Goal: Task Accomplishment & Management: Use online tool/utility

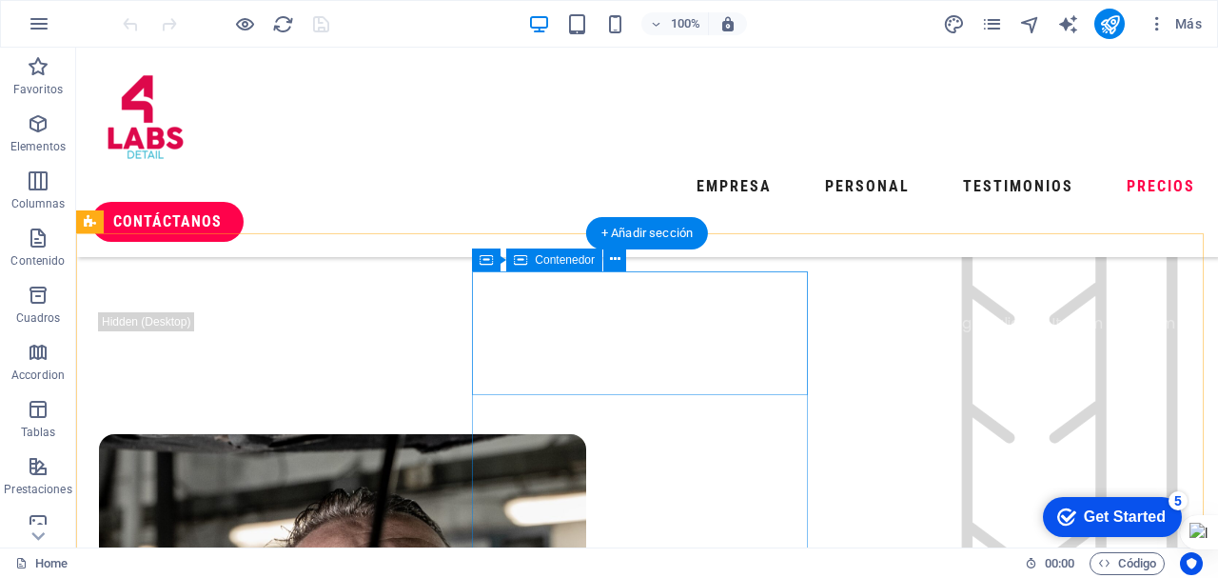
scroll to position [5138, 0]
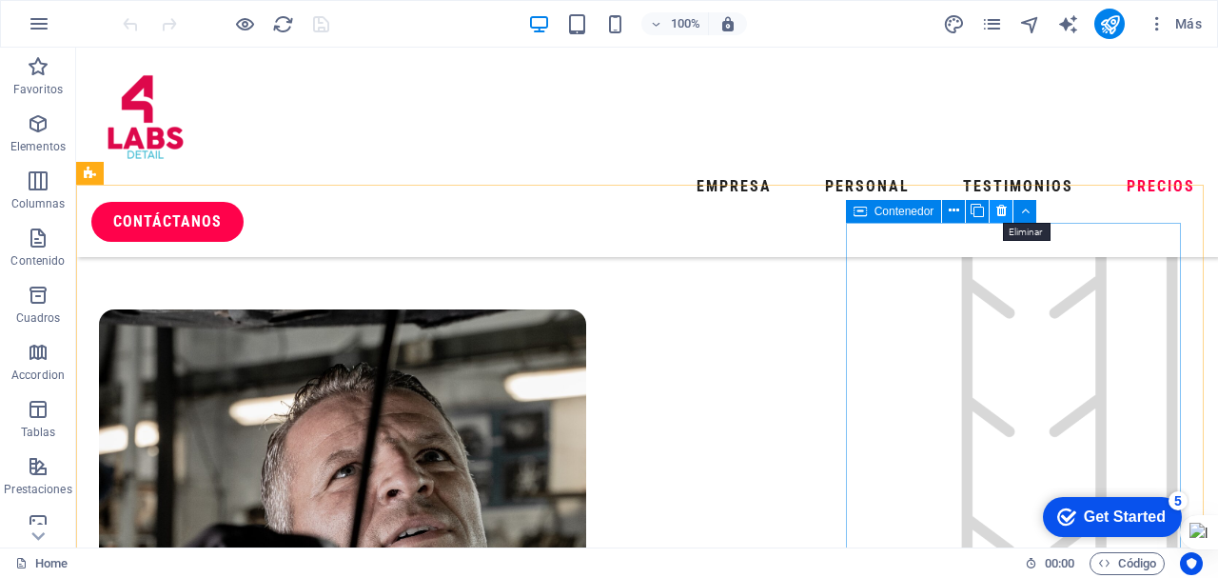
click at [1000, 213] on icon at bounding box center [1001, 211] width 10 height 20
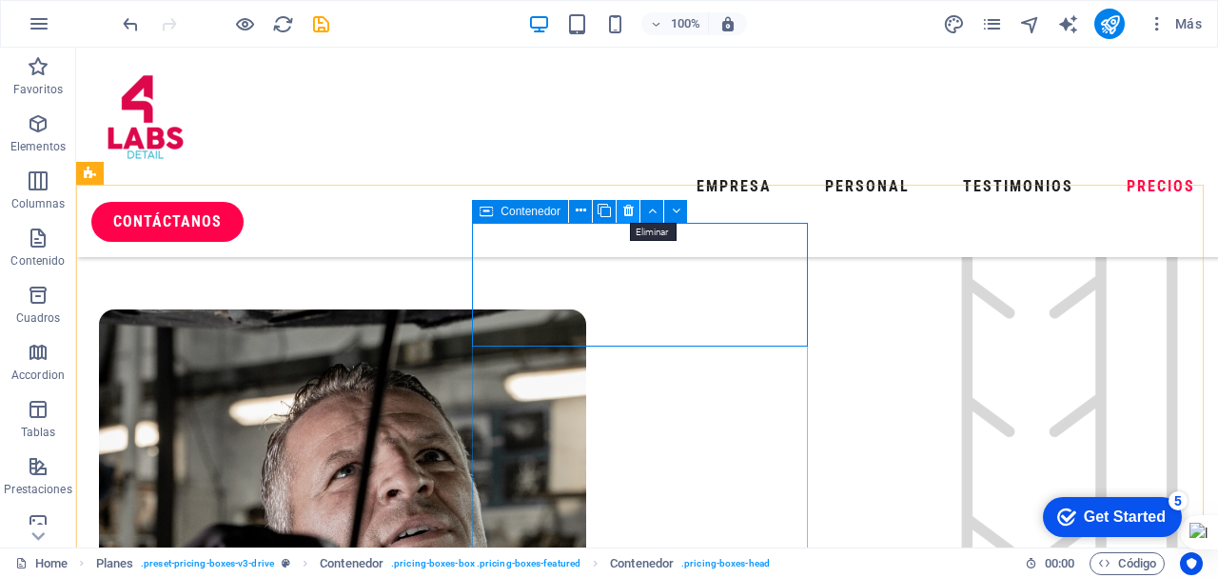
click at [631, 210] on icon at bounding box center [628, 211] width 10 height 20
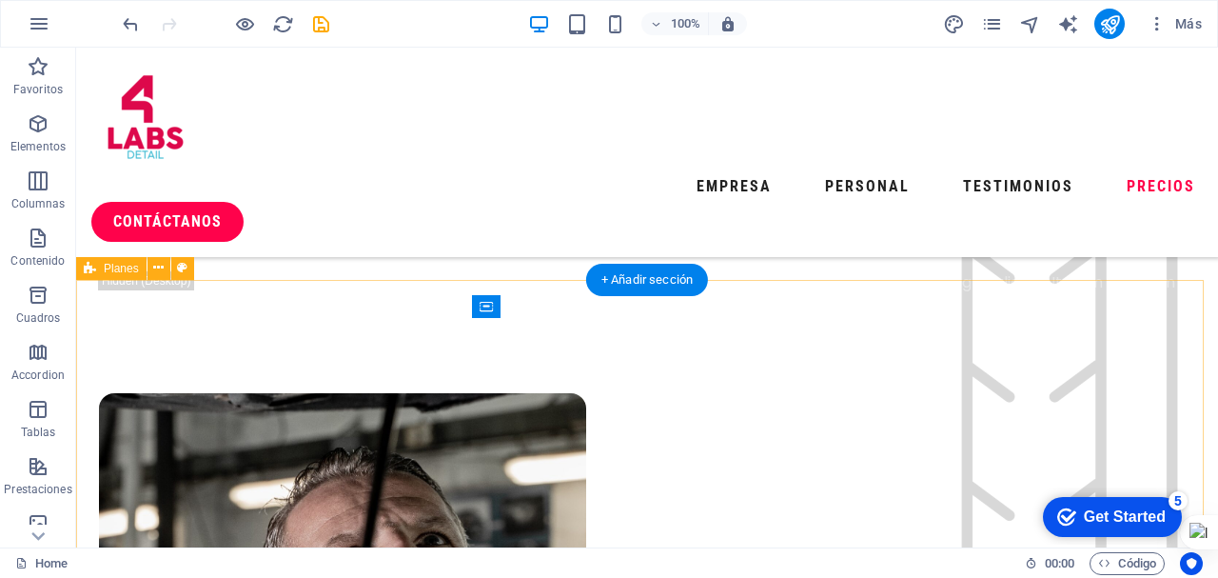
scroll to position [5042, 0]
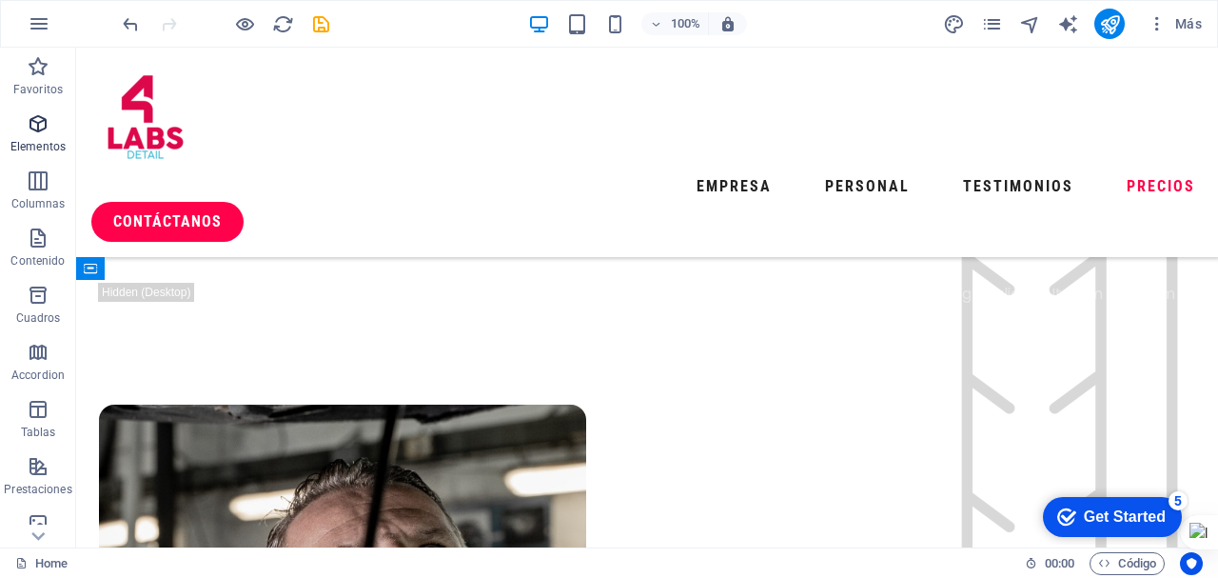
click at [31, 138] on span "Elementos" at bounding box center [38, 135] width 76 height 46
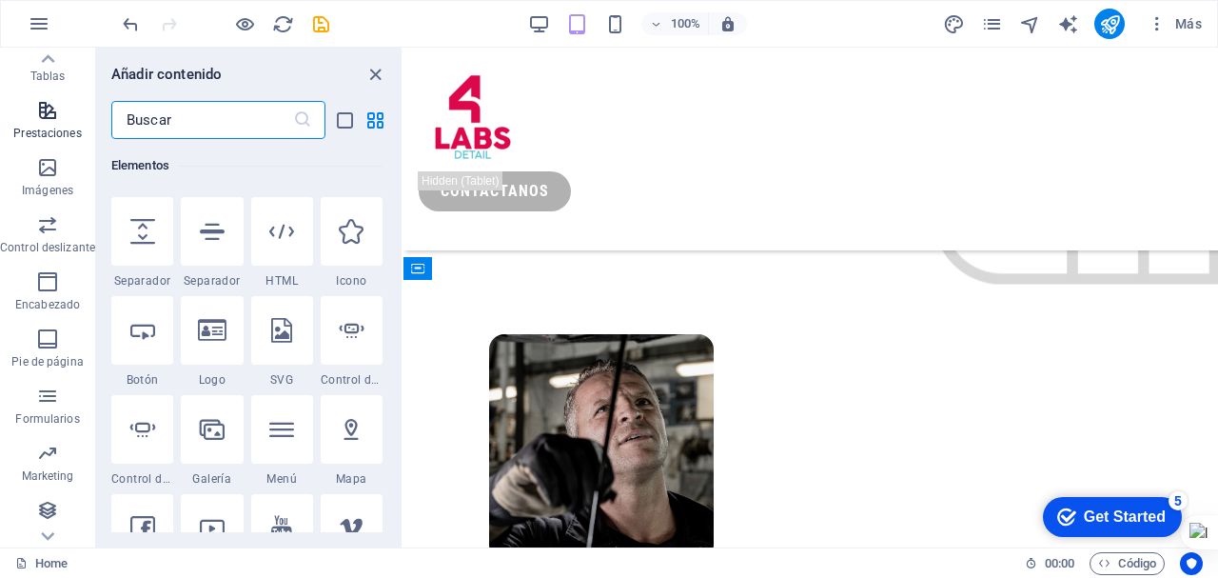
scroll to position [357, 0]
click at [42, 396] on icon "button" at bounding box center [47, 394] width 23 height 23
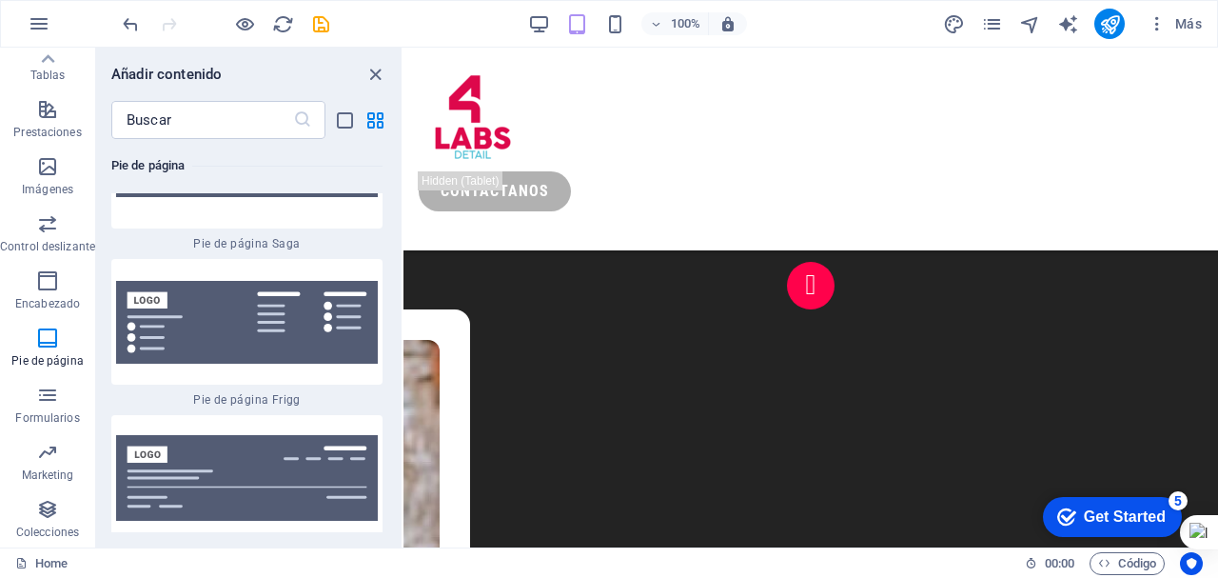
scroll to position [27383, 0]
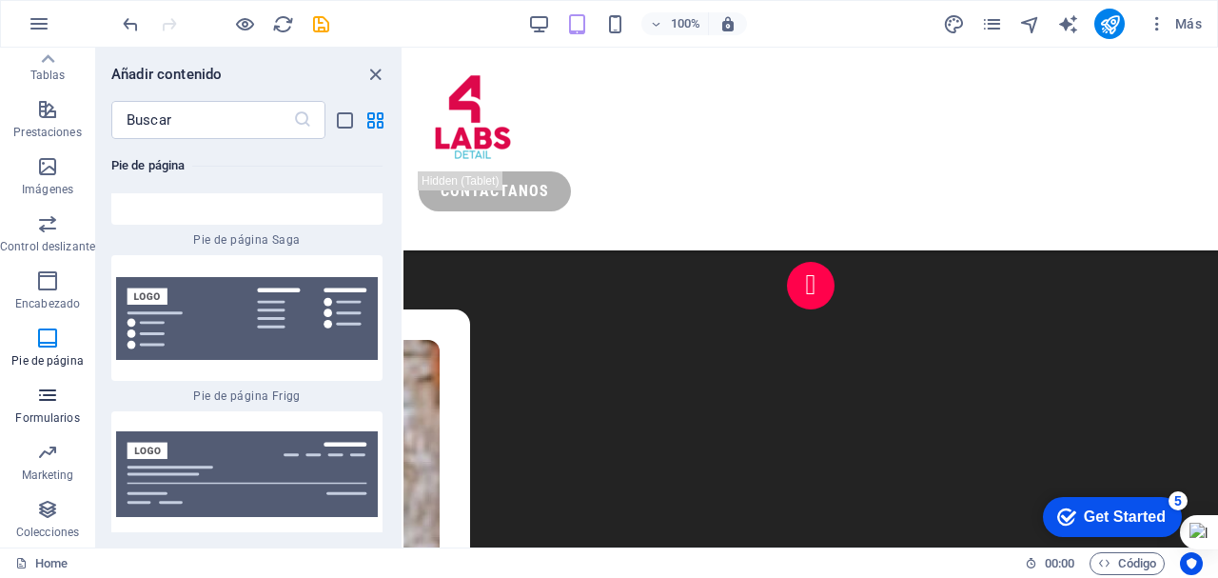
click at [42, 400] on icon "button" at bounding box center [47, 394] width 23 height 23
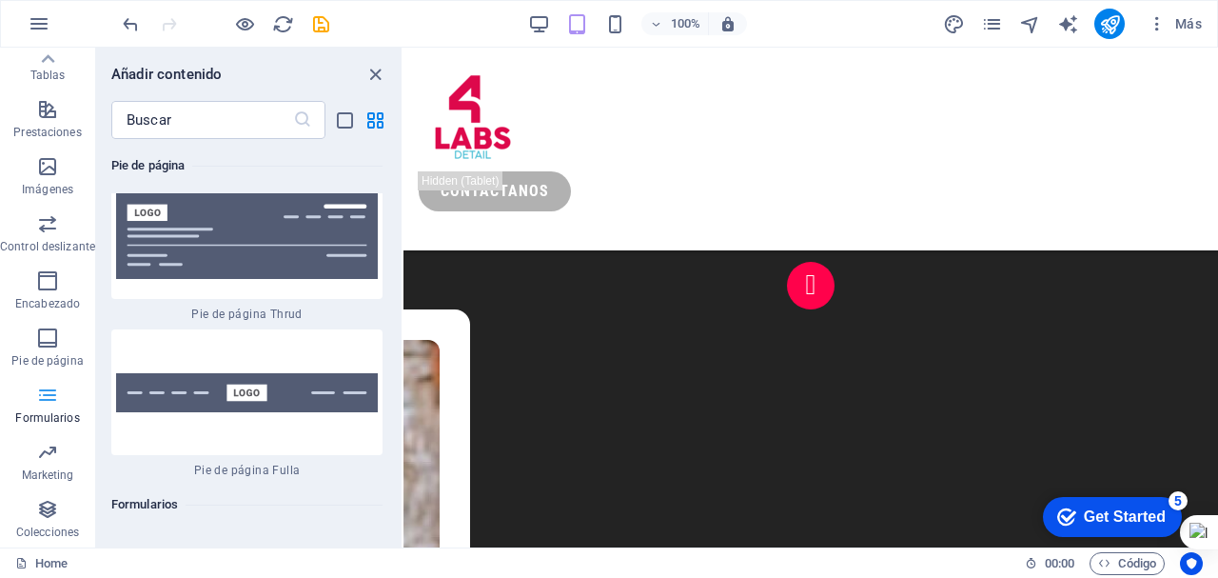
scroll to position [27859, 0]
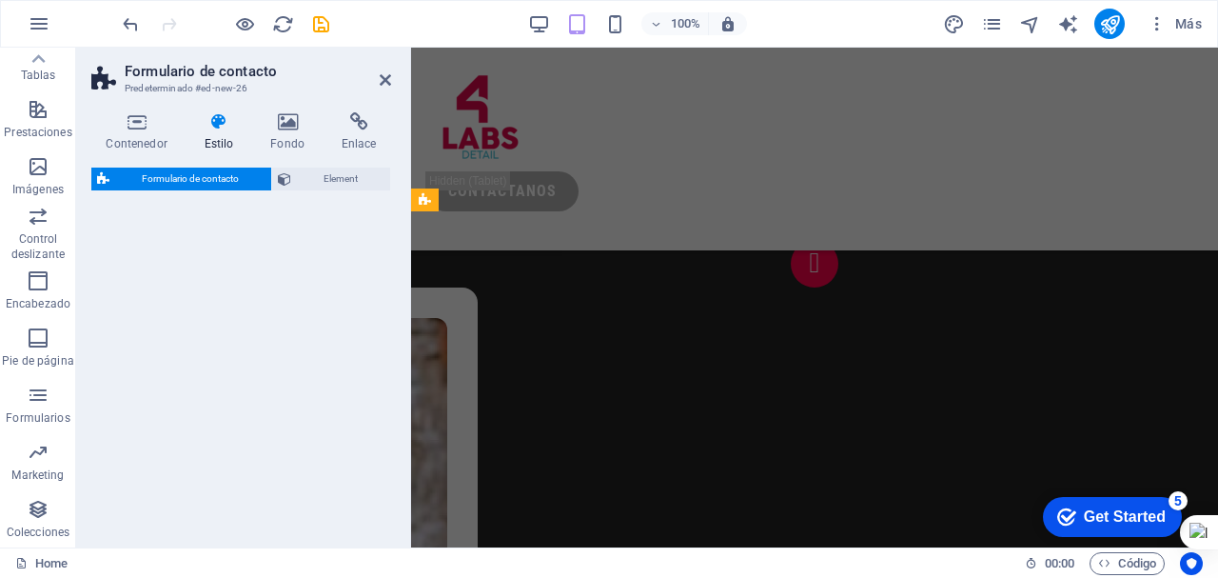
click at [373, 70] on h2 "Formulario de contacto" at bounding box center [258, 71] width 266 height 17
select select "rem"
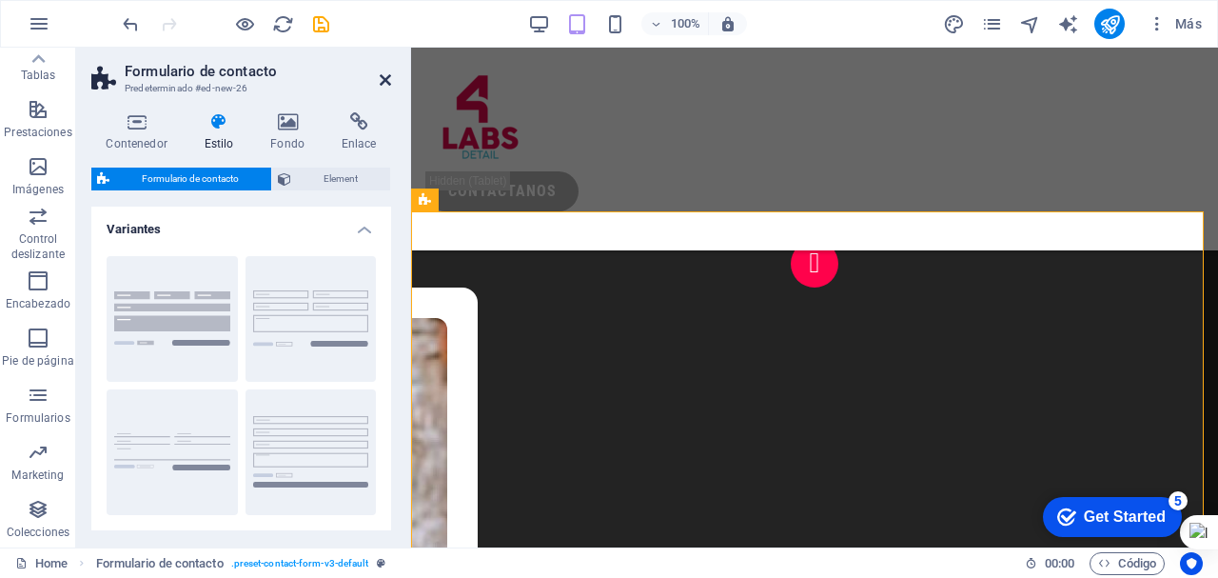
click at [384, 79] on icon at bounding box center [385, 79] width 11 height 15
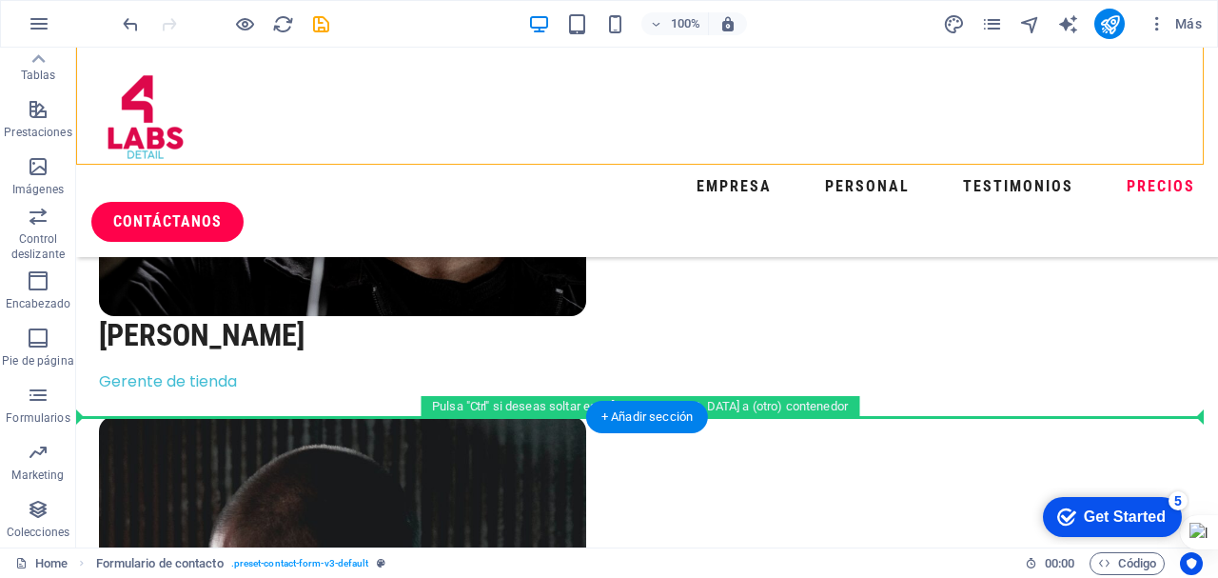
scroll to position [5621, 0]
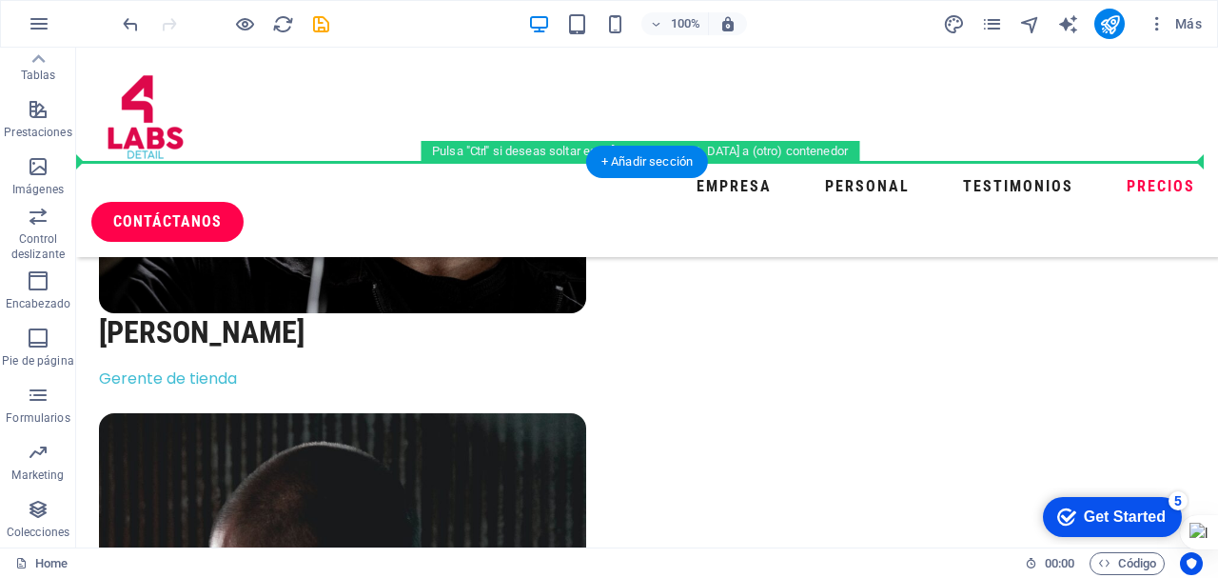
drag, startPoint x: 135, startPoint y: 267, endPoint x: 588, endPoint y: 322, distance: 456.1
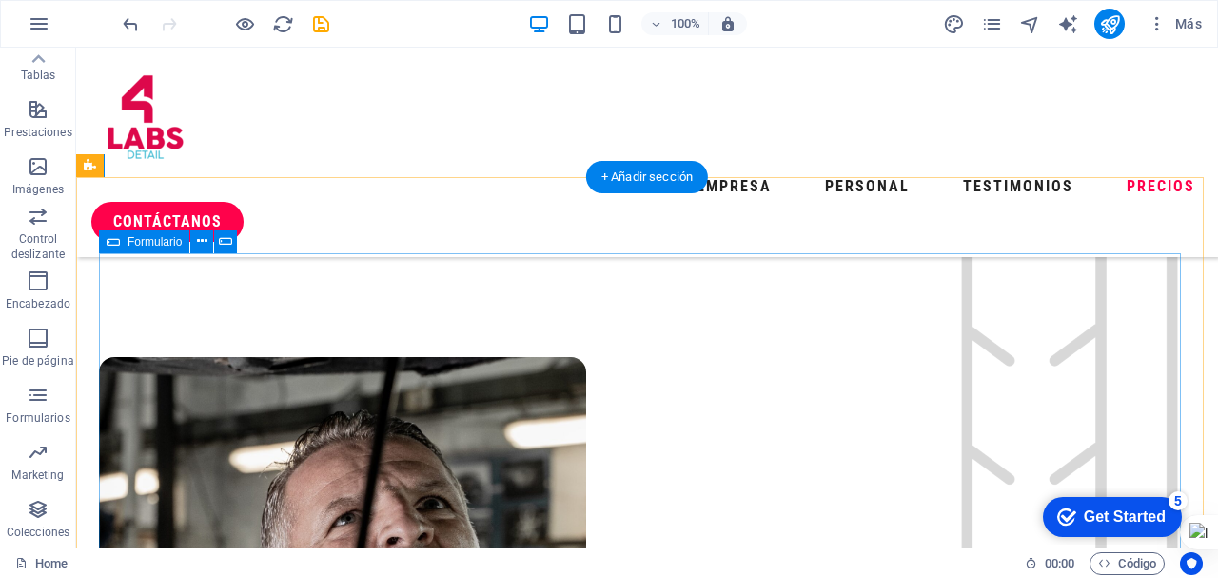
scroll to position [5050, 0]
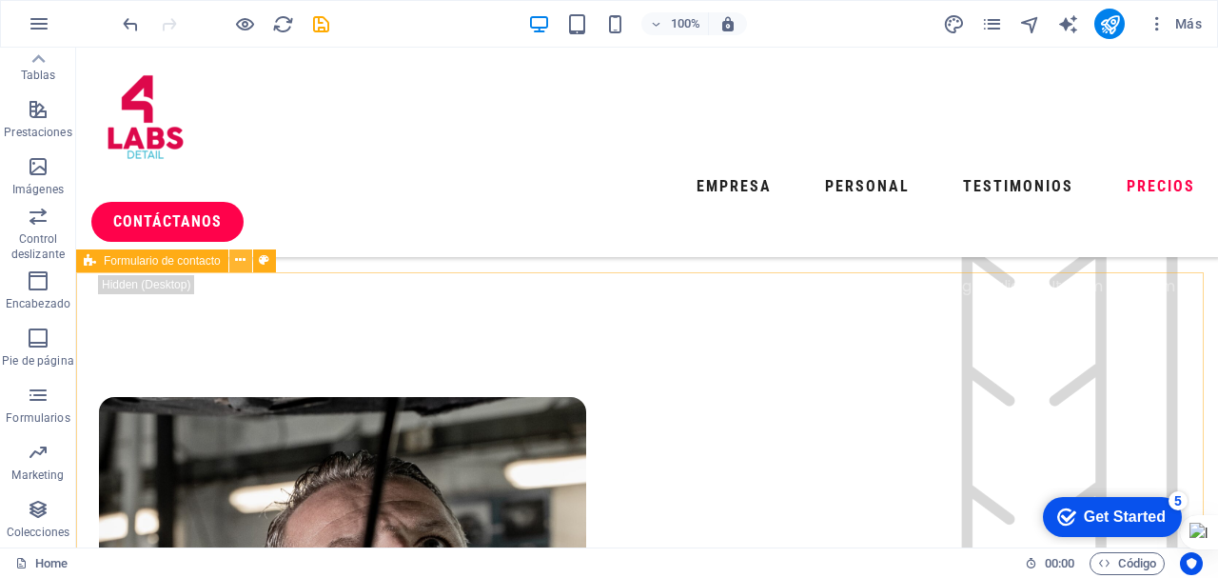
click at [240, 261] on icon at bounding box center [240, 260] width 10 height 20
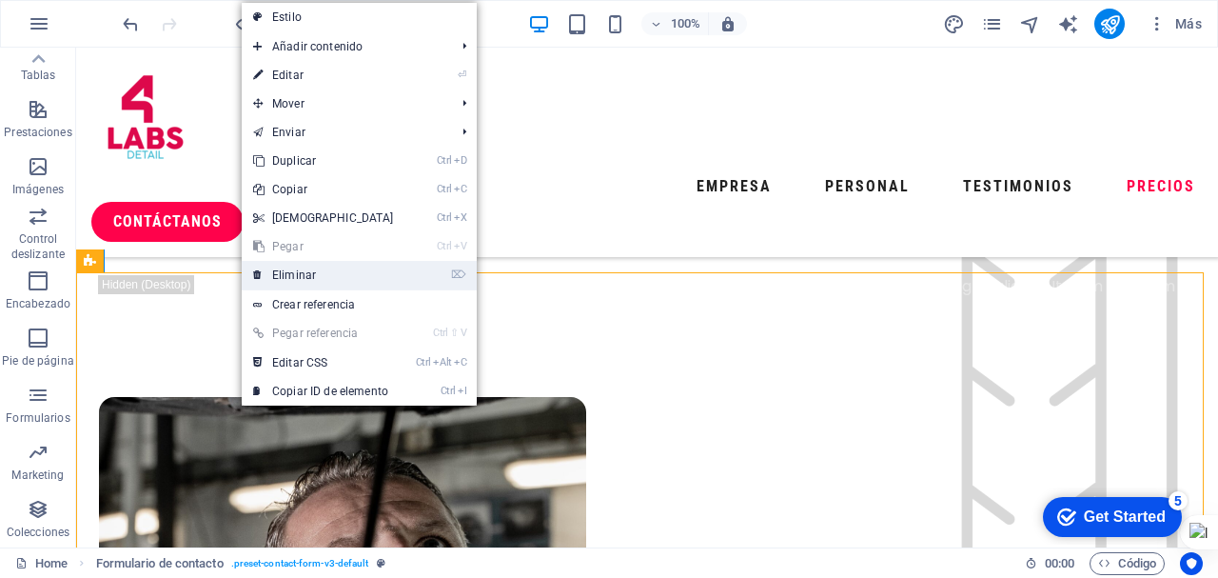
click at [270, 272] on link "⌦ Eliminar" at bounding box center [324, 275] width 164 height 29
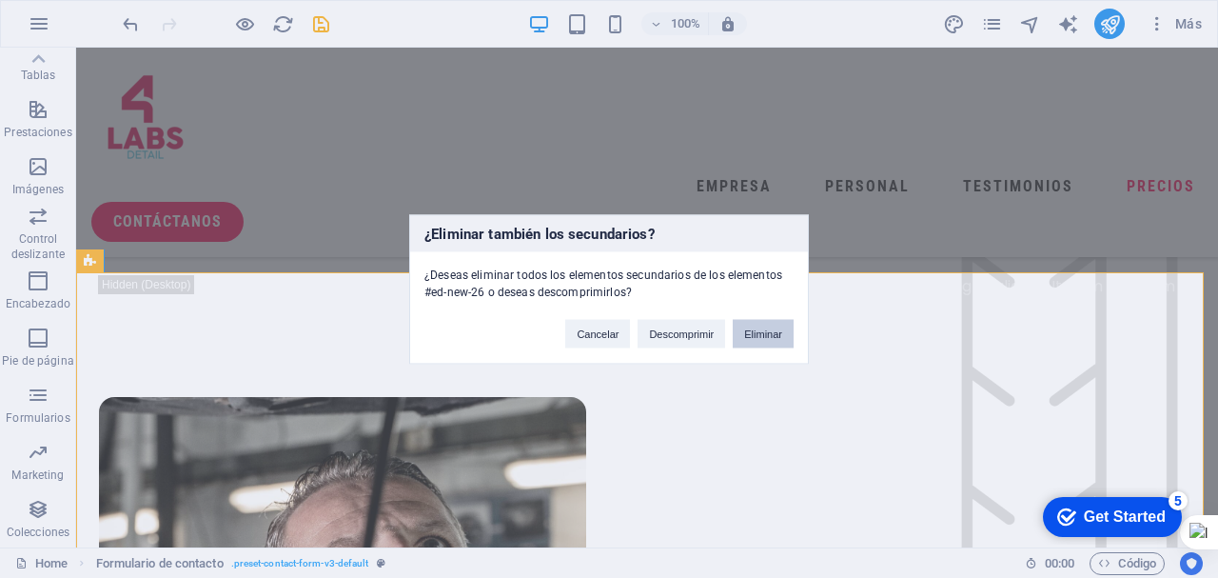
drag, startPoint x: 759, startPoint y: 335, endPoint x: 650, endPoint y: 281, distance: 122.1
click at [759, 335] on button "Eliminar" at bounding box center [763, 333] width 61 height 29
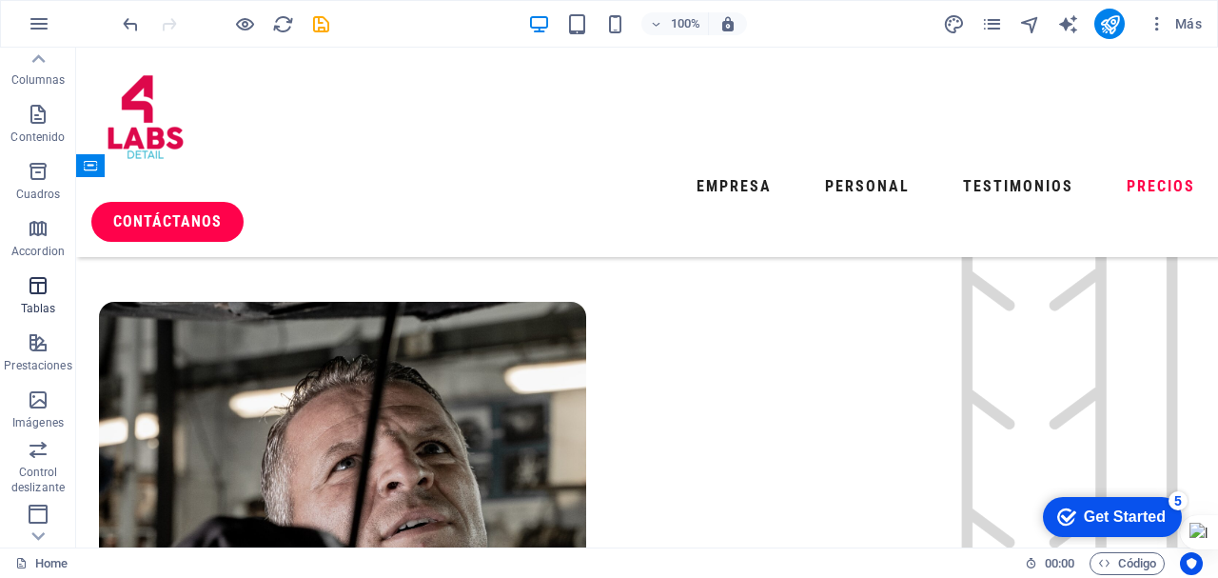
scroll to position [0, 0]
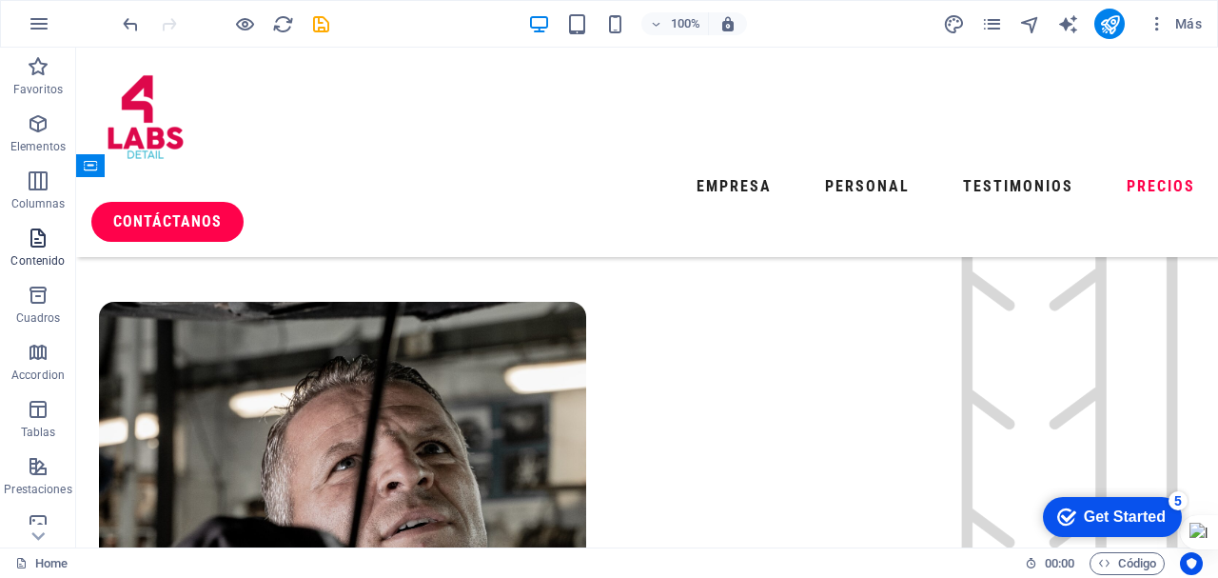
click at [36, 240] on icon "button" at bounding box center [38, 237] width 23 height 23
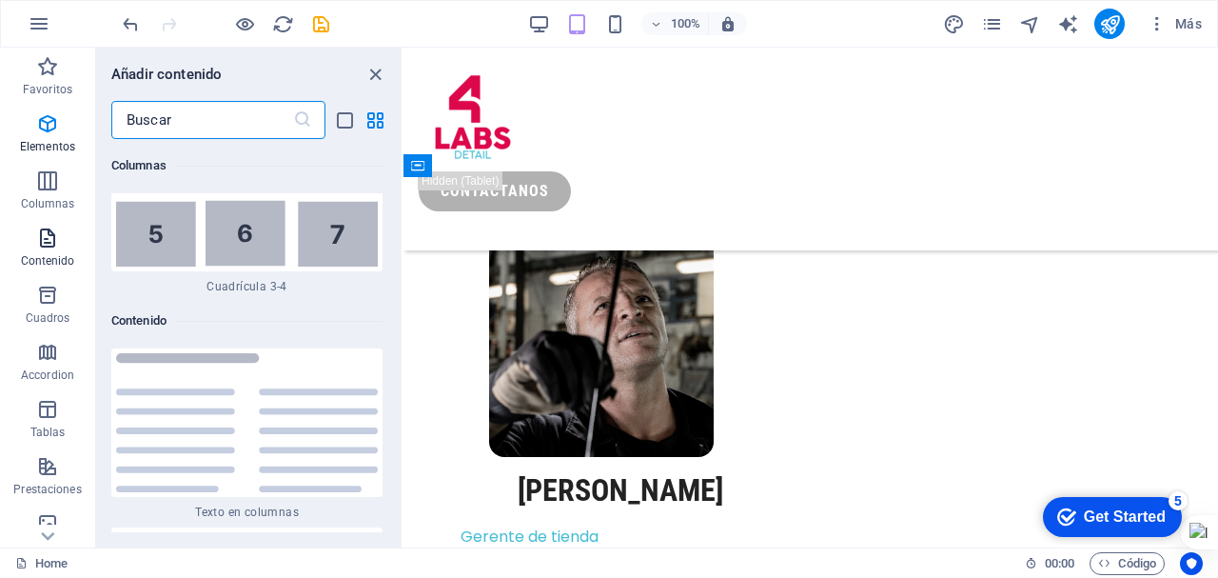
scroll to position [6453, 0]
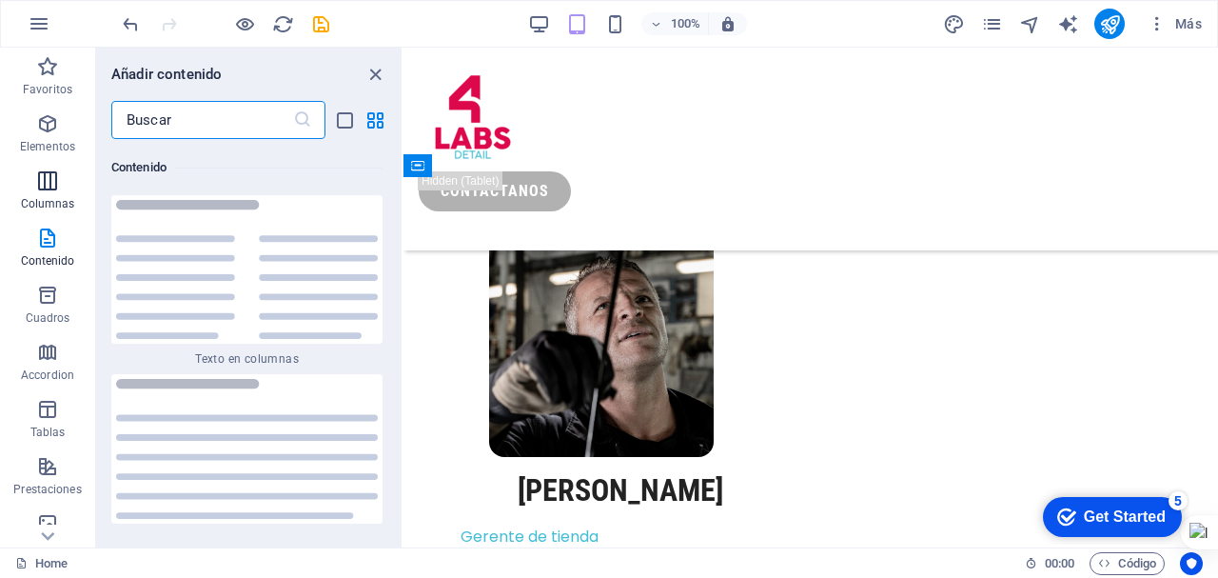
click at [40, 185] on icon "button" at bounding box center [47, 180] width 23 height 23
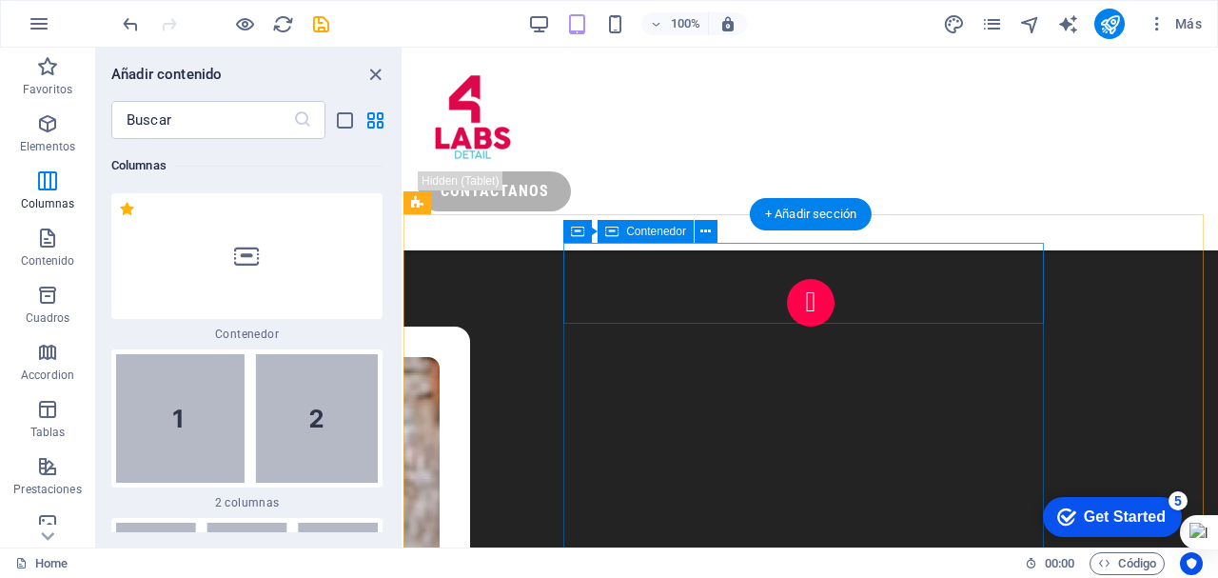
scroll to position [6858, 0]
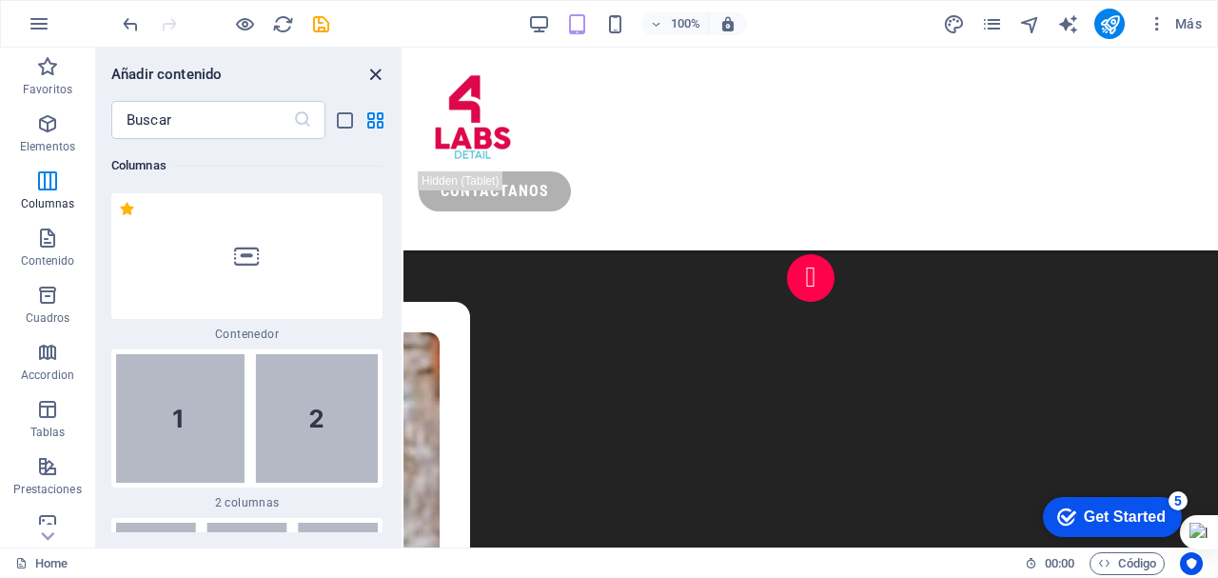
click at [372, 75] on icon "close panel" at bounding box center [375, 75] width 22 height 22
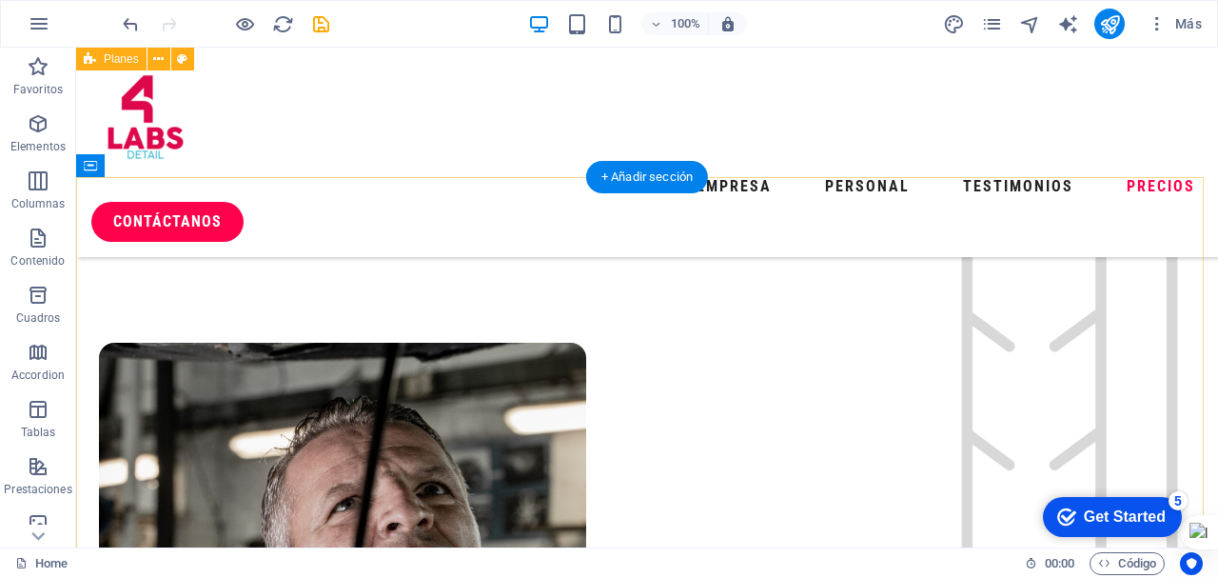
scroll to position [5103, 0]
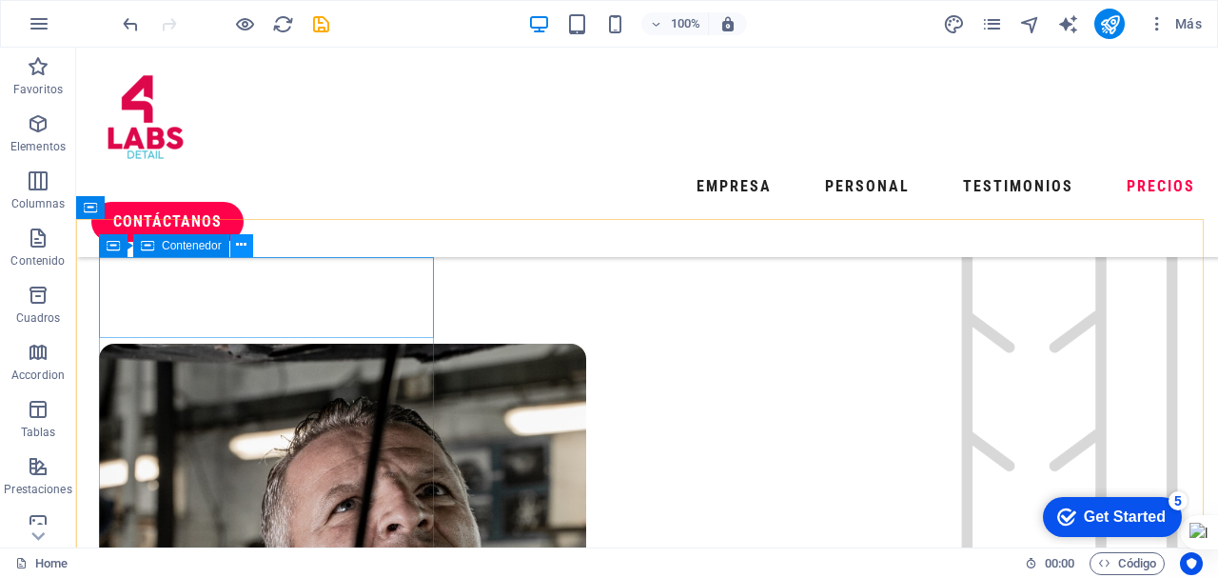
click at [246, 245] on icon at bounding box center [241, 245] width 10 height 20
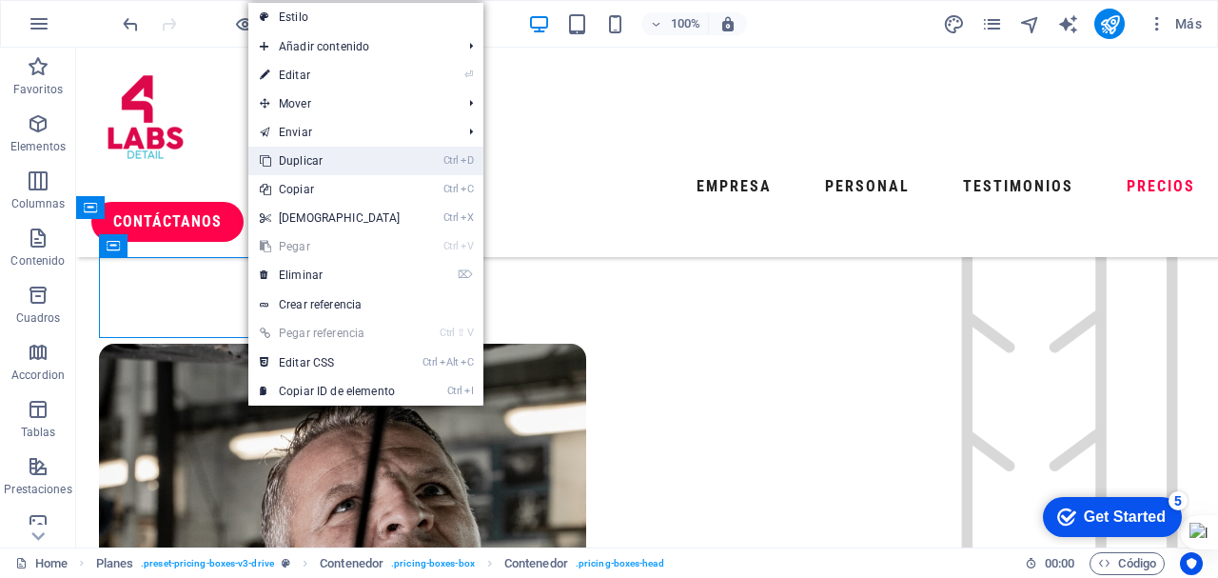
drag, startPoint x: 274, startPoint y: 158, endPoint x: 230, endPoint y: 128, distance: 52.8
click at [274, 158] on link "Ctrl D Duplicar" at bounding box center [330, 161] width 164 height 29
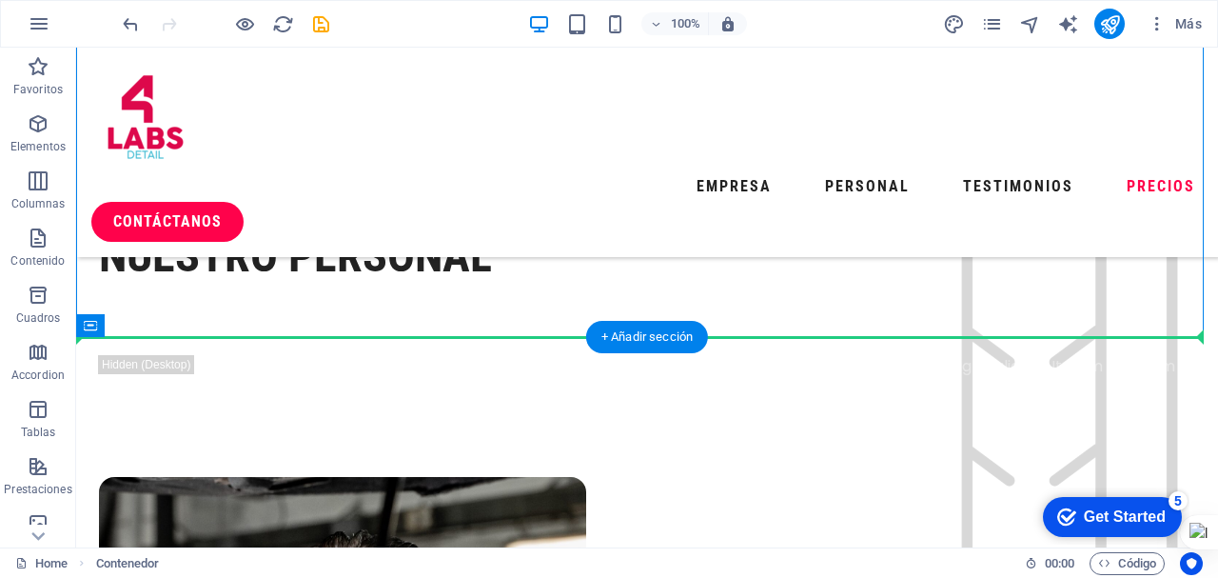
scroll to position [4985, 0]
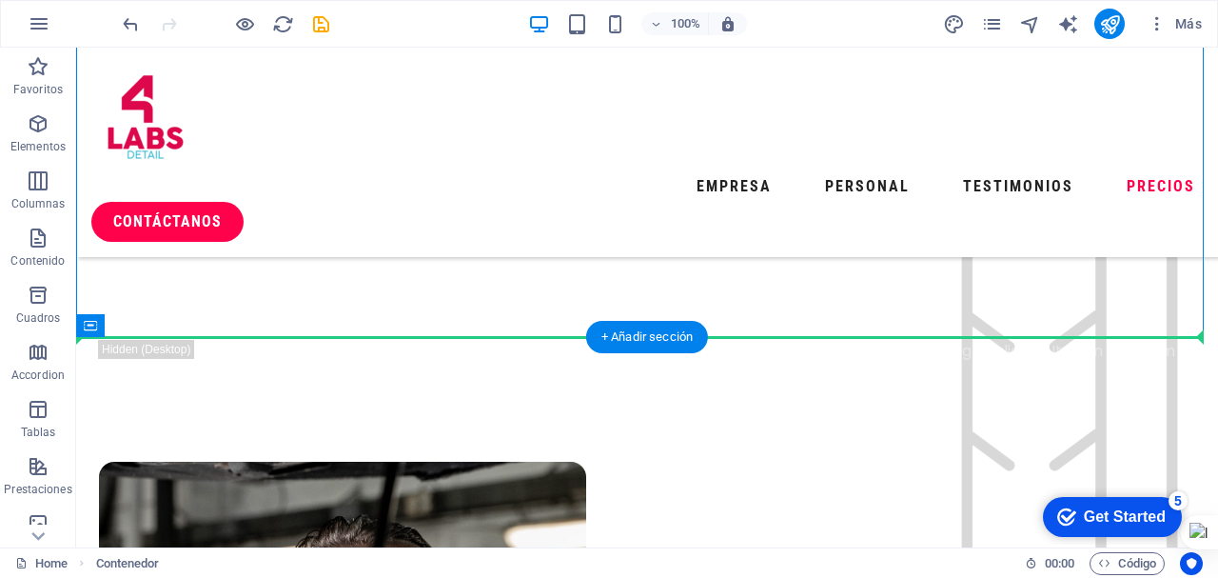
drag, startPoint x: 187, startPoint y: 359, endPoint x: 529, endPoint y: 441, distance: 351.2
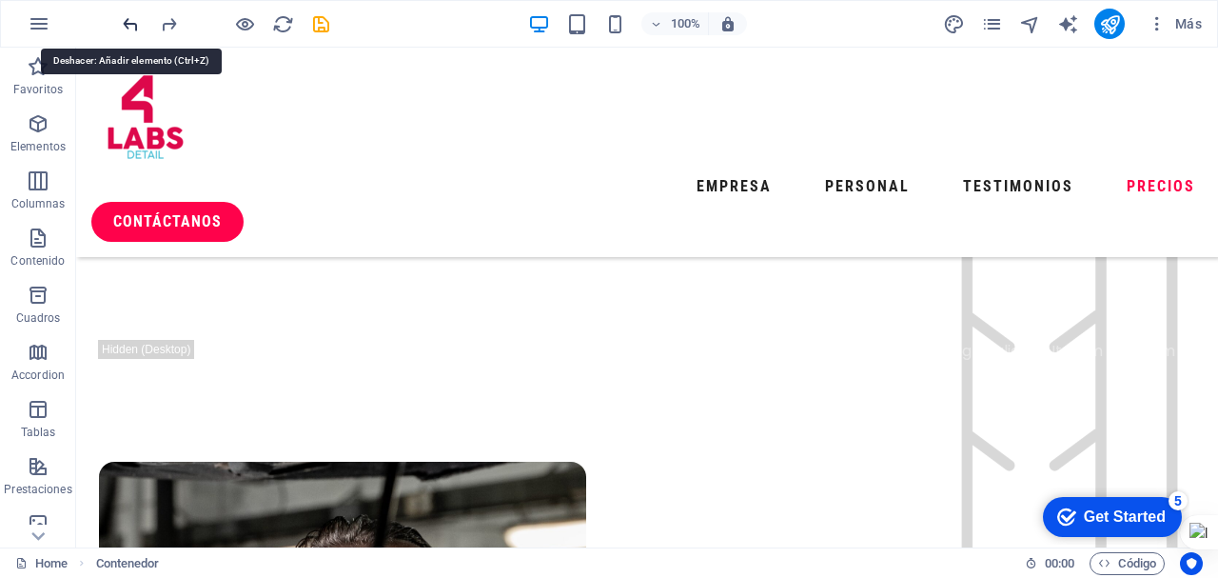
scroll to position [5446, 0]
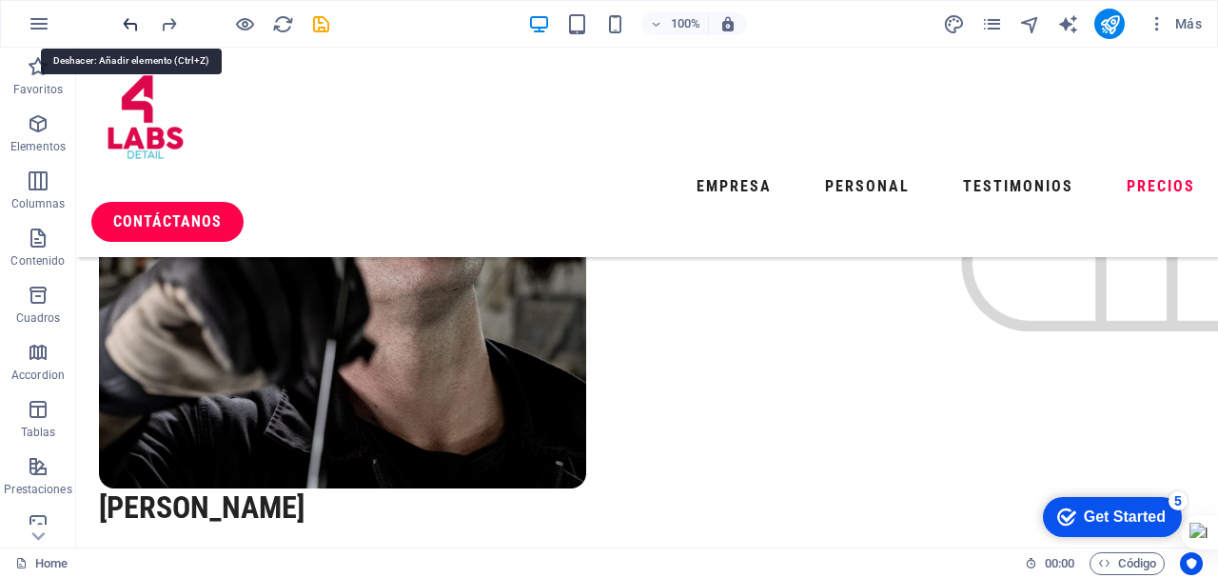
click at [127, 20] on icon "undo" at bounding box center [285, 235] width 525 height 565
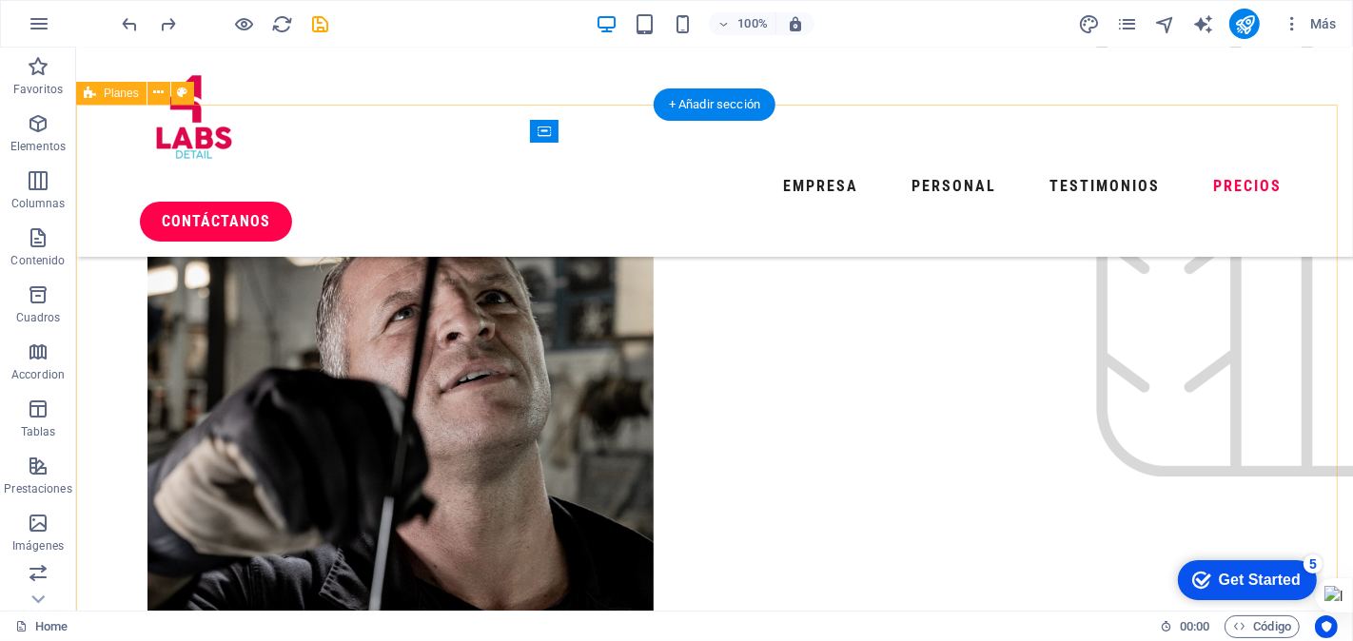
scroll to position [5186, 0]
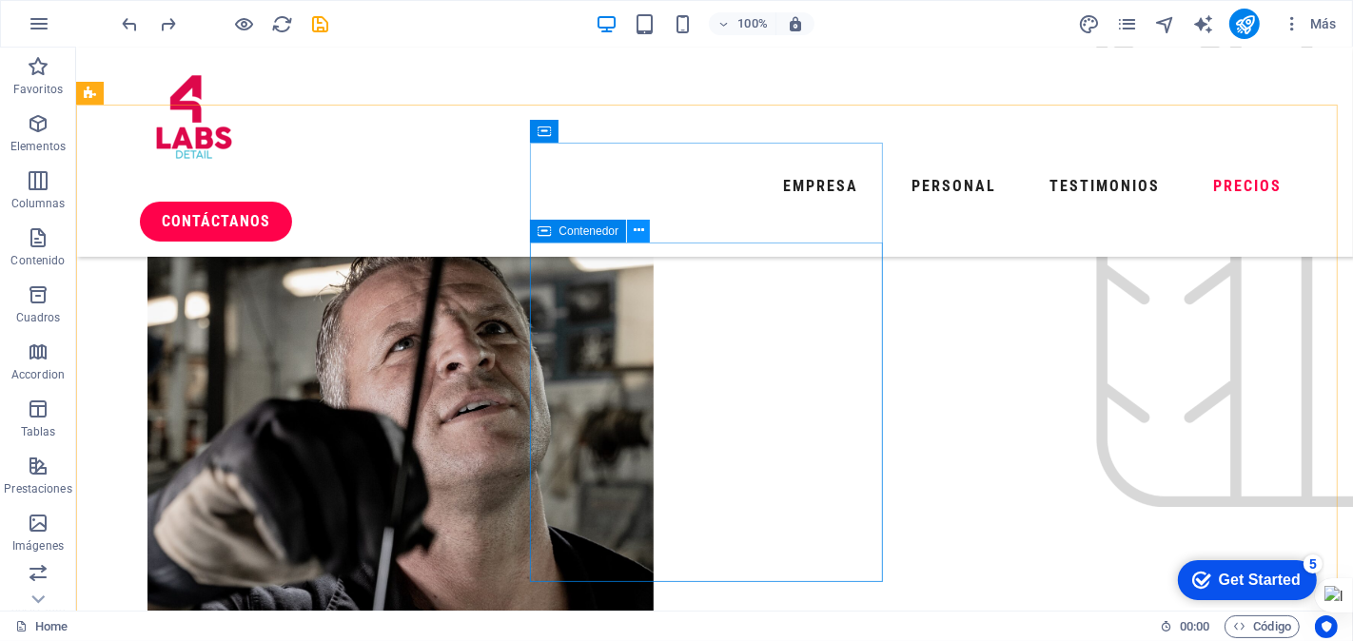
click at [641, 229] on icon at bounding box center [639, 231] width 10 height 20
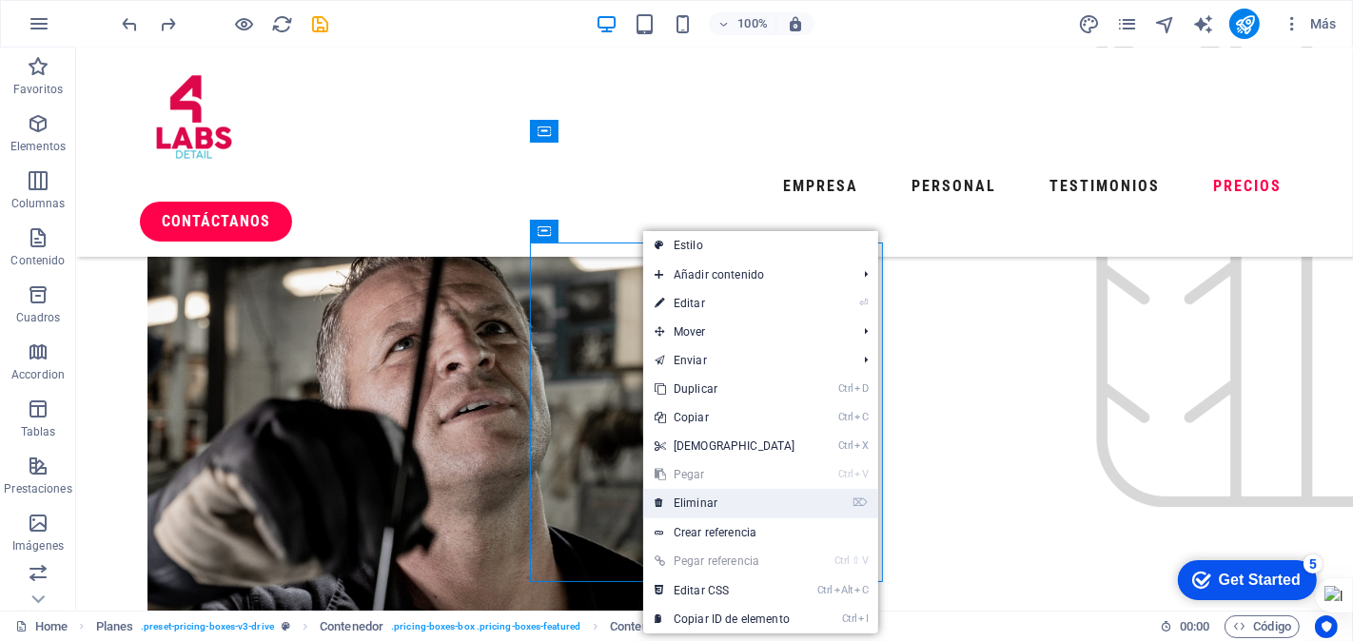
click at [678, 499] on link "⌦ Eliminar" at bounding box center [725, 503] width 164 height 29
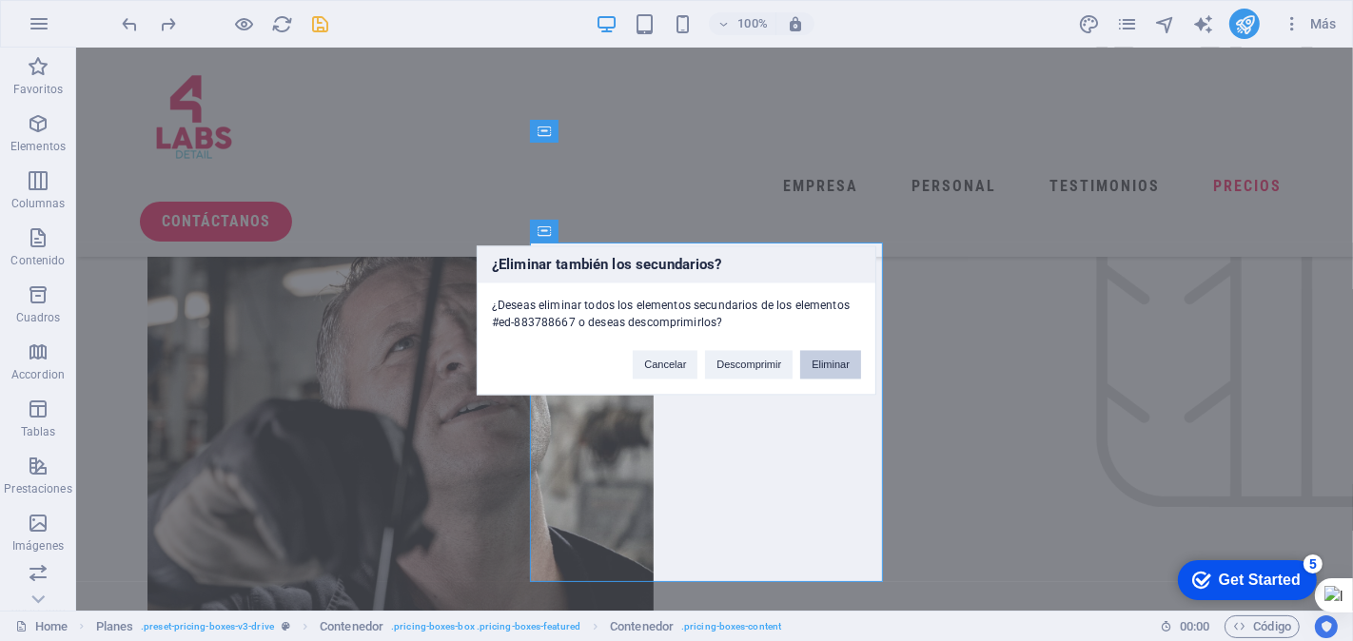
click at [835, 366] on button "Eliminar" at bounding box center [830, 365] width 61 height 29
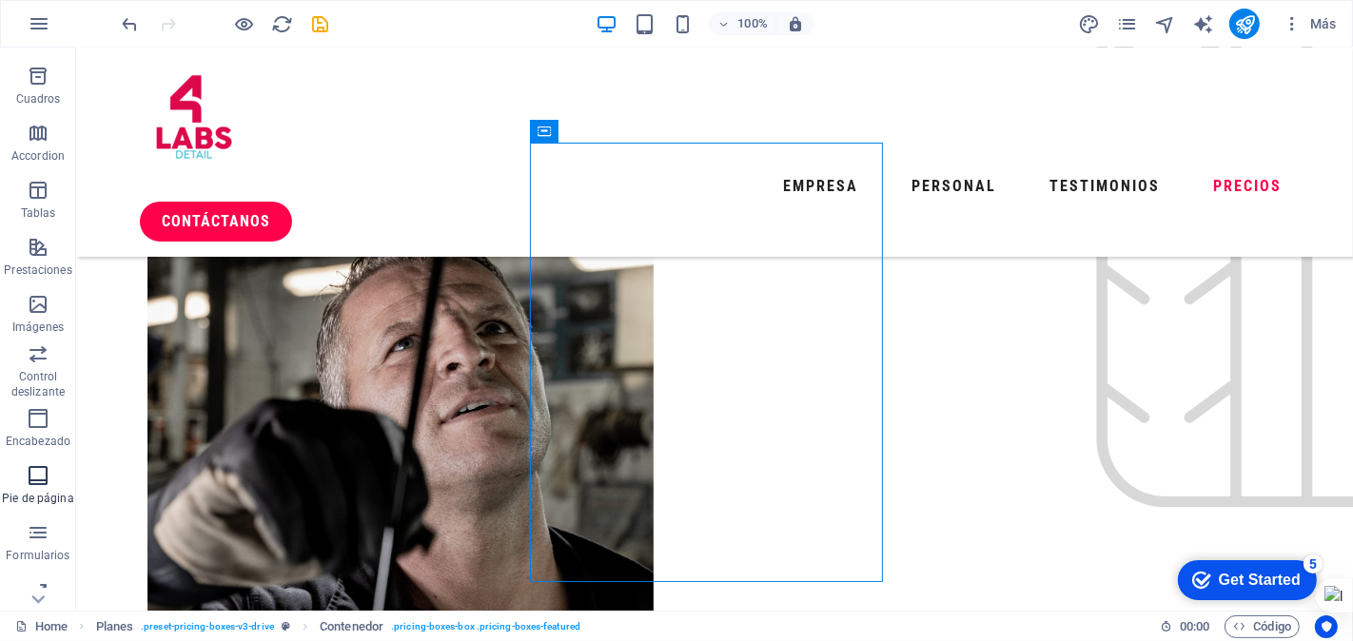
scroll to position [292, 0]
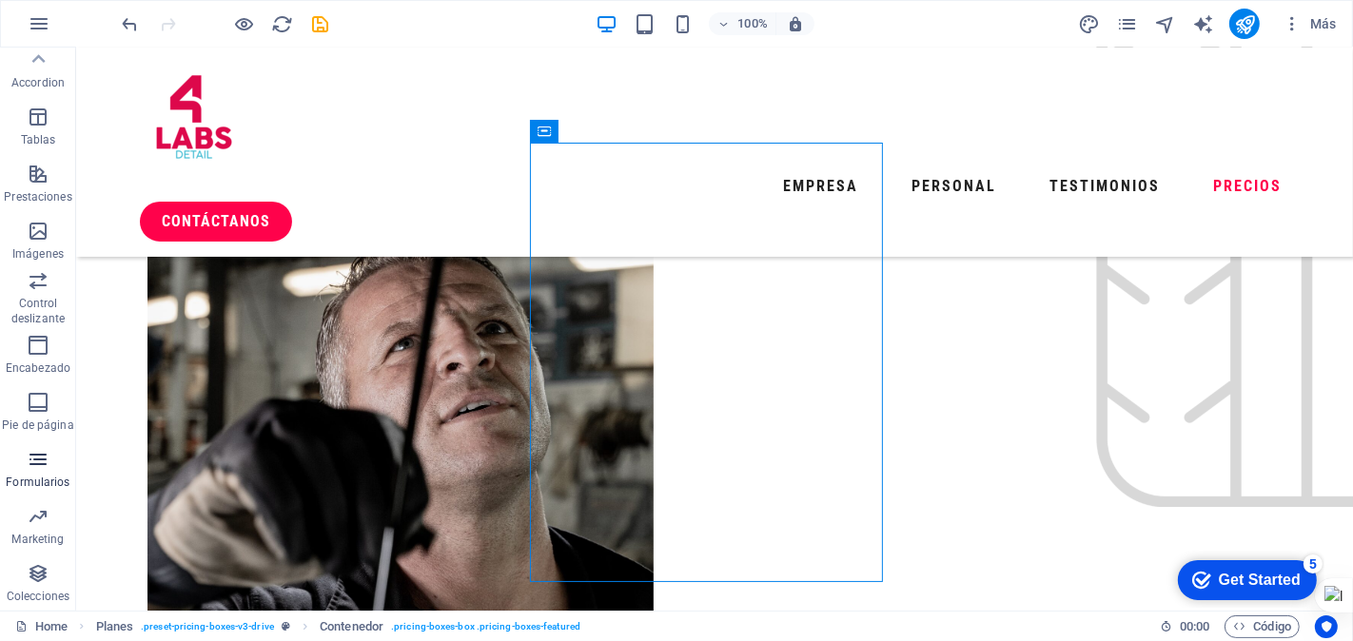
click at [29, 463] on icon "button" at bounding box center [38, 459] width 23 height 23
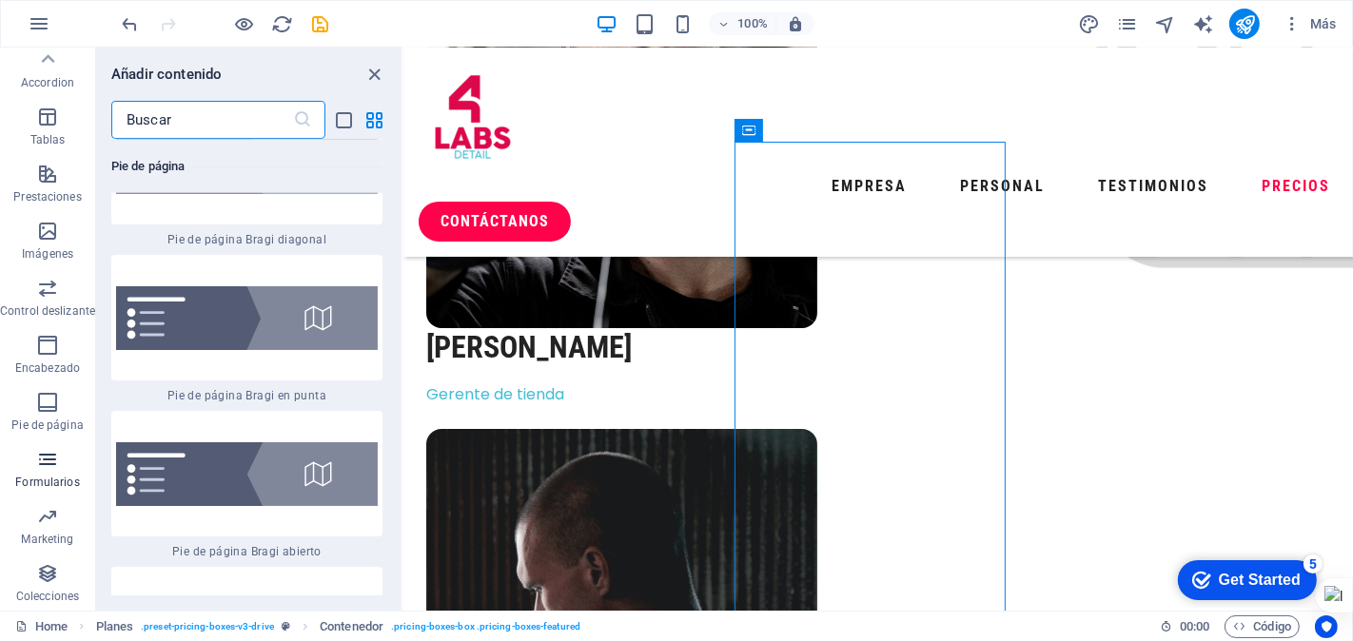
scroll to position [27890, 0]
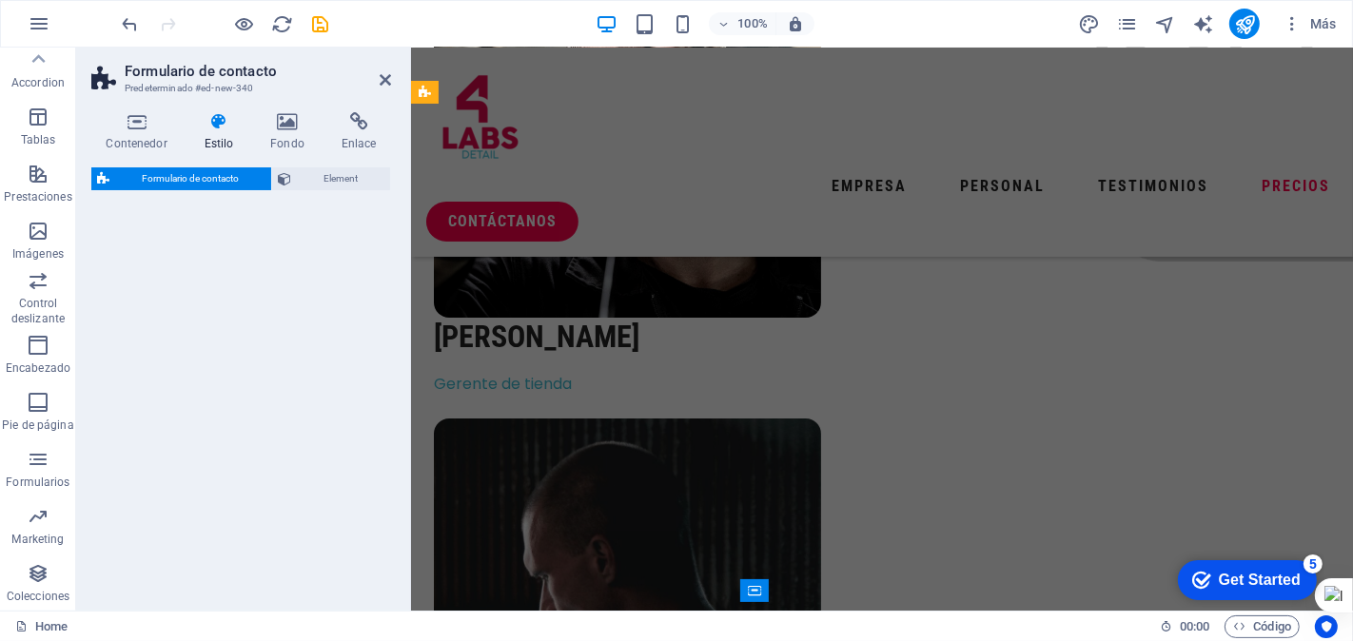
select select "rem"
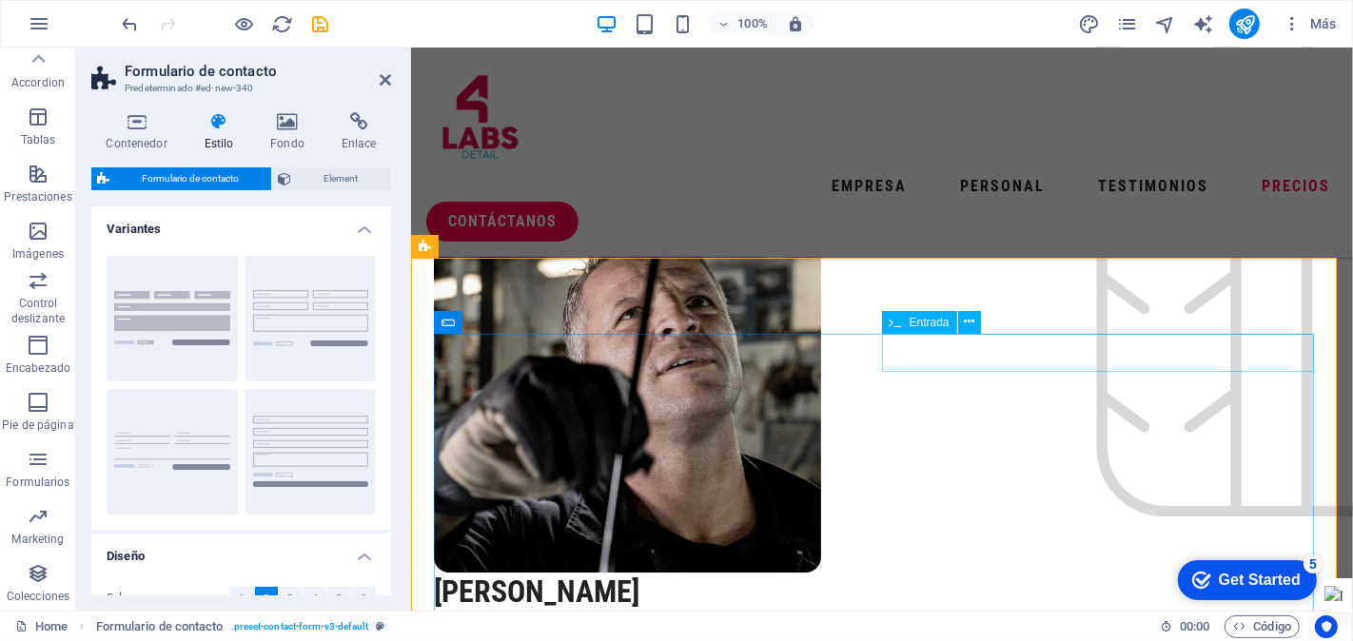
scroll to position [5420, 0]
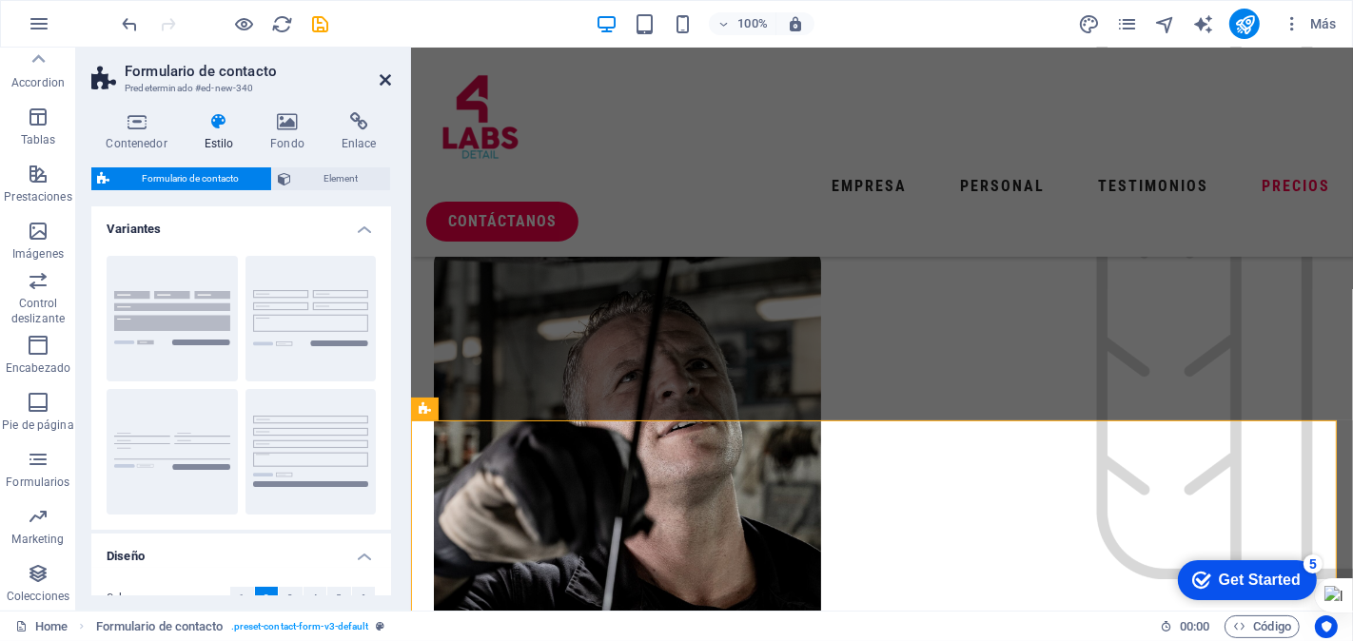
click at [381, 76] on icon at bounding box center [385, 79] width 11 height 15
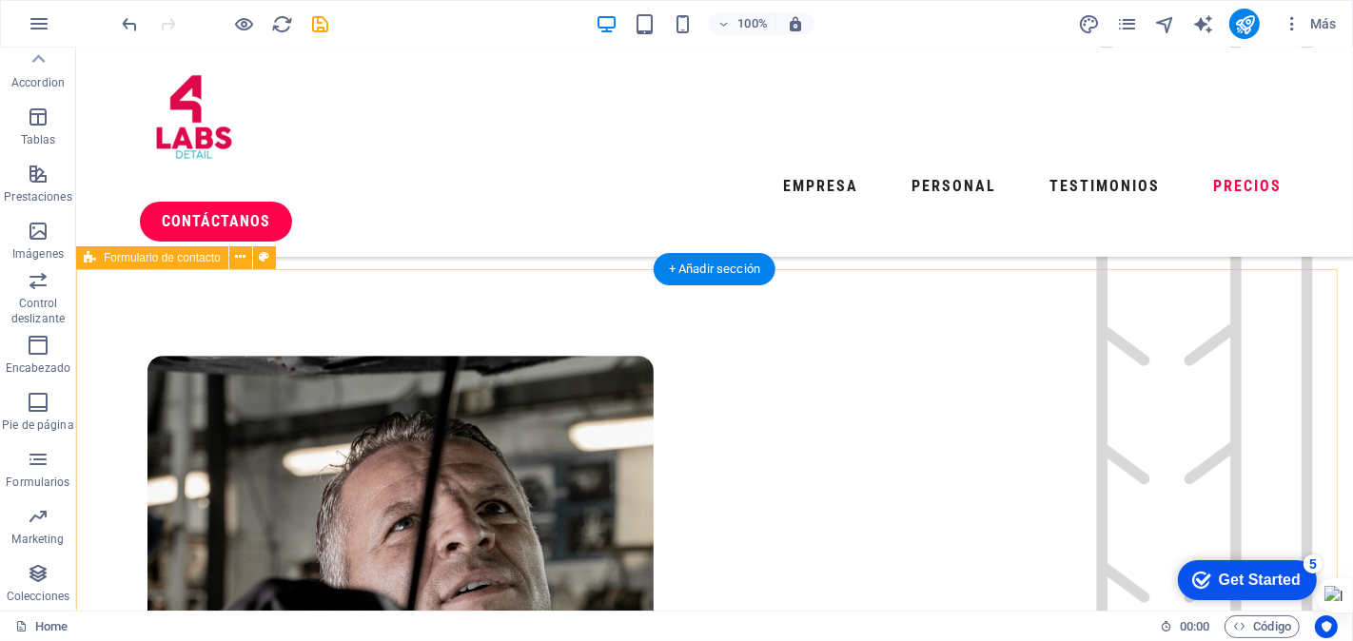
scroll to position [4976, 0]
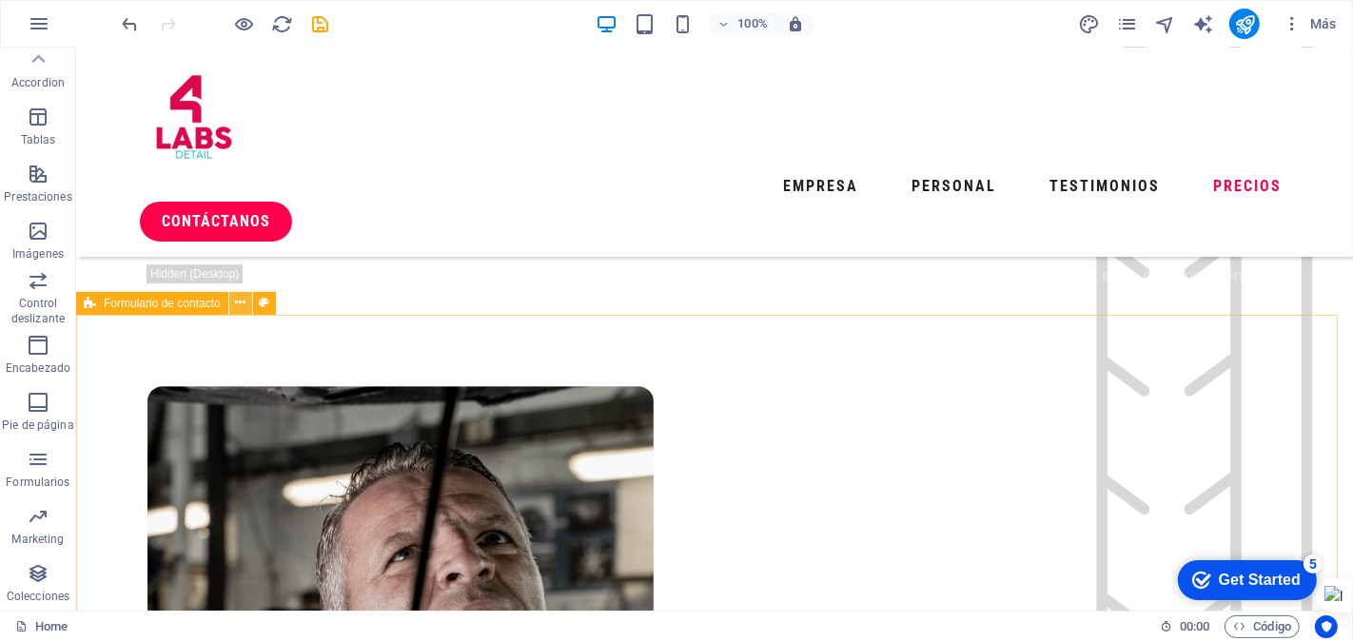
click at [240, 302] on icon at bounding box center [240, 303] width 10 height 20
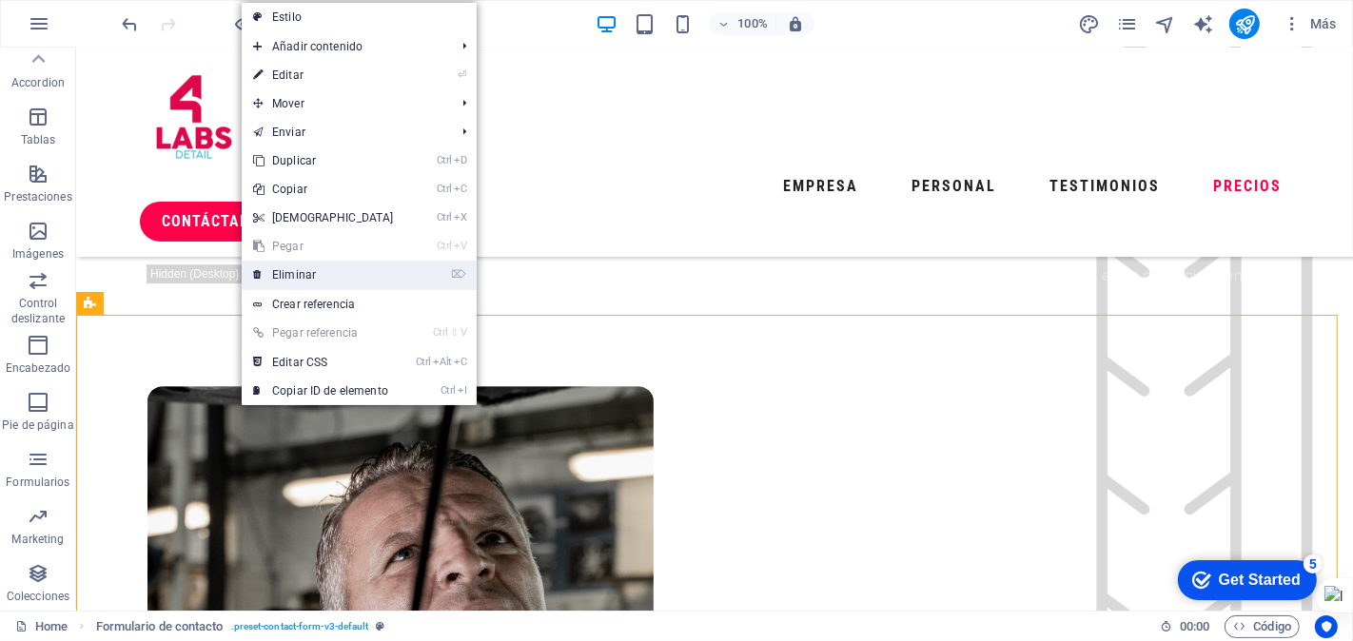
click at [286, 277] on link "⌦ Eliminar" at bounding box center [324, 275] width 164 height 29
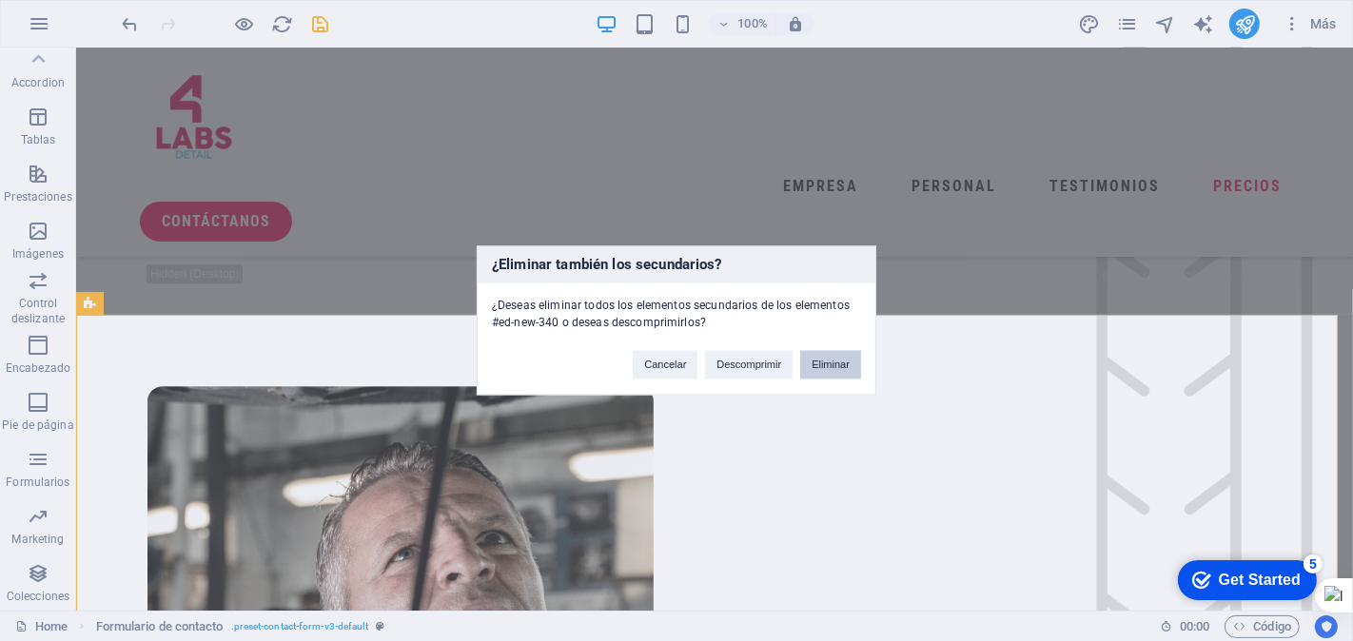
click at [834, 362] on button "Eliminar" at bounding box center [830, 365] width 61 height 29
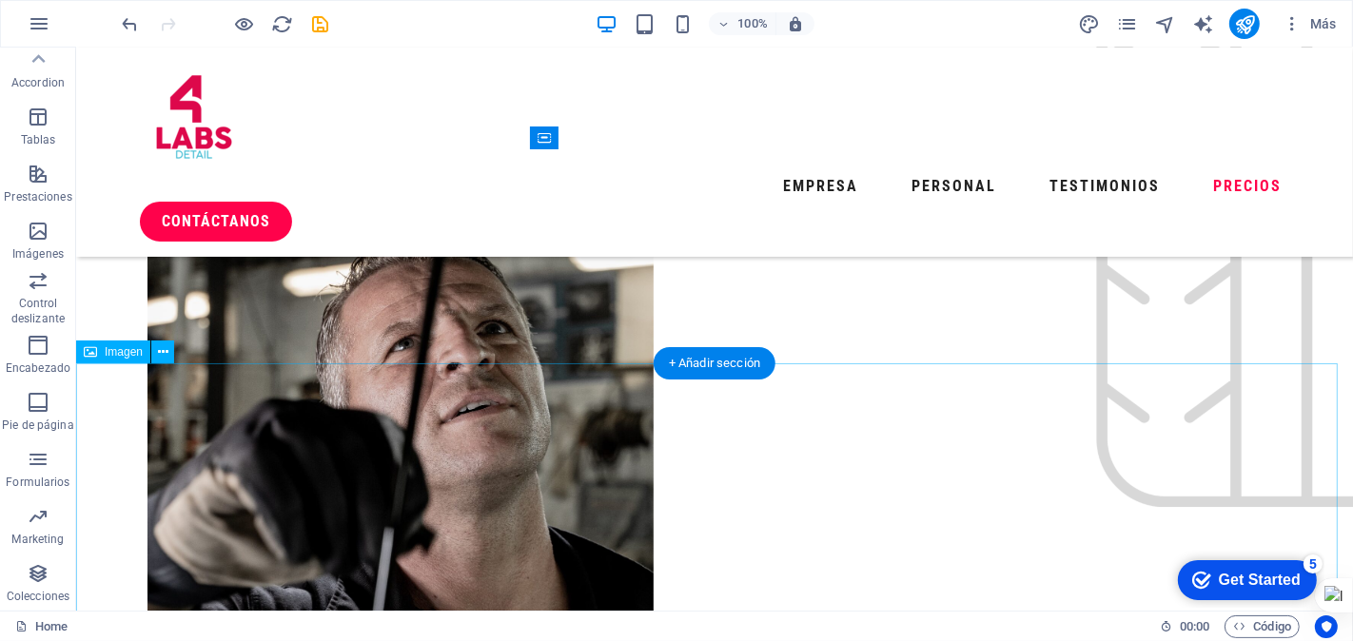
scroll to position [5187, 0]
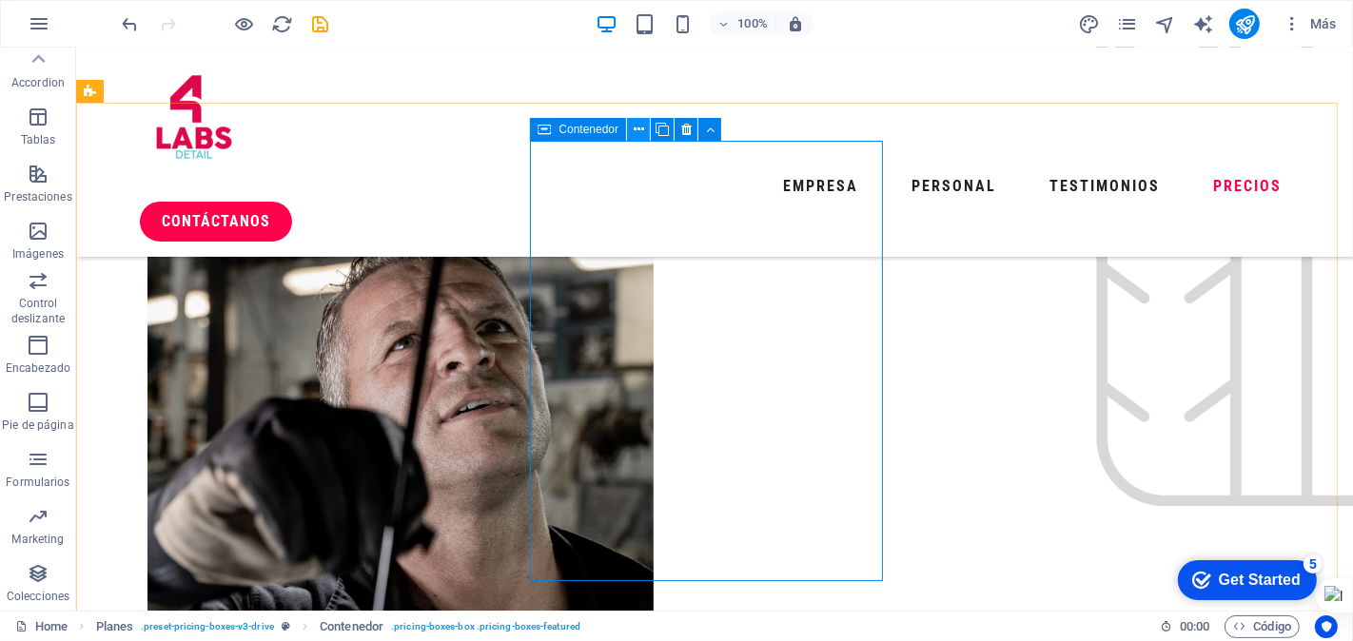
click at [639, 130] on icon at bounding box center [639, 130] width 10 height 20
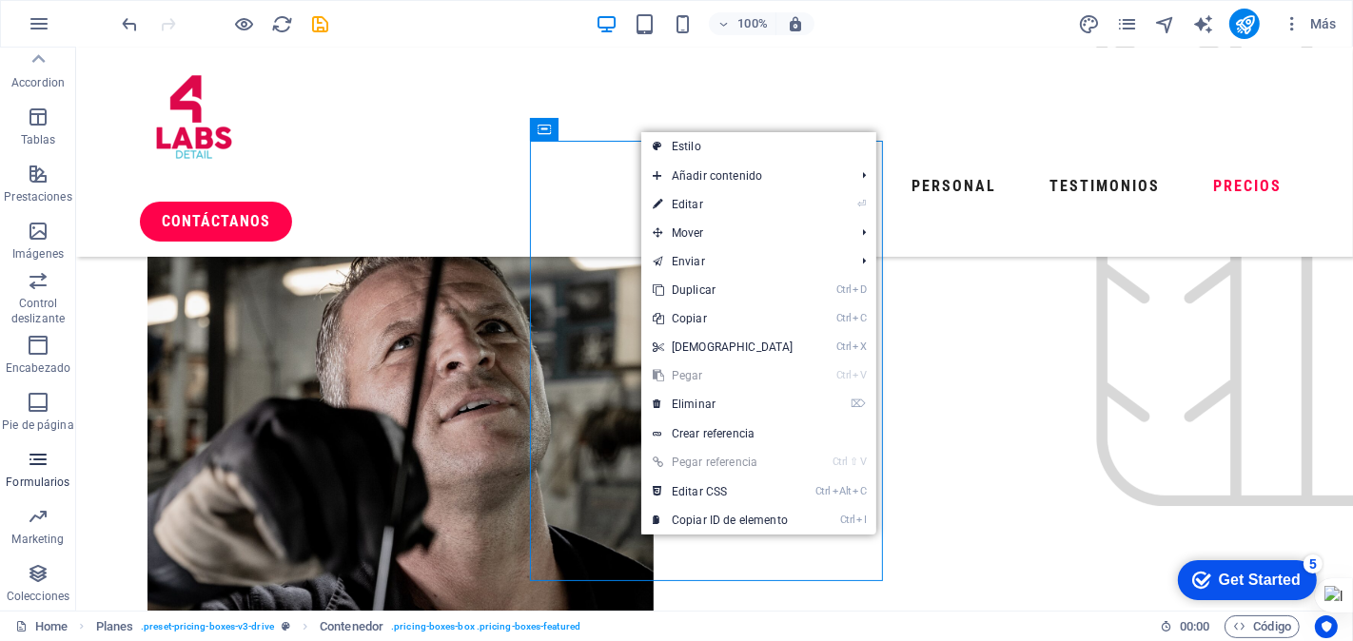
click at [33, 475] on p "Formularios" at bounding box center [38, 482] width 64 height 15
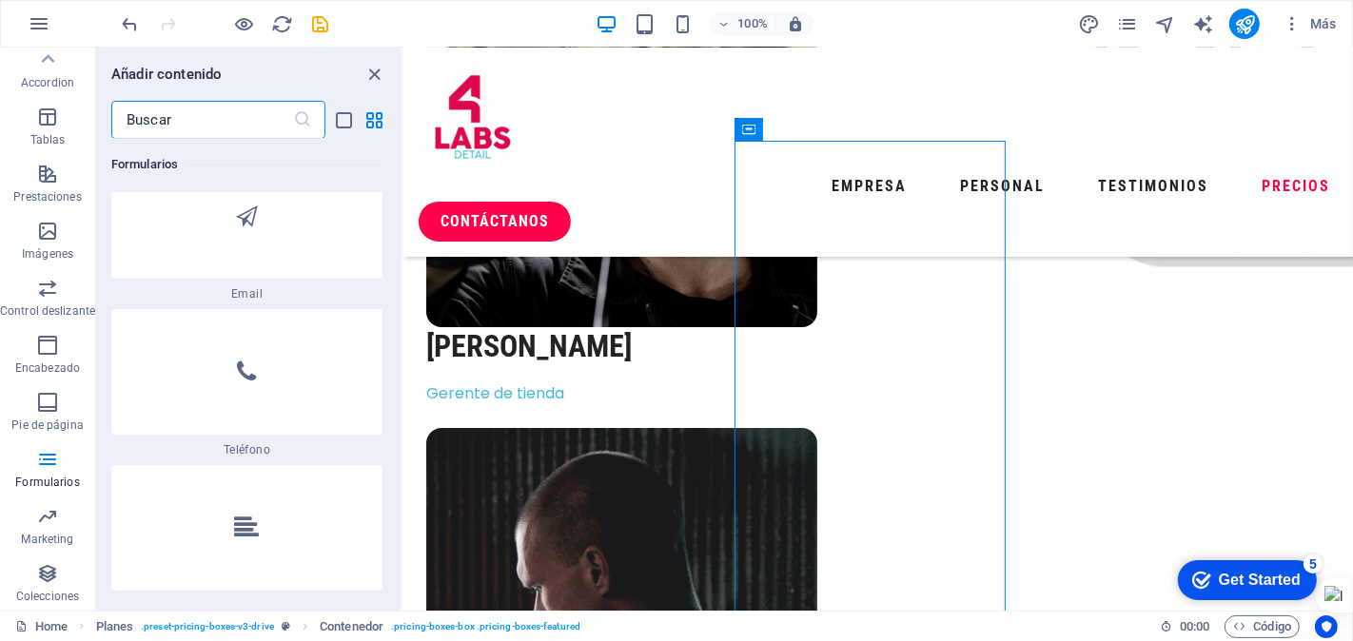
scroll to position [29476, 0]
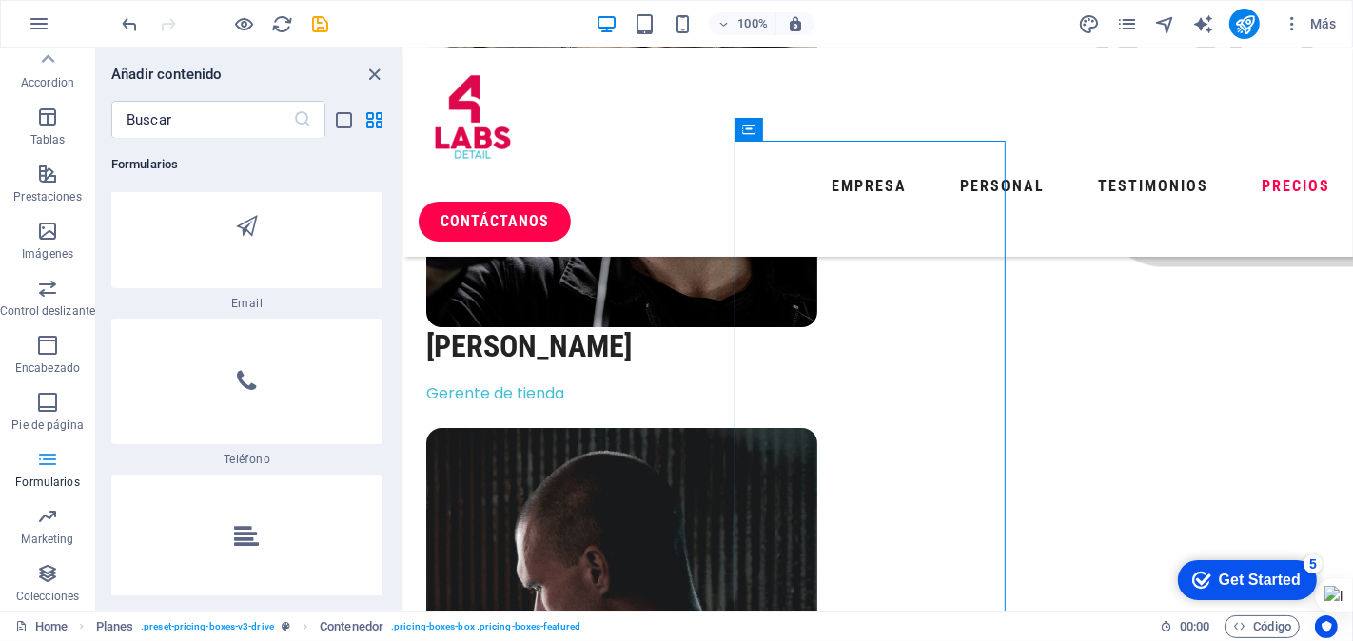
click at [46, 467] on icon "button" at bounding box center [47, 459] width 23 height 23
click at [42, 463] on icon "button" at bounding box center [47, 459] width 23 height 23
click at [42, 475] on p "Formularios" at bounding box center [47, 482] width 64 height 15
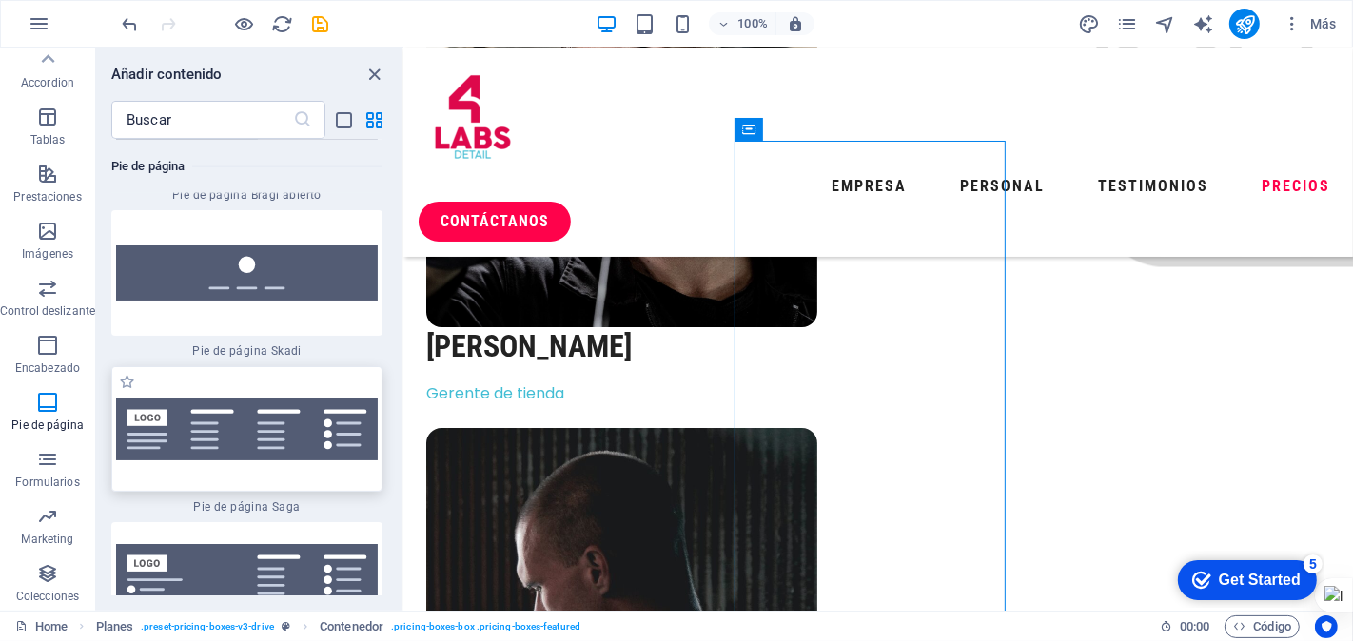
scroll to position [27150, 0]
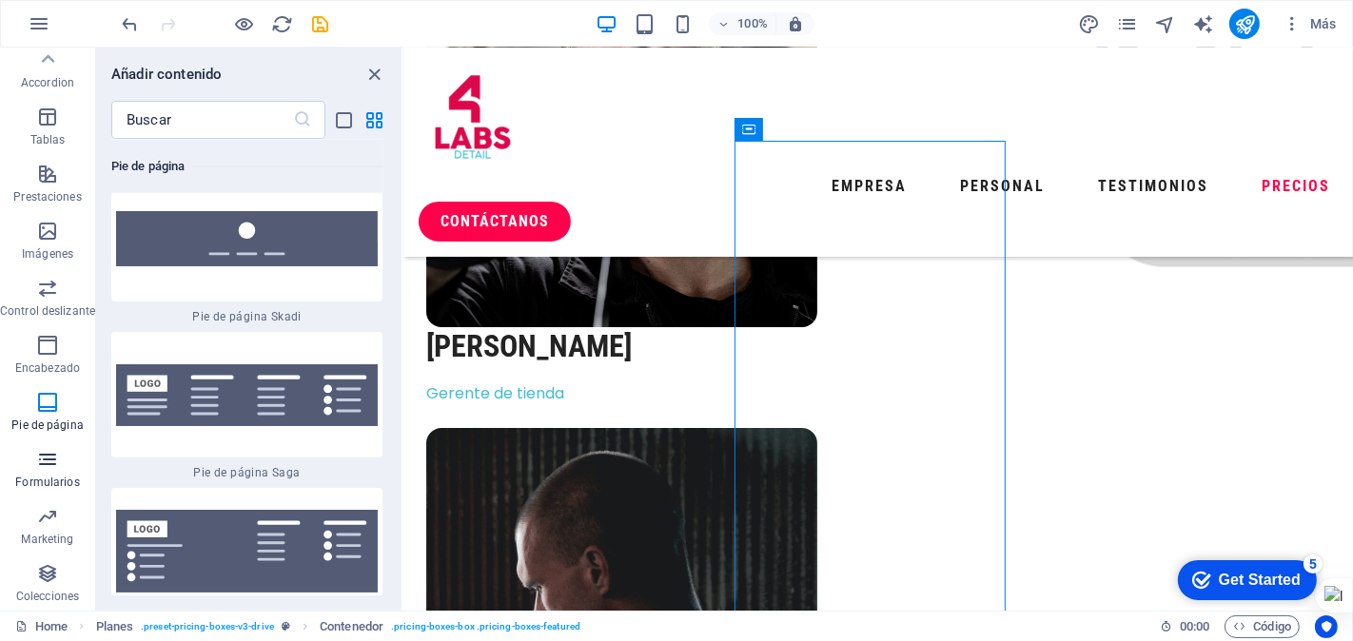
click at [49, 464] on icon "button" at bounding box center [47, 459] width 23 height 23
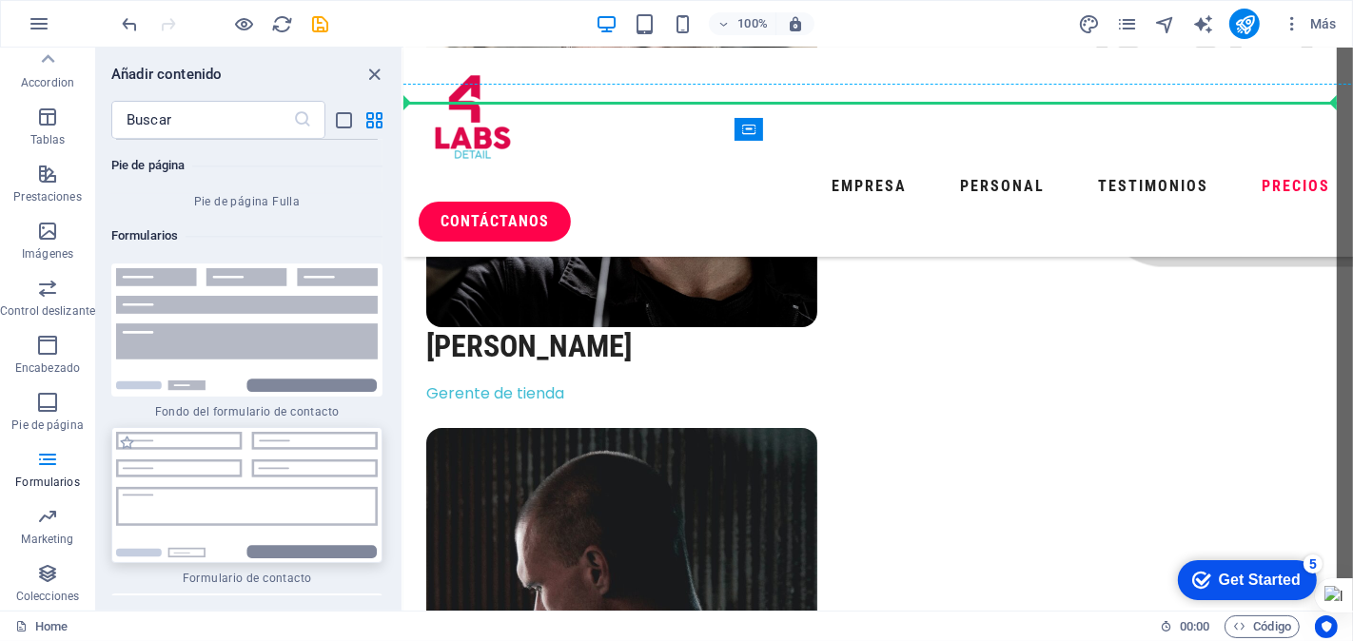
scroll to position [5758, 0]
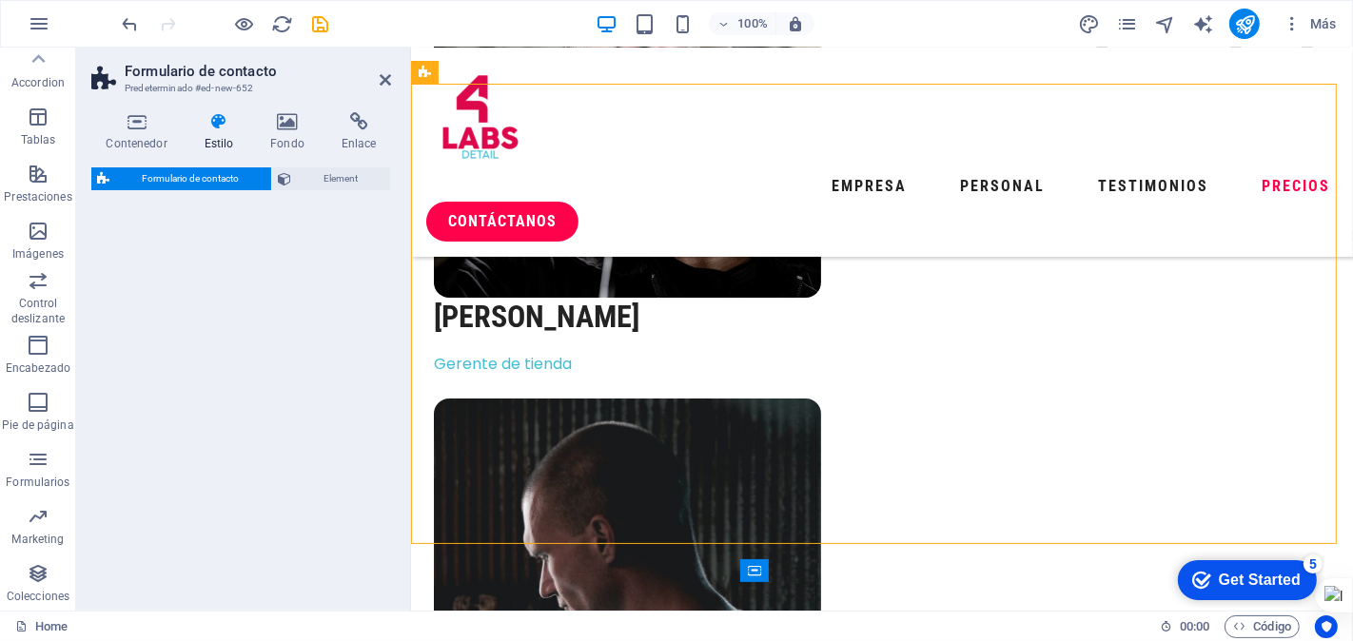
select select "rem"
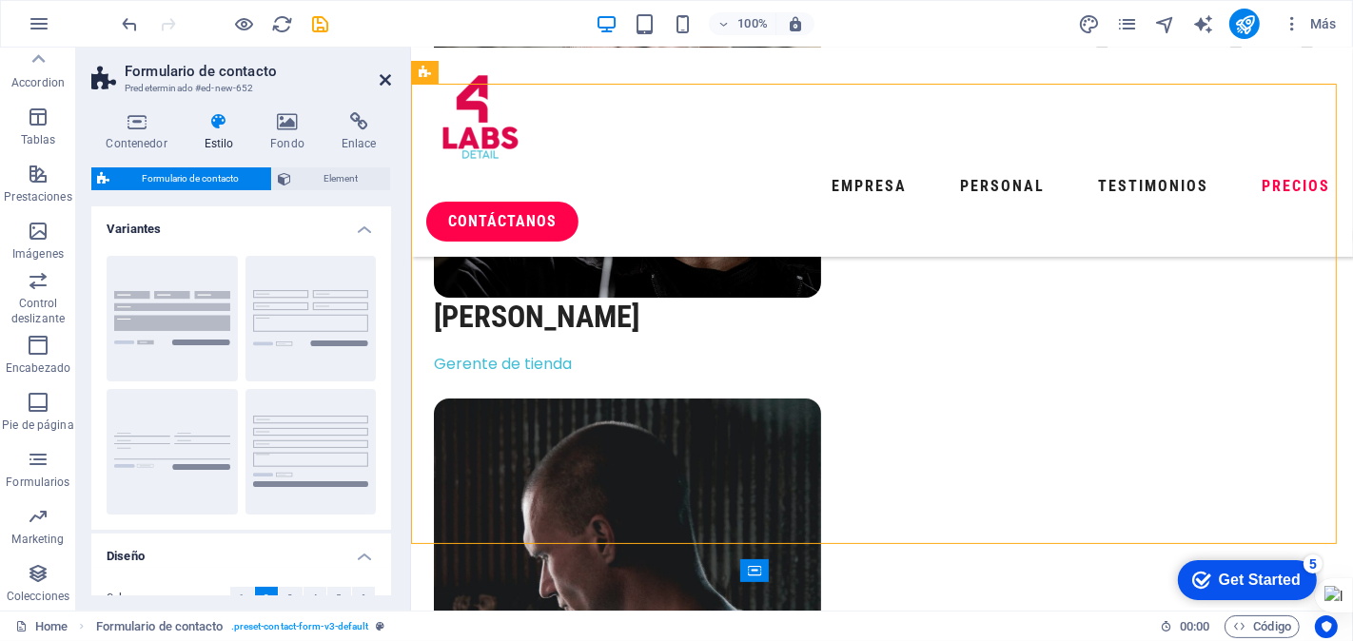
click at [380, 74] on icon at bounding box center [385, 79] width 11 height 15
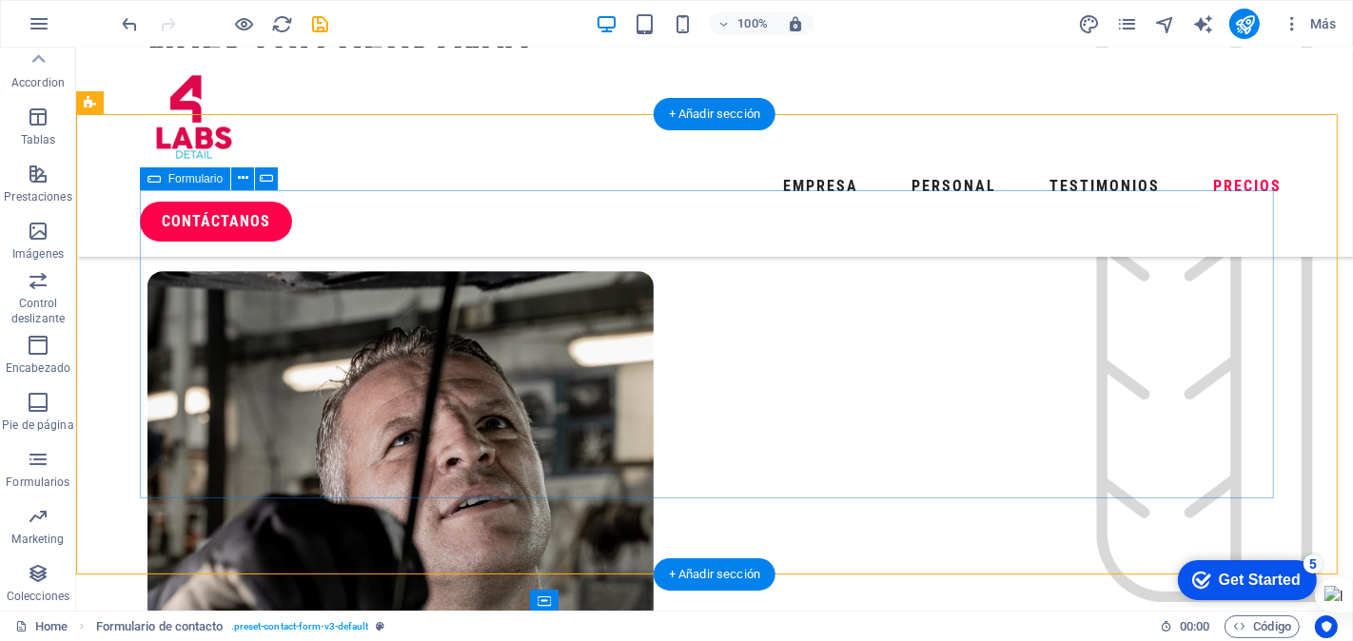
scroll to position [4995, 0]
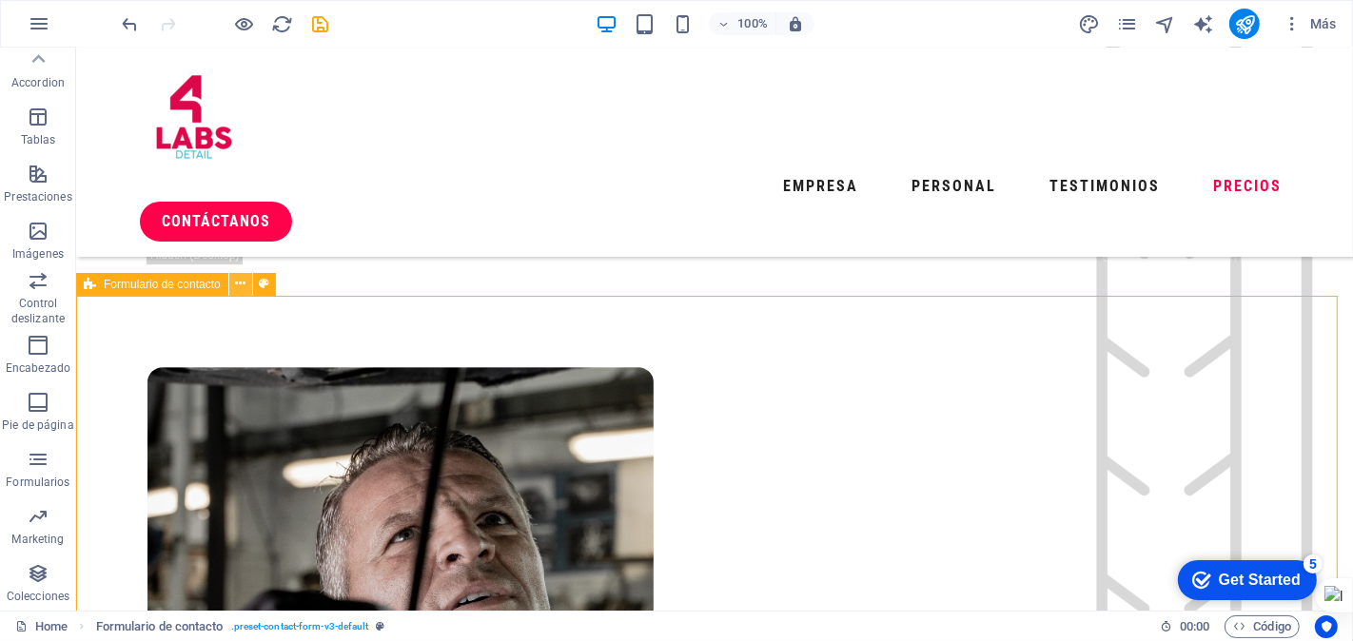
click at [242, 283] on icon at bounding box center [240, 284] width 10 height 20
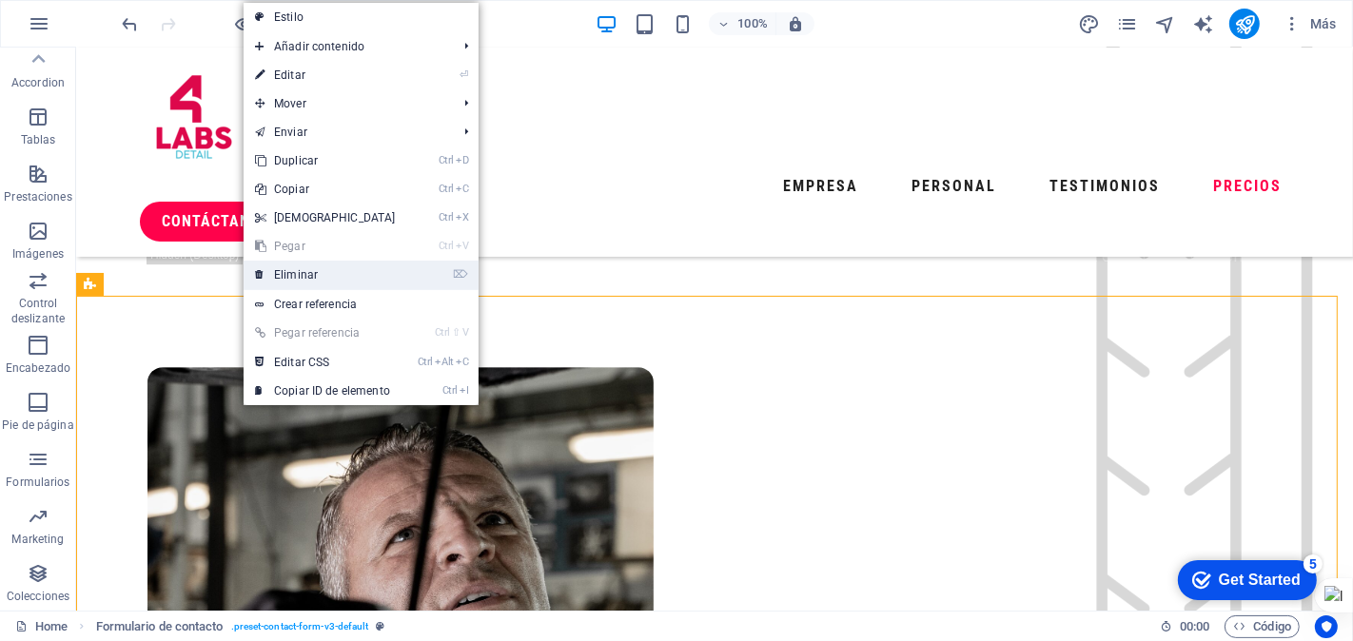
click at [291, 277] on link "⌦ Eliminar" at bounding box center [326, 275] width 164 height 29
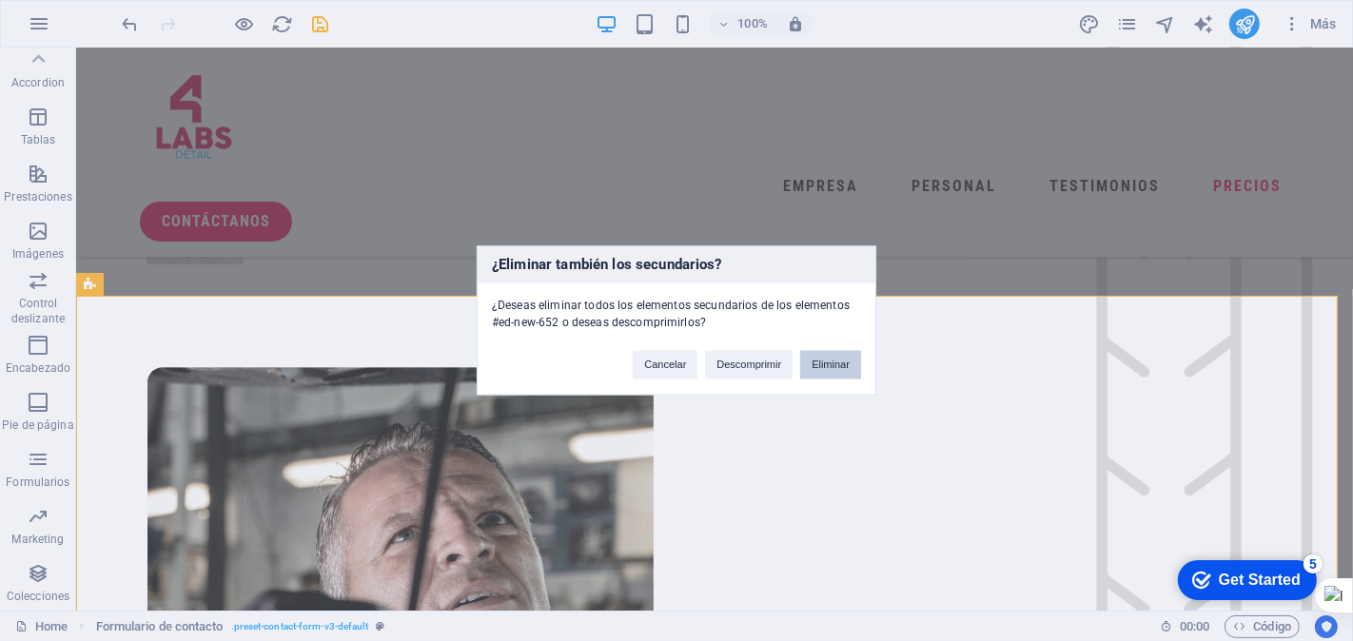
drag, startPoint x: 830, startPoint y: 360, endPoint x: 748, endPoint y: 312, distance: 94.6
click at [830, 360] on button "Eliminar" at bounding box center [830, 365] width 61 height 29
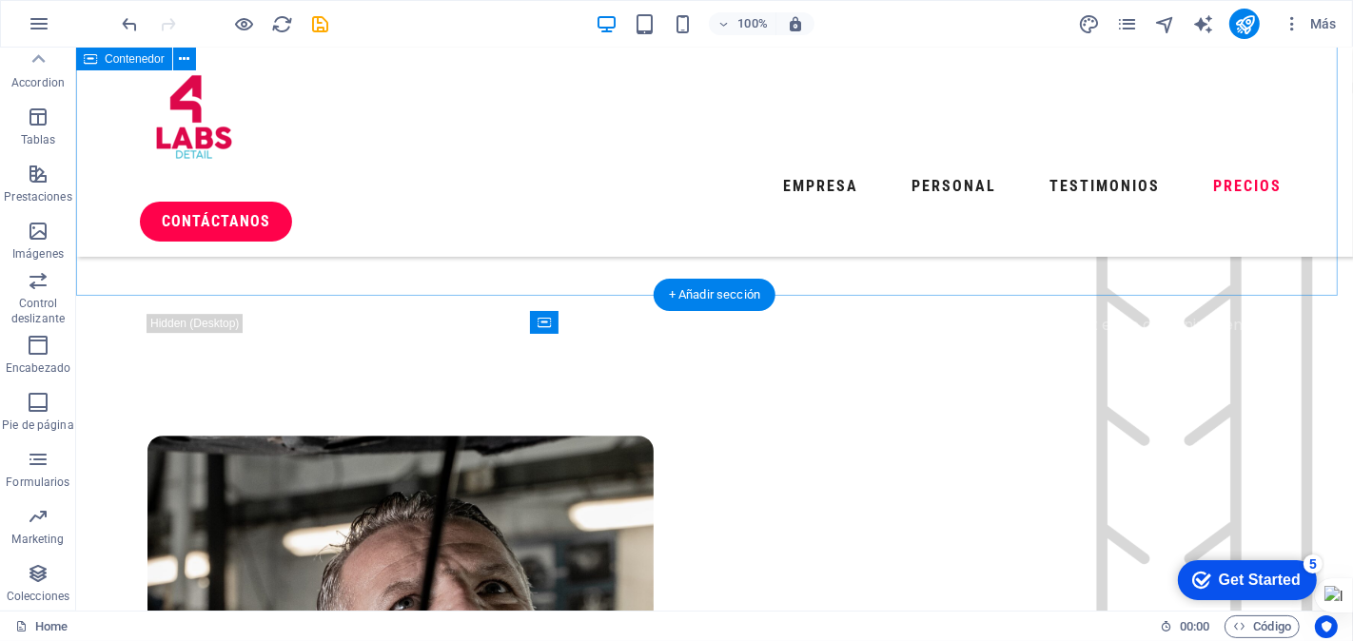
scroll to position [4888, 0]
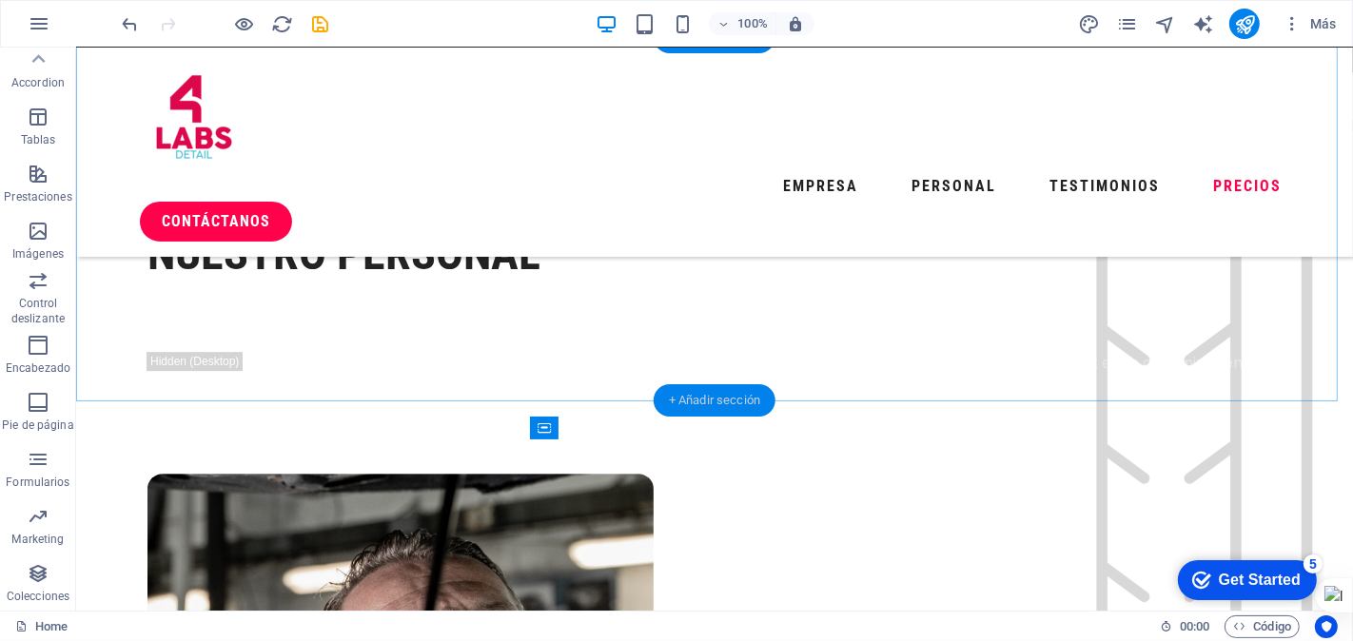
click at [695, 394] on div "+ Añadir sección" at bounding box center [715, 400] width 122 height 32
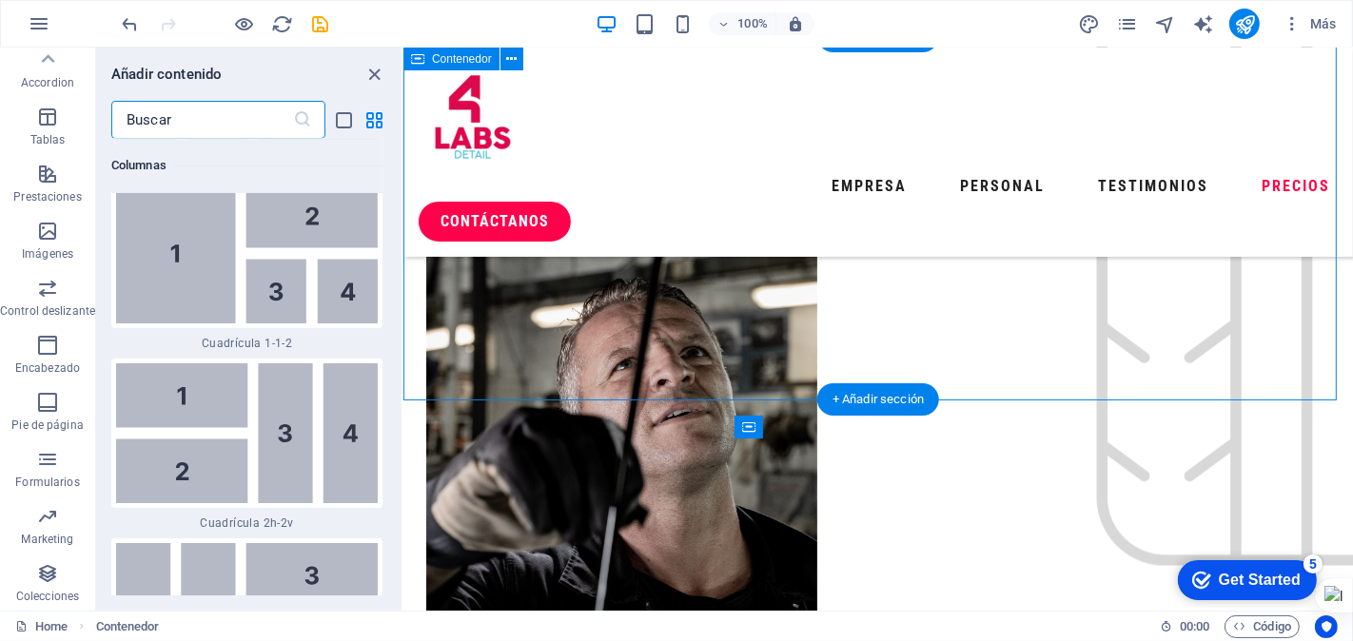
scroll to position [6465, 0]
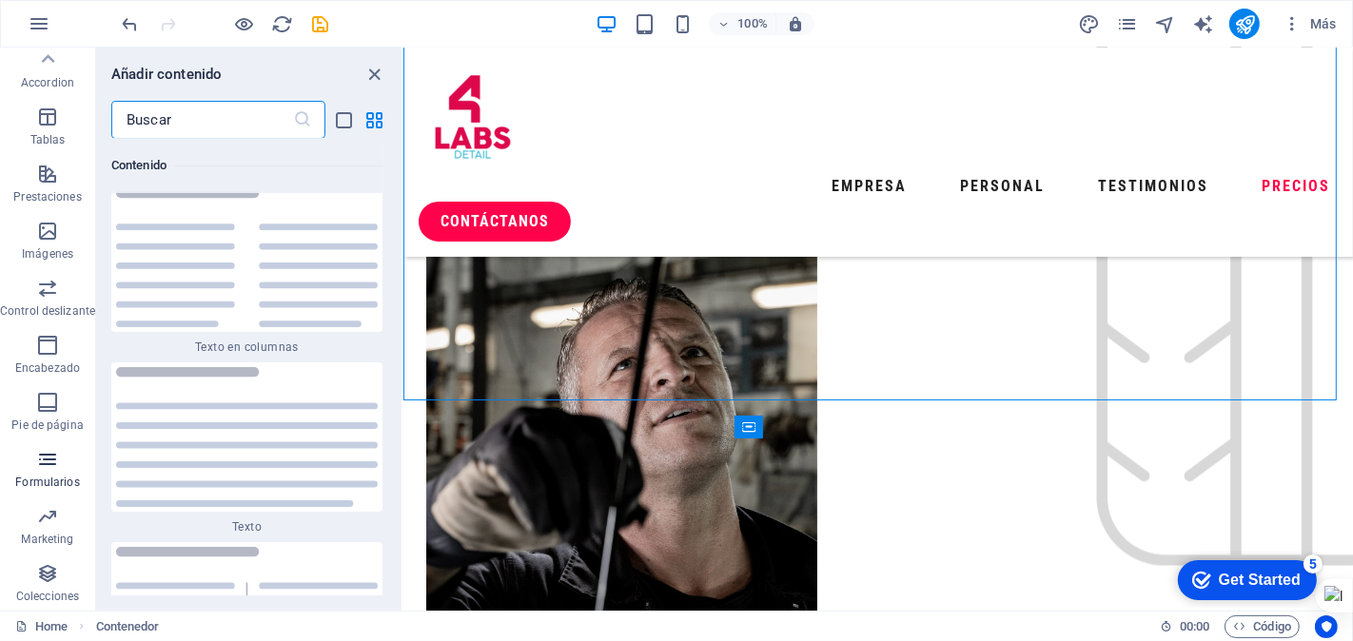
click at [57, 460] on icon "button" at bounding box center [47, 459] width 23 height 23
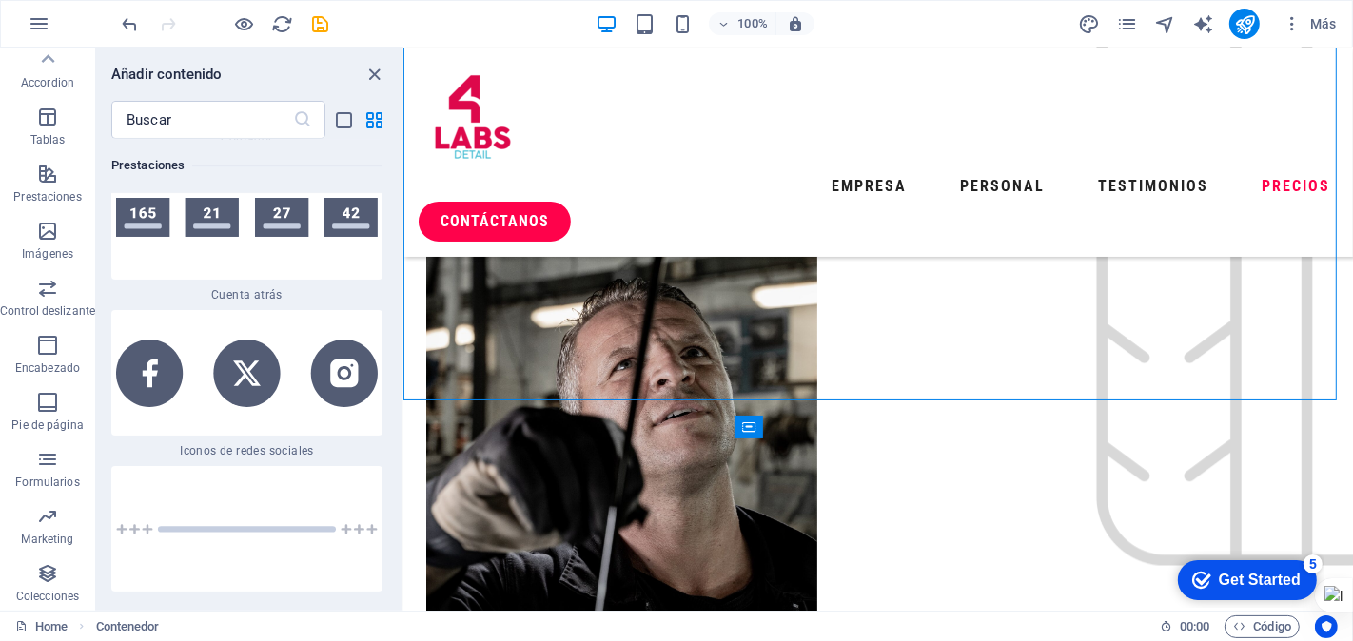
scroll to position [27889, 0]
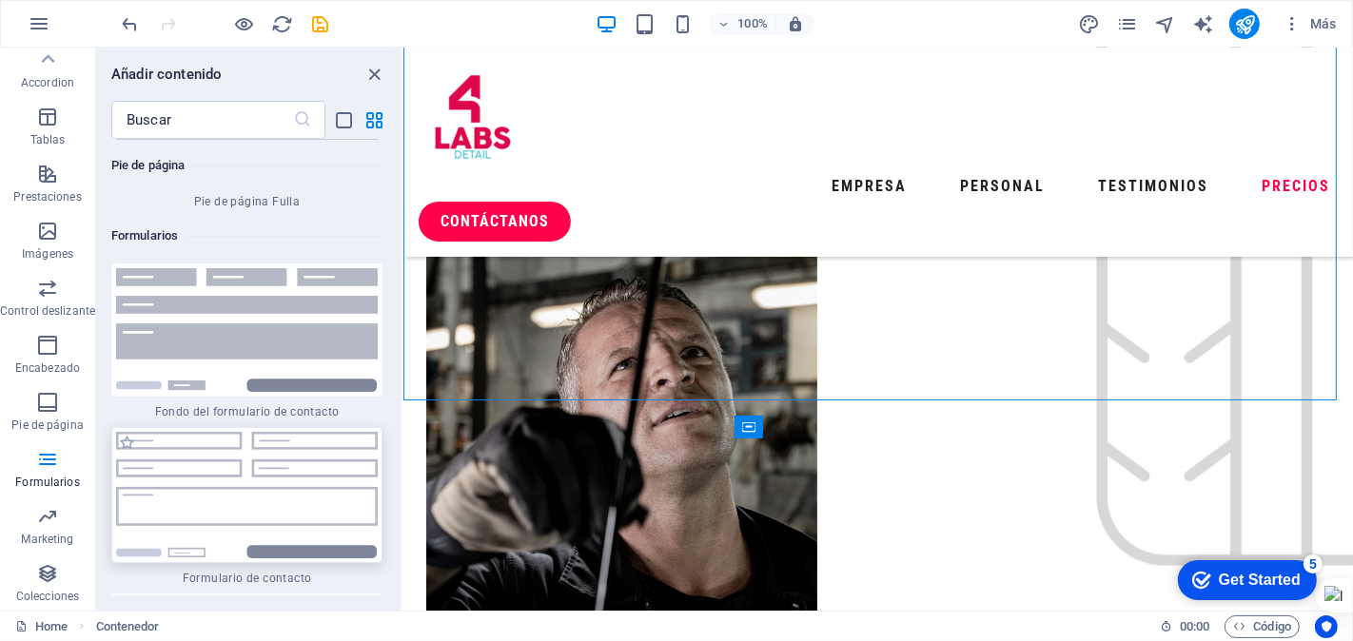
click at [236, 432] on img at bounding box center [247, 495] width 262 height 127
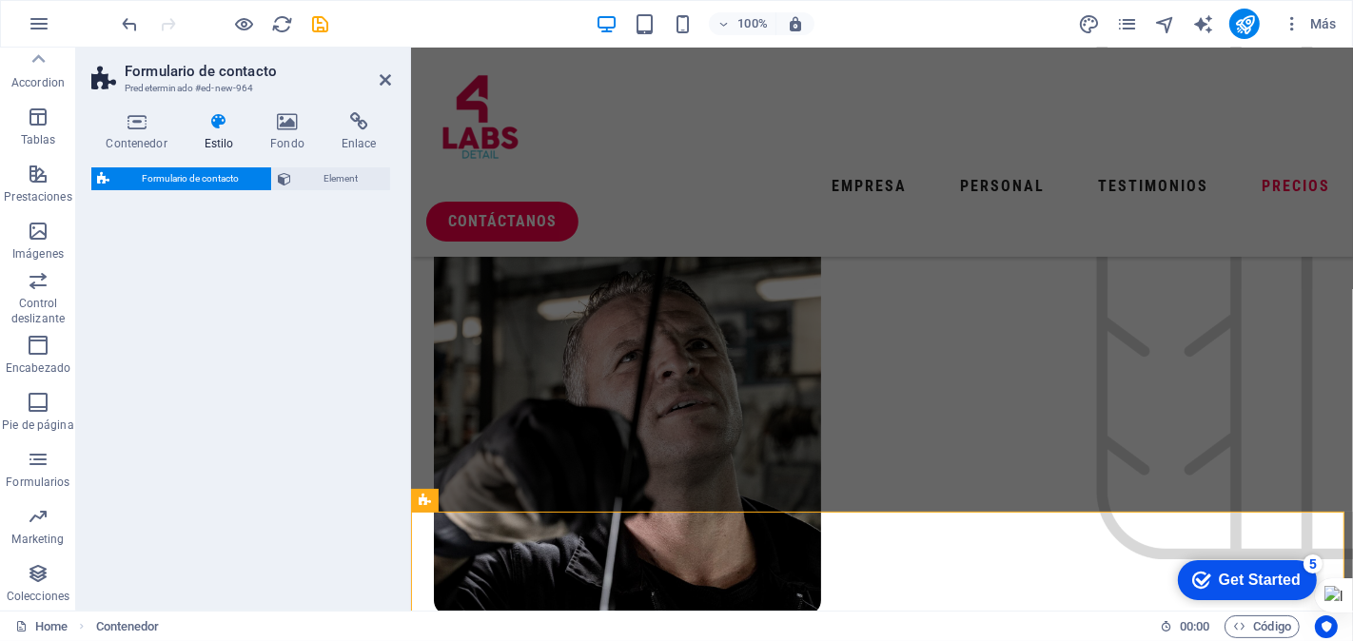
select select "rem"
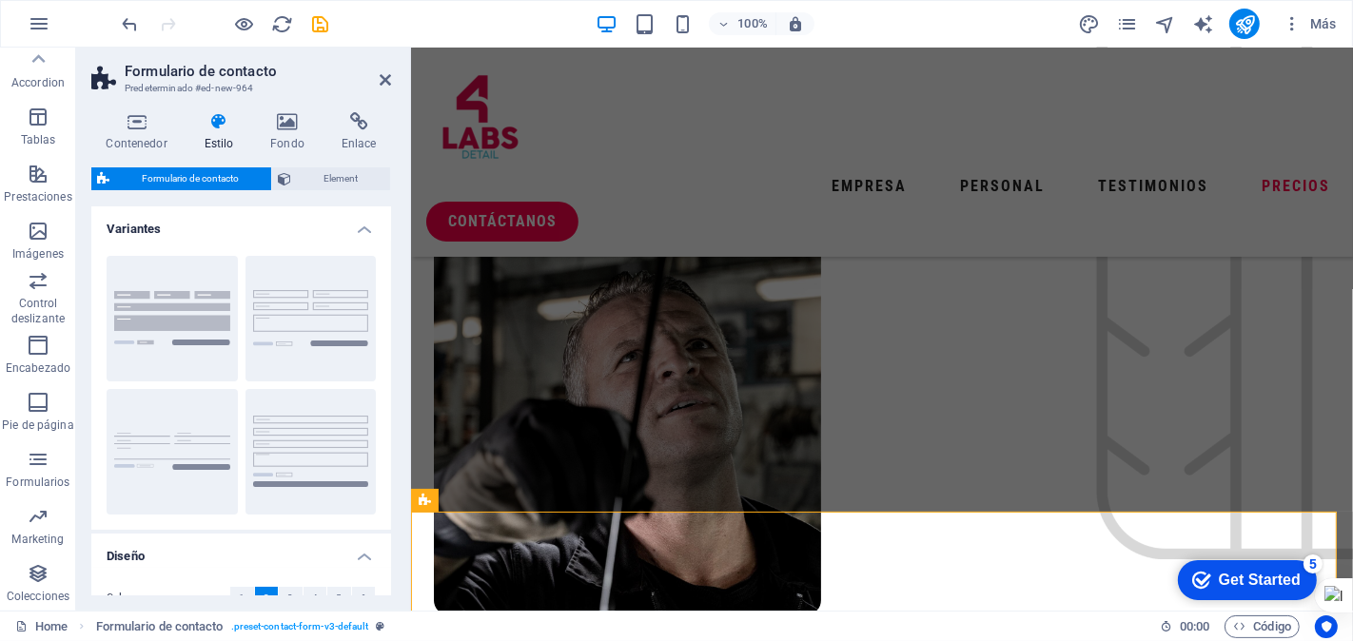
scroll to position [5330, 0]
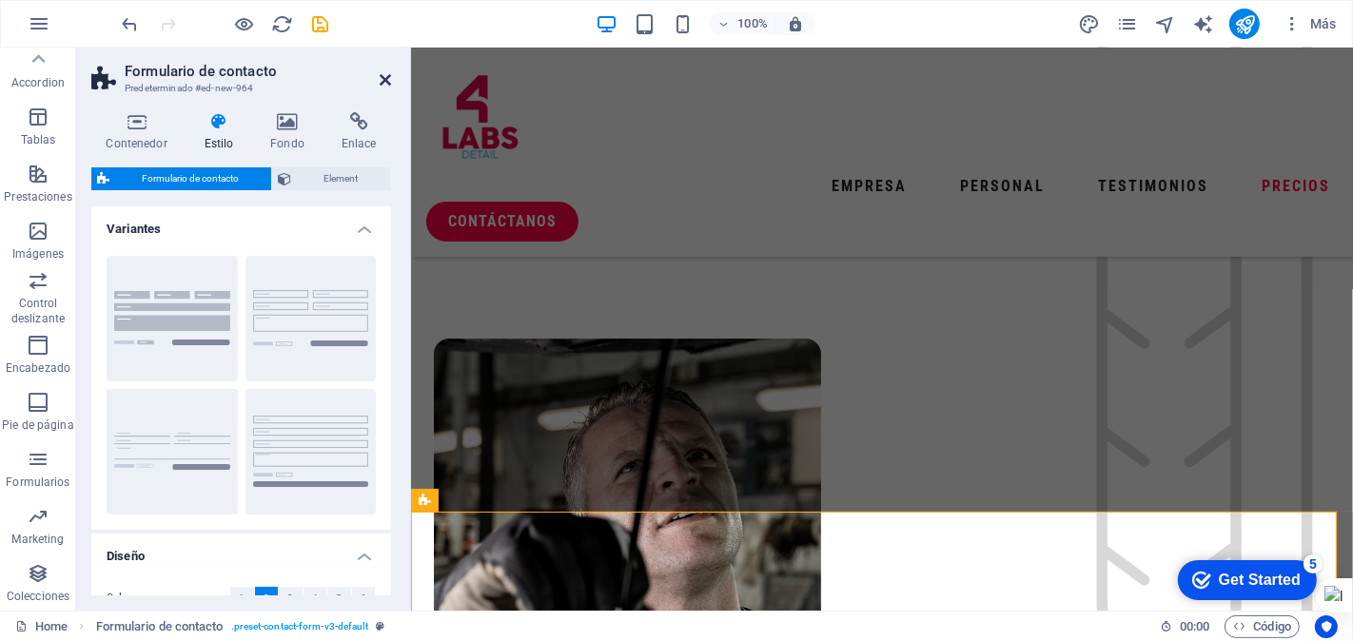
drag, startPoint x: 382, startPoint y: 72, endPoint x: 301, endPoint y: 35, distance: 89.8
click at [382, 72] on icon at bounding box center [385, 79] width 11 height 15
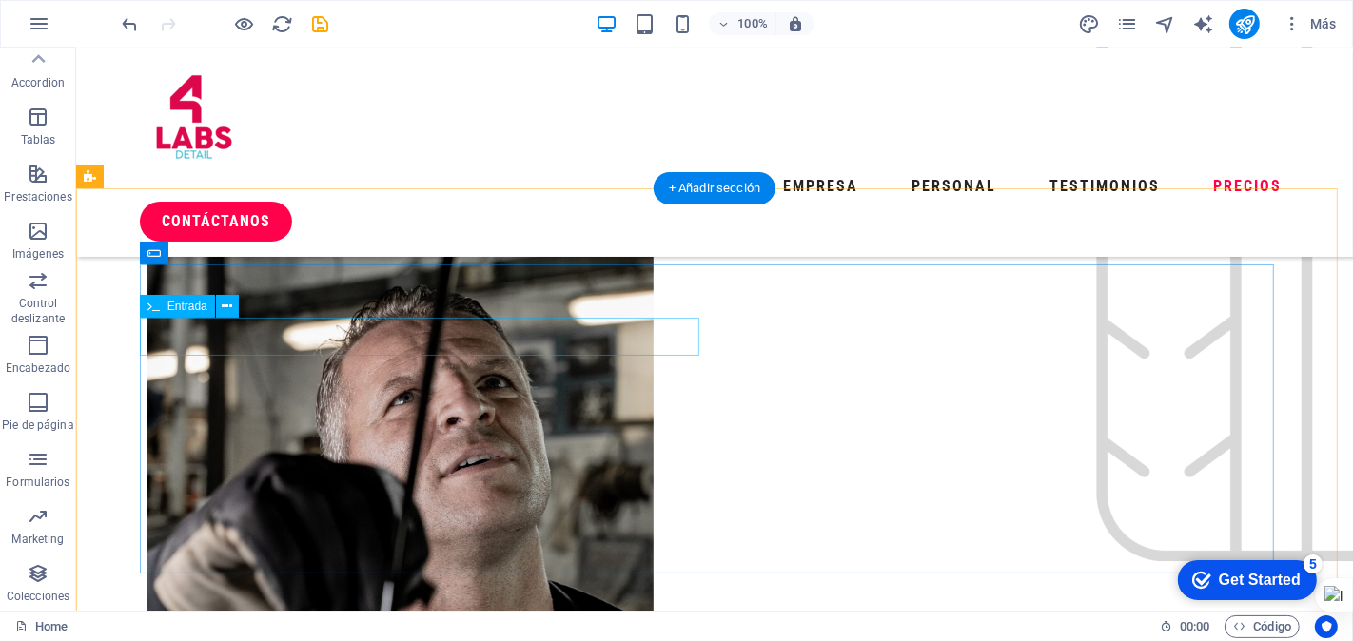
scroll to position [5096, 0]
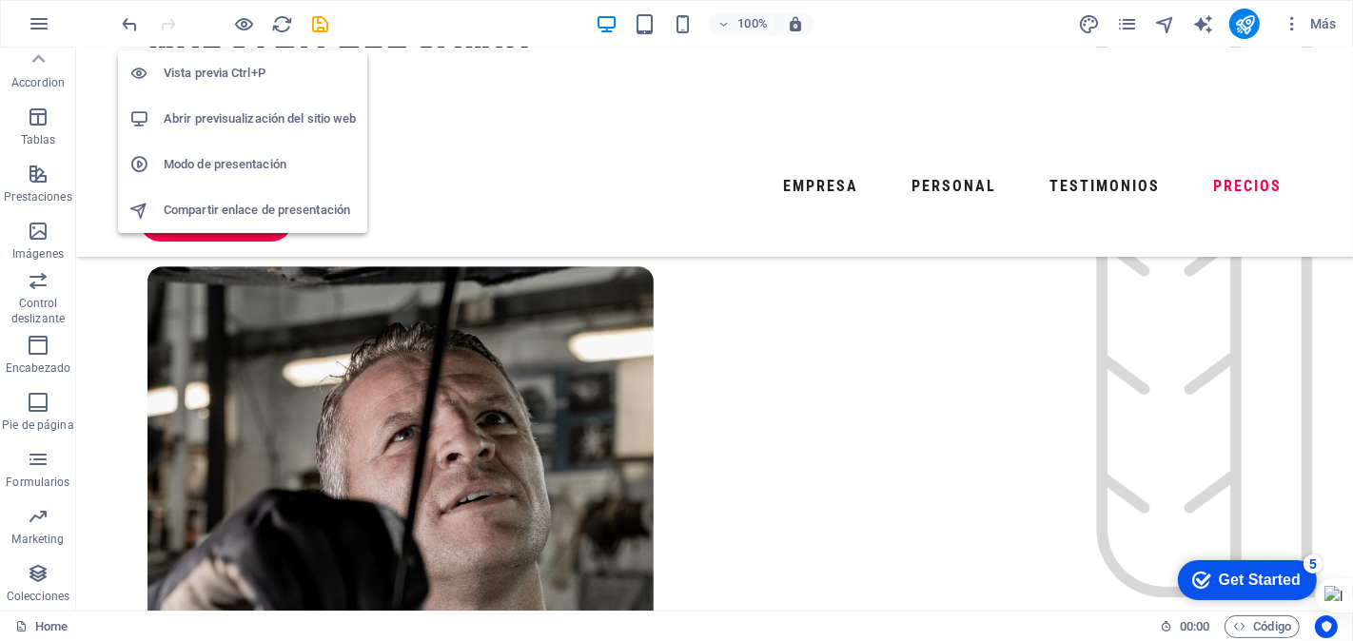
click at [242, 80] on h6 "Vista previa Ctrl+P" at bounding box center [260, 73] width 192 height 23
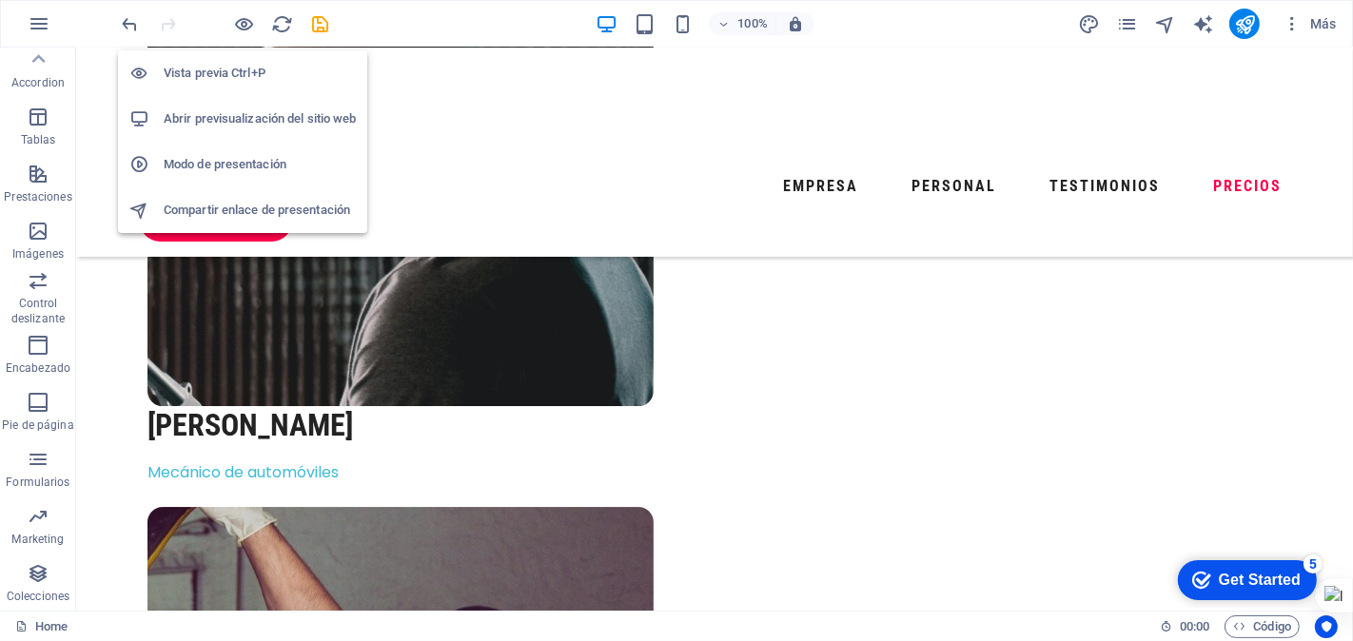
scroll to position [4206, 0]
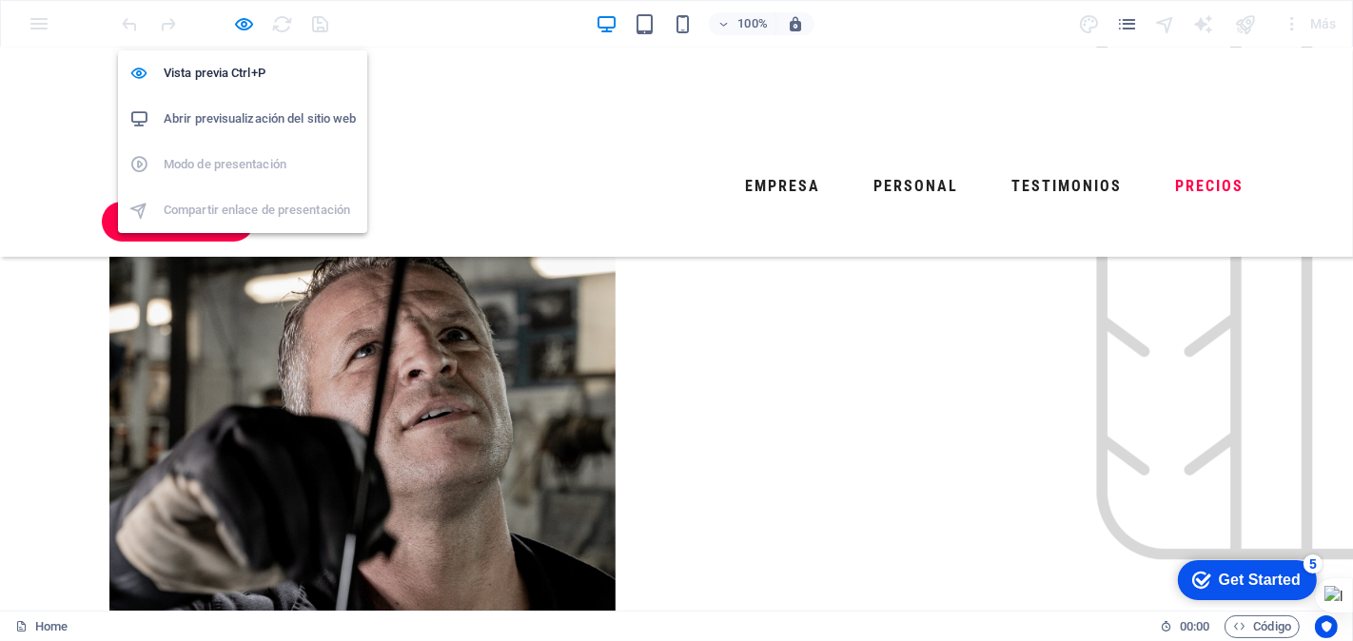
click at [231, 110] on h6 "Abrir previsualización del sitio web" at bounding box center [260, 119] width 192 height 23
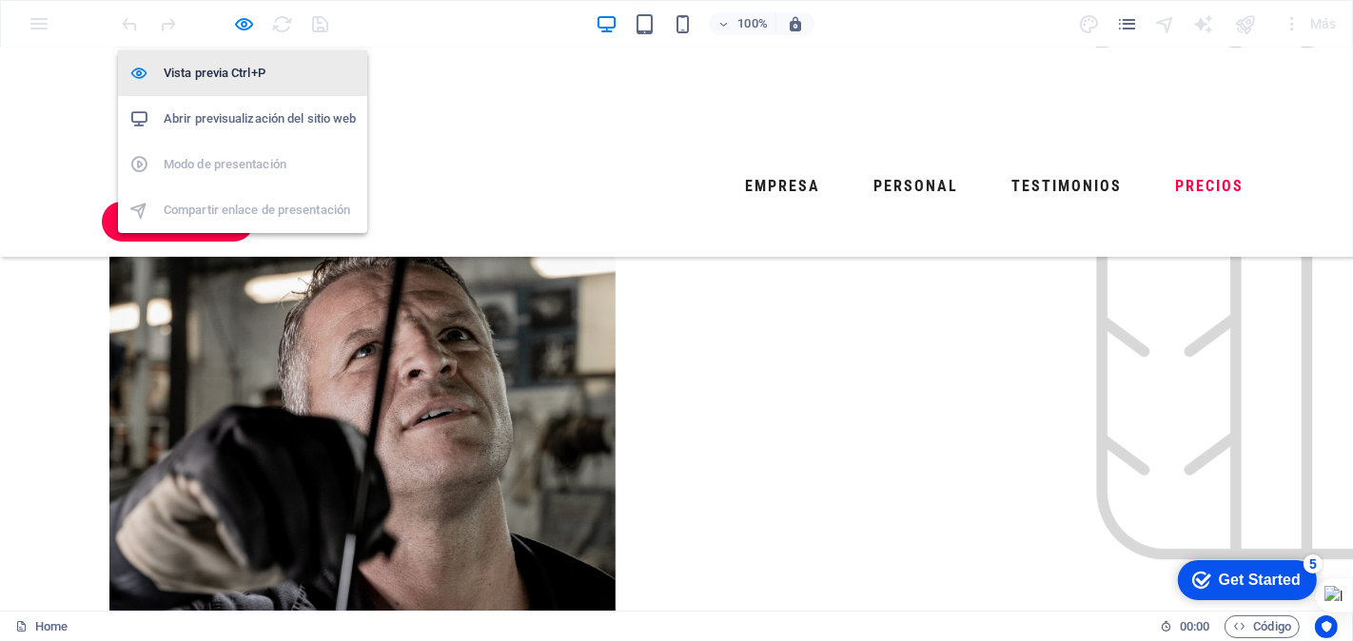
click at [239, 74] on h6 "Vista previa Ctrl+P" at bounding box center [260, 73] width 192 height 23
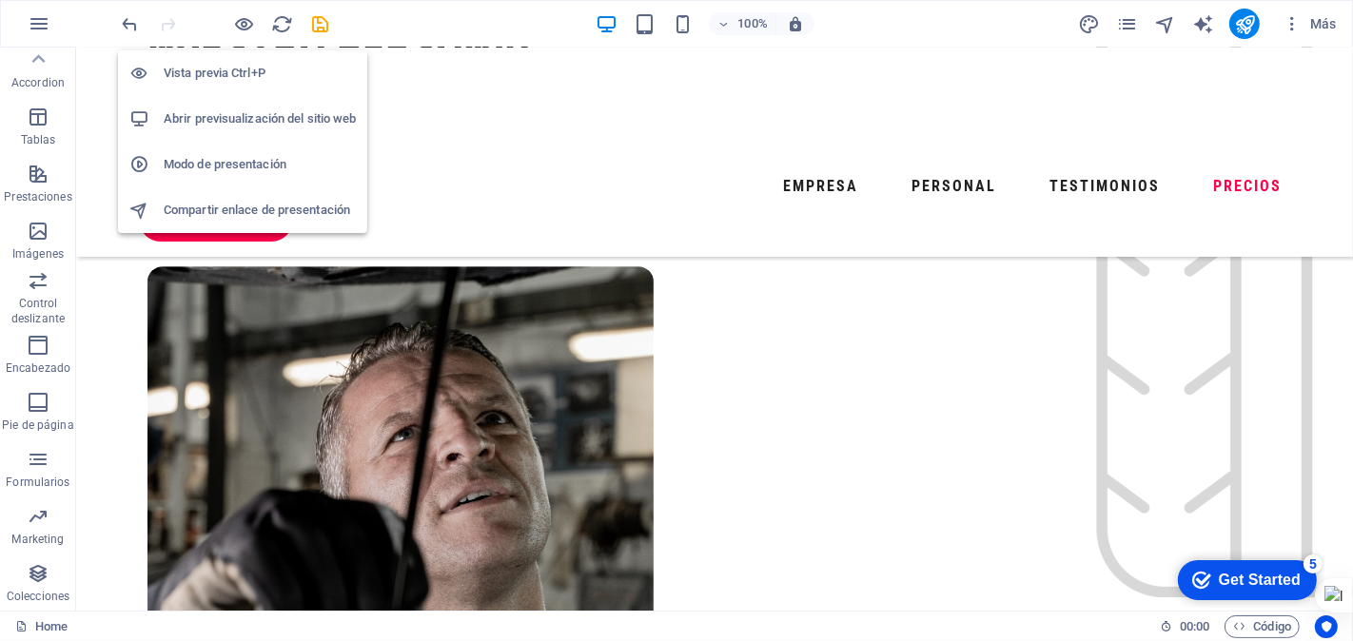
click at [239, 73] on h6 "Vista previa Ctrl+P" at bounding box center [260, 73] width 192 height 23
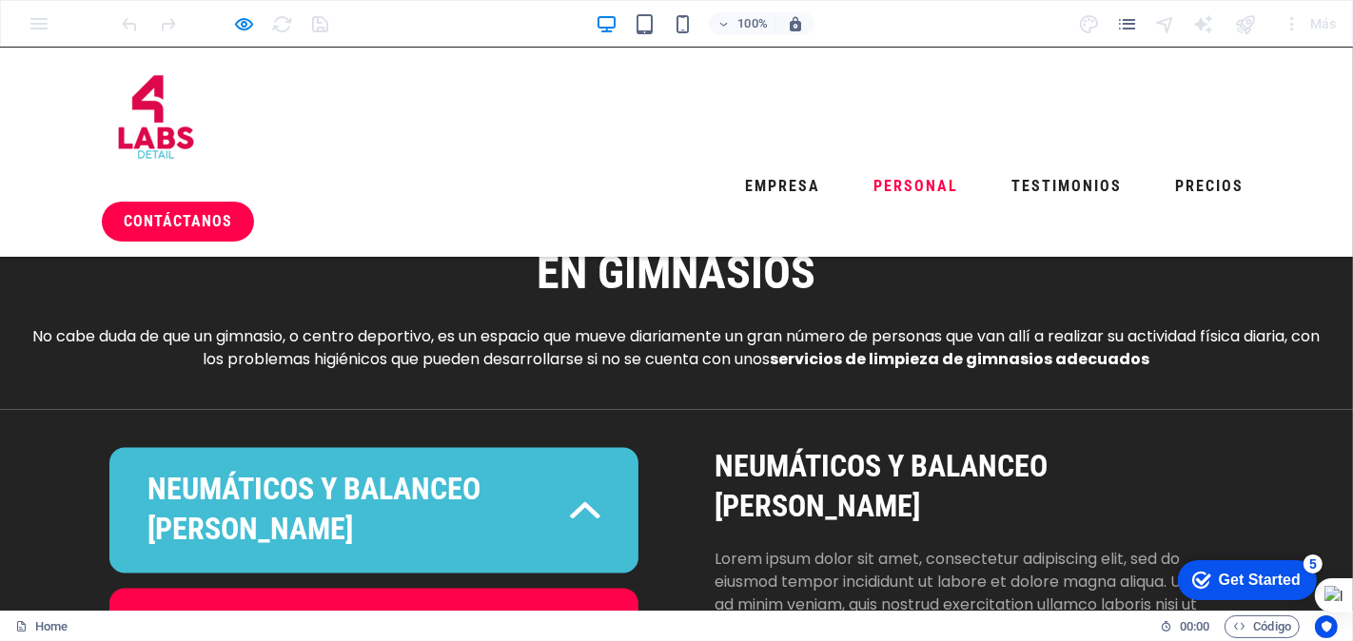
scroll to position [2937, 0]
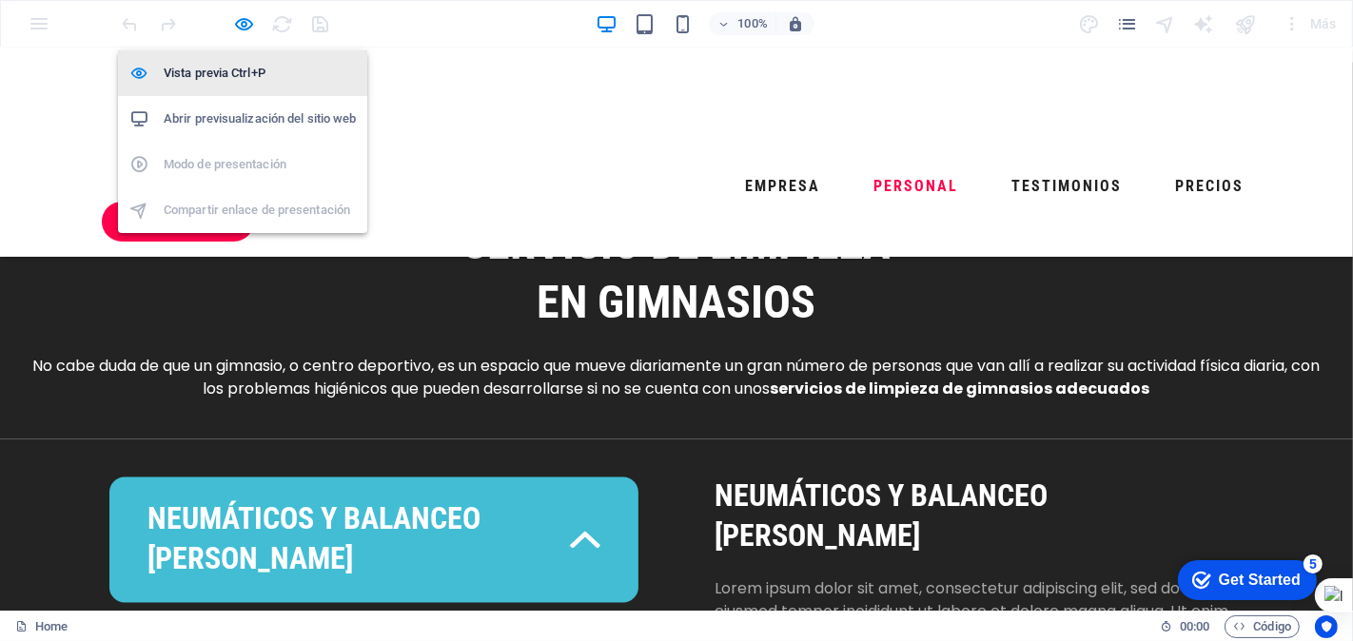
click at [238, 76] on h6 "Vista previa Ctrl+P" at bounding box center [260, 73] width 192 height 23
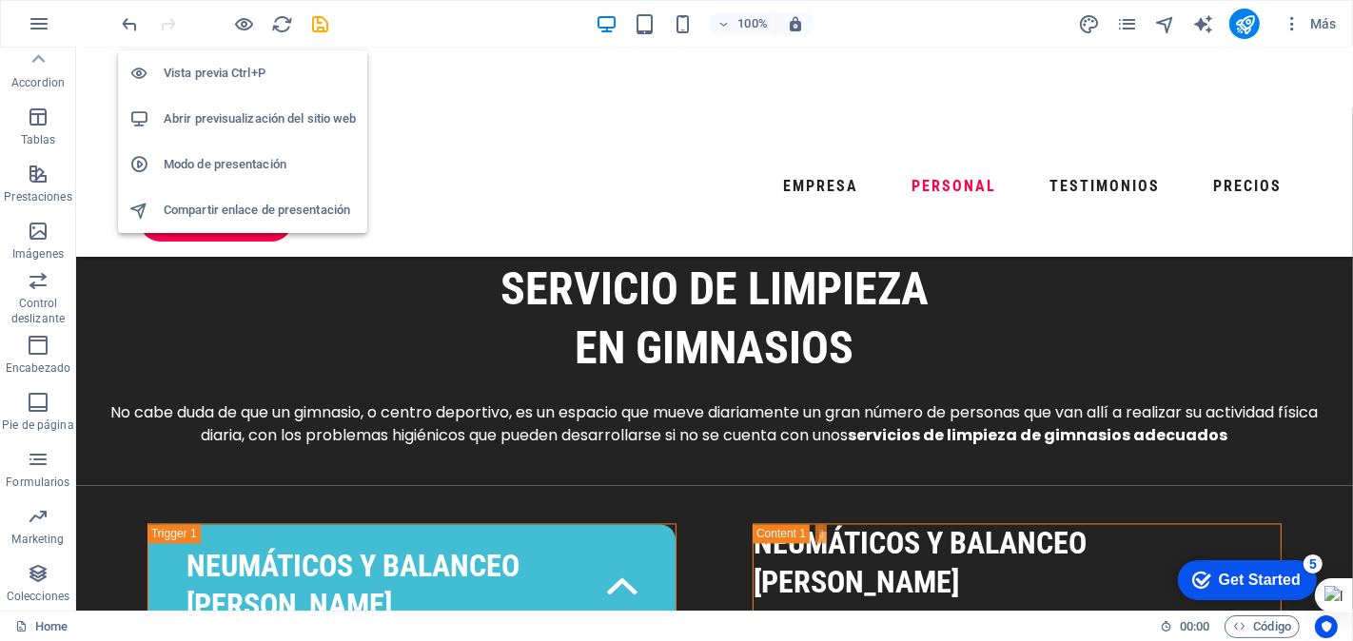
scroll to position [3782, 0]
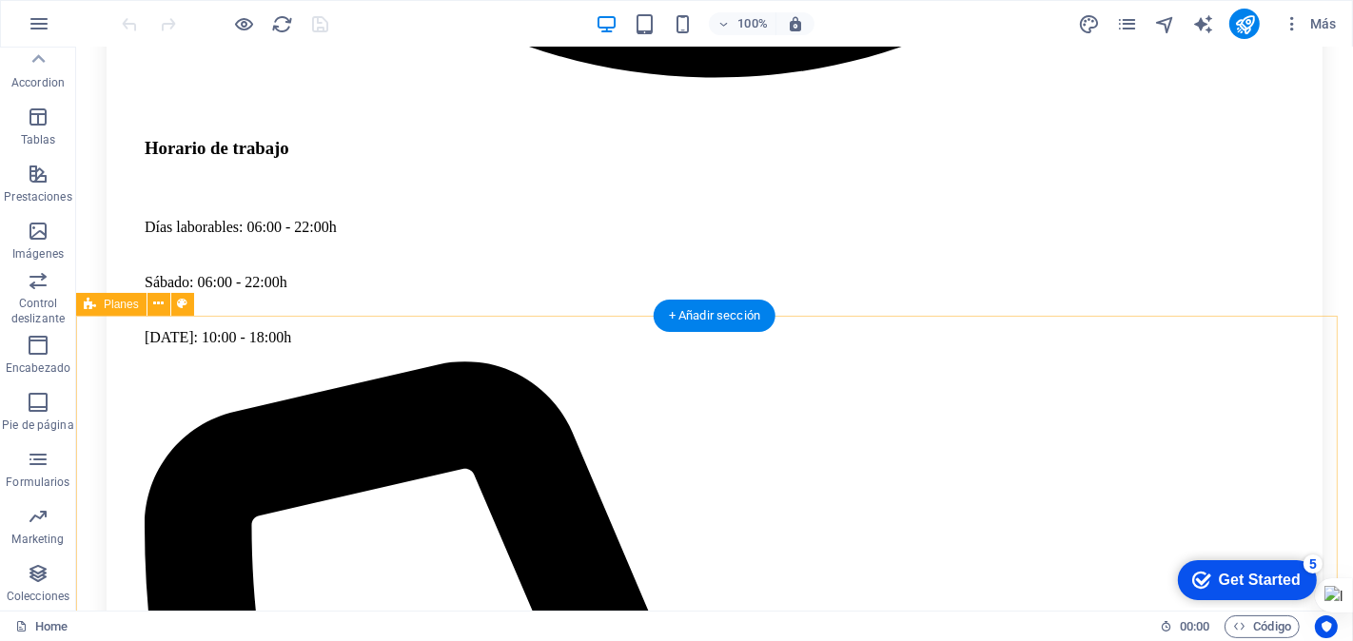
scroll to position [5074, 0]
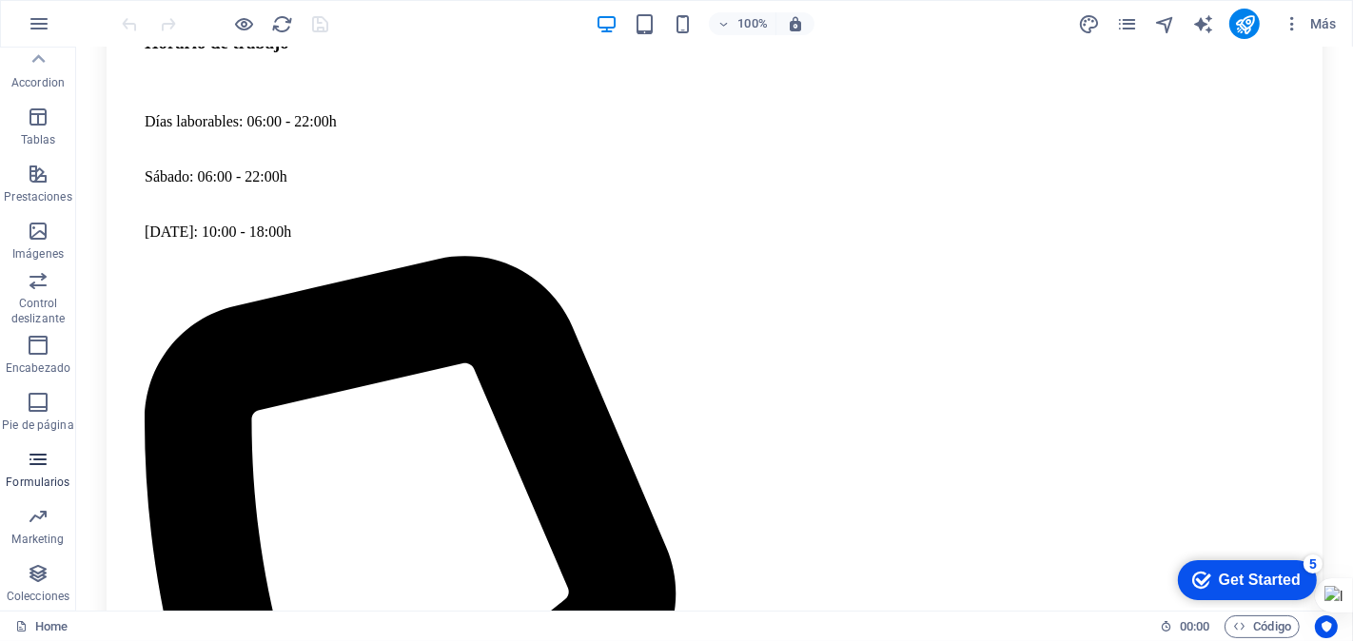
click at [38, 477] on p "Formularios" at bounding box center [38, 482] width 64 height 15
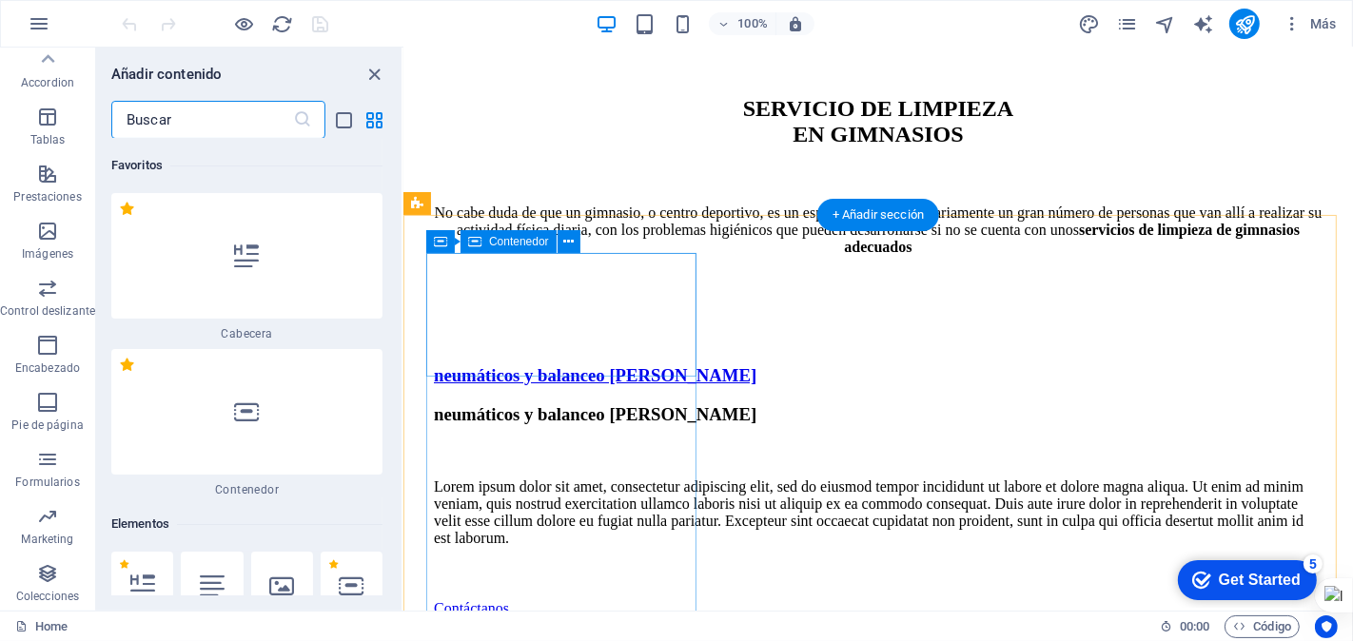
scroll to position [25588, 0]
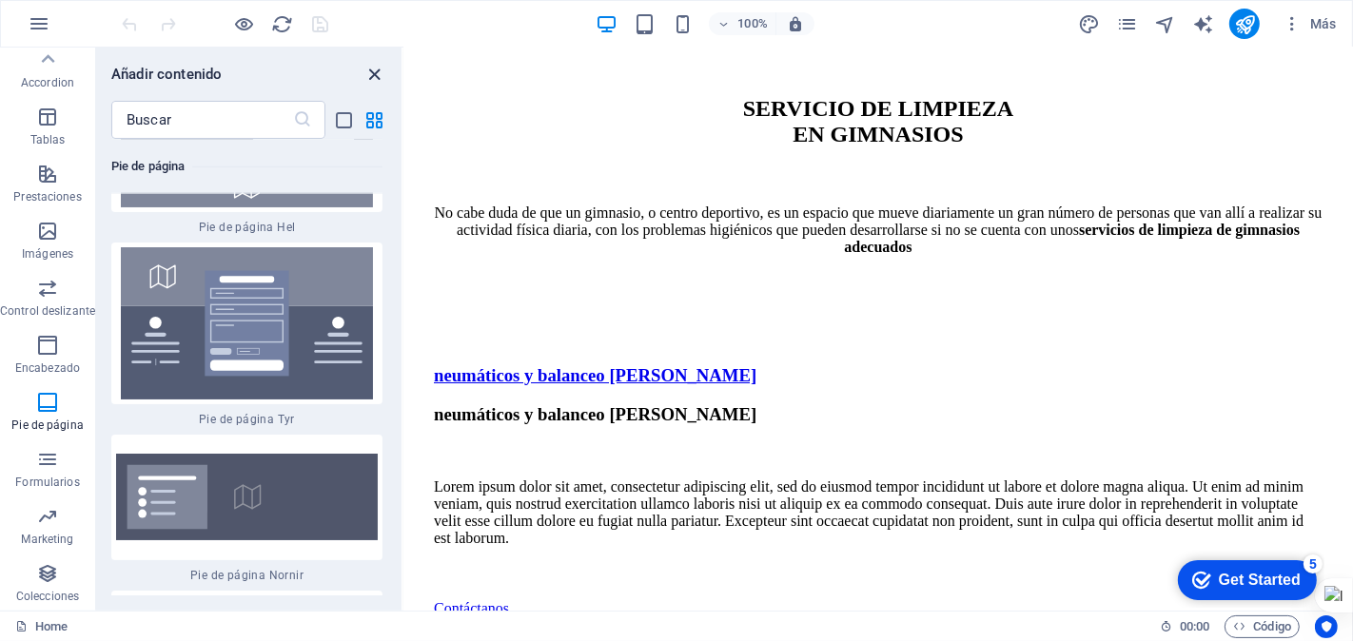
click at [373, 69] on icon "close panel" at bounding box center [375, 75] width 22 height 22
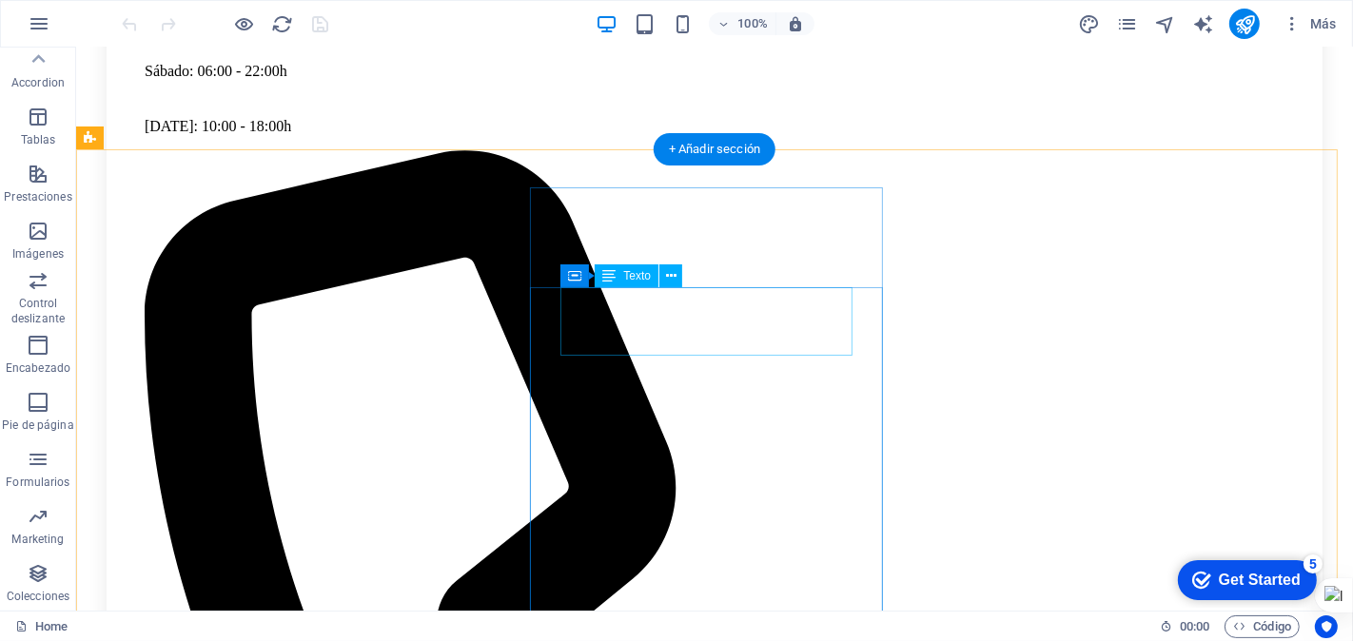
scroll to position [5074, 0]
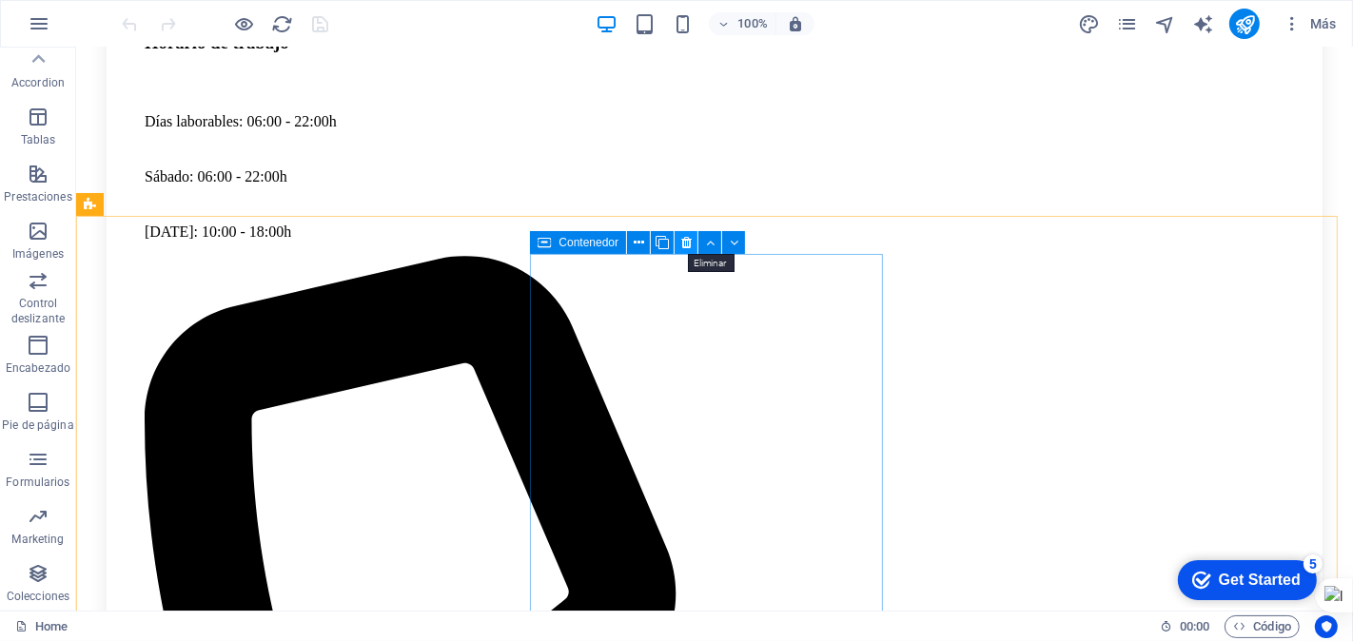
click at [686, 239] on icon at bounding box center [686, 243] width 10 height 20
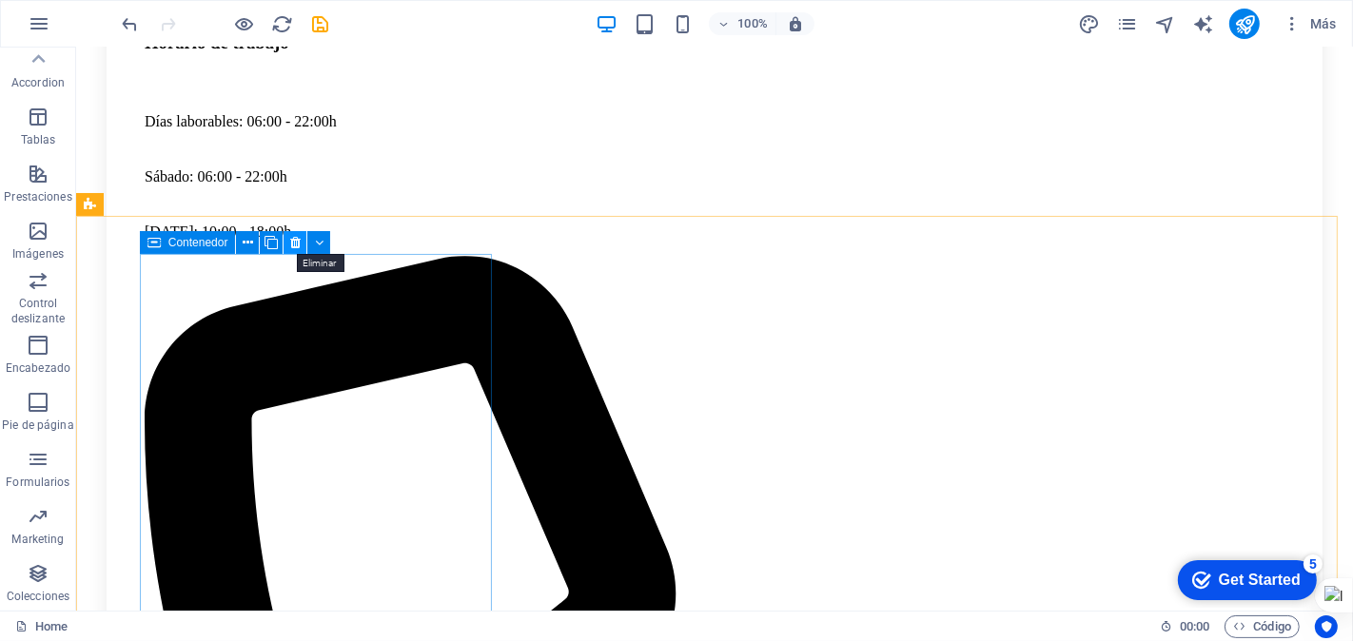
click at [293, 240] on icon at bounding box center [295, 243] width 10 height 20
click at [292, 240] on icon at bounding box center [295, 243] width 10 height 20
click at [291, 240] on icon at bounding box center [295, 243] width 10 height 20
click at [293, 244] on icon at bounding box center [295, 243] width 10 height 20
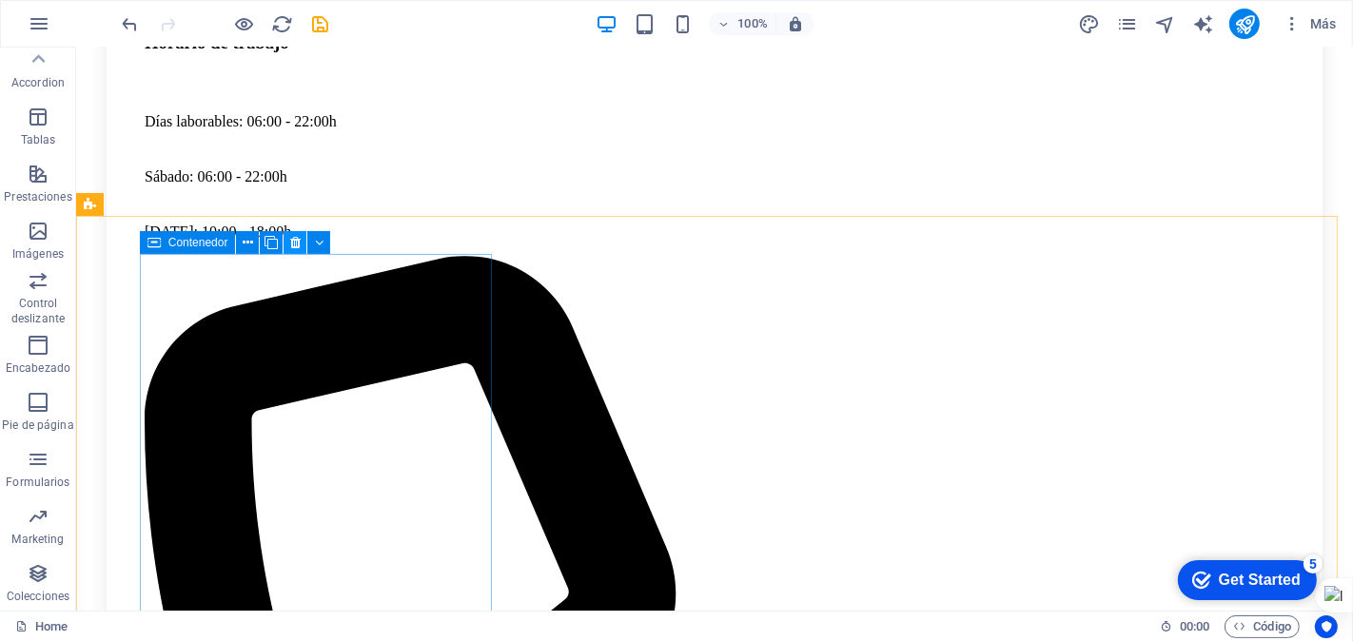
click at [293, 244] on icon at bounding box center [295, 243] width 10 height 20
click at [35, 466] on icon "button" at bounding box center [38, 459] width 23 height 23
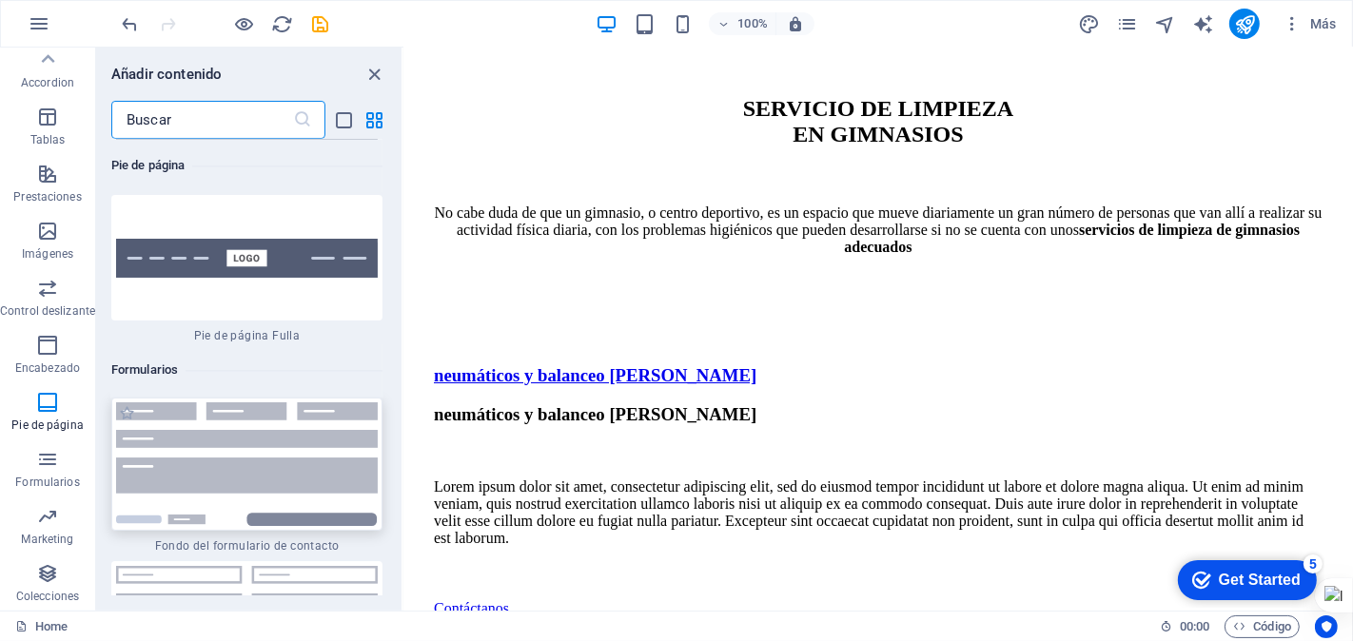
scroll to position [27785, 0]
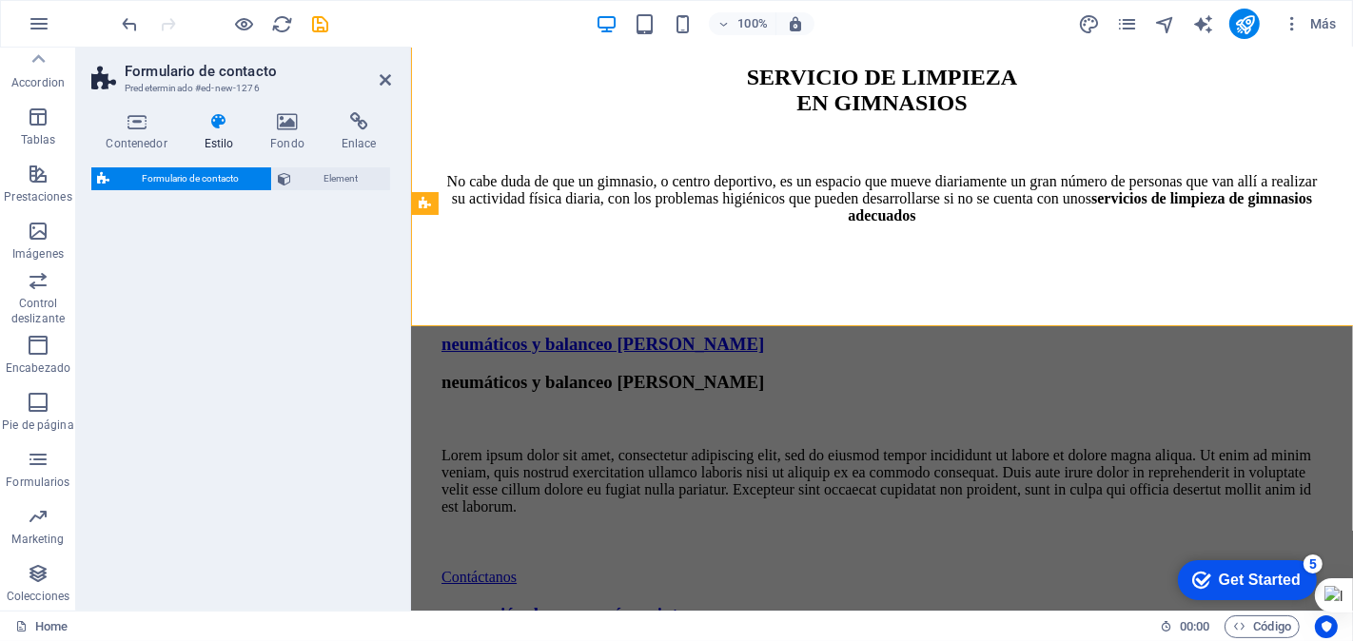
select select "rem"
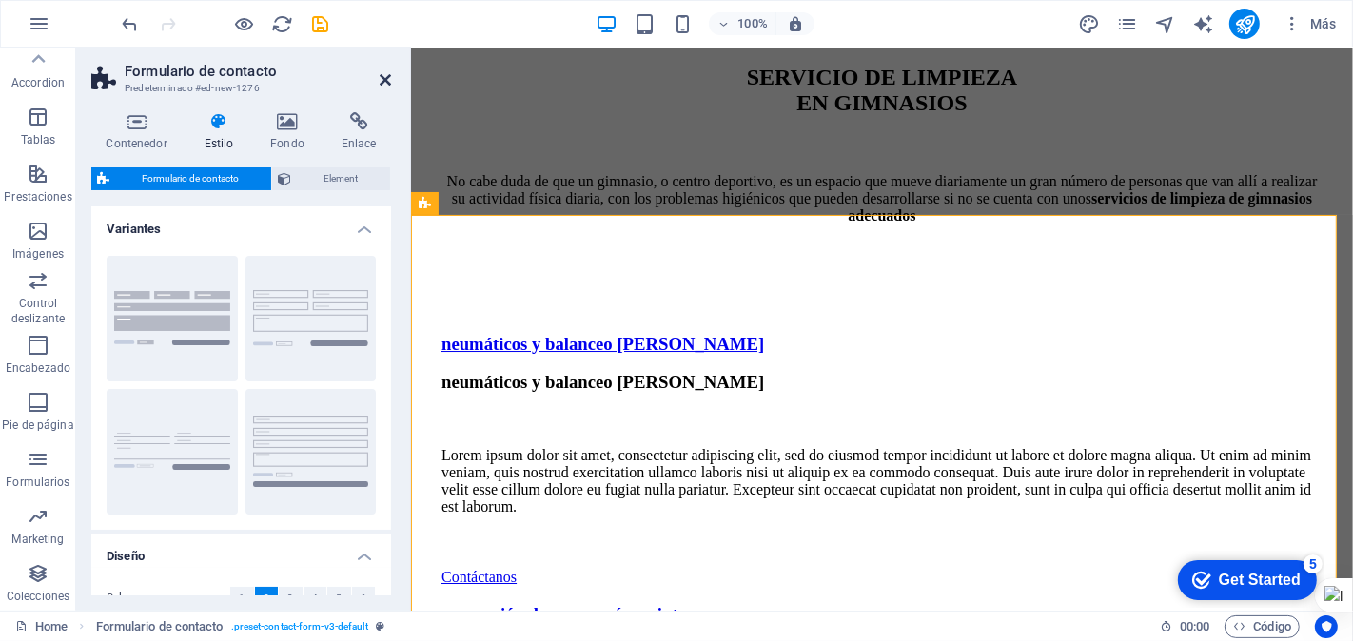
click at [381, 78] on icon at bounding box center [385, 79] width 11 height 15
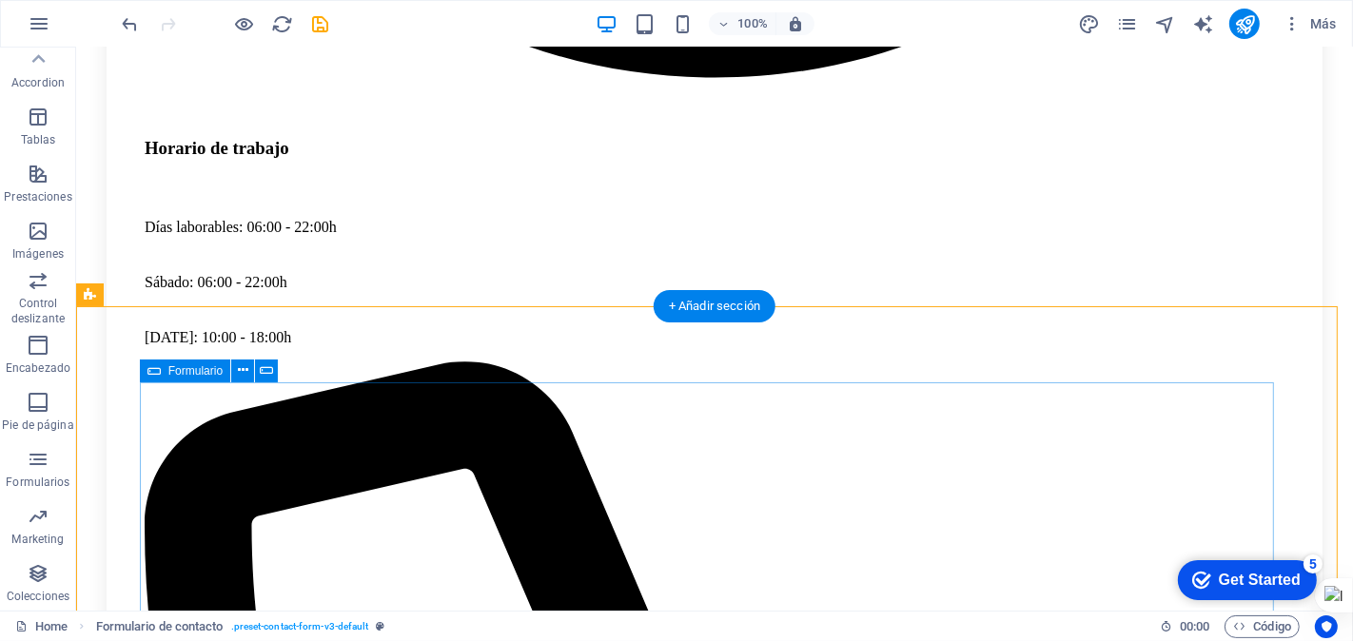
scroll to position [5074, 0]
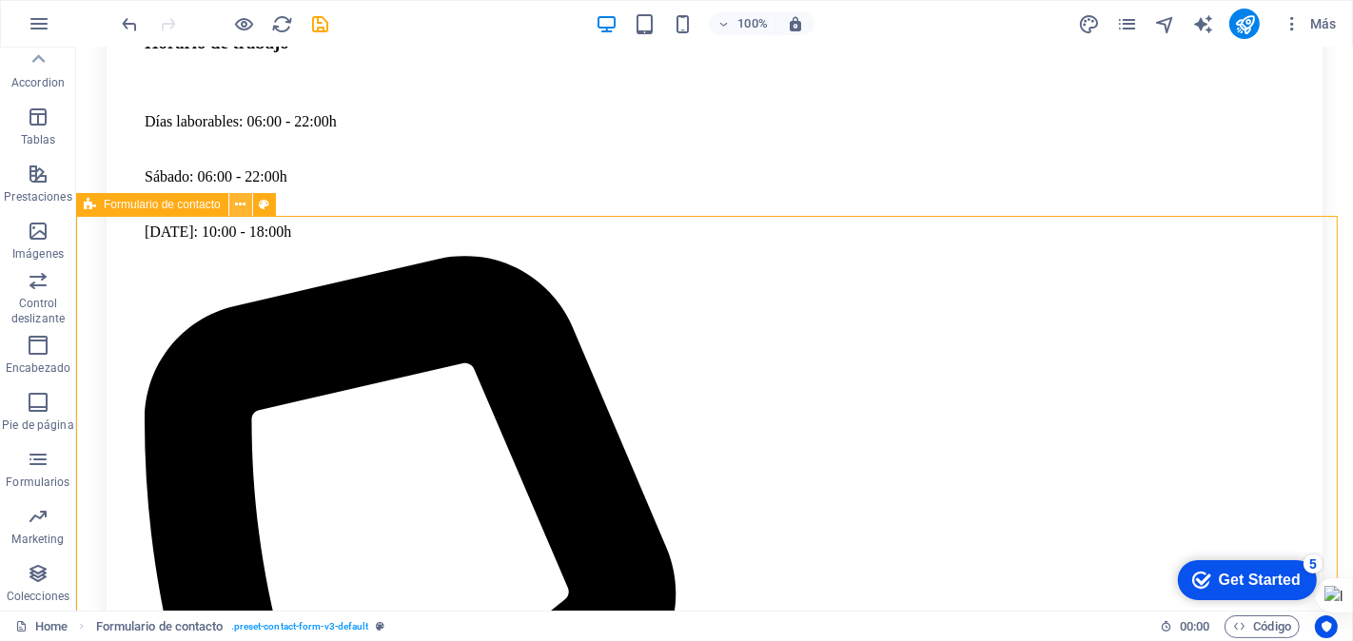
click at [242, 204] on icon at bounding box center [240, 205] width 10 height 20
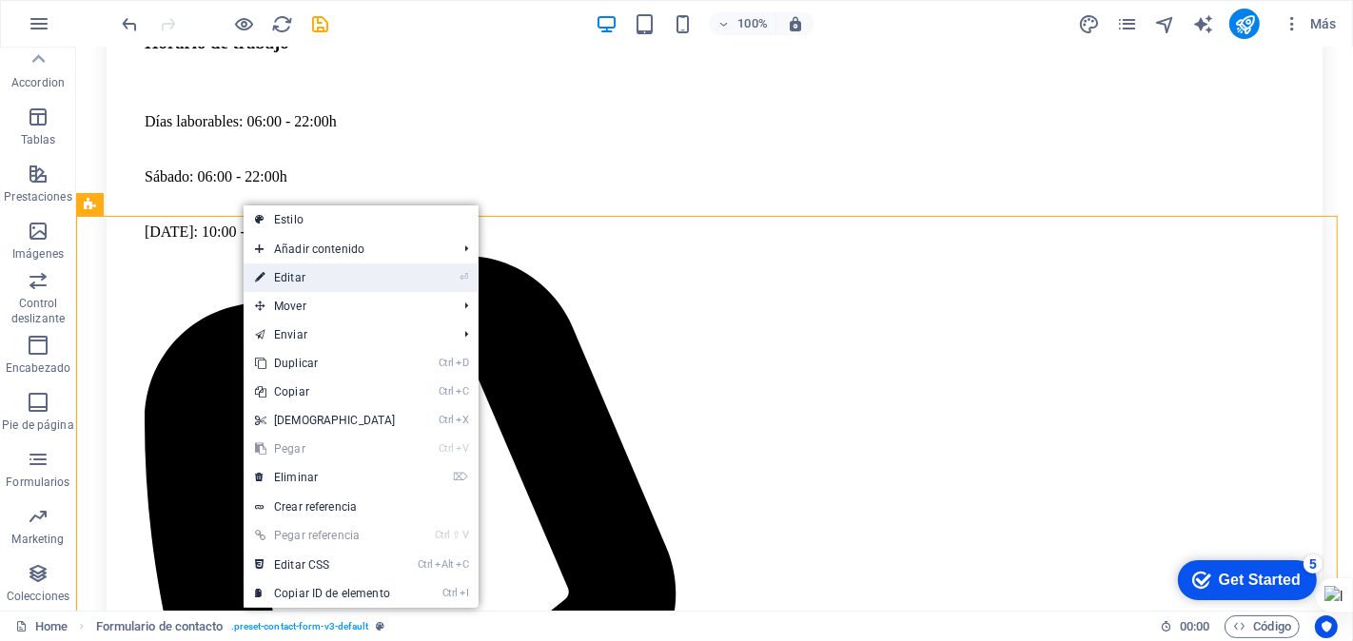
click at [293, 278] on link "⏎ Editar" at bounding box center [326, 278] width 164 height 29
select select "rem"
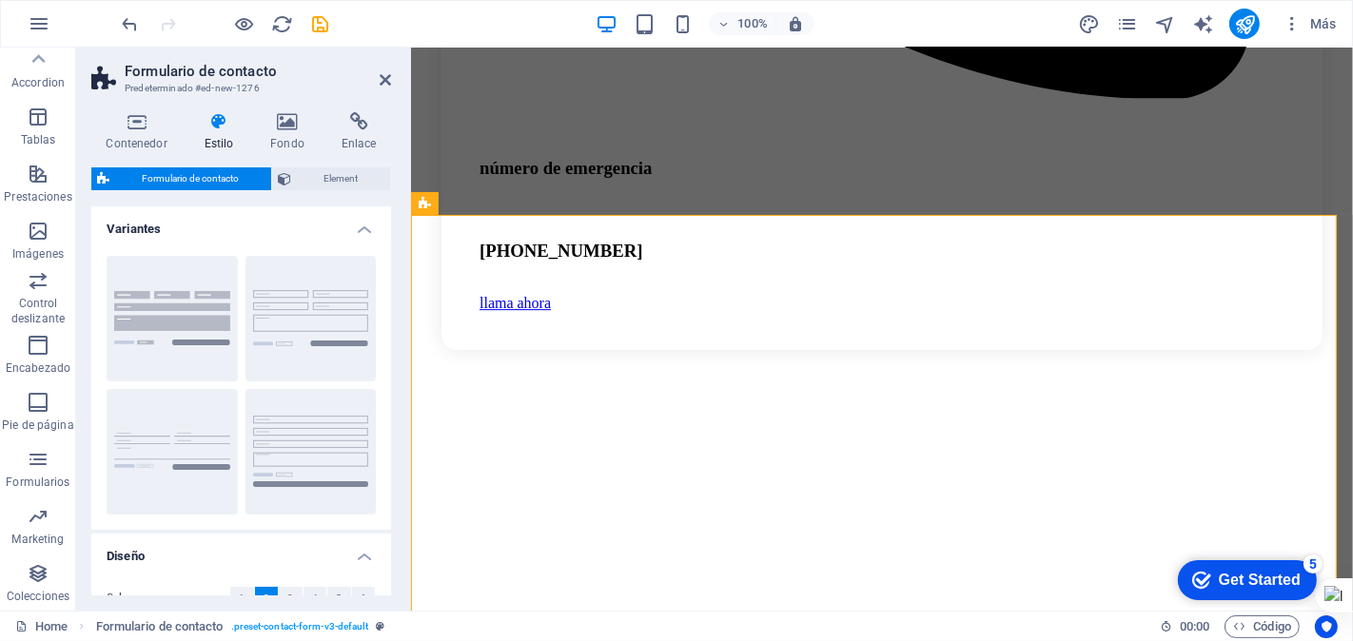
scroll to position [5626, 0]
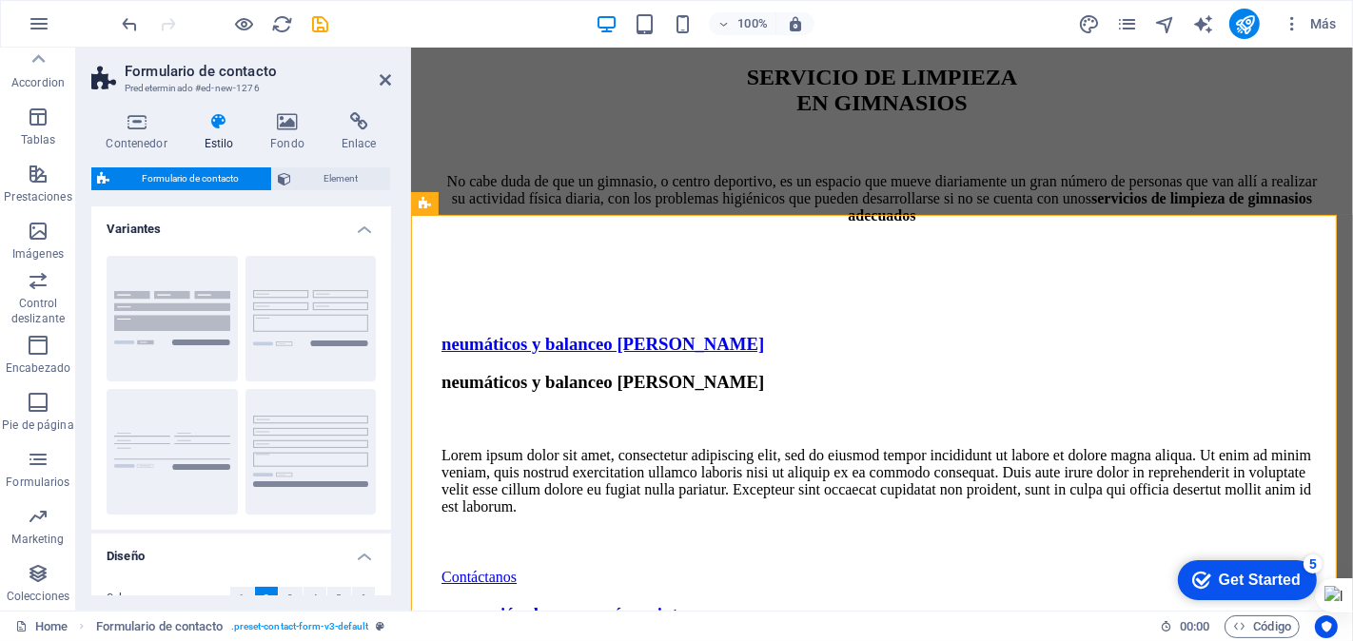
click at [211, 141] on h4 "Estilo" at bounding box center [222, 132] width 67 height 40
click at [221, 124] on icon at bounding box center [218, 121] width 59 height 19
click at [127, 125] on icon at bounding box center [136, 121] width 90 height 19
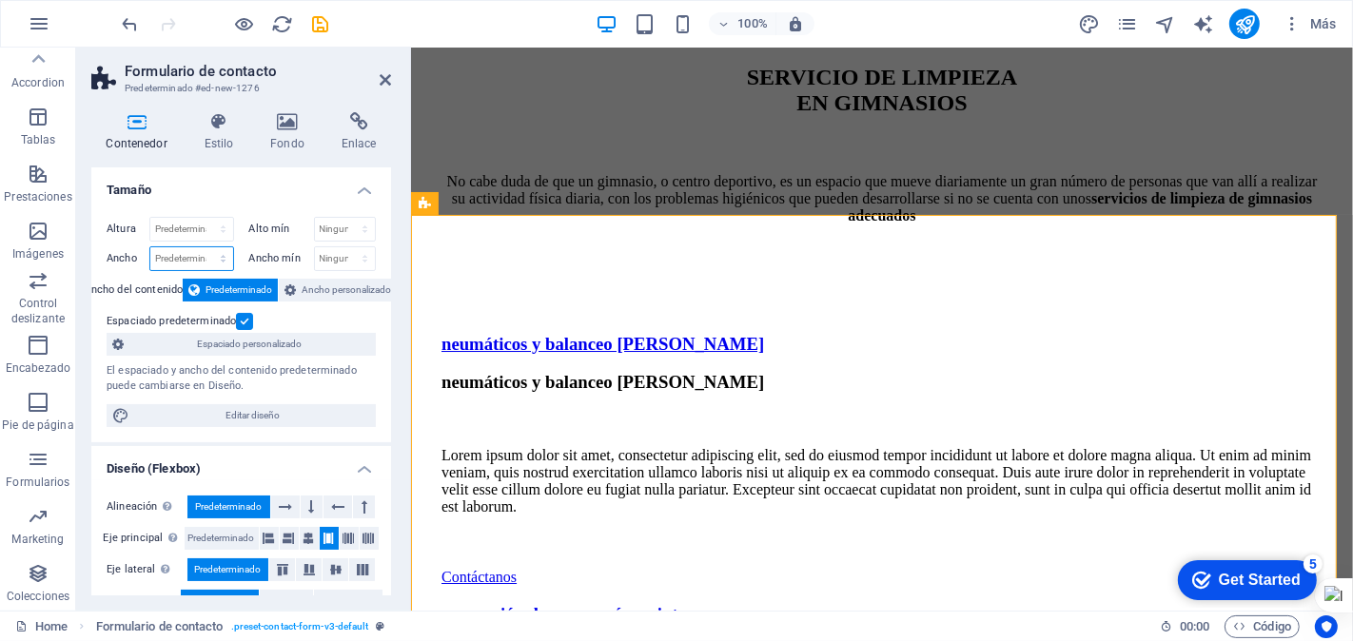
click at [205, 255] on select "Predeterminado px rem % em vh vw" at bounding box center [191, 258] width 83 height 23
select select "%"
click at [204, 247] on select "Predeterminado px rem % em vh vw" at bounding box center [191, 258] width 83 height 23
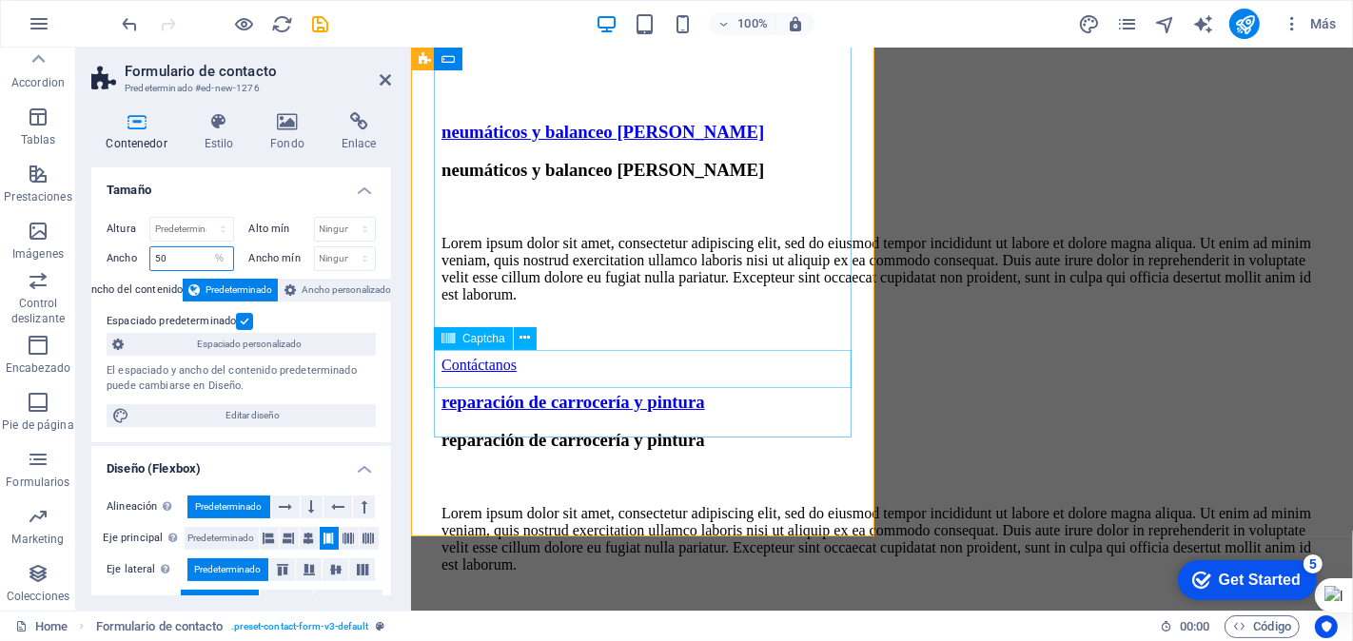
scroll to position [5837, 0]
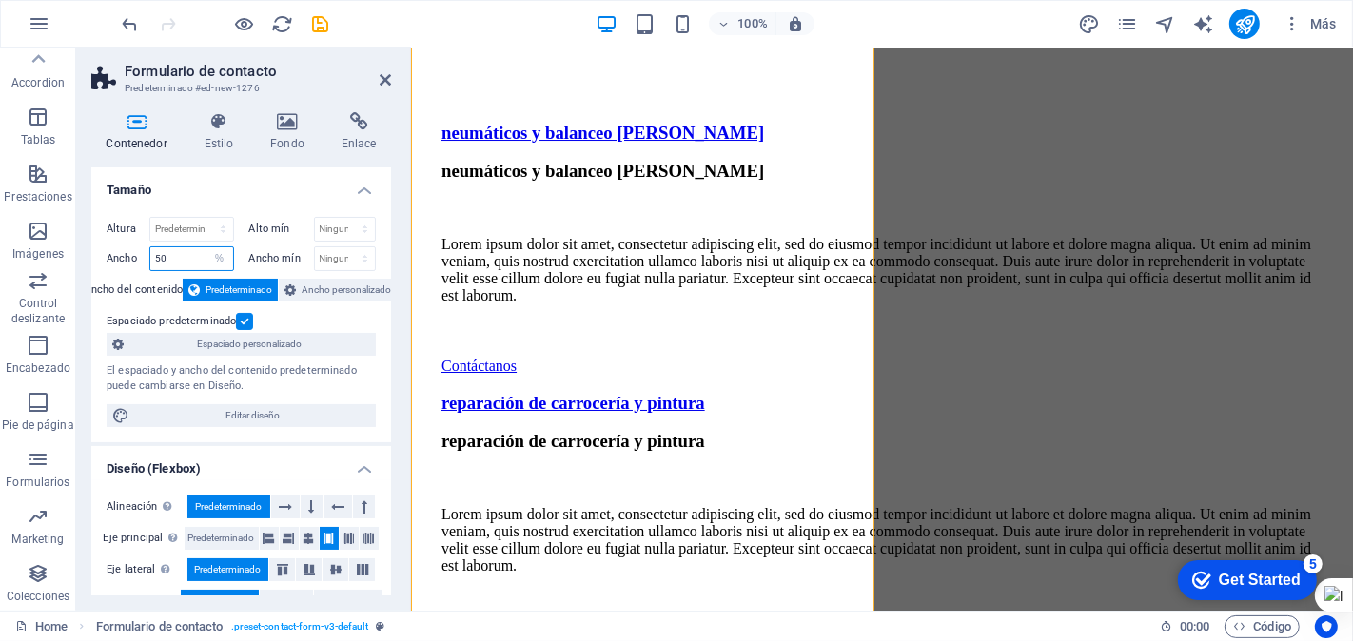
type input "50"
click at [235, 190] on h4 "Tamaño" at bounding box center [241, 184] width 300 height 34
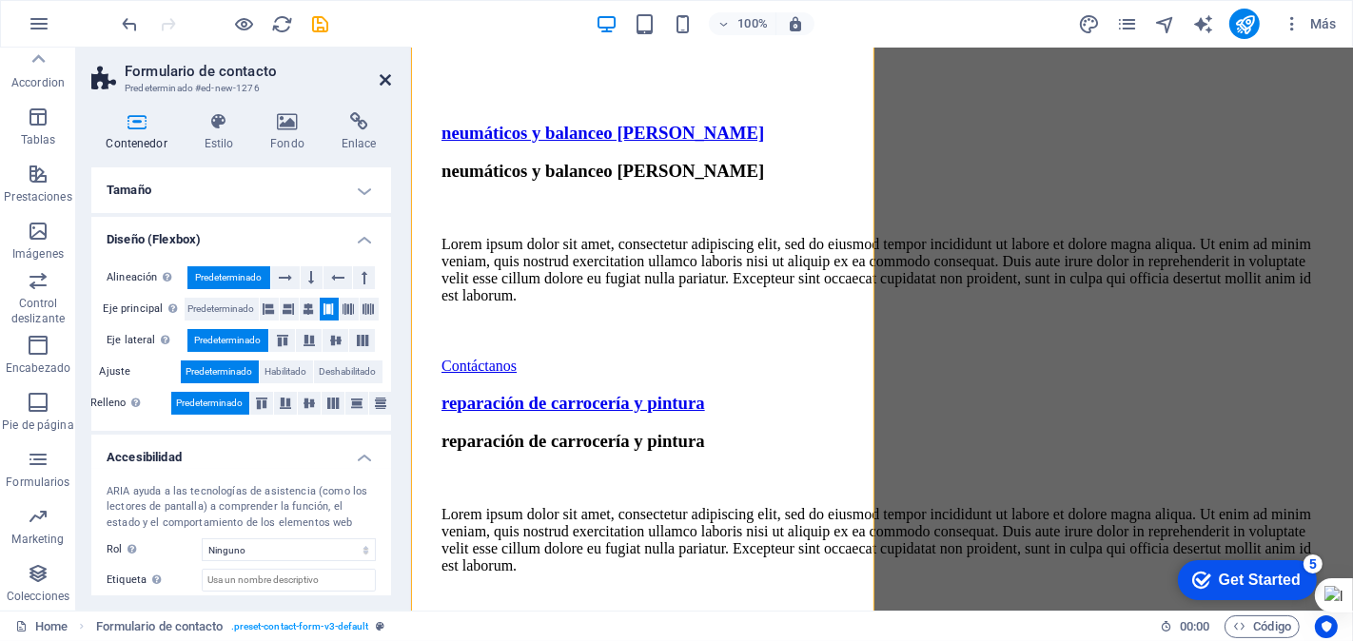
click at [384, 76] on icon at bounding box center [385, 79] width 11 height 15
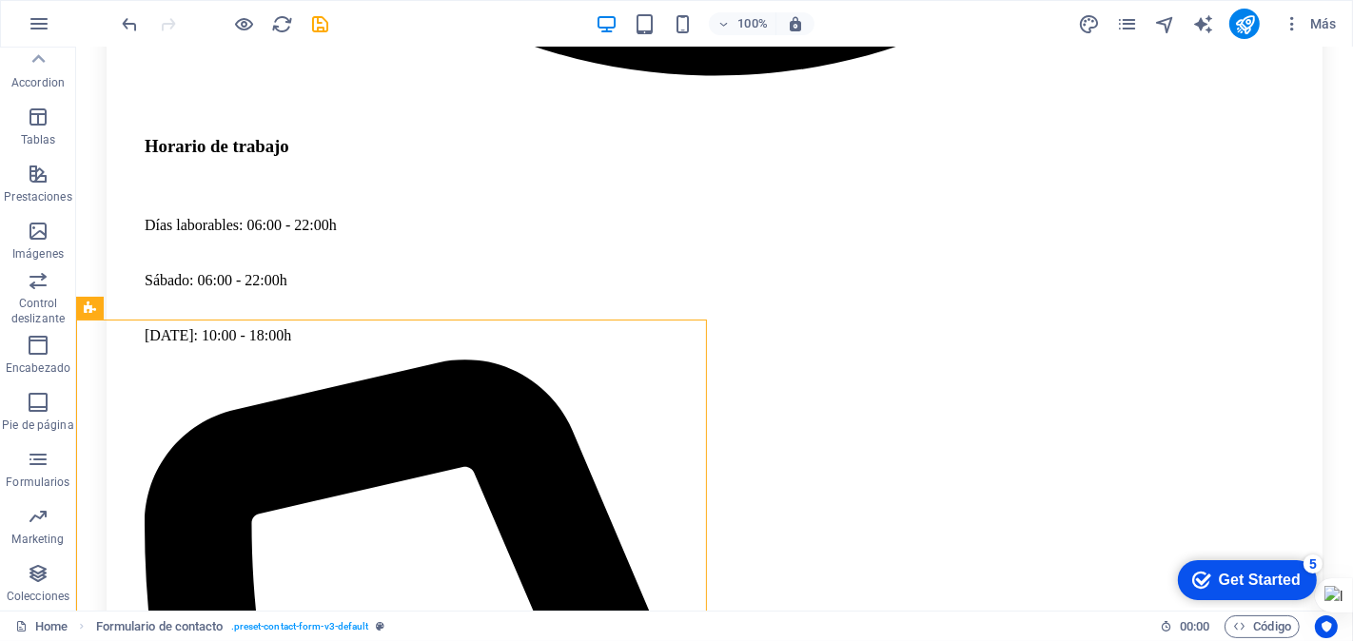
scroll to position [5066, 0]
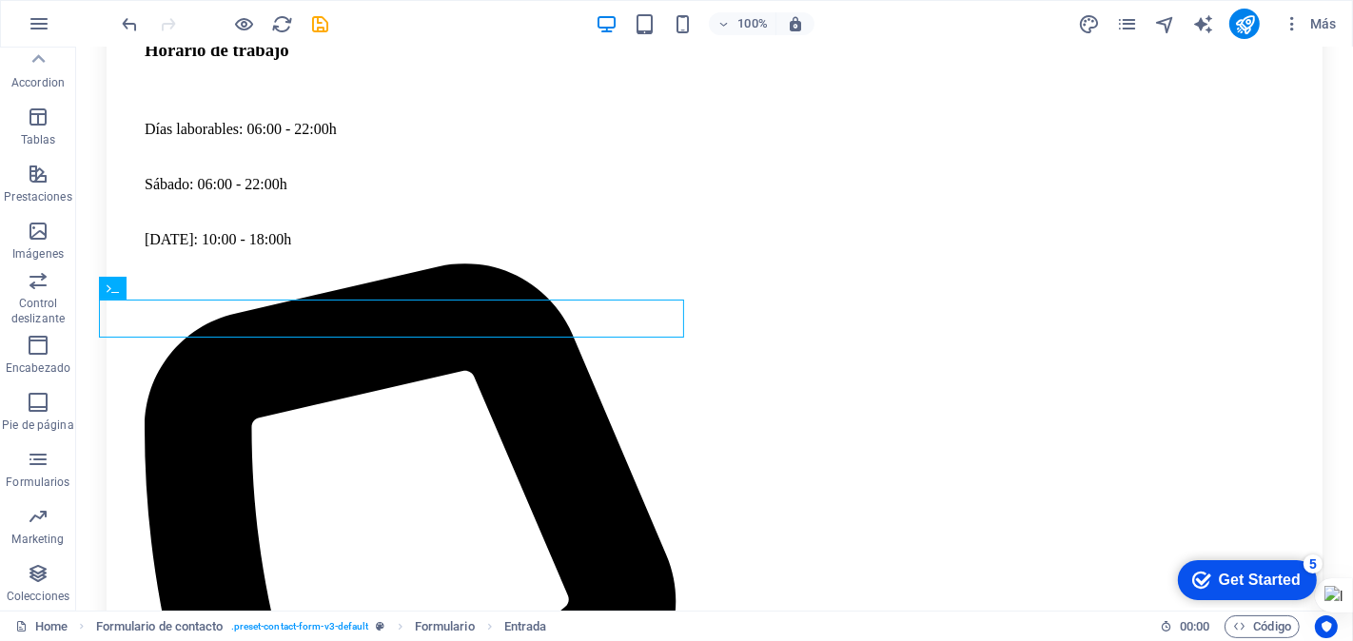
drag, startPoint x: 167, startPoint y: 357, endPoint x: 766, endPoint y: 588, distance: 641.5
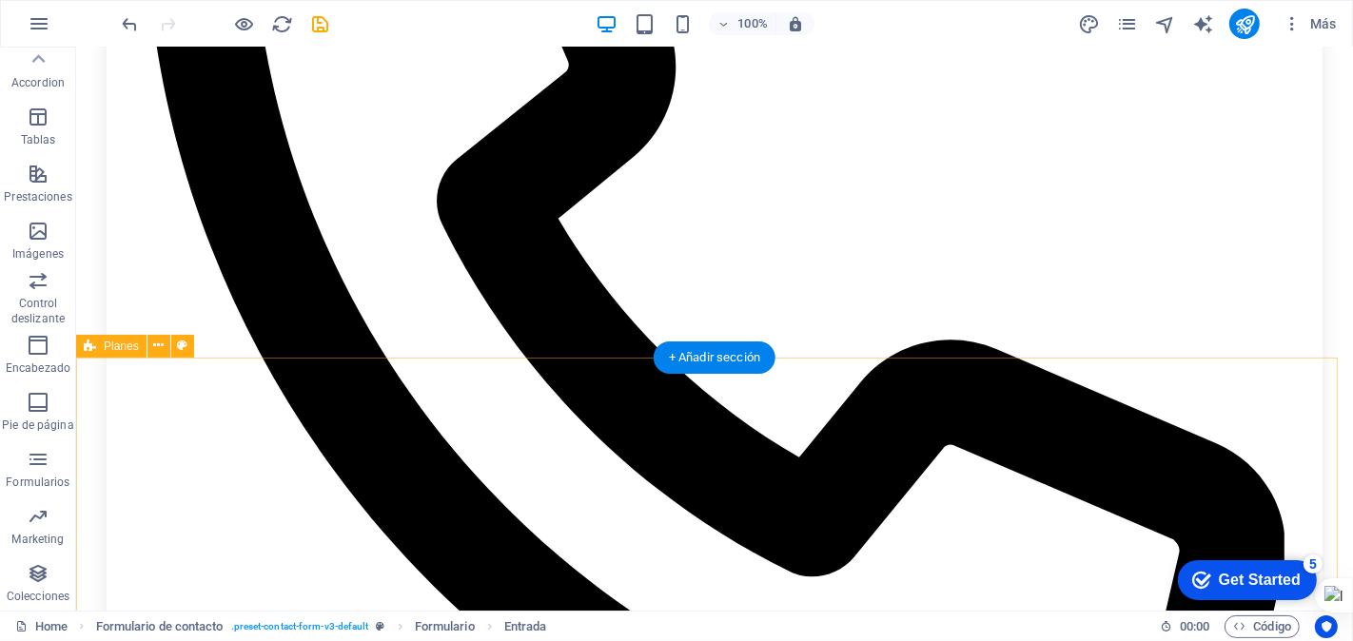
scroll to position [5595, 0]
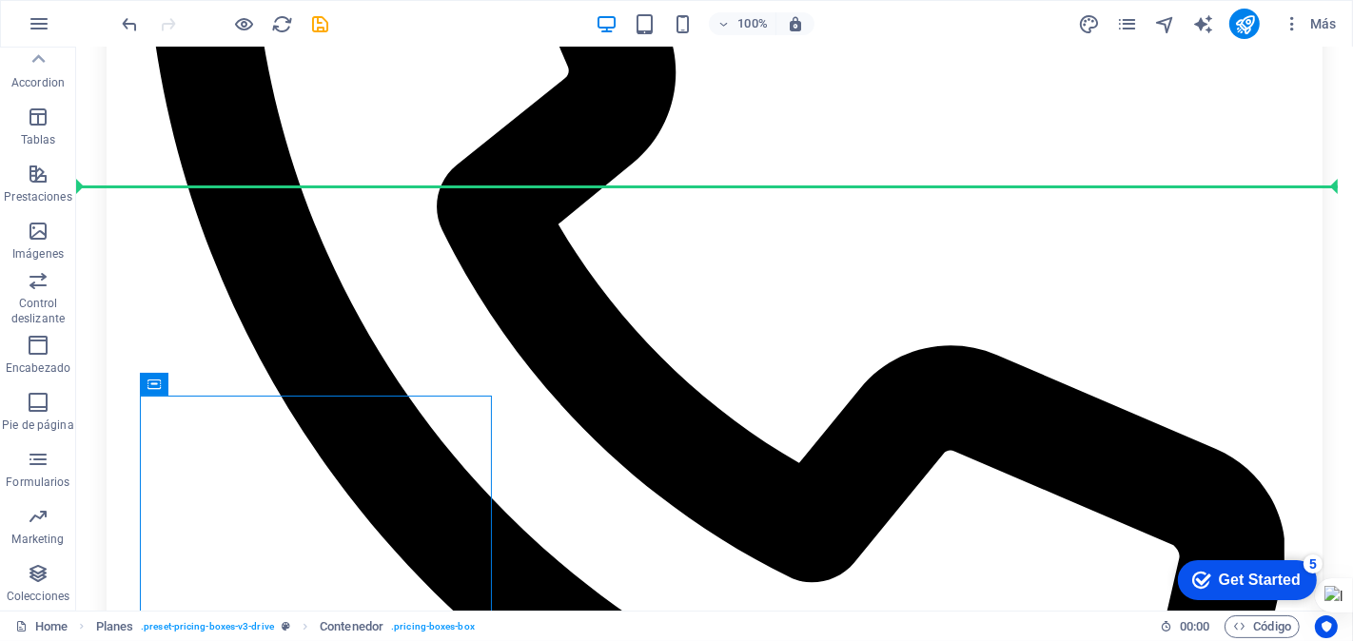
drag, startPoint x: 223, startPoint y: 430, endPoint x: 758, endPoint y: 186, distance: 588.8
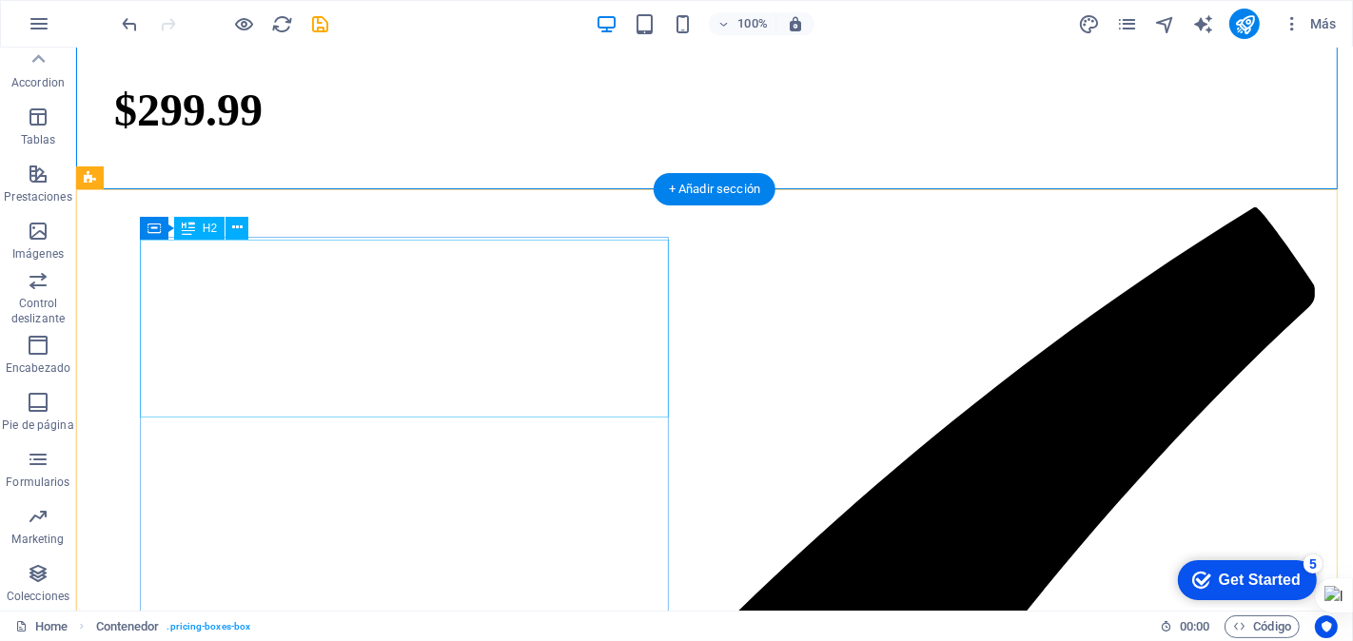
scroll to position [422, 0]
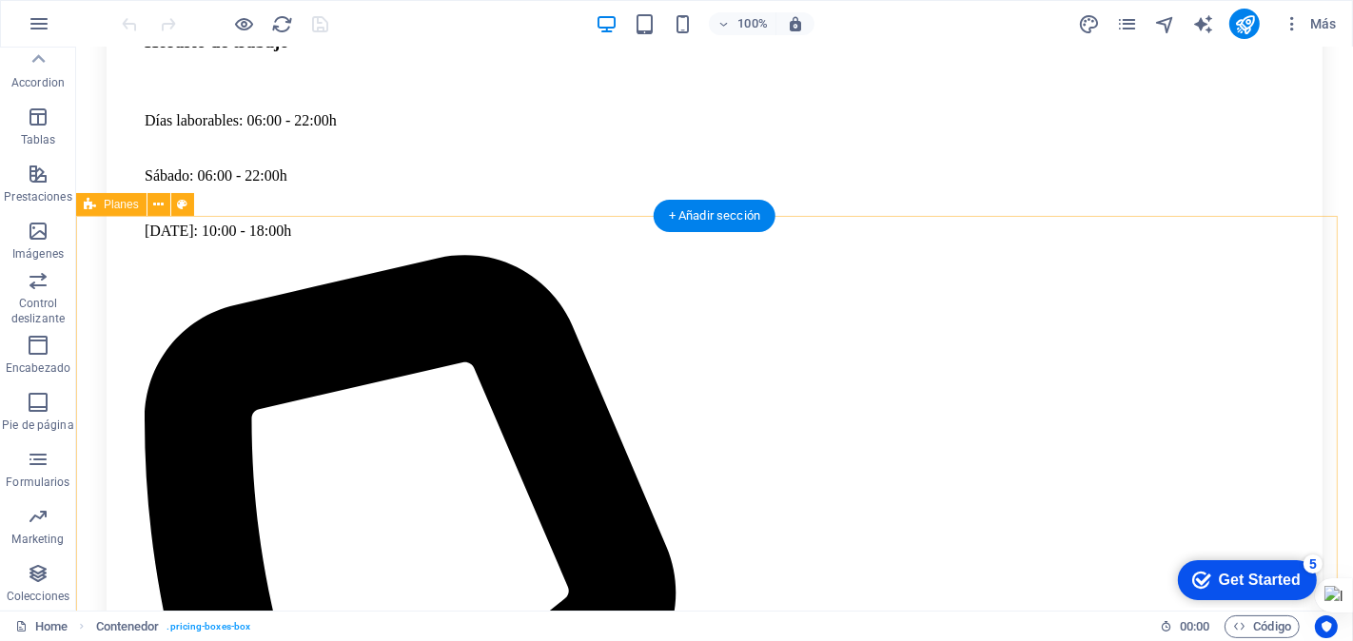
scroll to position [5074, 0]
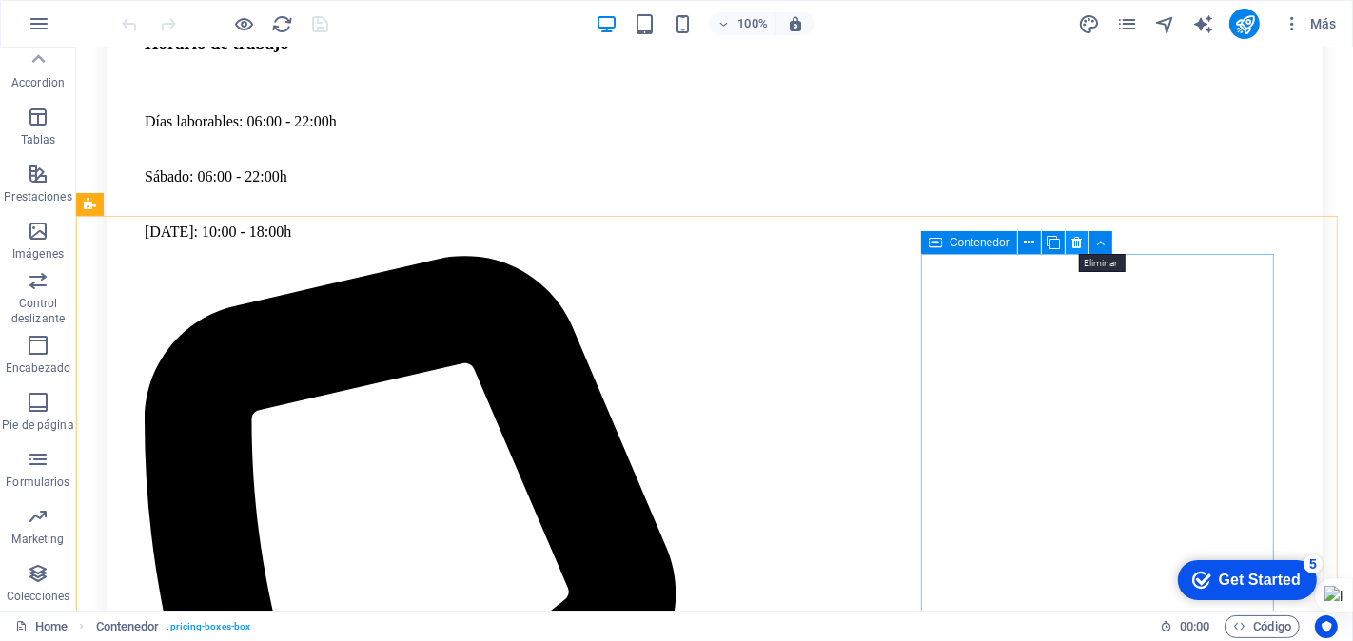
drag, startPoint x: 1072, startPoint y: 244, endPoint x: 982, endPoint y: 203, distance: 99.2
click at [1072, 244] on icon at bounding box center [1076, 243] width 10 height 20
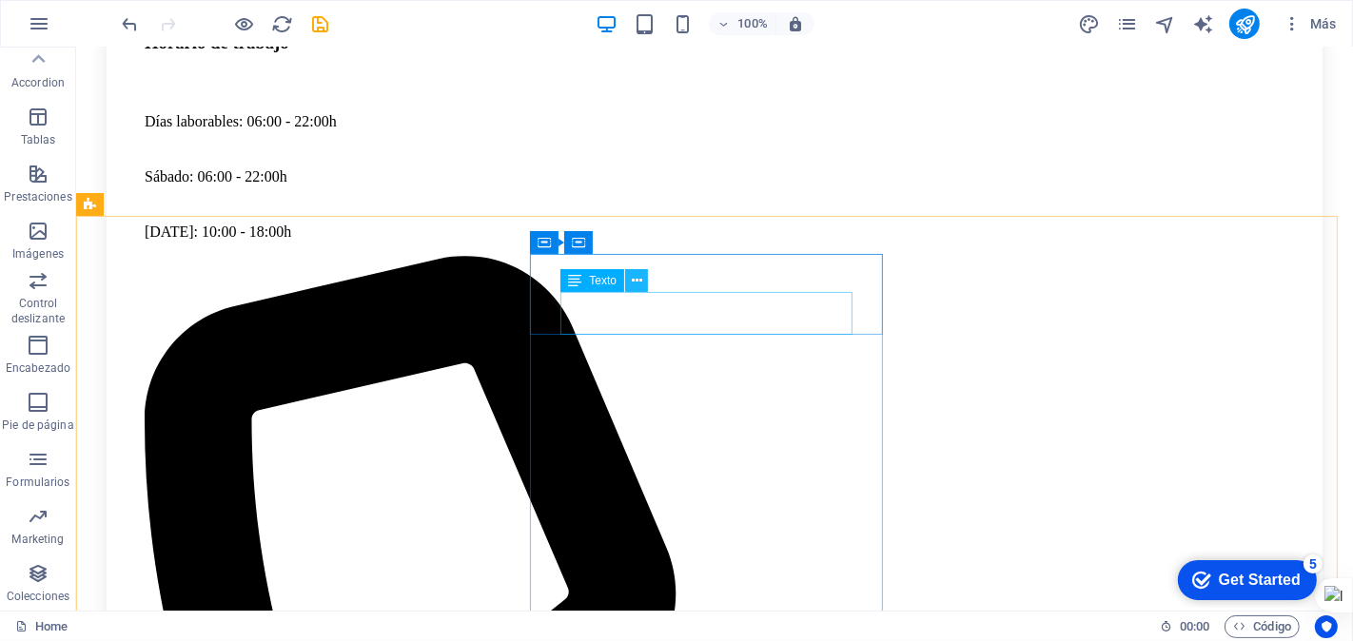
click at [640, 278] on icon at bounding box center [637, 281] width 10 height 20
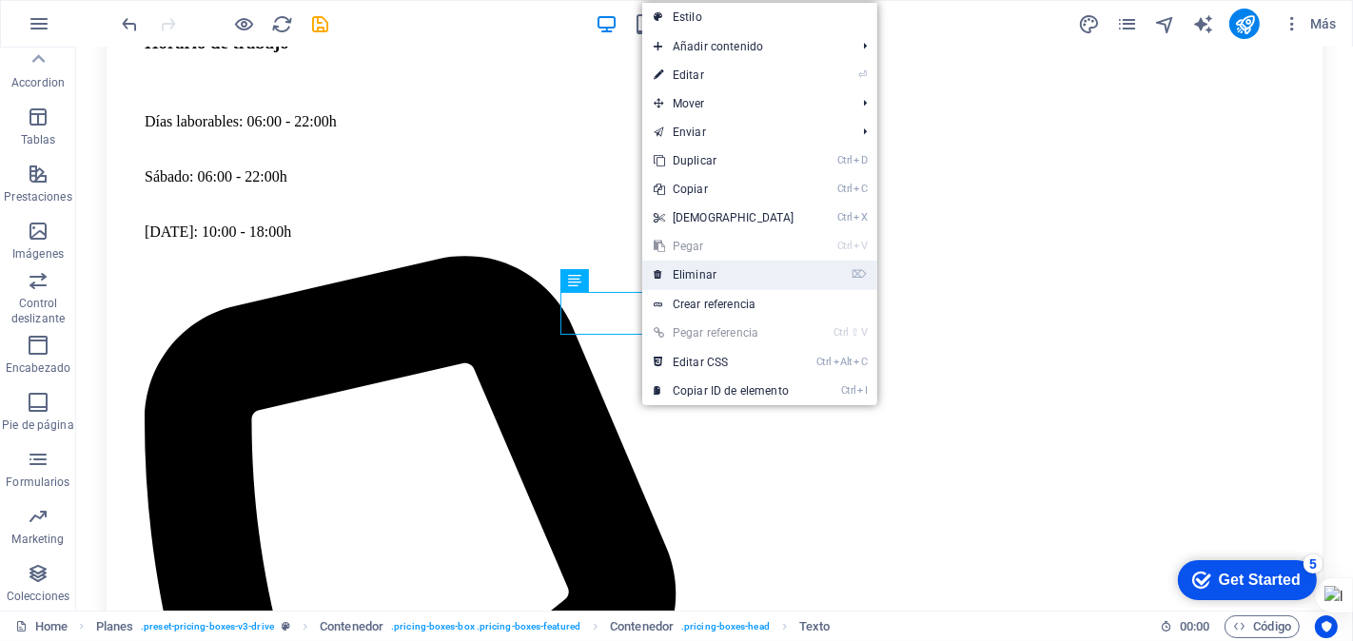
drag, startPoint x: 685, startPoint y: 272, endPoint x: 609, endPoint y: 225, distance: 89.3
click at [685, 272] on link "⌦ Eliminar" at bounding box center [724, 275] width 164 height 29
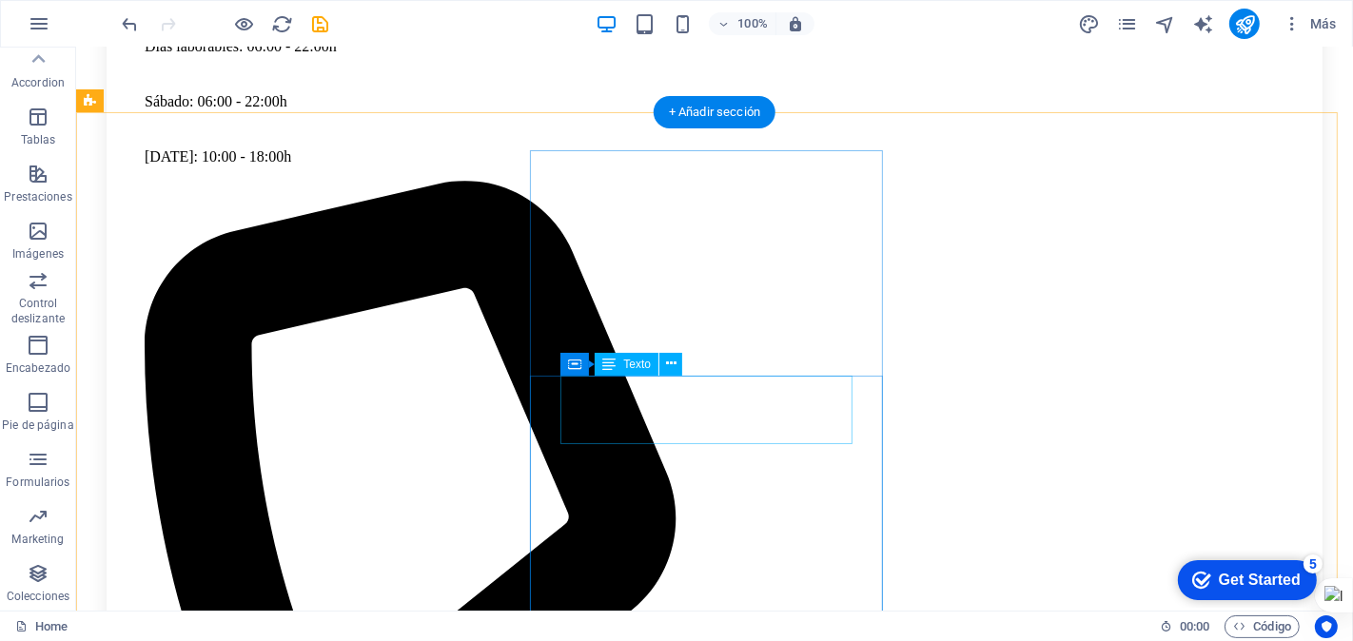
scroll to position [5179, 0]
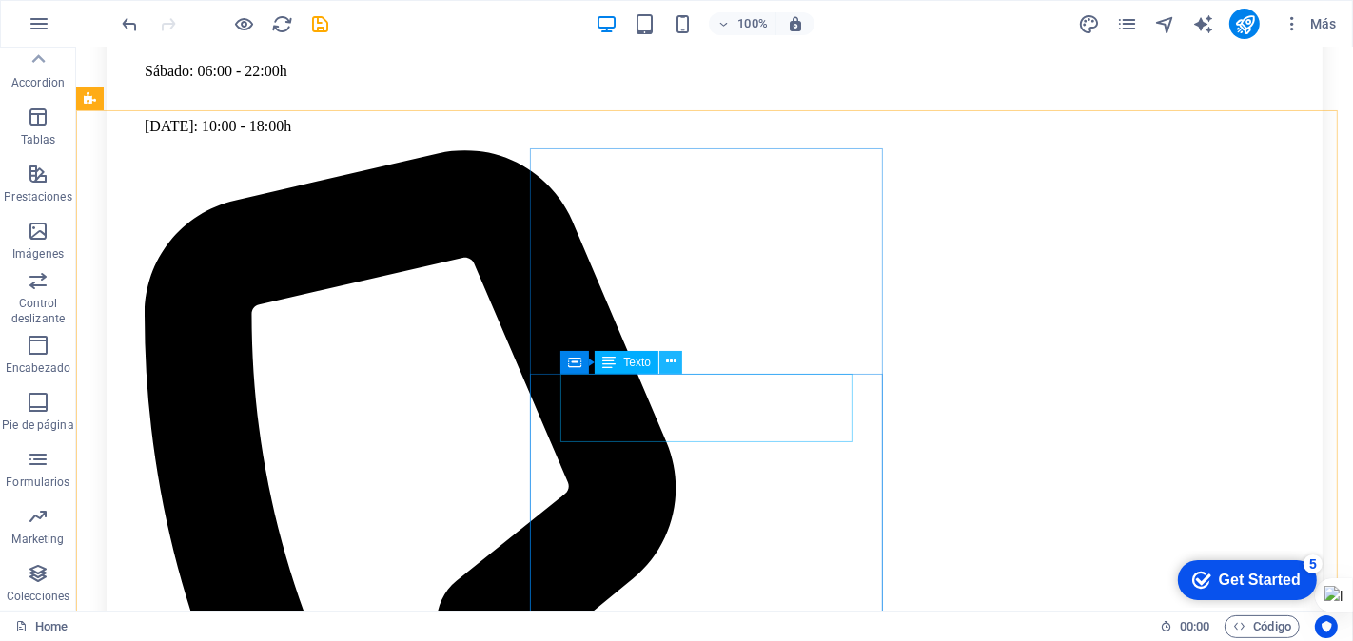
click at [671, 362] on icon at bounding box center [671, 362] width 10 height 20
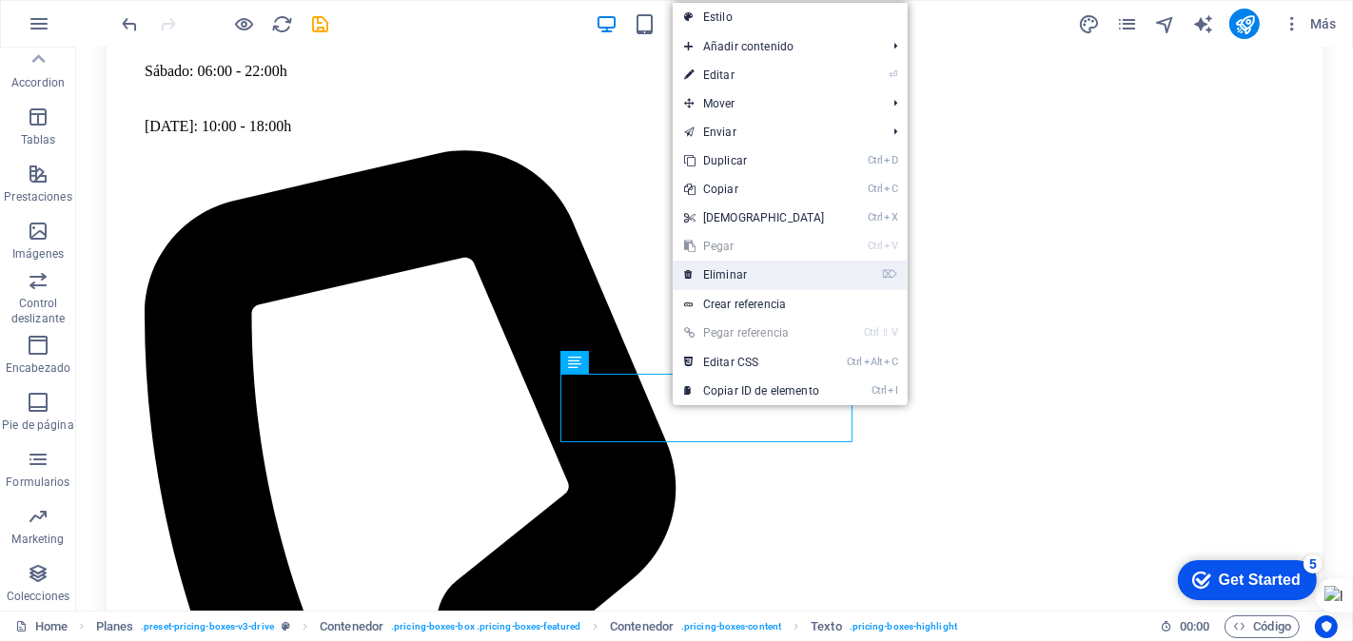
drag, startPoint x: 705, startPoint y: 280, endPoint x: 629, endPoint y: 234, distance: 88.8
click at [705, 280] on link "⌦ Eliminar" at bounding box center [755, 275] width 164 height 29
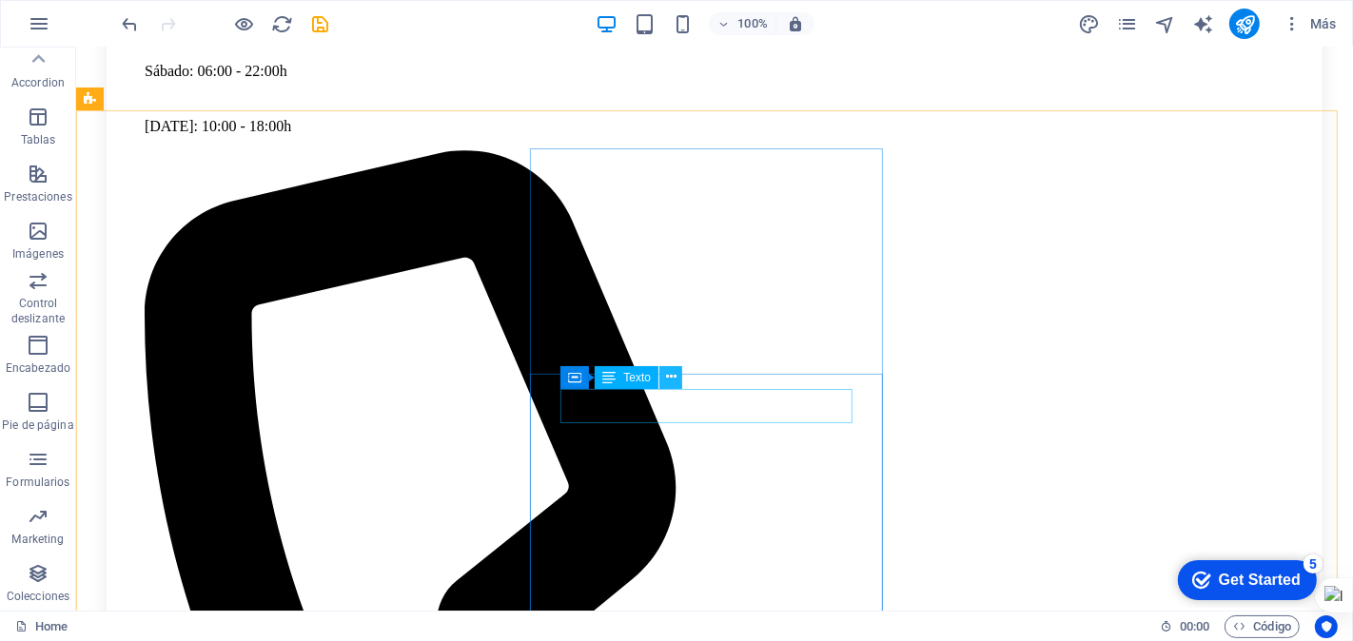
click at [672, 375] on icon at bounding box center [671, 377] width 10 height 20
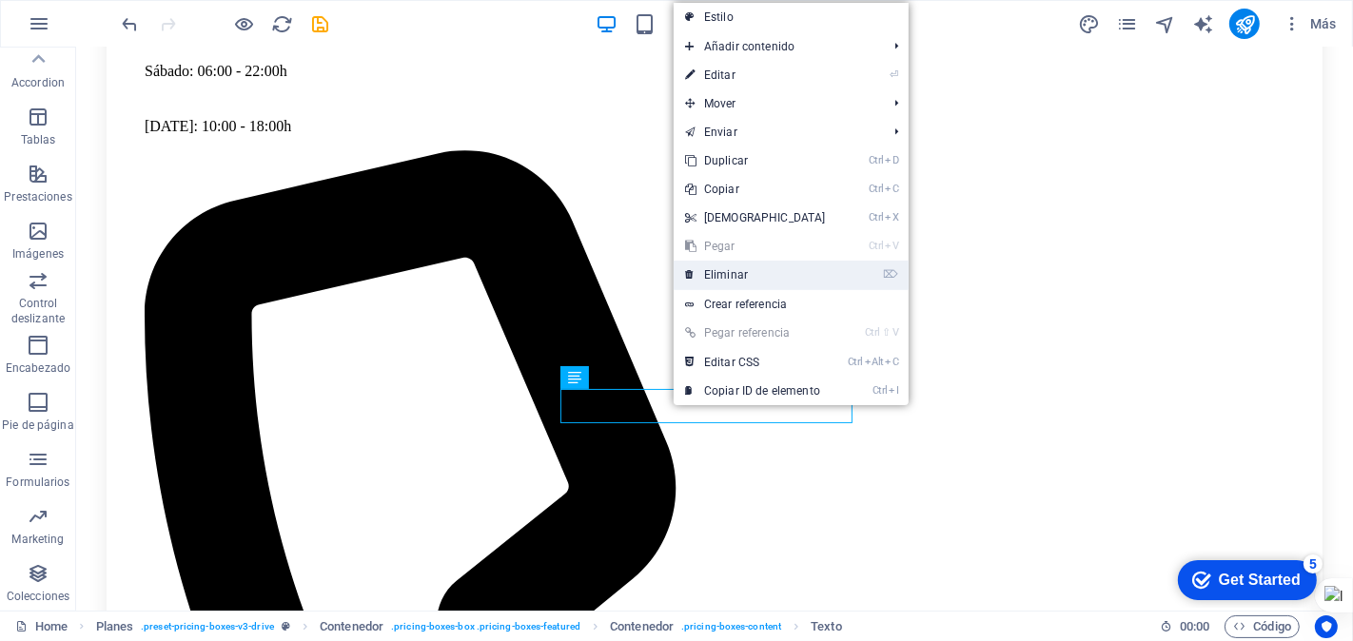
click at [724, 274] on link "⌦ Eliminar" at bounding box center [756, 275] width 164 height 29
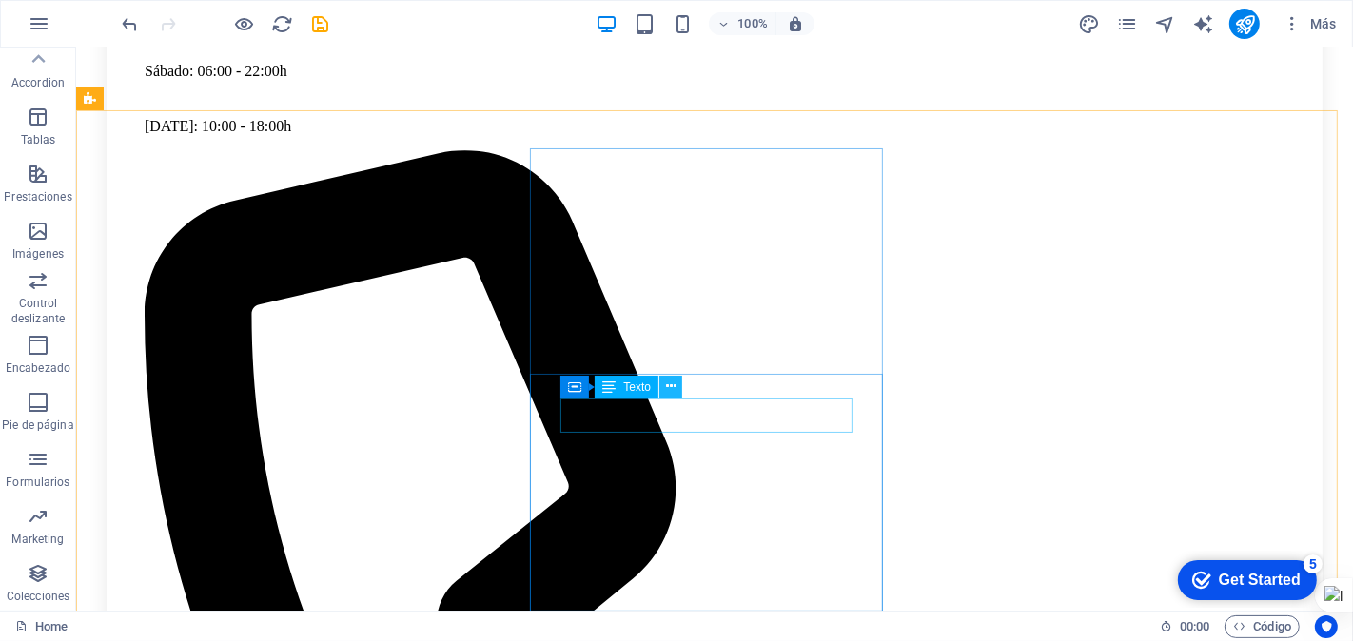
click at [671, 387] on icon at bounding box center [671, 387] width 10 height 20
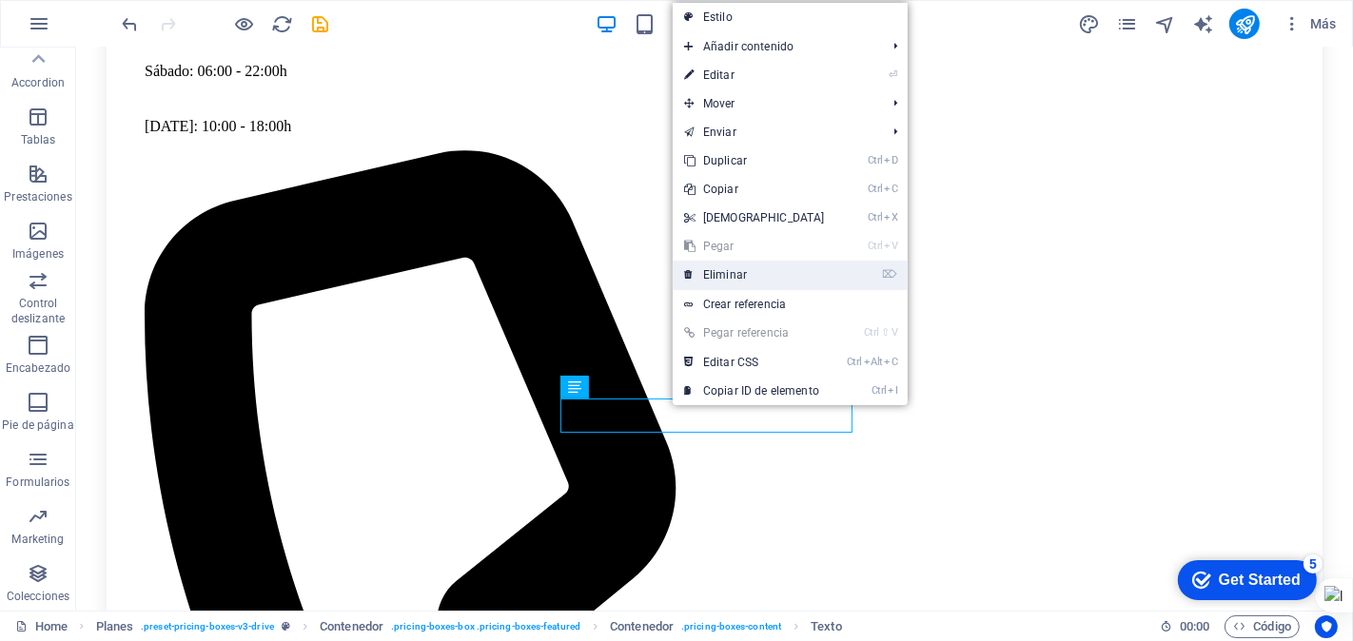
drag, startPoint x: 714, startPoint y: 280, endPoint x: 620, endPoint y: 289, distance: 93.7
click at [714, 280] on link "⌦ Eliminar" at bounding box center [755, 275] width 164 height 29
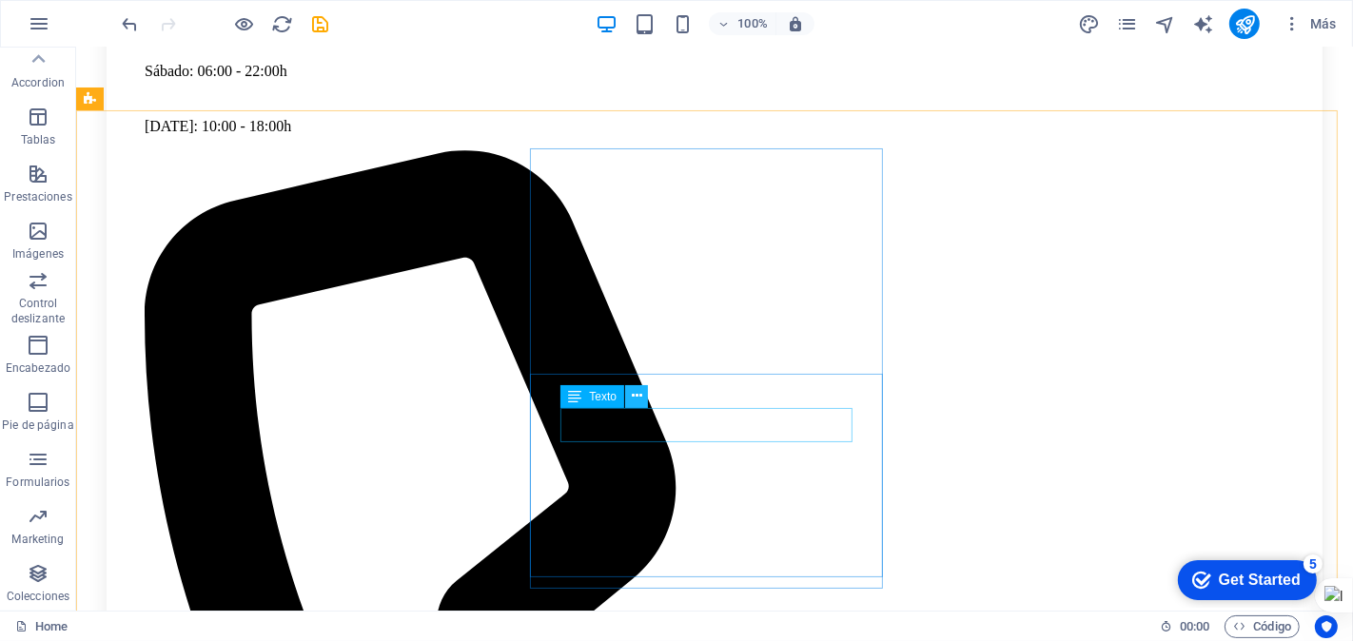
click at [632, 392] on icon at bounding box center [637, 396] width 10 height 20
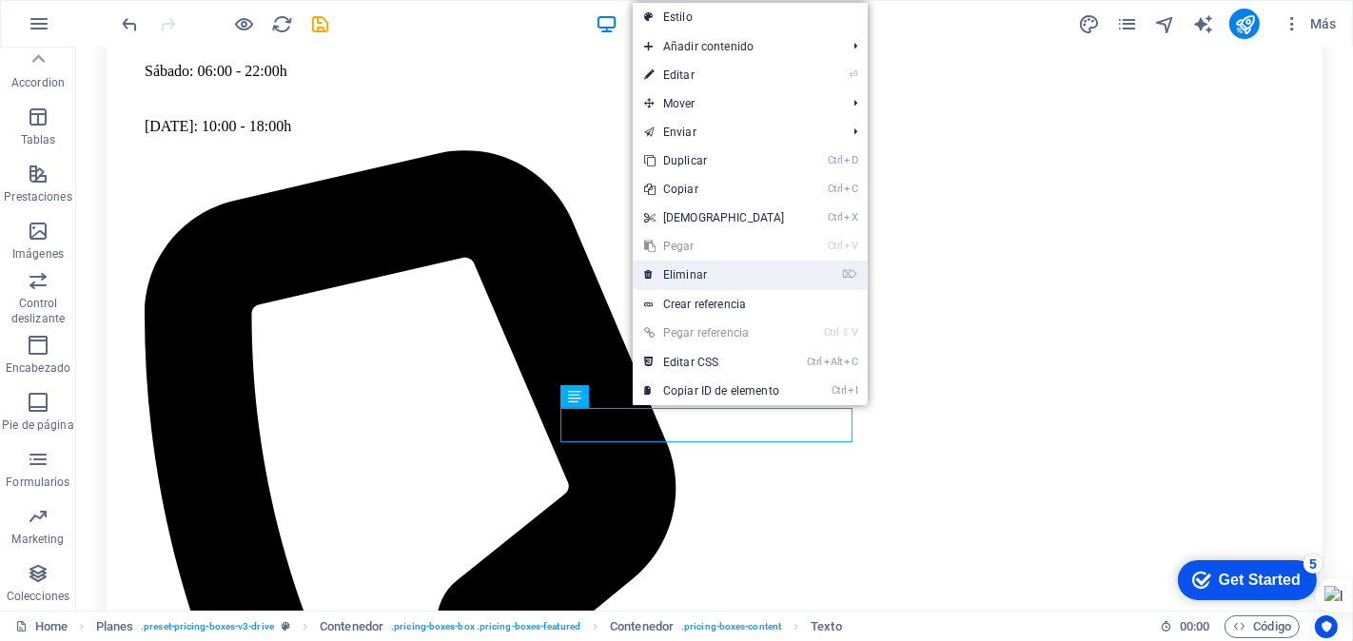
click at [679, 273] on link "⌦ Eliminar" at bounding box center [715, 275] width 164 height 29
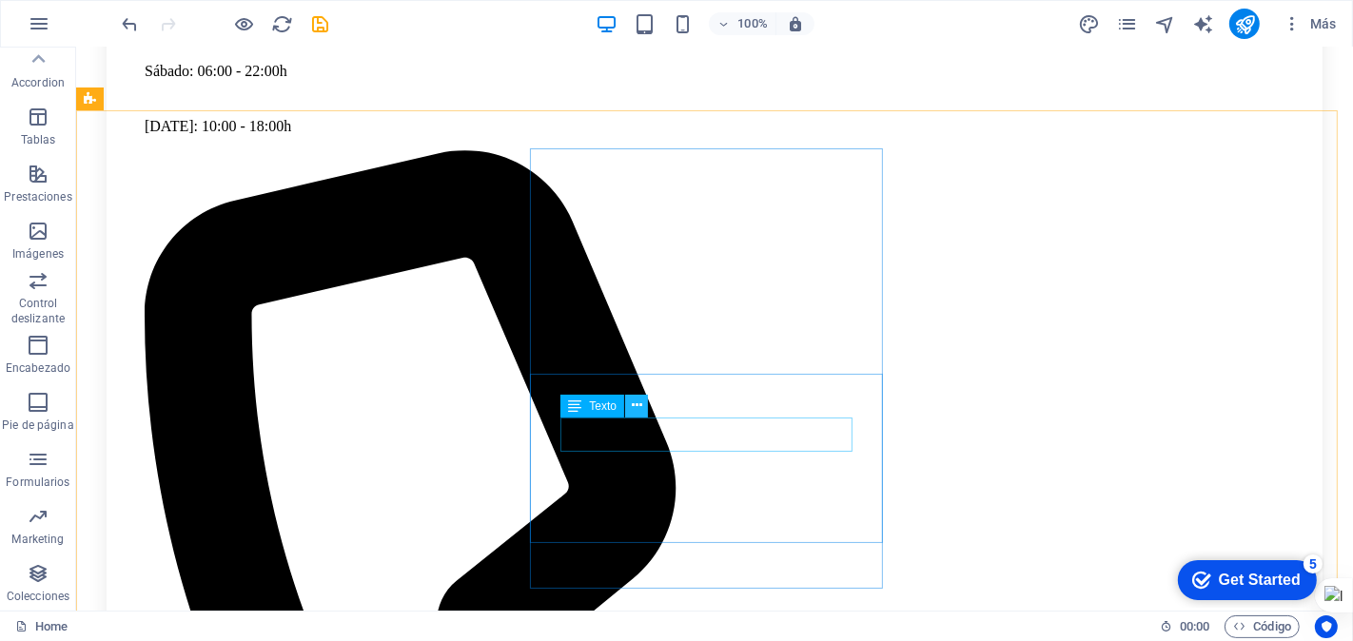
click at [638, 401] on icon at bounding box center [637, 406] width 10 height 20
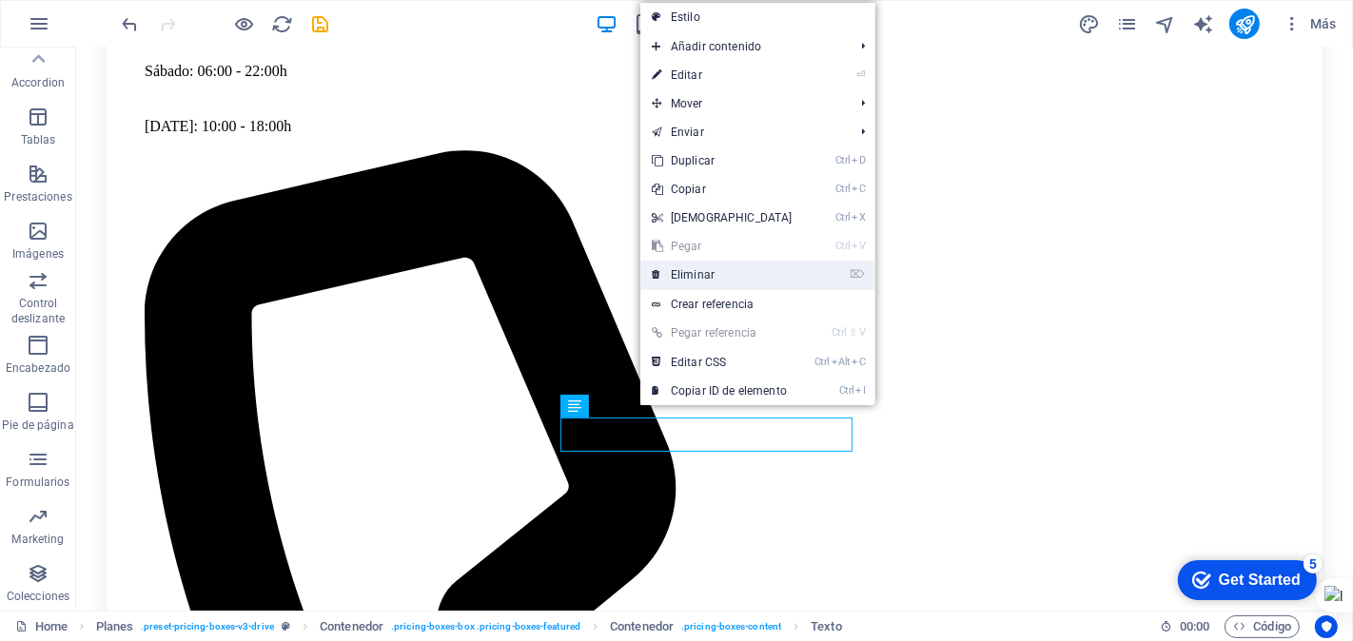
drag, startPoint x: 685, startPoint y: 276, endPoint x: 610, endPoint y: 268, distance: 75.5
click at [685, 276] on link "⌦ Eliminar" at bounding box center [722, 275] width 164 height 29
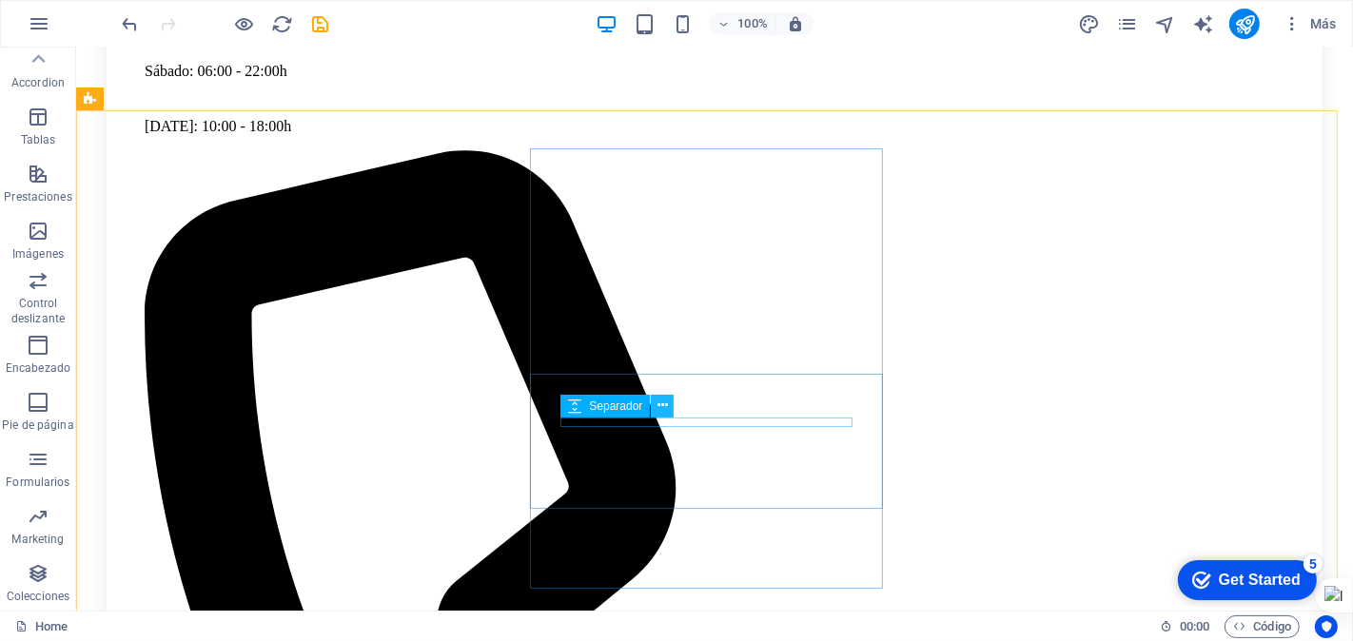
click at [668, 402] on button at bounding box center [662, 406] width 23 height 23
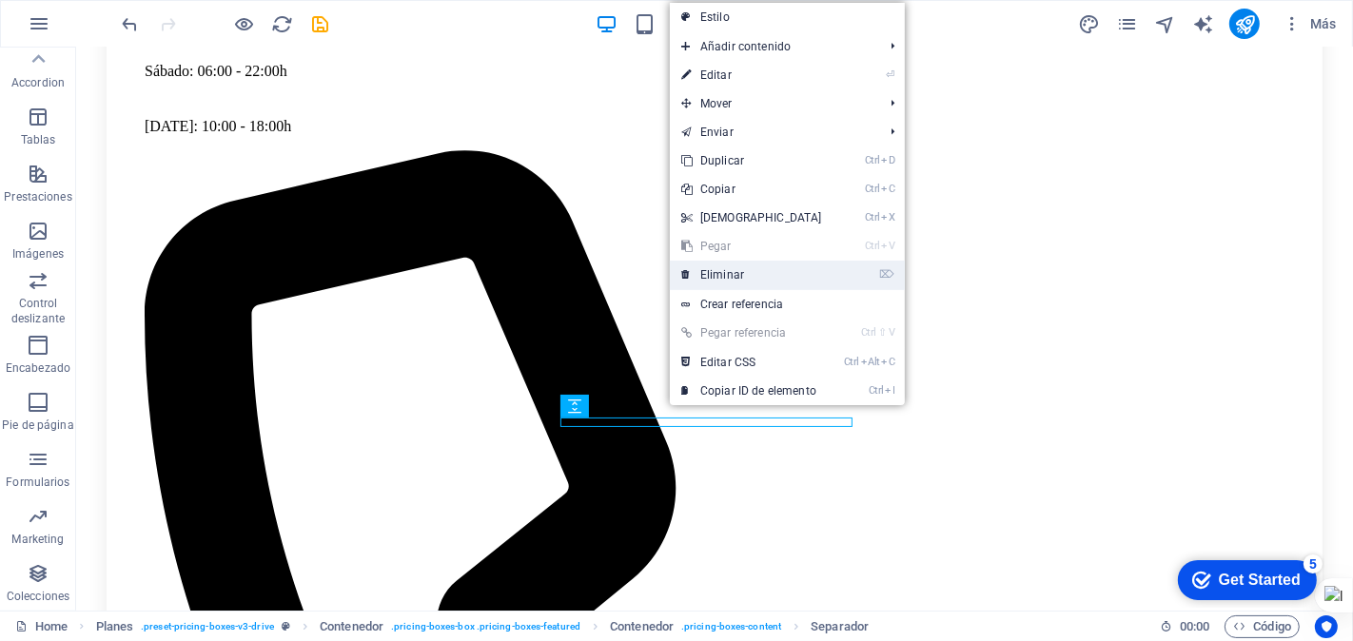
click at [716, 271] on link "⌦ Eliminar" at bounding box center [752, 275] width 164 height 29
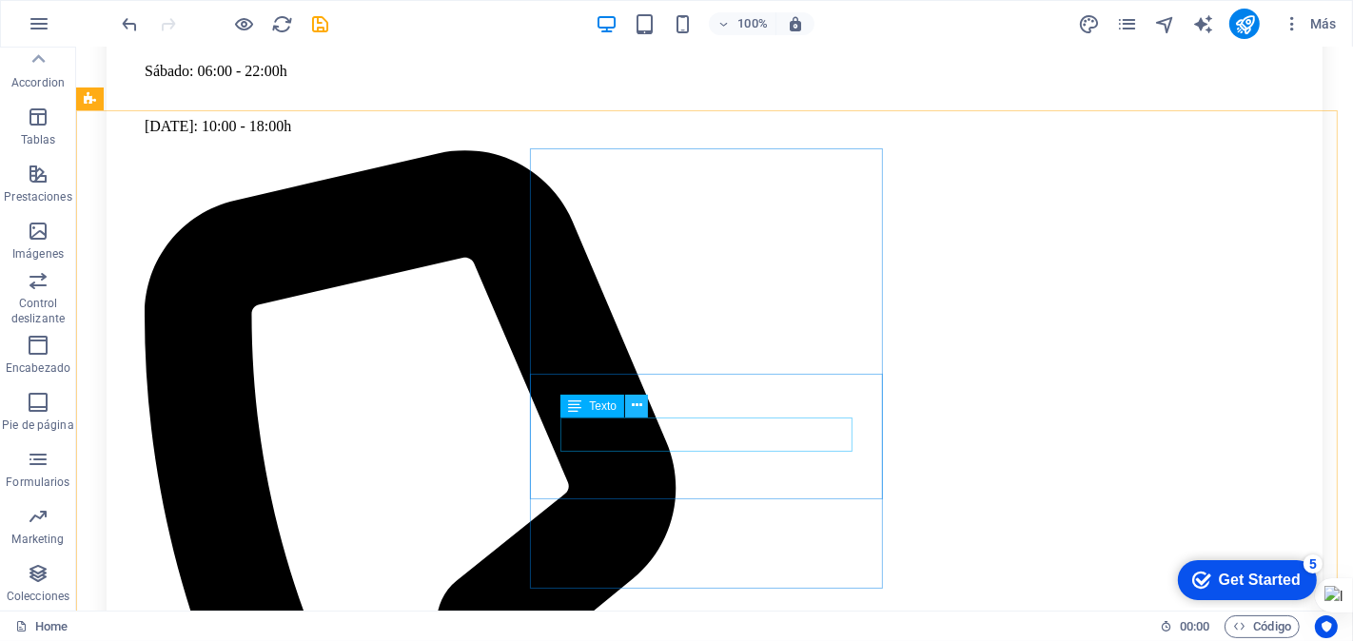
click at [642, 402] on button at bounding box center [636, 406] width 23 height 23
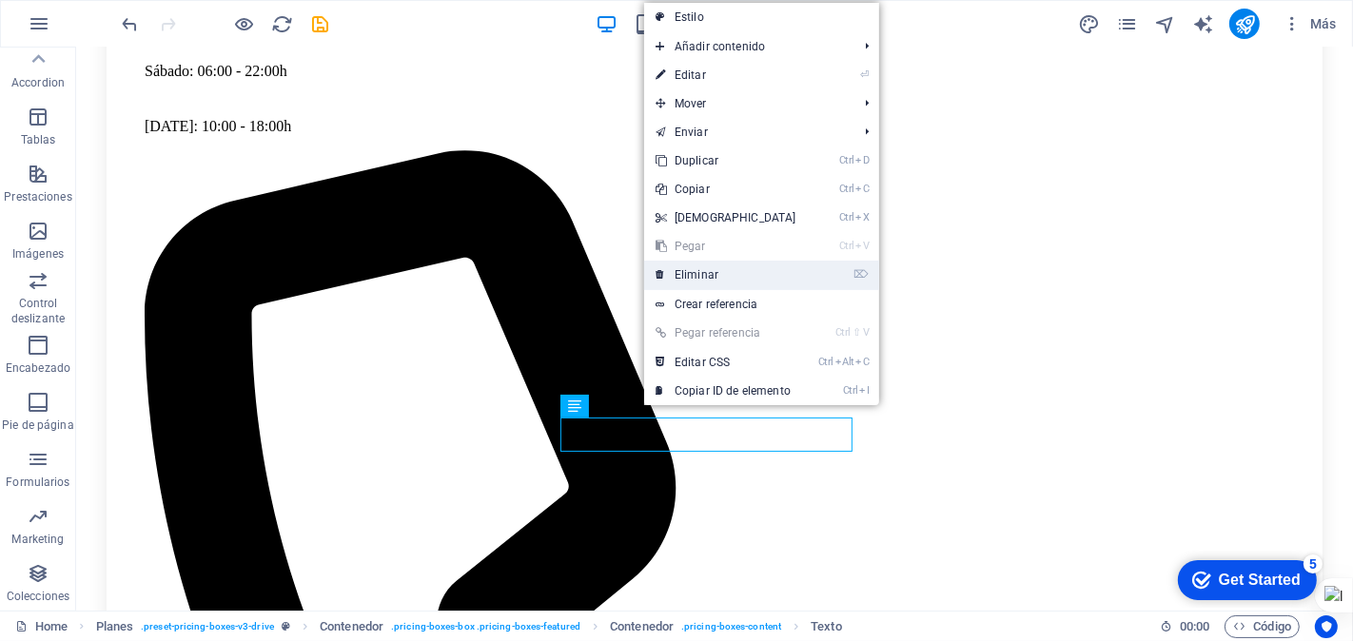
click at [690, 266] on link "⌦ Eliminar" at bounding box center [726, 275] width 164 height 29
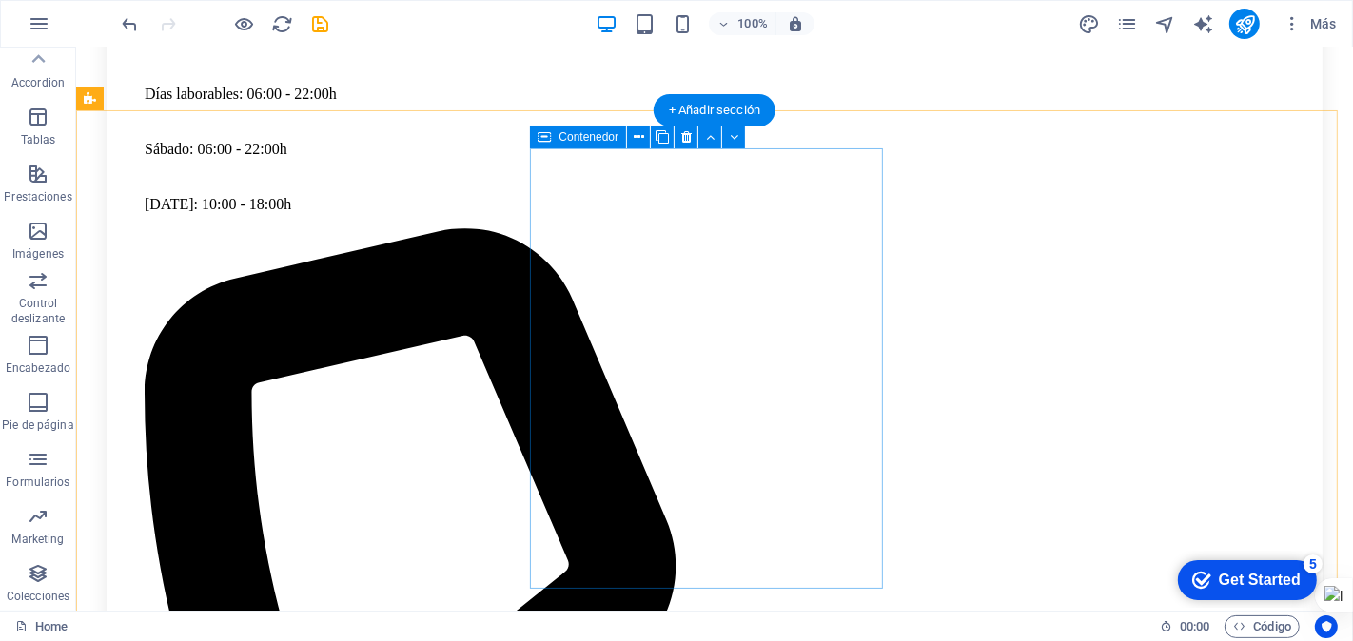
scroll to position [5074, 0]
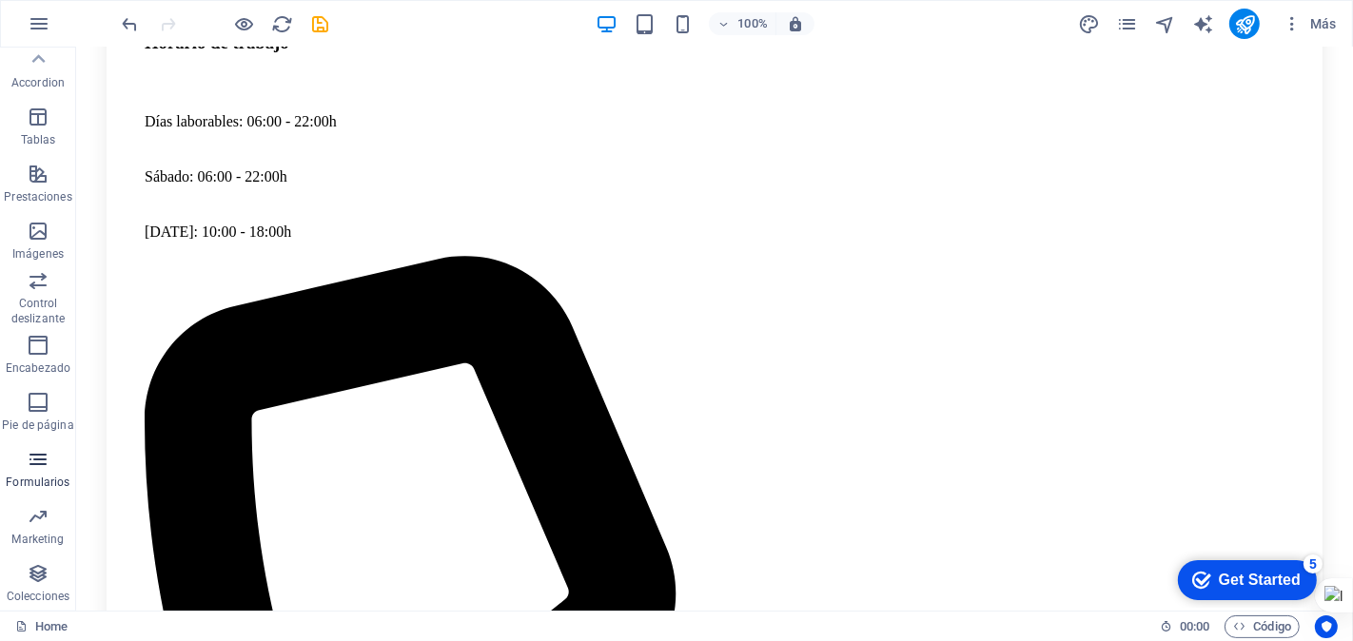
click at [34, 466] on icon "button" at bounding box center [38, 459] width 23 height 23
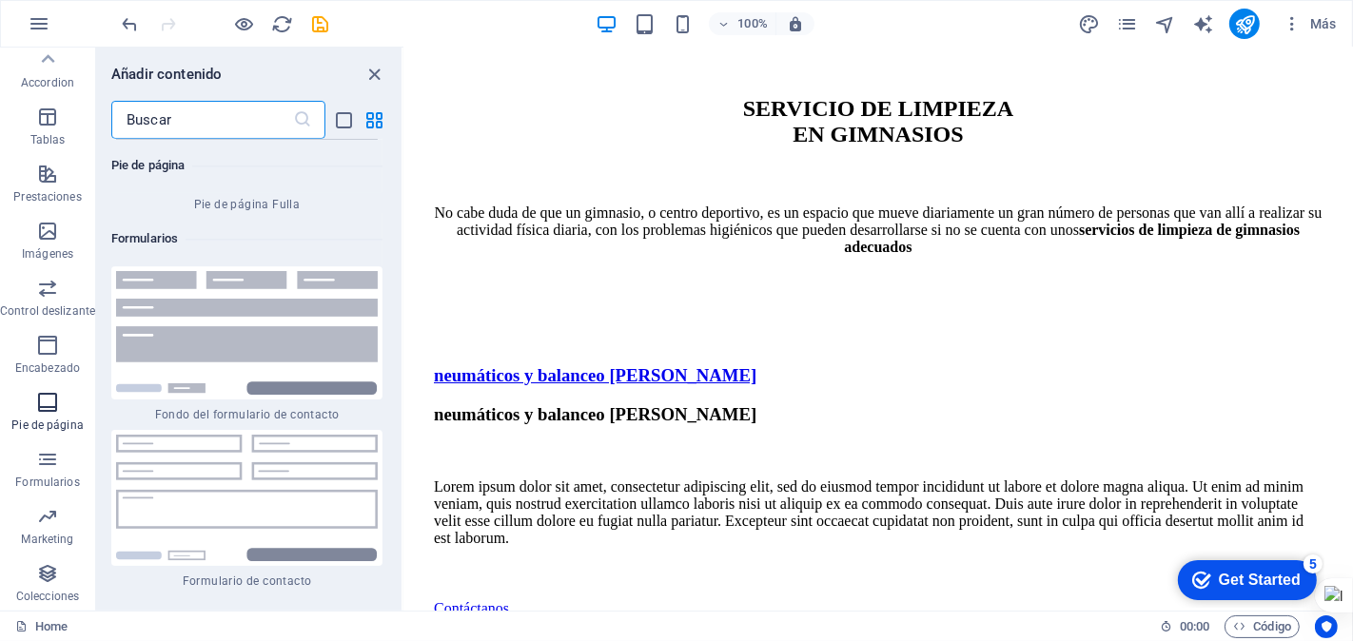
scroll to position [27890, 0]
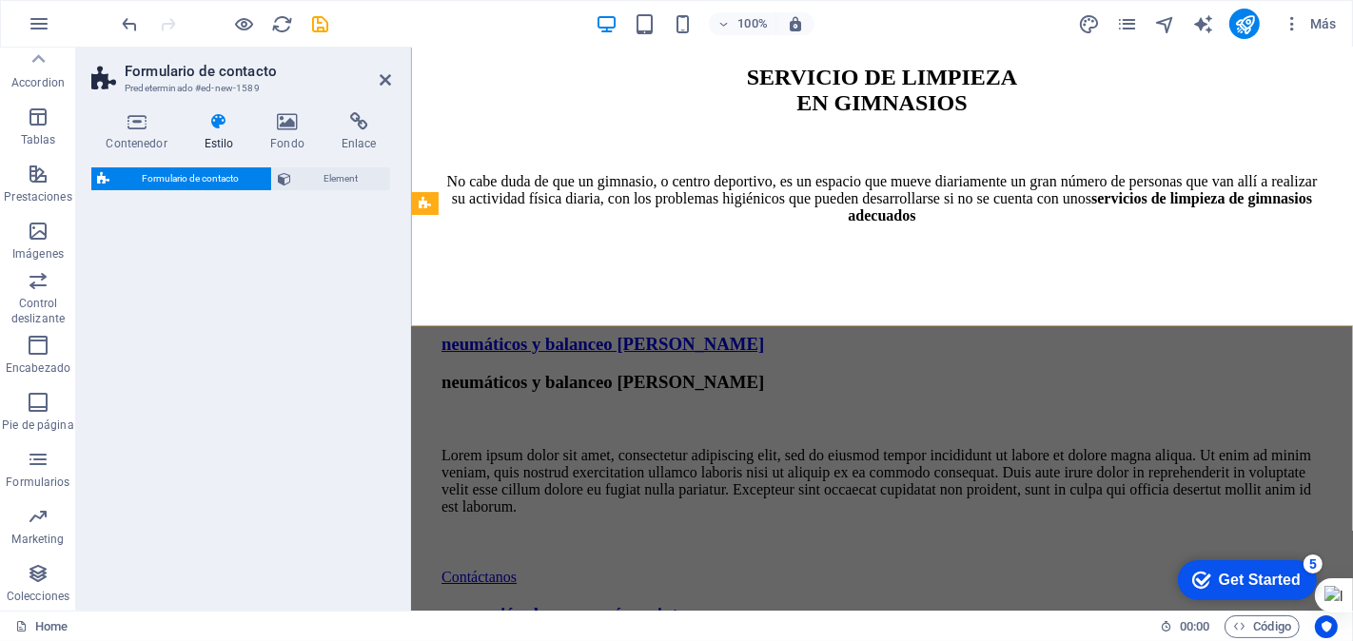
select select "rem"
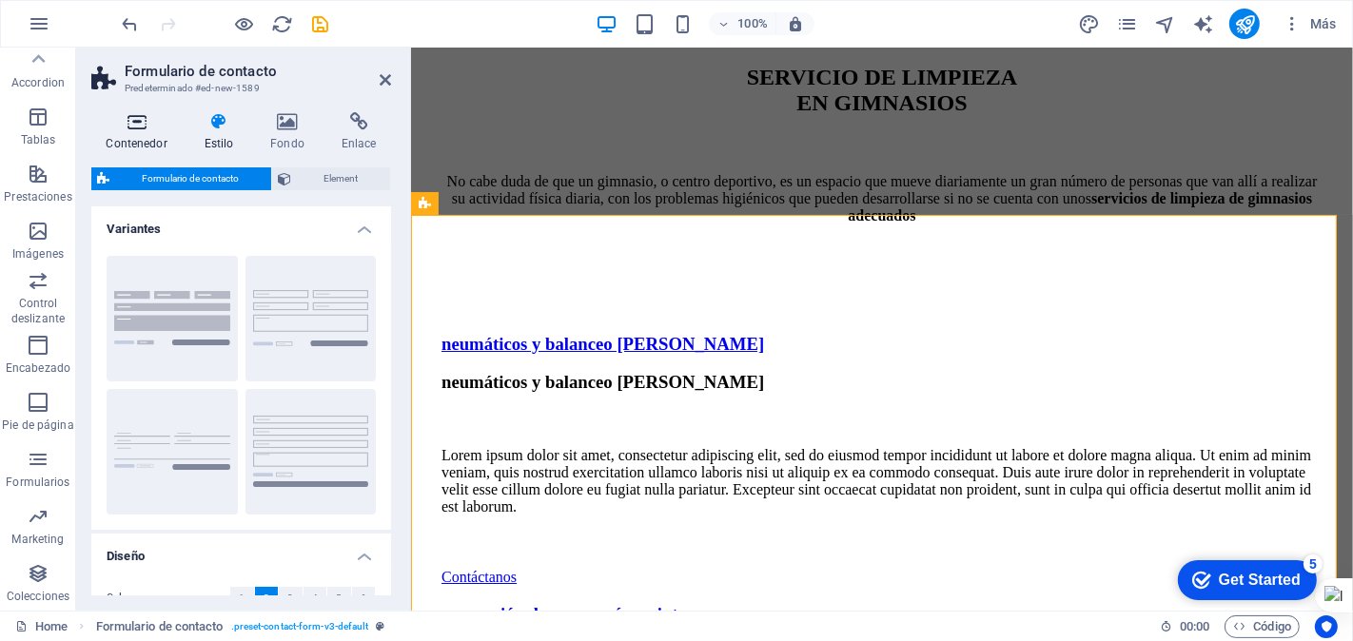
click at [134, 138] on h4 "Contenedor" at bounding box center [140, 132] width 98 height 40
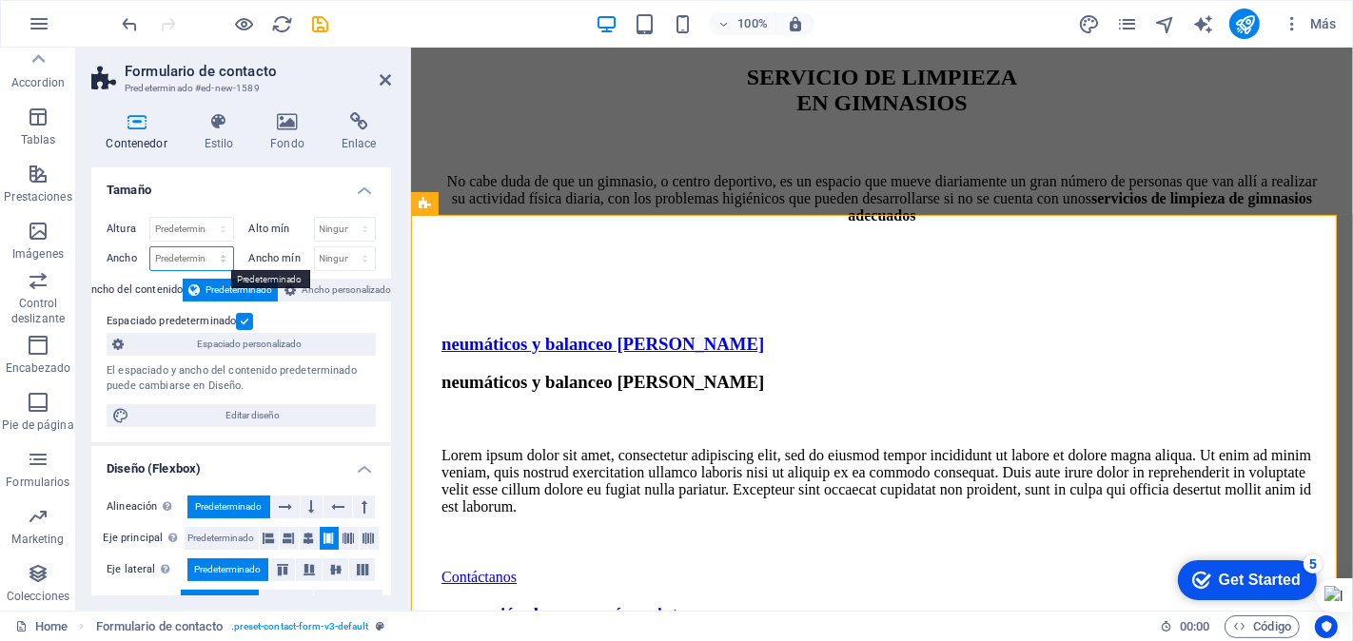
click at [177, 259] on select "Predeterminado px rem % em vh vw" at bounding box center [191, 258] width 83 height 23
select select "%"
click at [204, 247] on select "Predeterminado px rem % em vh vw" at bounding box center [191, 258] width 83 height 23
type input "50"
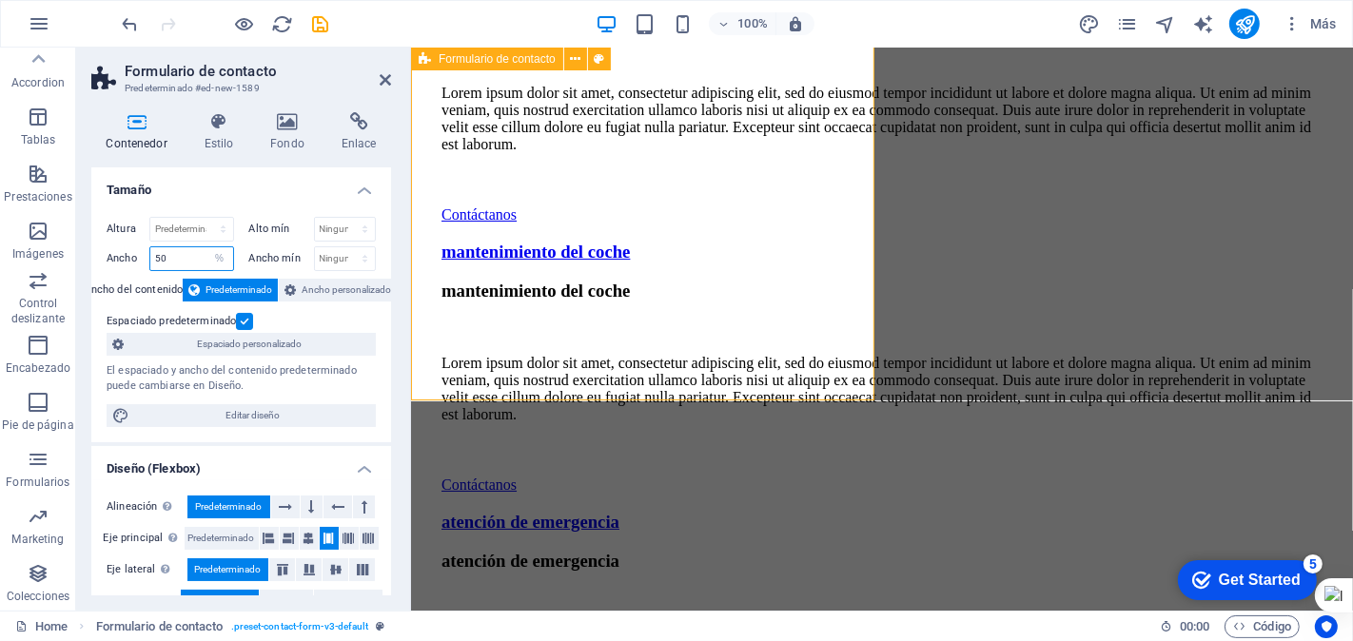
scroll to position [6260, 0]
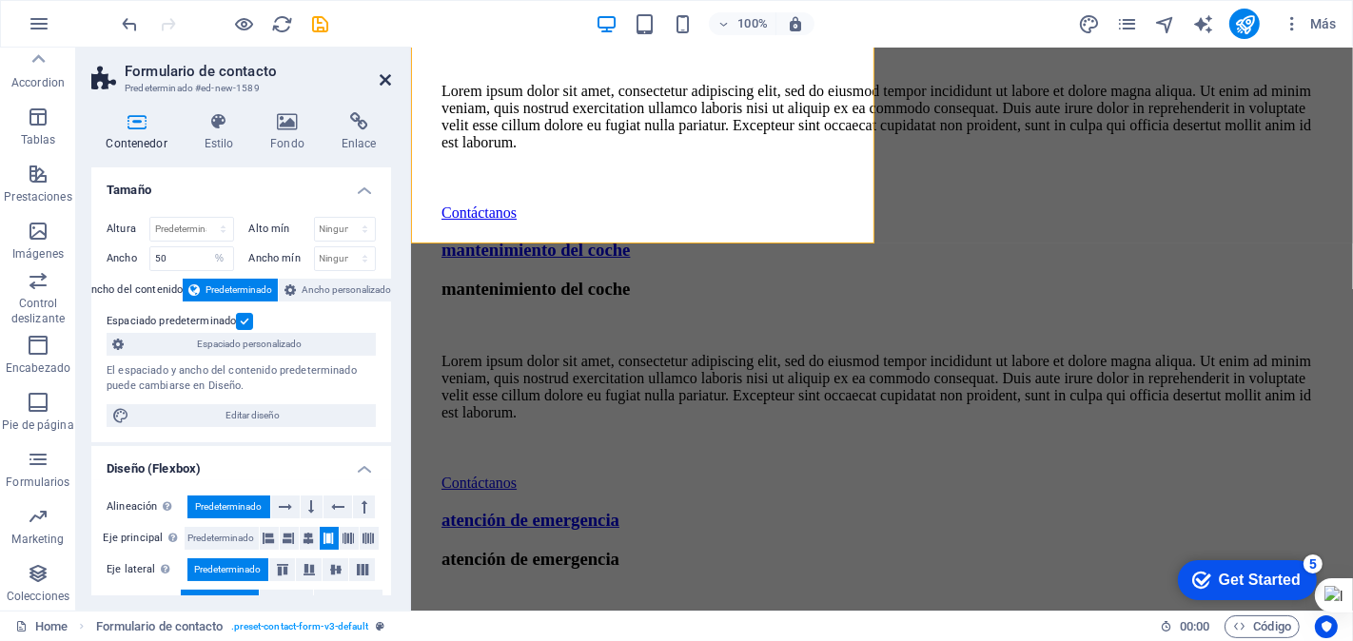
click at [385, 78] on icon at bounding box center [385, 79] width 11 height 15
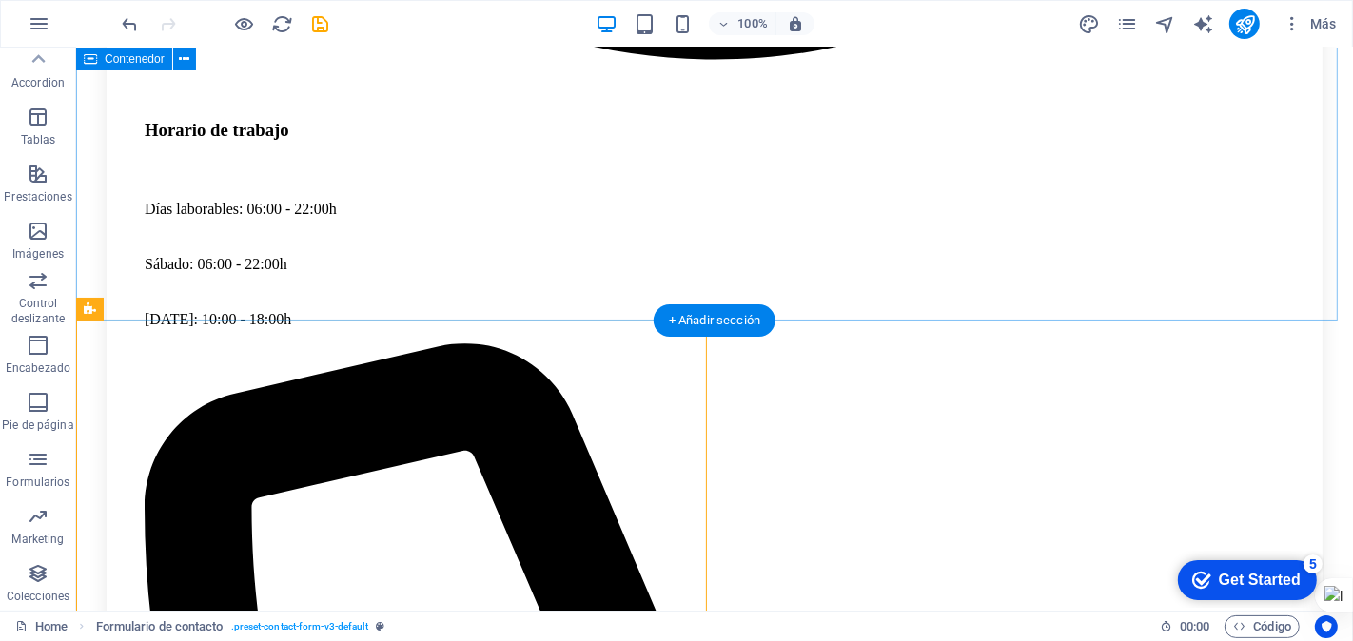
scroll to position [4969, 0]
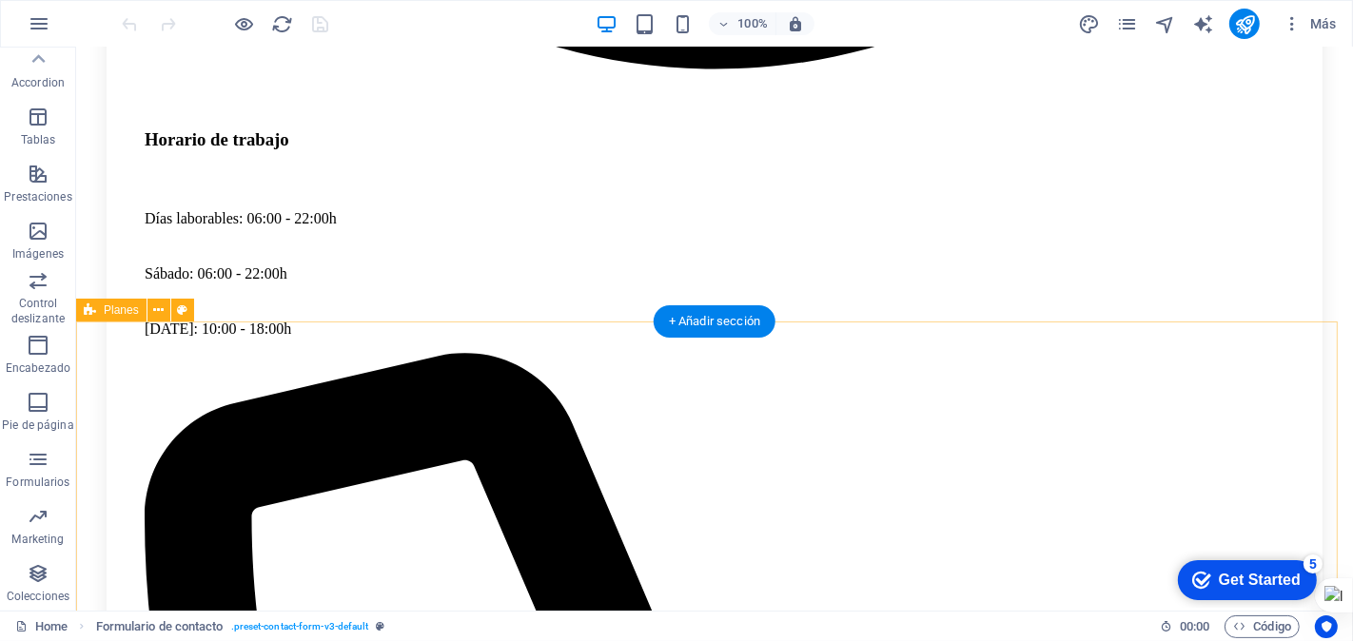
scroll to position [4968, 0]
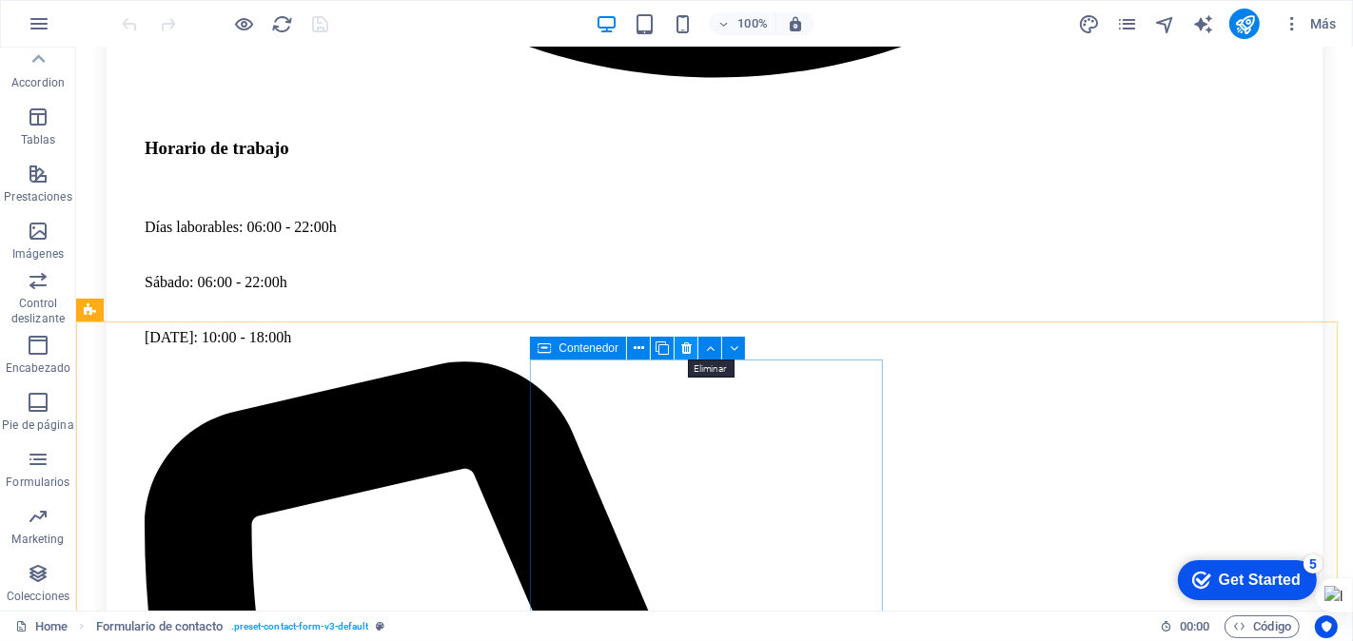
click at [685, 345] on icon at bounding box center [686, 349] width 10 height 20
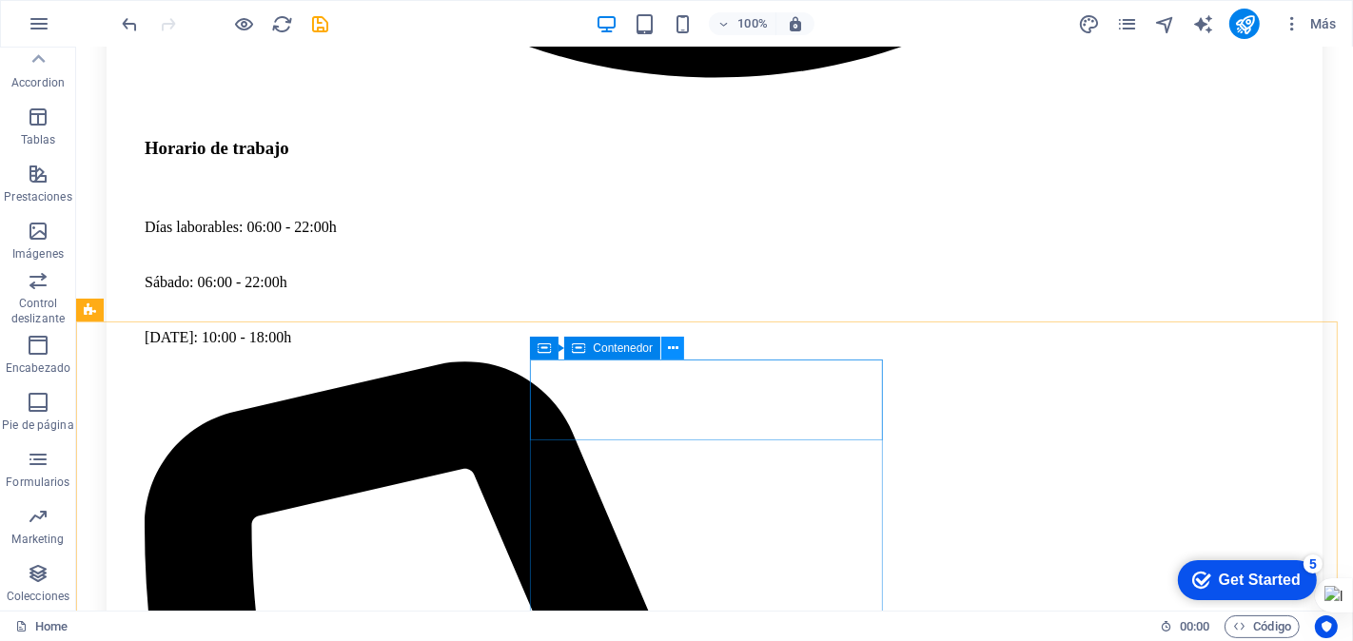
click at [671, 348] on icon at bounding box center [673, 349] width 10 height 20
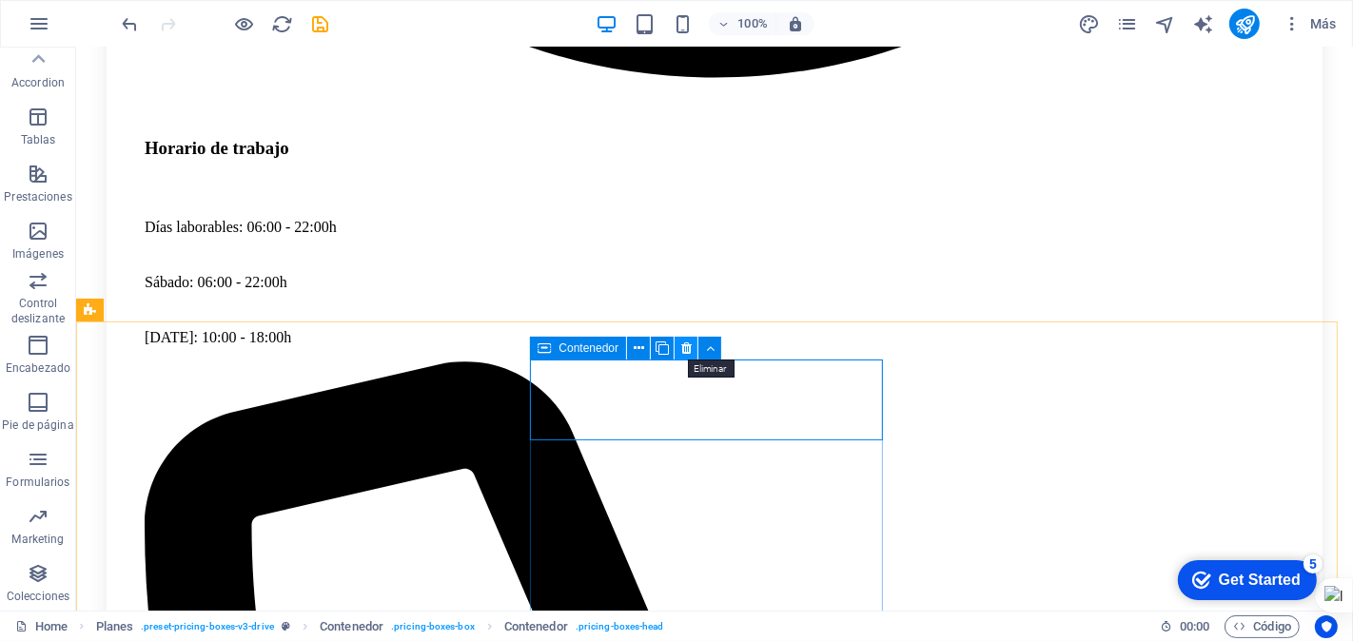
click at [685, 348] on icon at bounding box center [686, 349] width 10 height 20
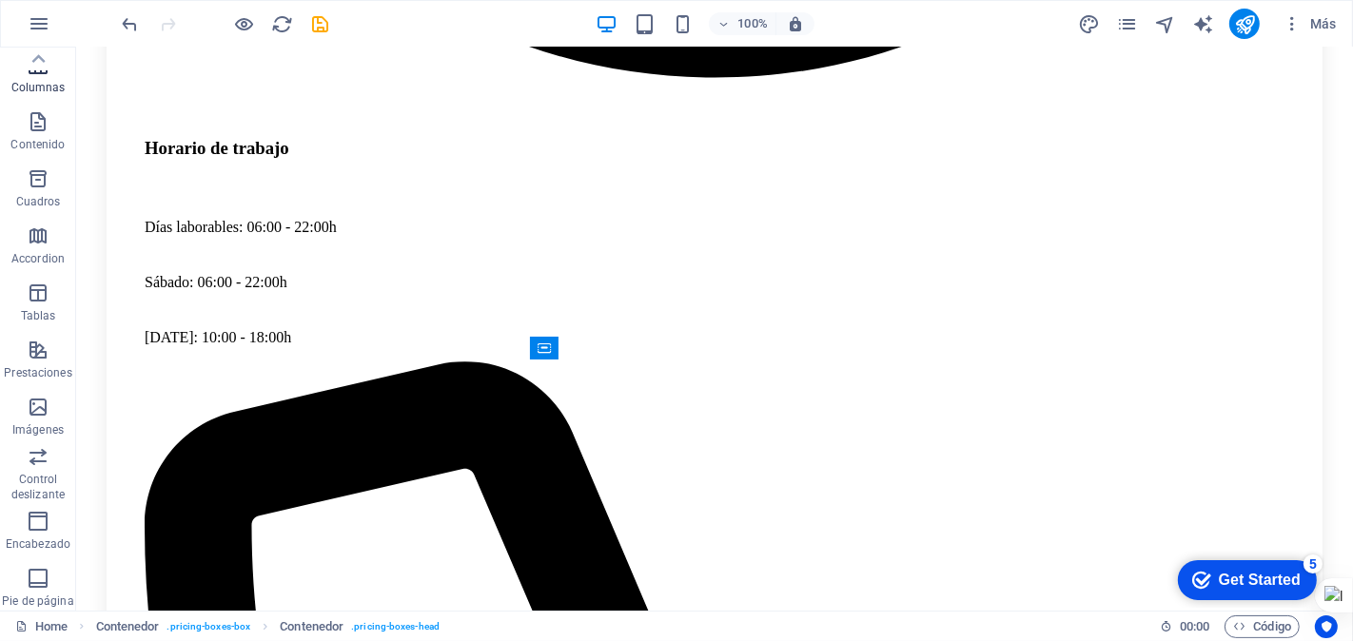
scroll to position [0, 0]
click at [35, 131] on icon "button" at bounding box center [38, 123] width 23 height 23
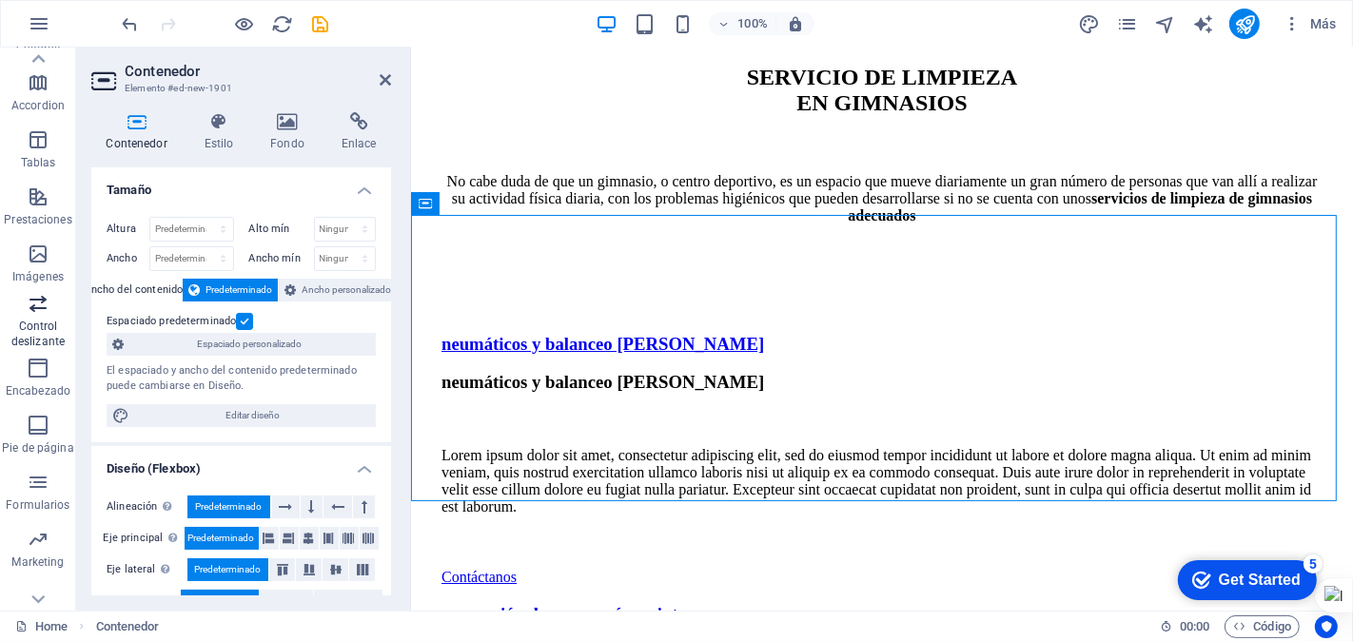
scroll to position [292, 0]
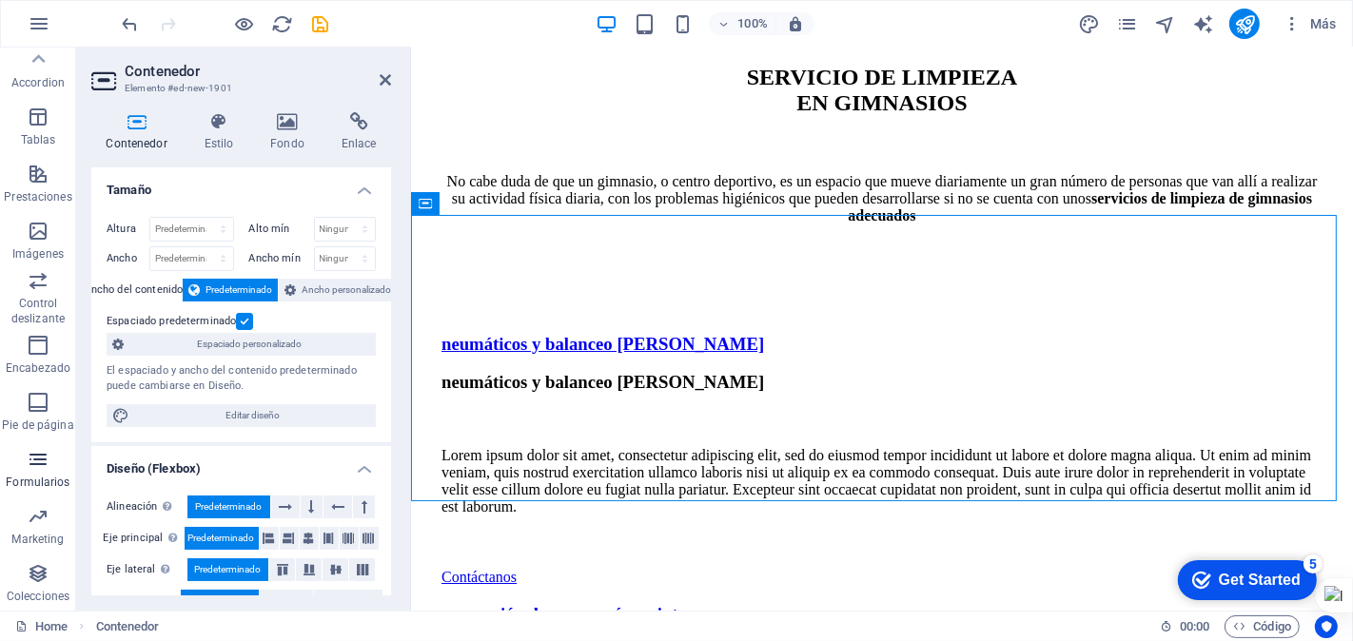
click at [33, 467] on icon "button" at bounding box center [38, 459] width 23 height 23
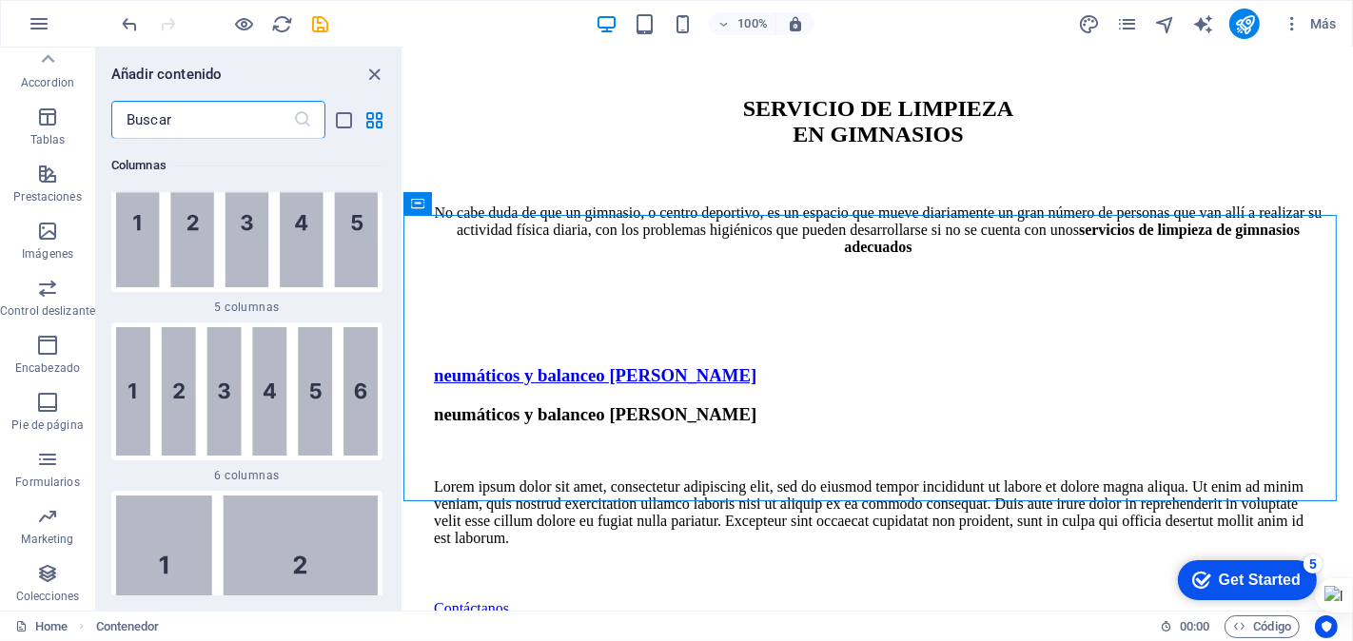
scroll to position [27890, 0]
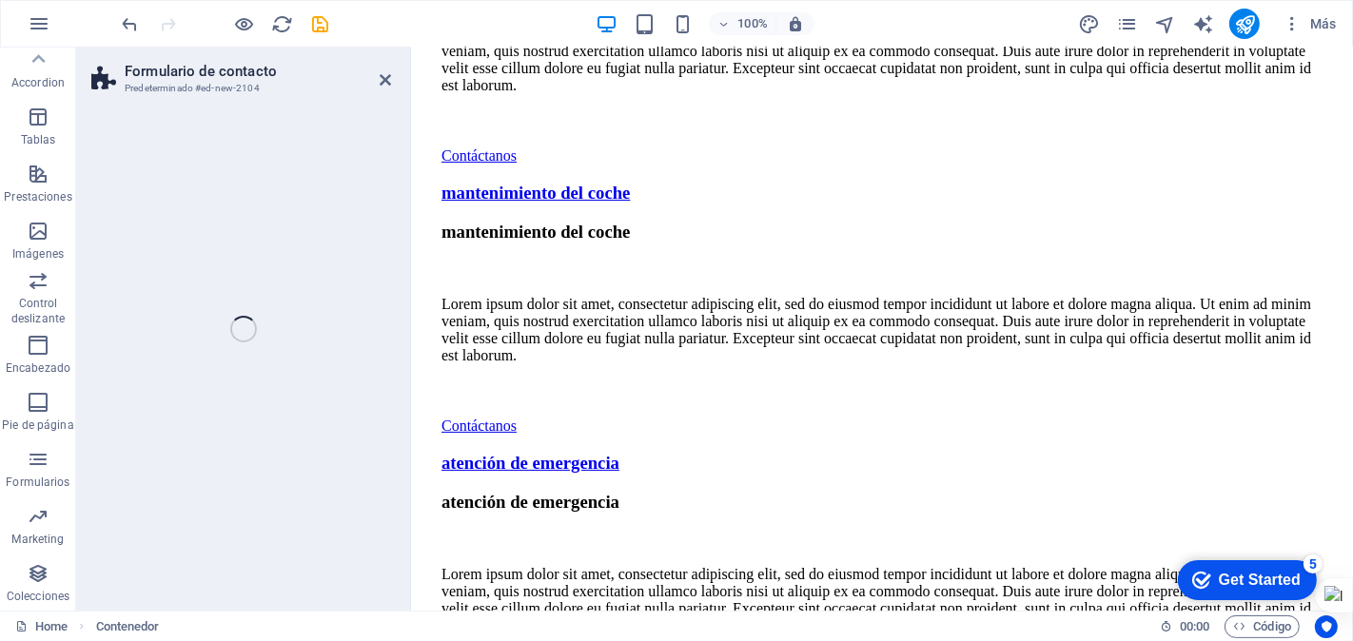
select select "rem"
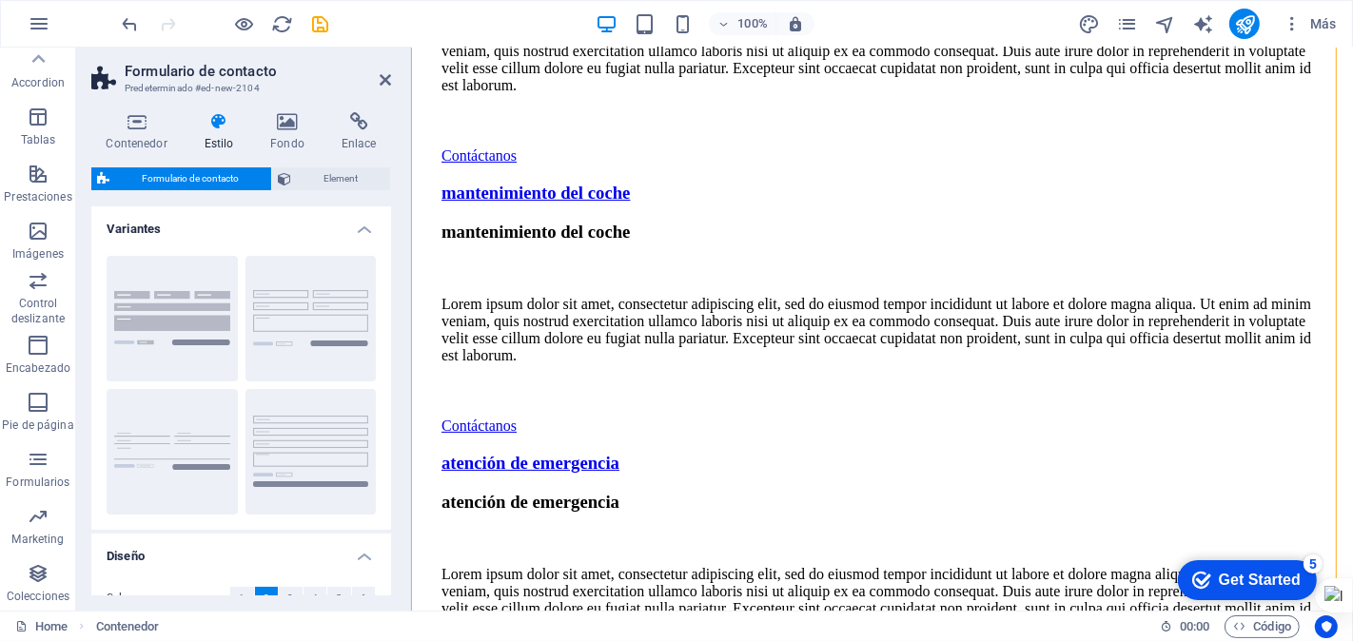
scroll to position [5844, 0]
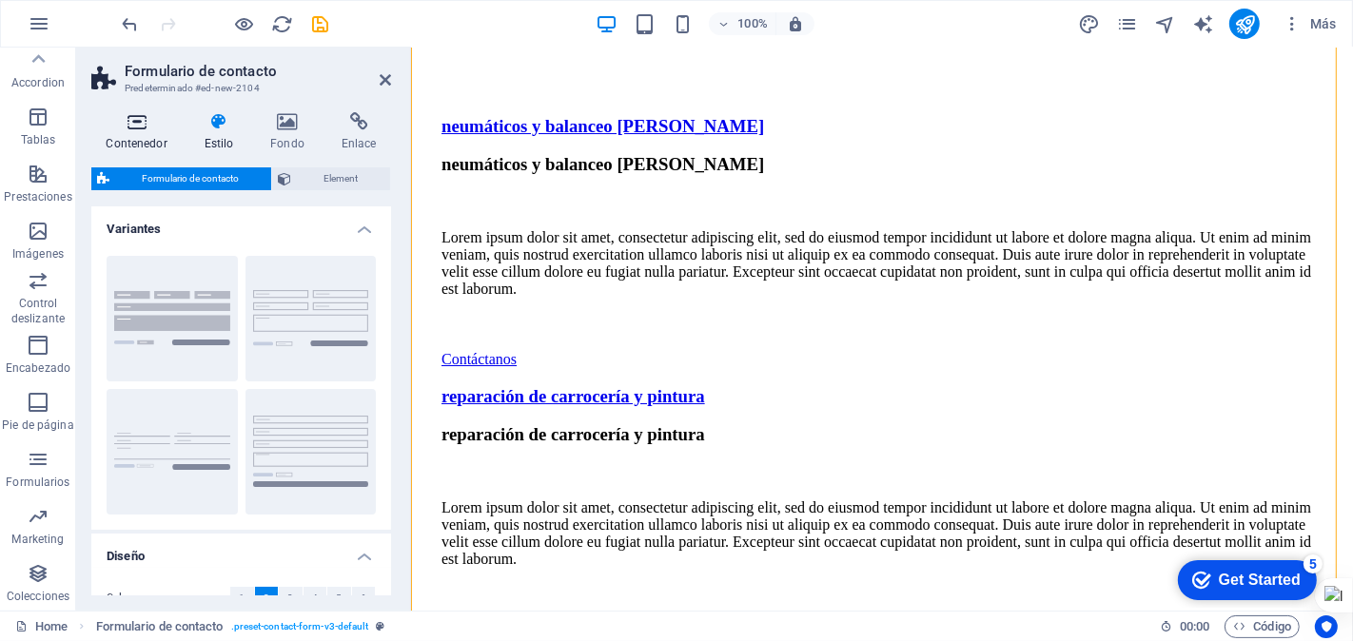
click at [134, 134] on h4 "Contenedor" at bounding box center [140, 132] width 98 height 40
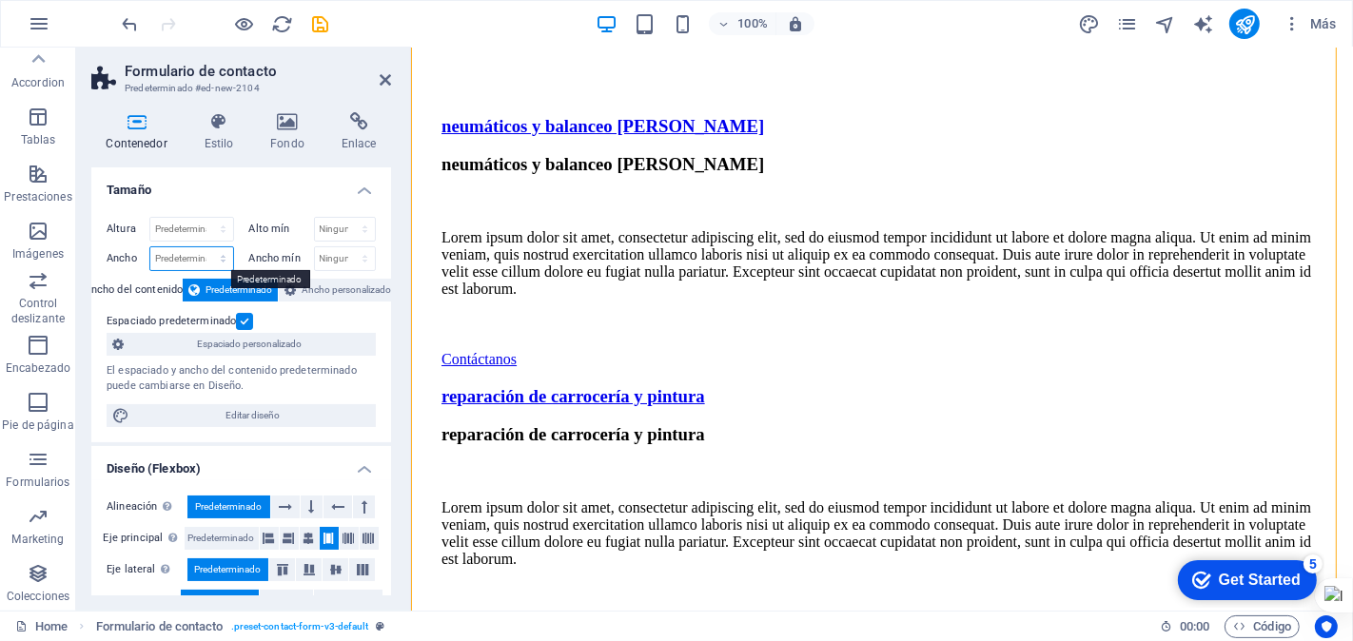
click at [206, 259] on select "Predeterminado px rem % em vh vw" at bounding box center [191, 258] width 83 height 23
select select "%"
click at [204, 247] on select "Predeterminado px rem % em vh vw" at bounding box center [191, 258] width 83 height 23
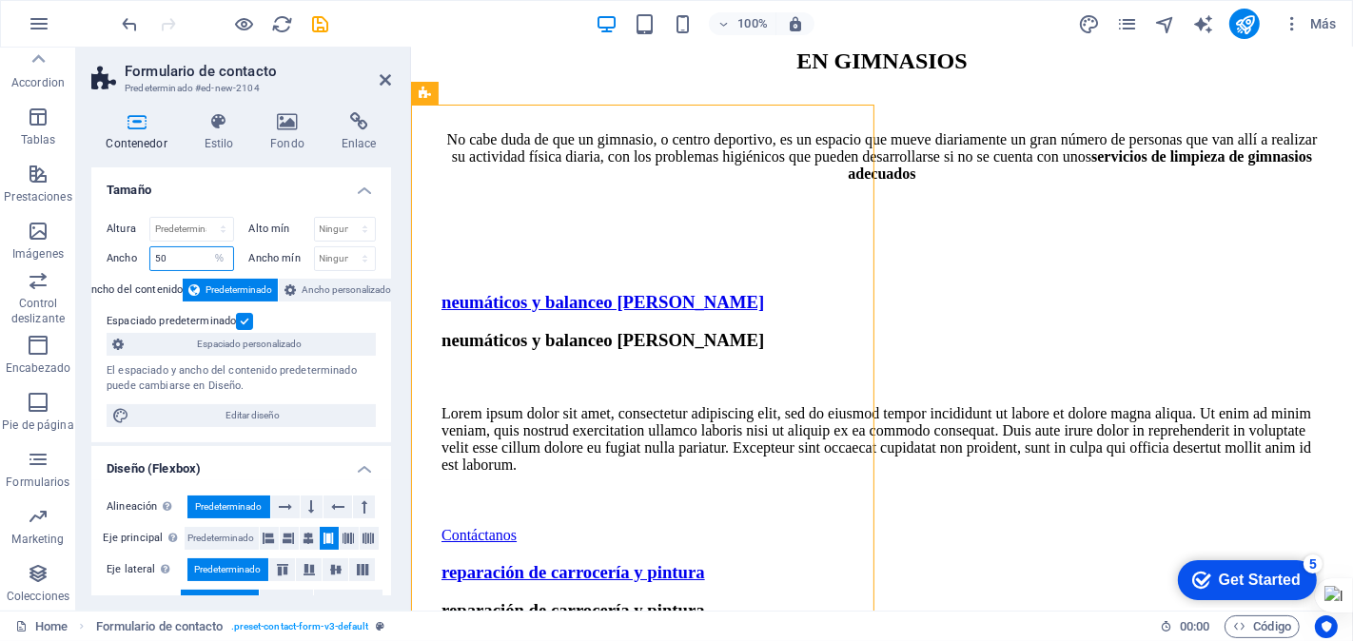
scroll to position [5632, 0]
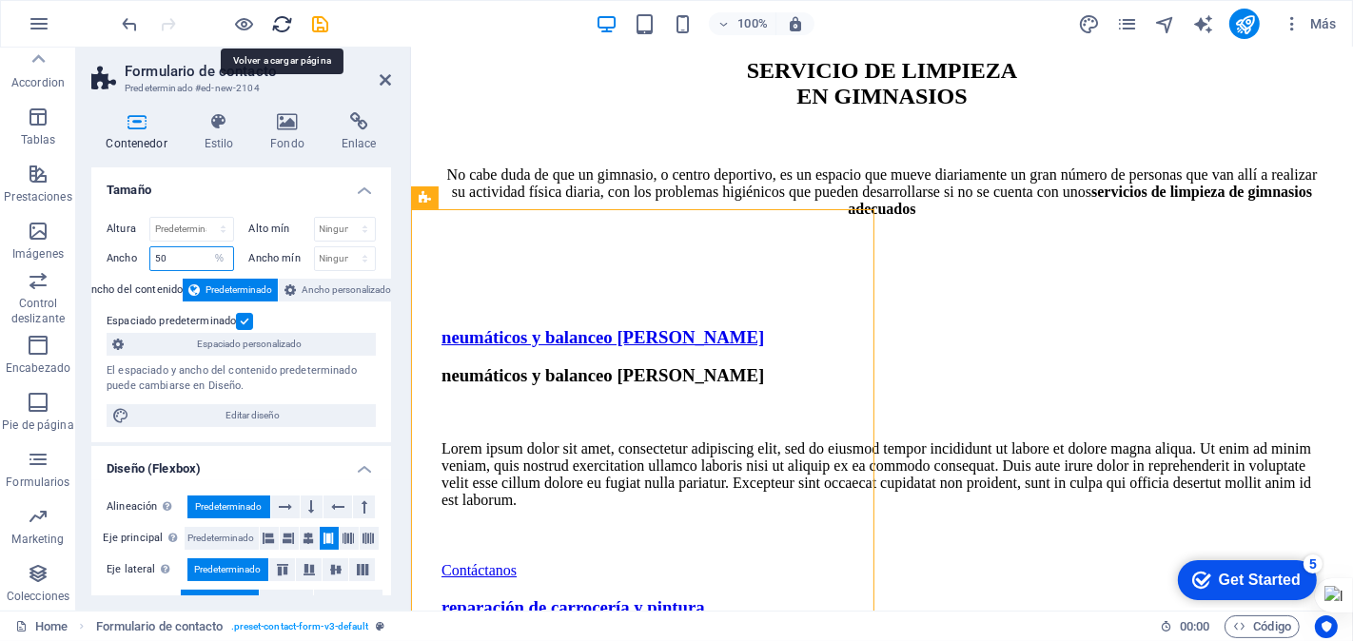
type input "50"
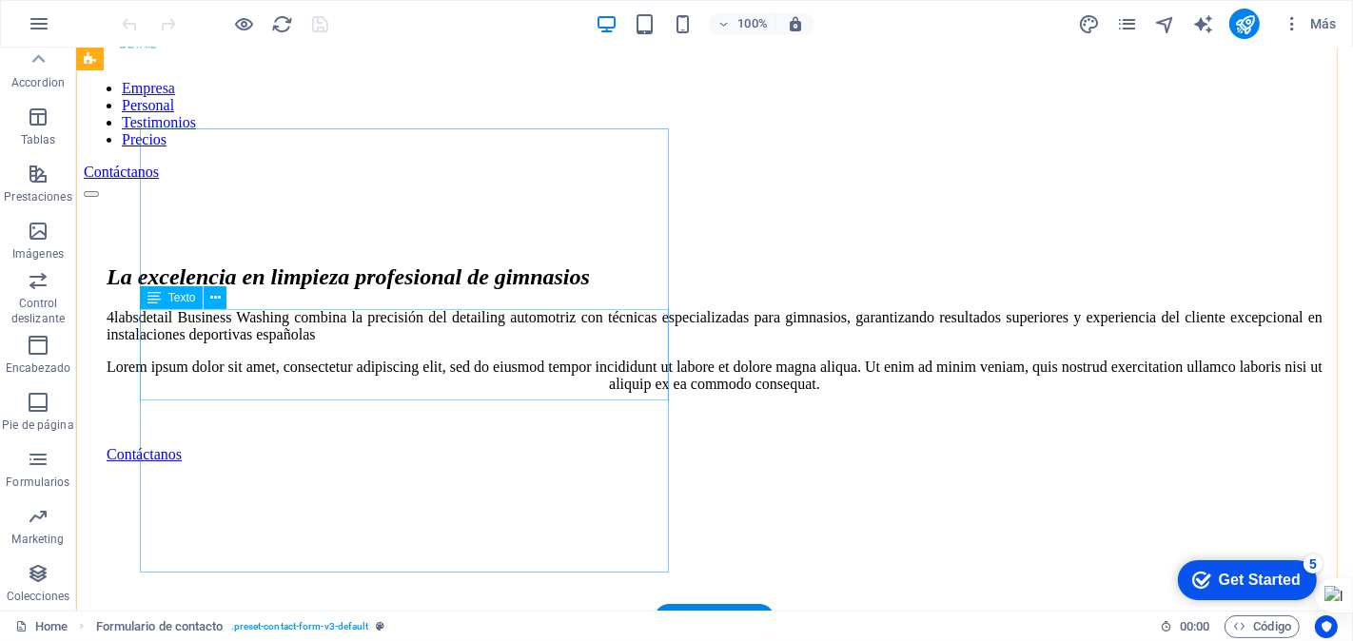
scroll to position [106, 0]
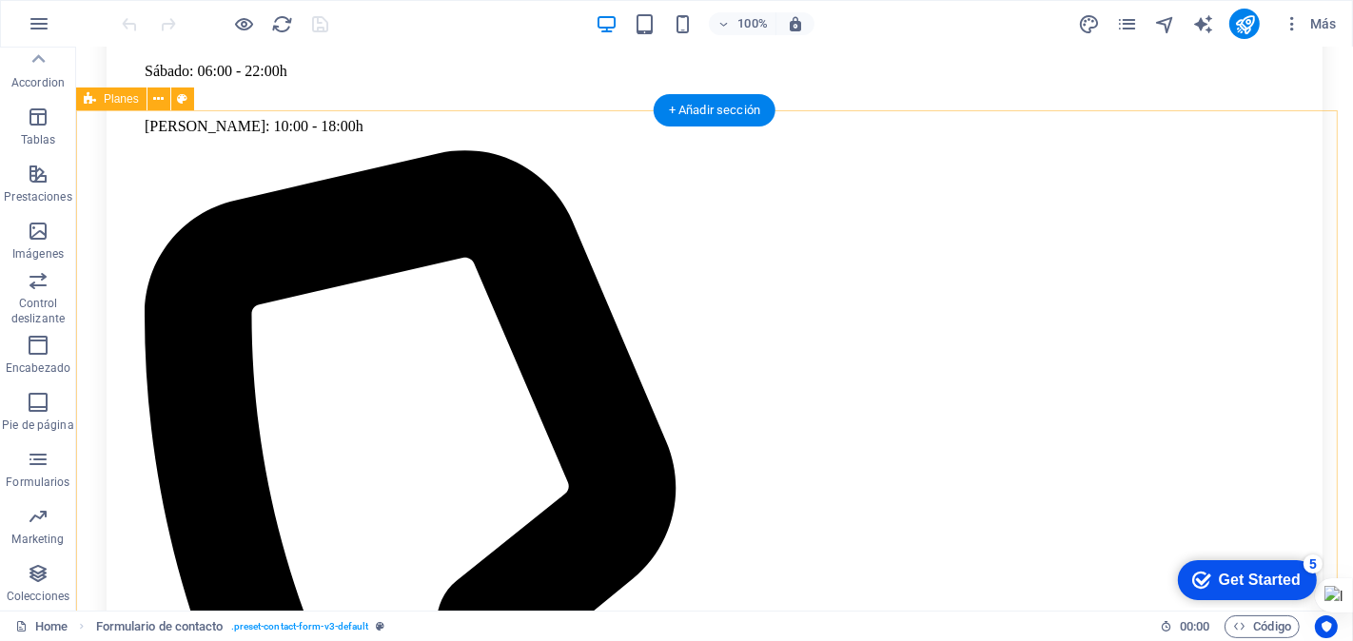
scroll to position [5074, 0]
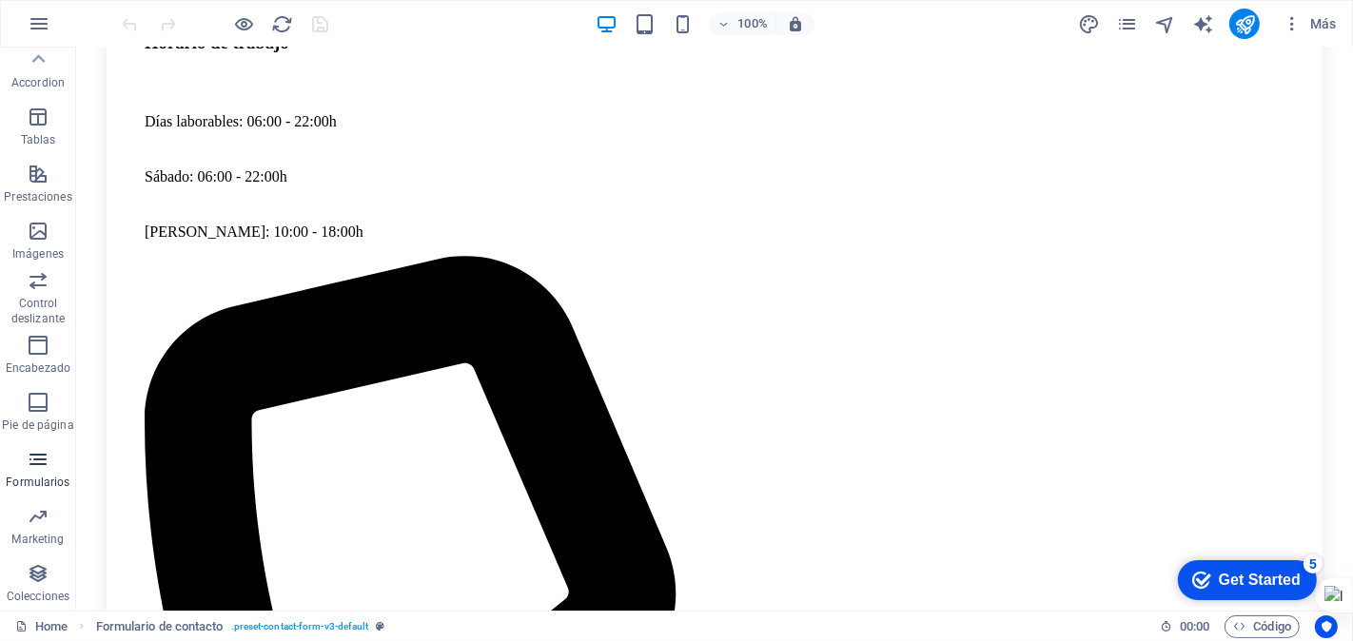
click at [40, 463] on icon "button" at bounding box center [38, 459] width 23 height 23
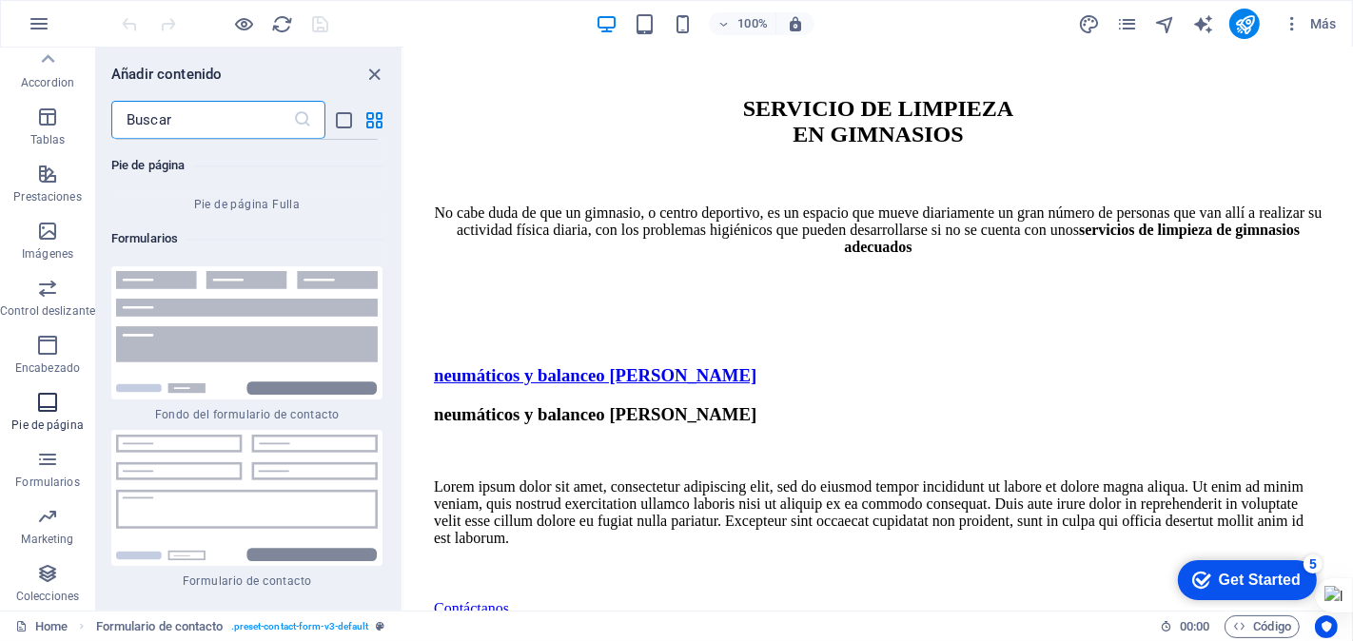
scroll to position [27890, 0]
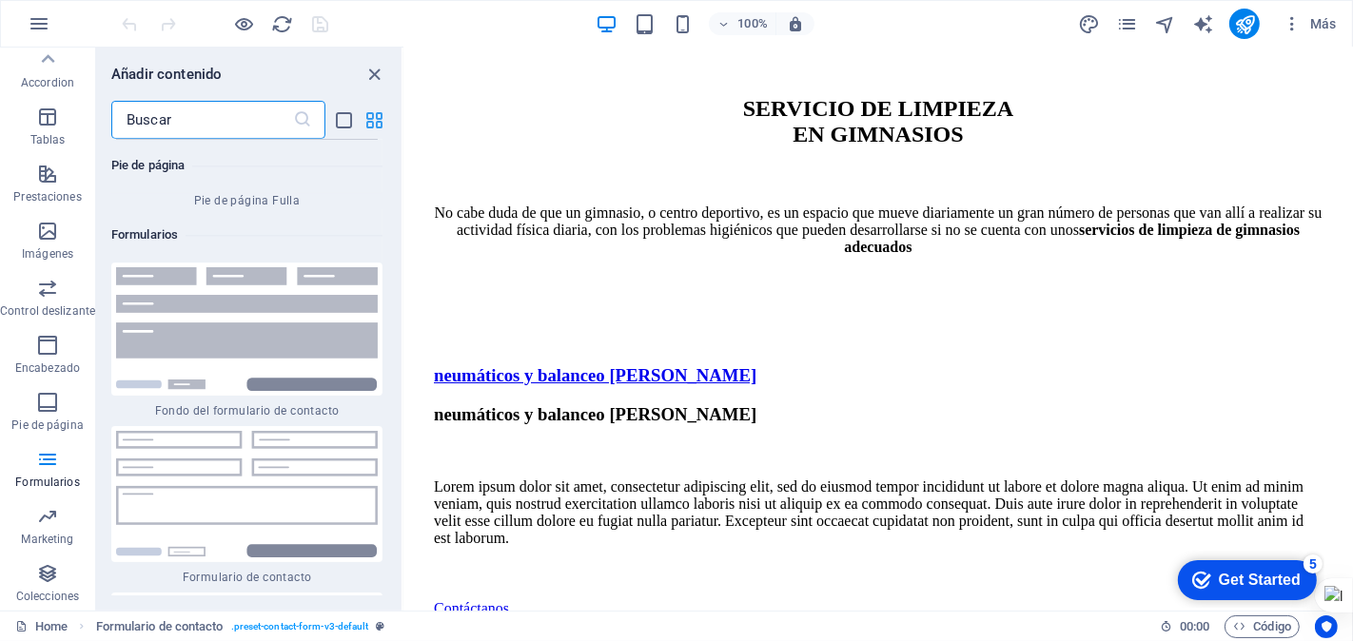
click at [378, 120] on icon "grid-view" at bounding box center [375, 120] width 22 height 22
click at [343, 117] on icon "list-view" at bounding box center [345, 120] width 22 height 22
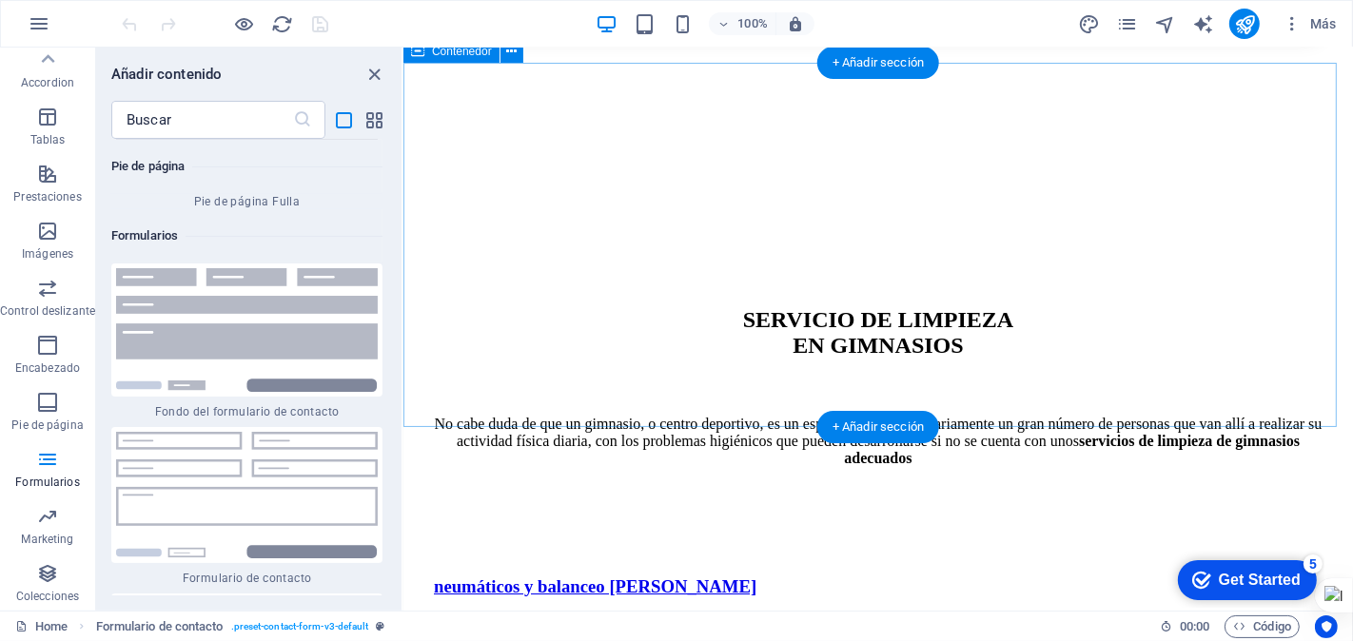
scroll to position [5520, 0]
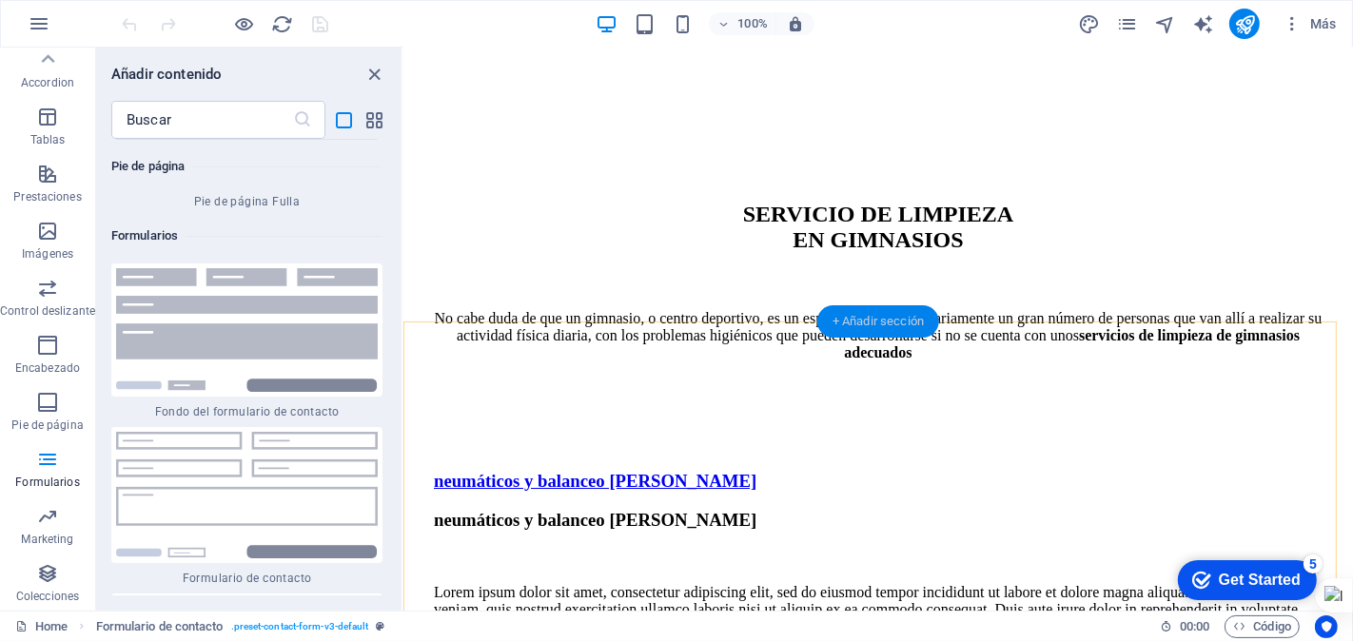
click at [888, 319] on div "+ Añadir sección" at bounding box center [878, 321] width 122 height 32
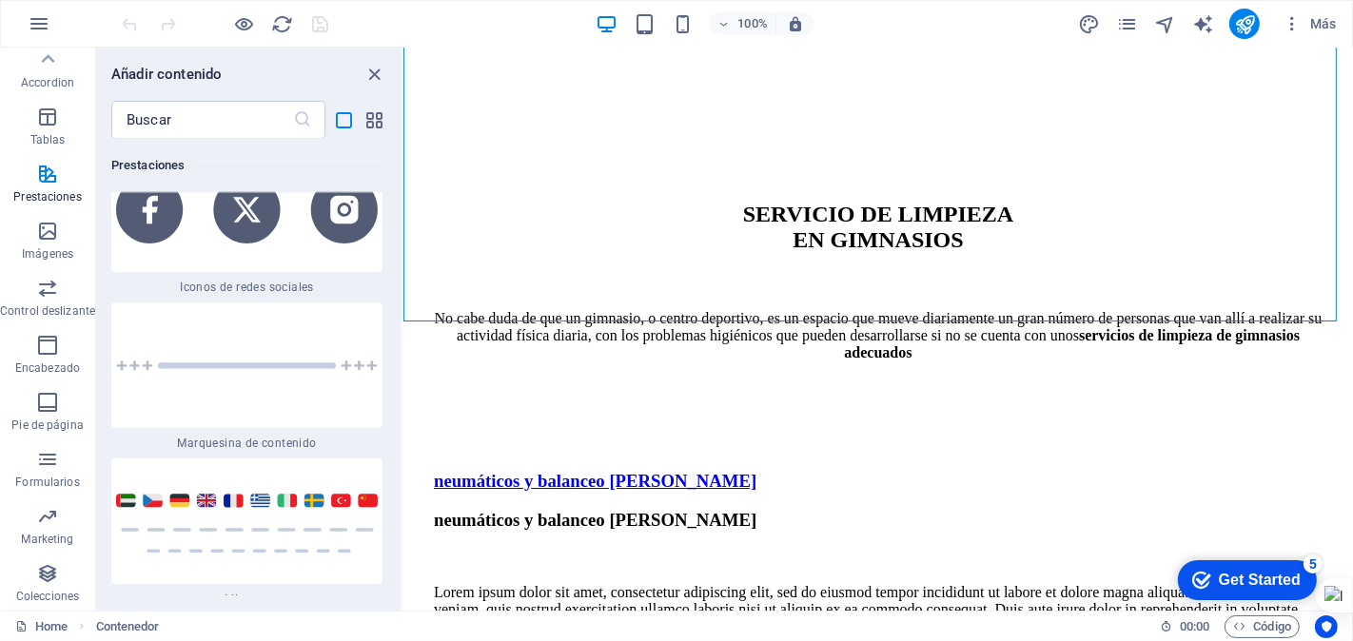
scroll to position [20561, 0]
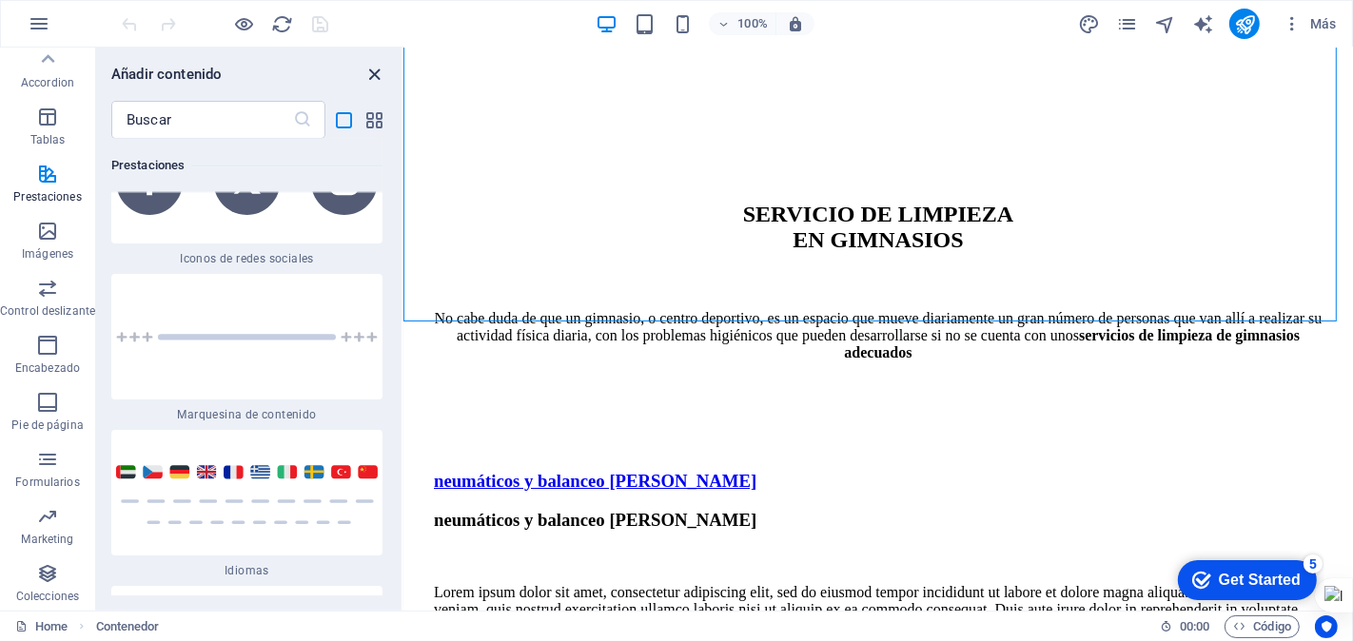
click at [373, 69] on icon "close panel" at bounding box center [375, 75] width 22 height 22
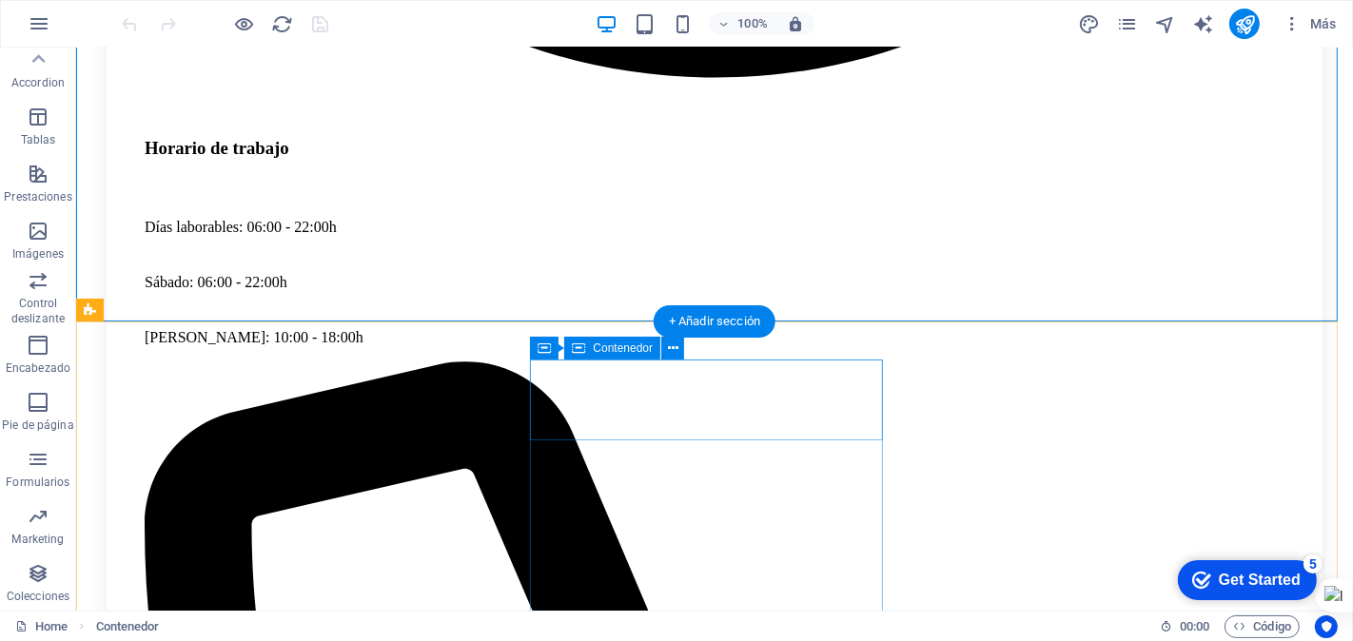
scroll to position [4863, 0]
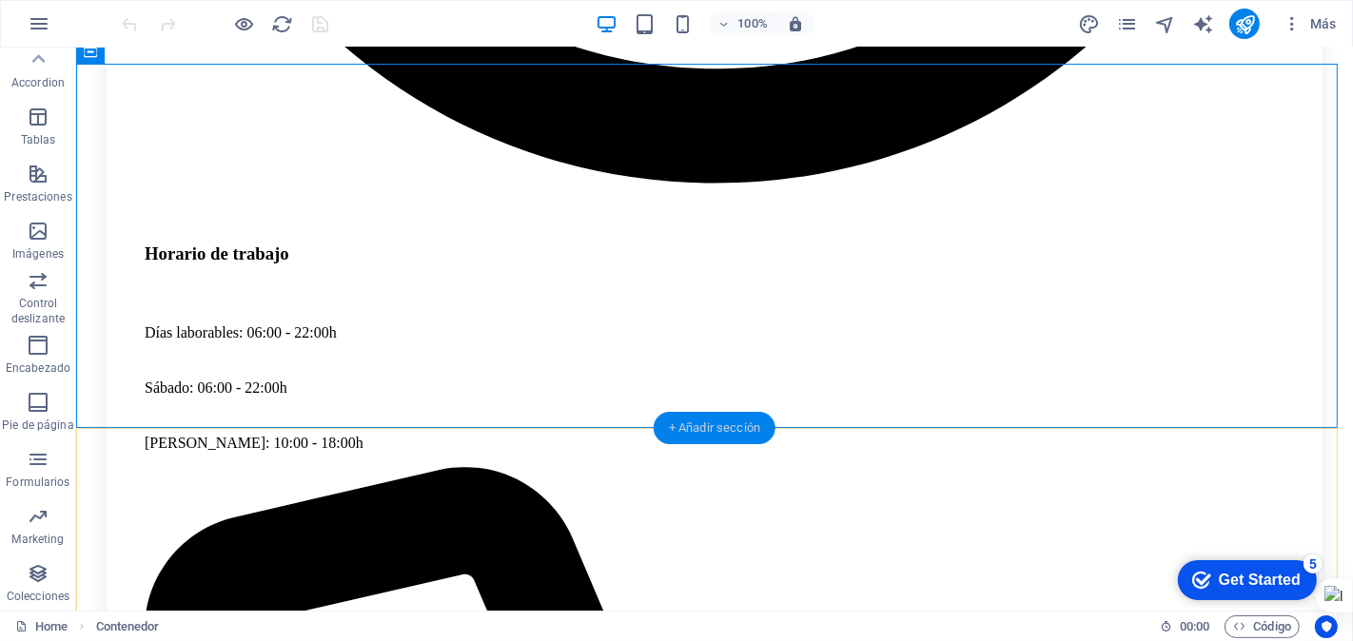
click at [723, 424] on div "+ Añadir sección" at bounding box center [715, 428] width 122 height 32
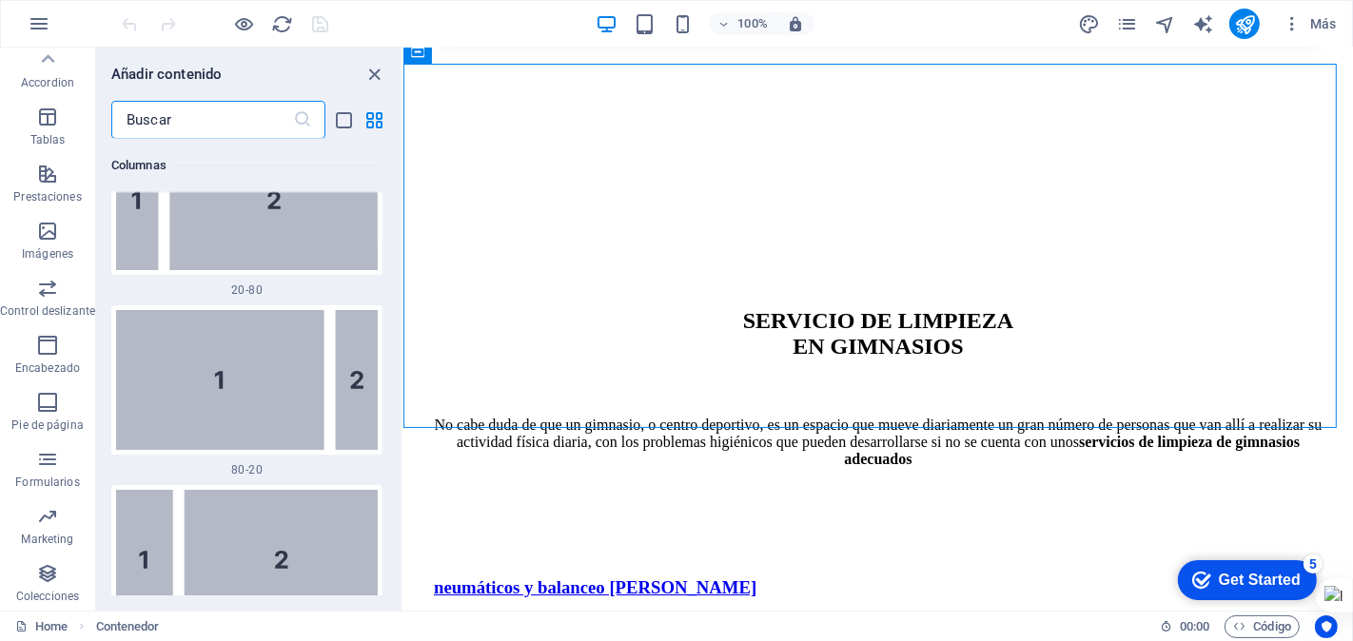
scroll to position [2237, 0]
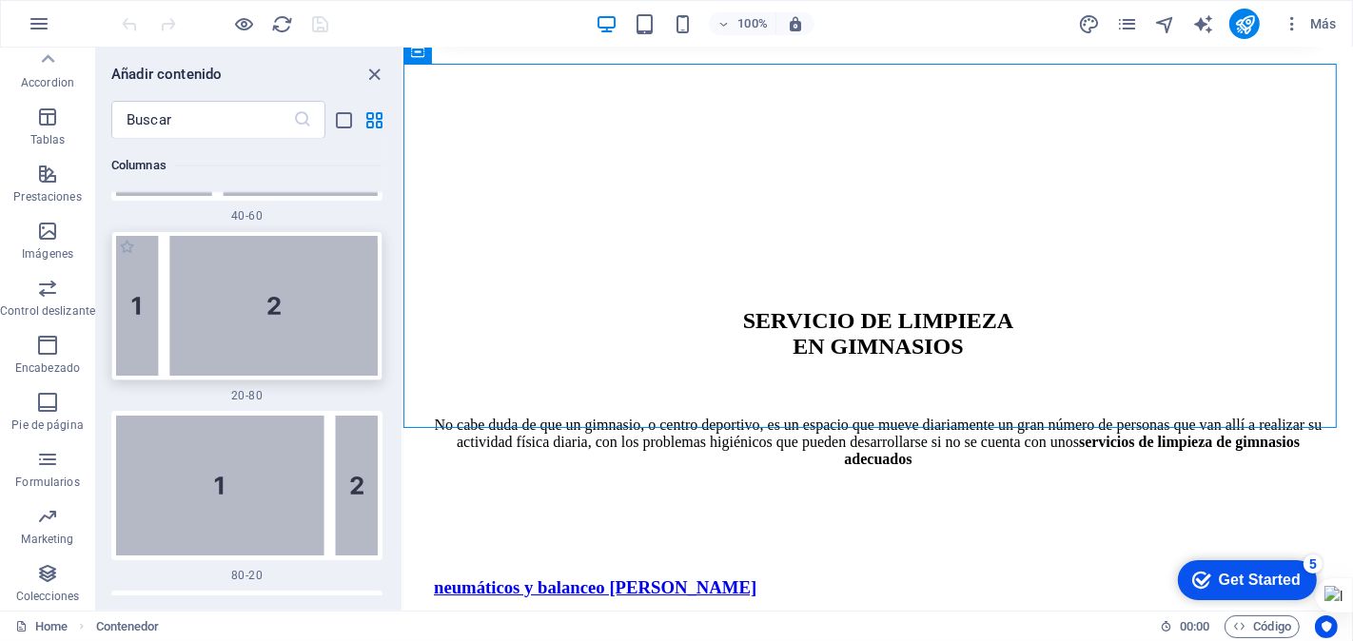
click at [255, 287] on img at bounding box center [247, 306] width 262 height 140
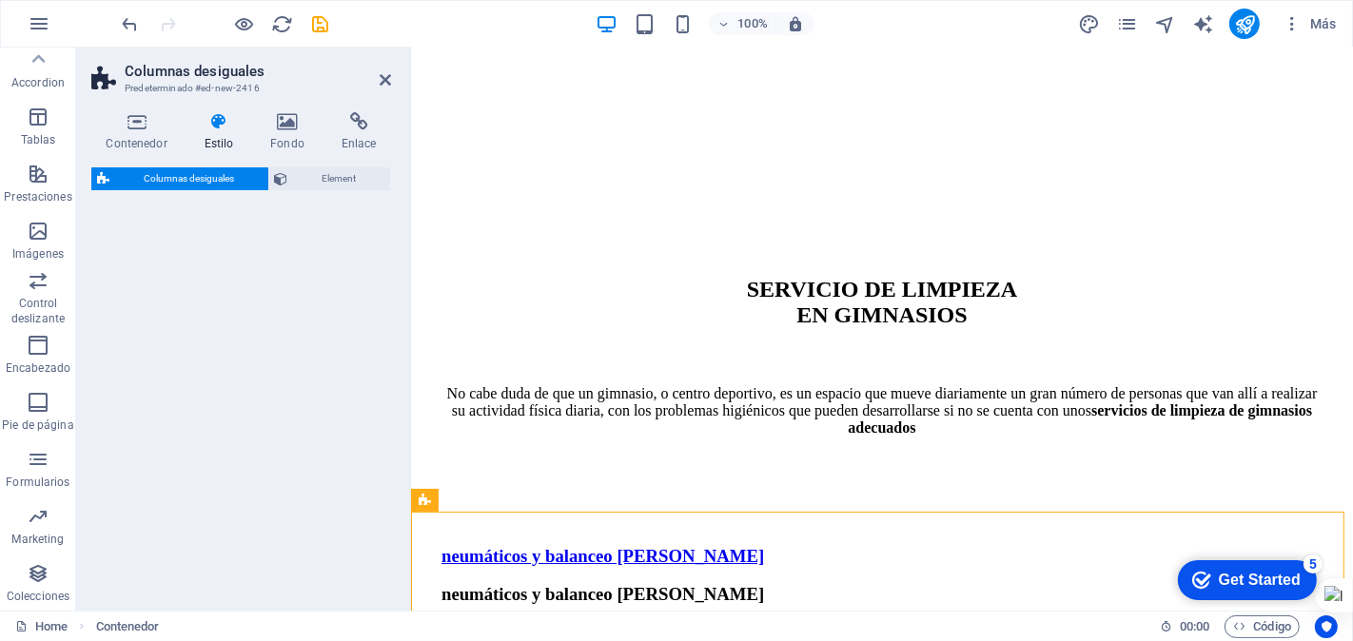
scroll to position [5330, 0]
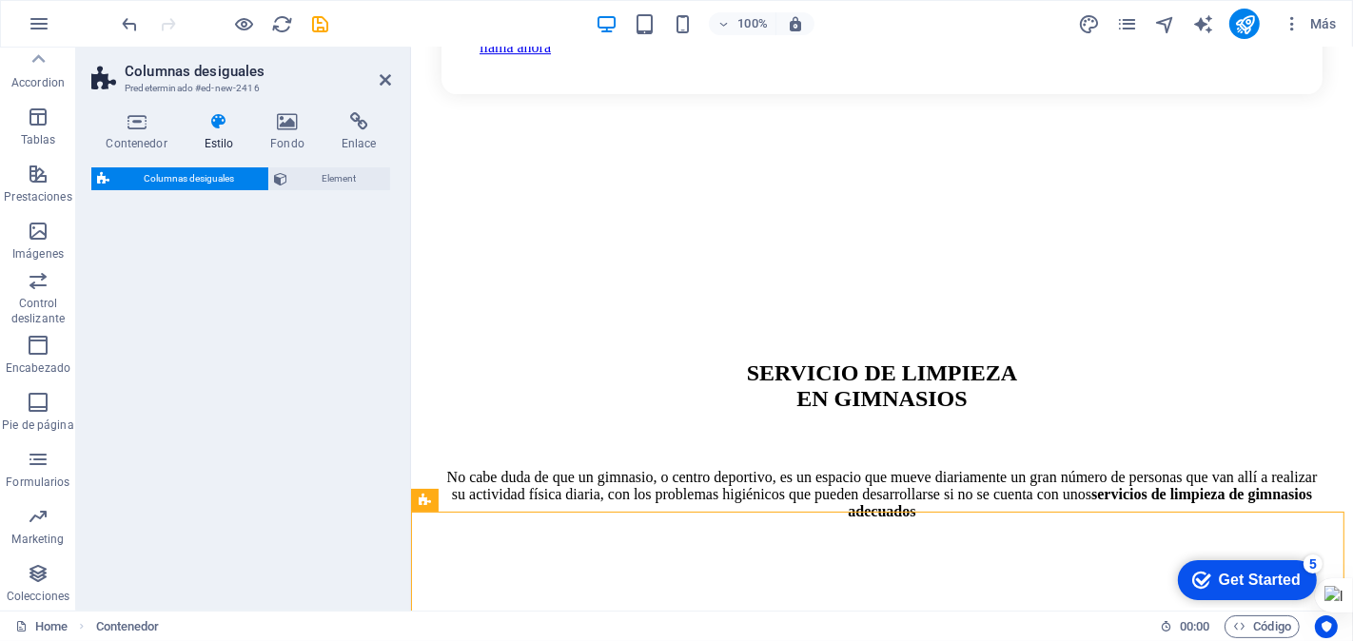
select select "%"
select select "rem"
select select "preset-unequal-columns-v2-2-20-80"
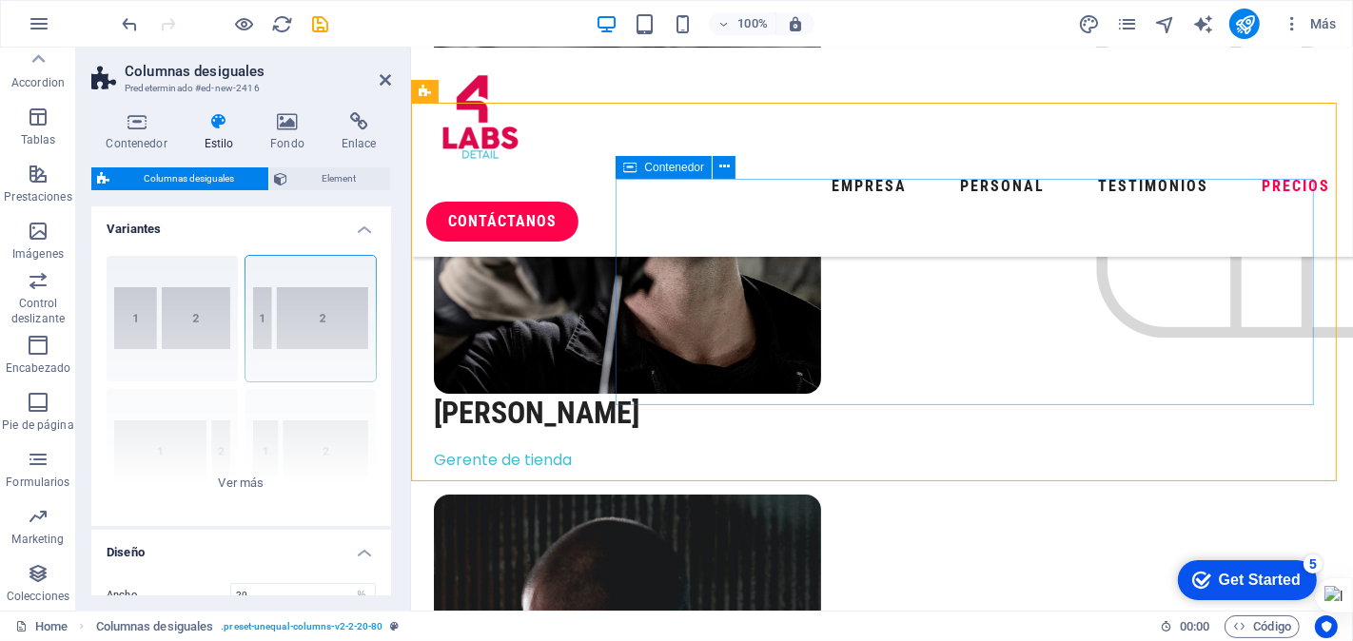
scroll to position [5647, 0]
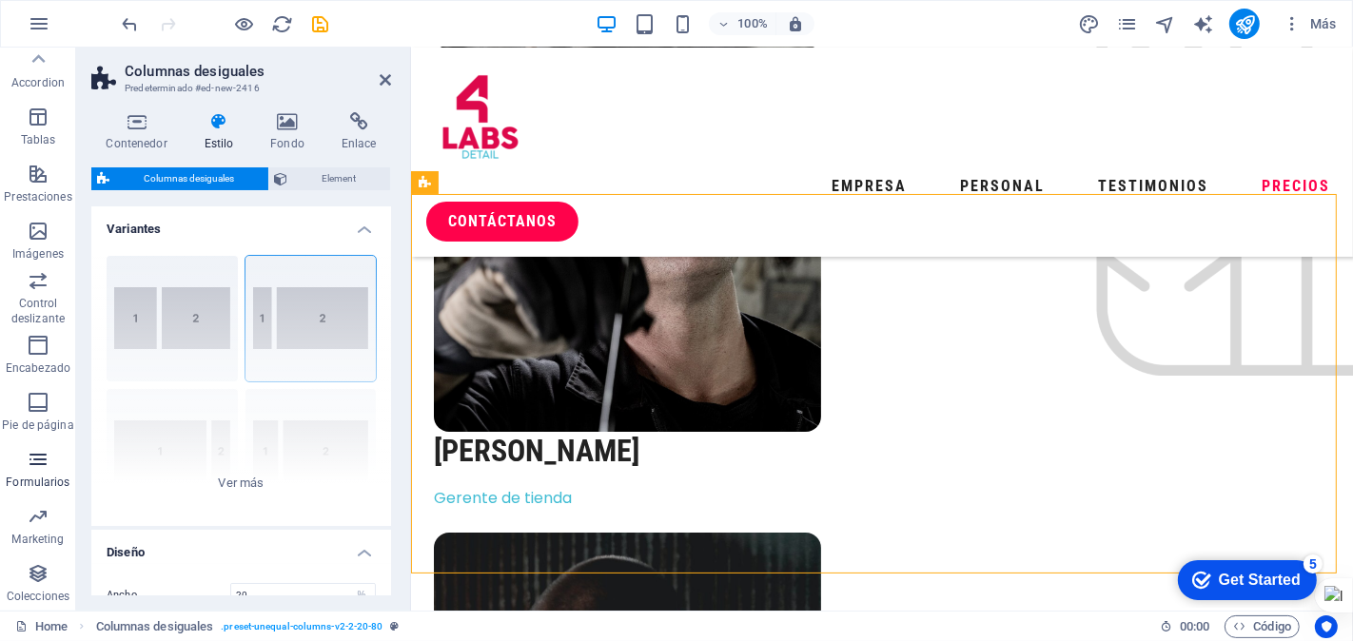
click at [33, 468] on icon "button" at bounding box center [38, 459] width 23 height 23
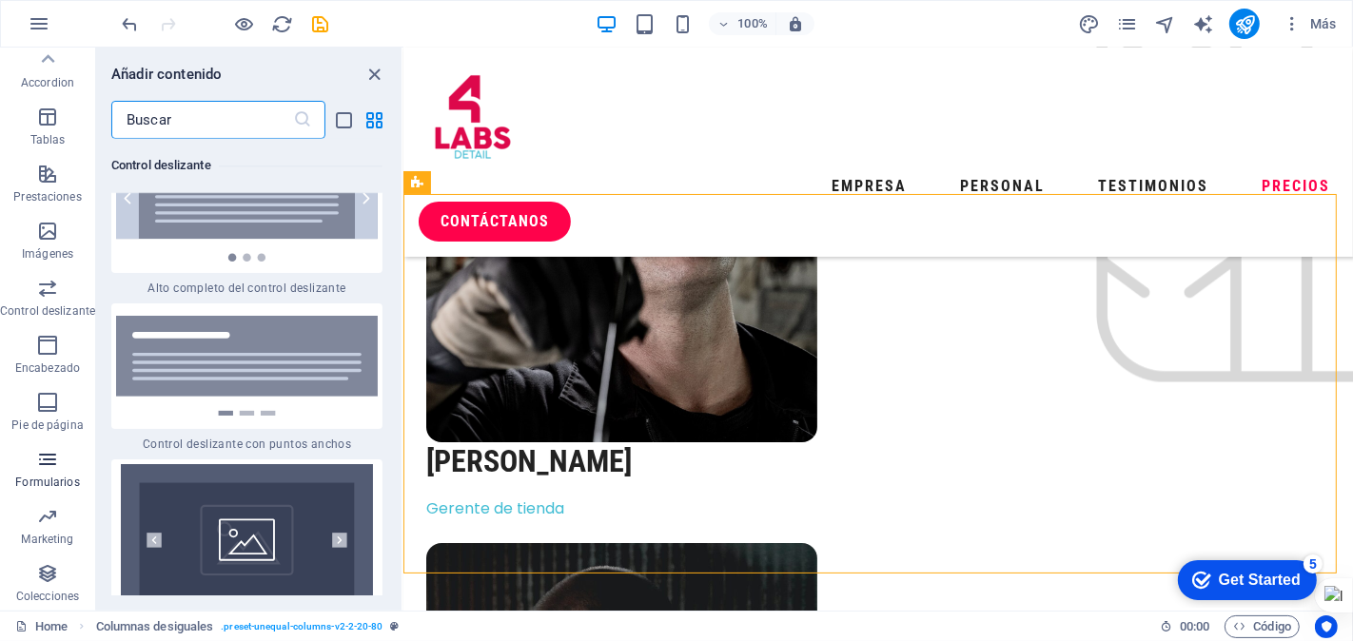
scroll to position [27890, 0]
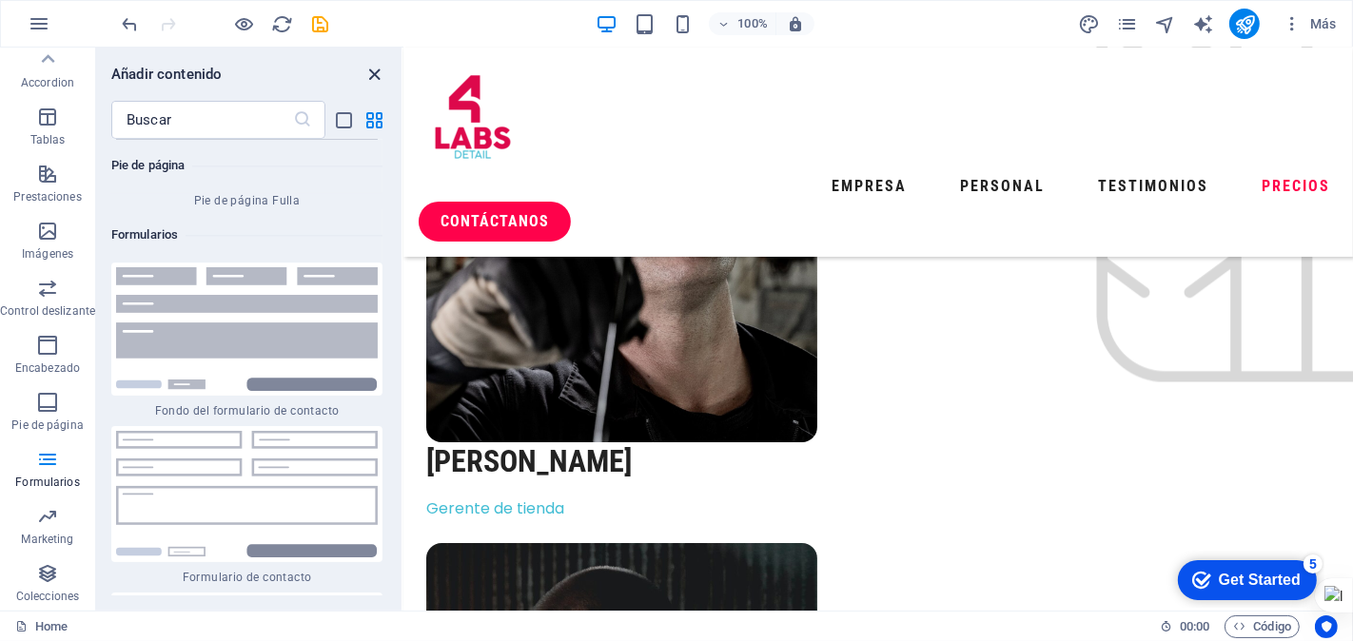
drag, startPoint x: 377, startPoint y: 70, endPoint x: 330, endPoint y: 98, distance: 54.2
click at [377, 70] on icon "close panel" at bounding box center [375, 75] width 22 height 22
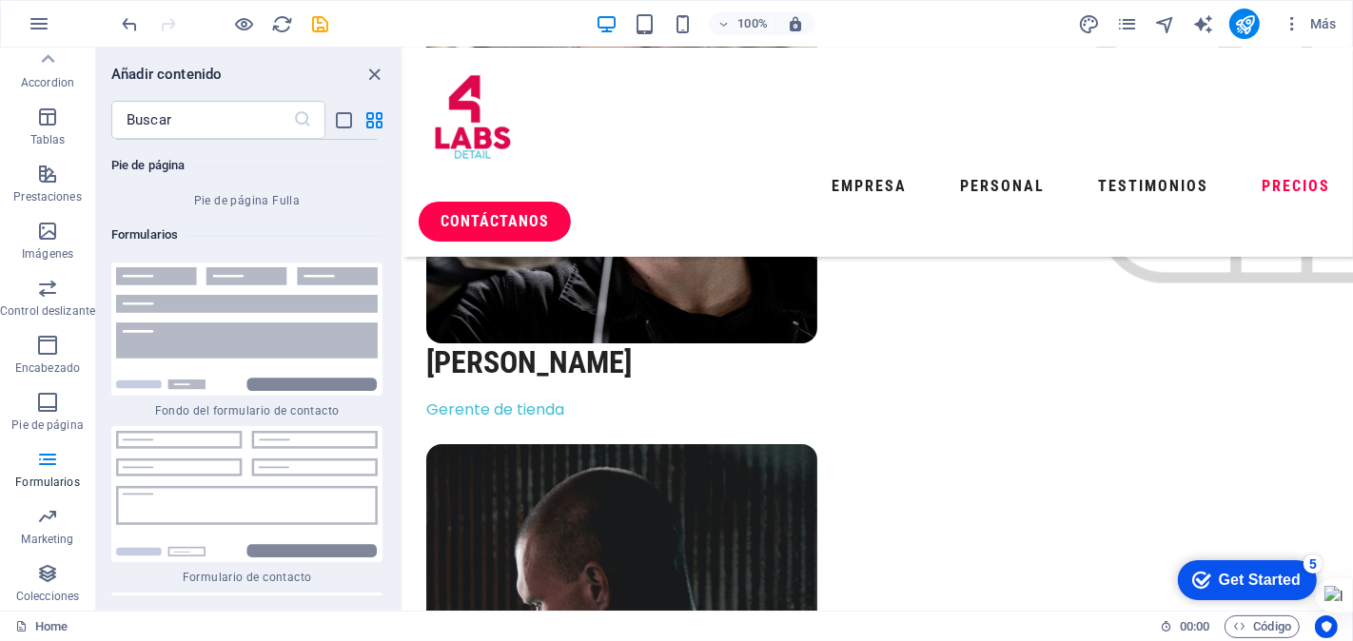
scroll to position [5096, 0]
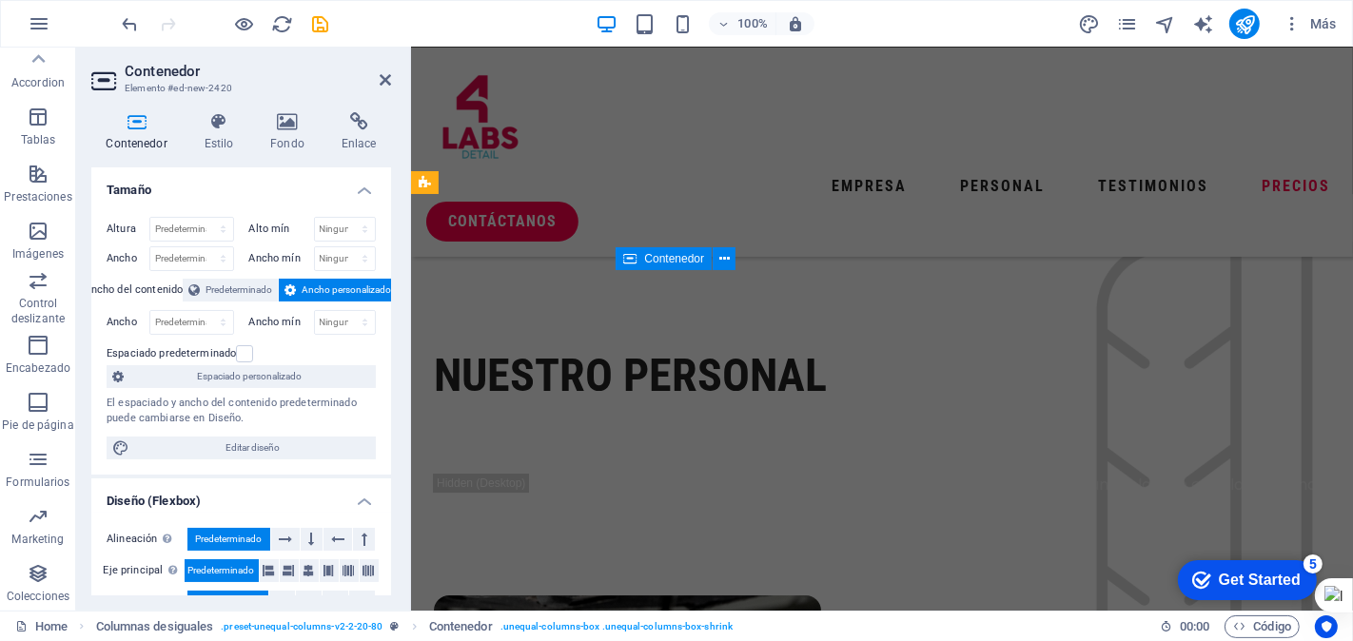
scroll to position [5647, 0]
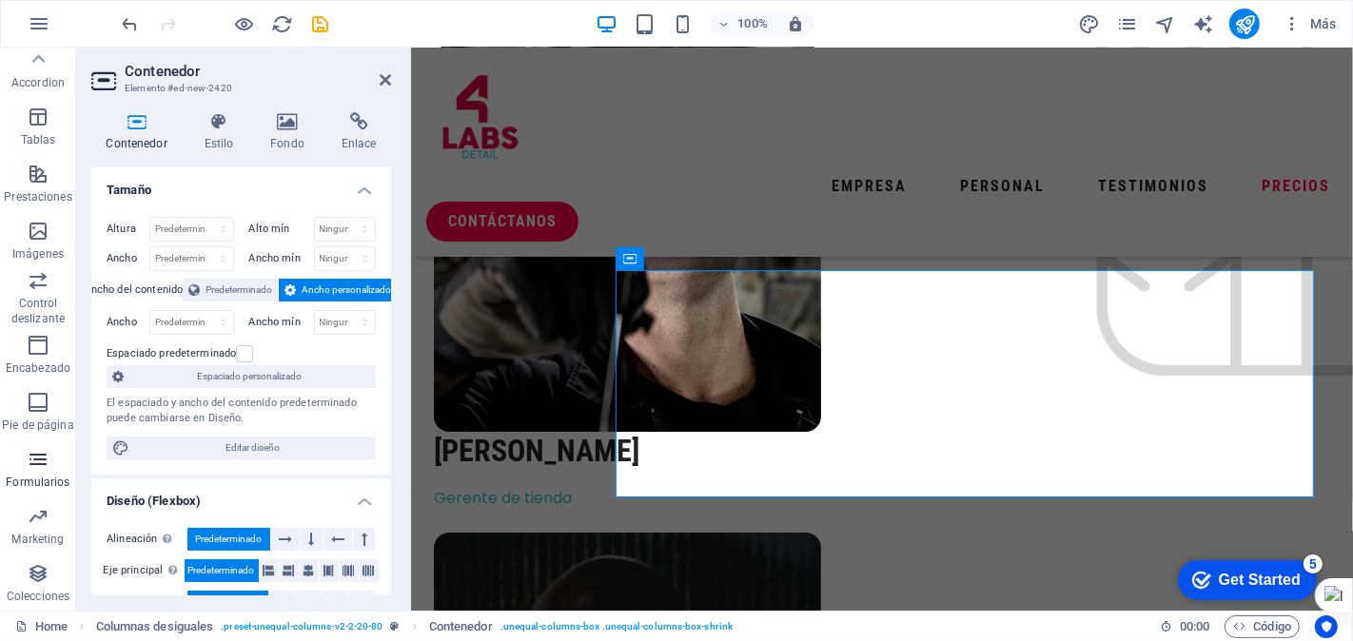
click at [33, 458] on icon "button" at bounding box center [38, 459] width 23 height 23
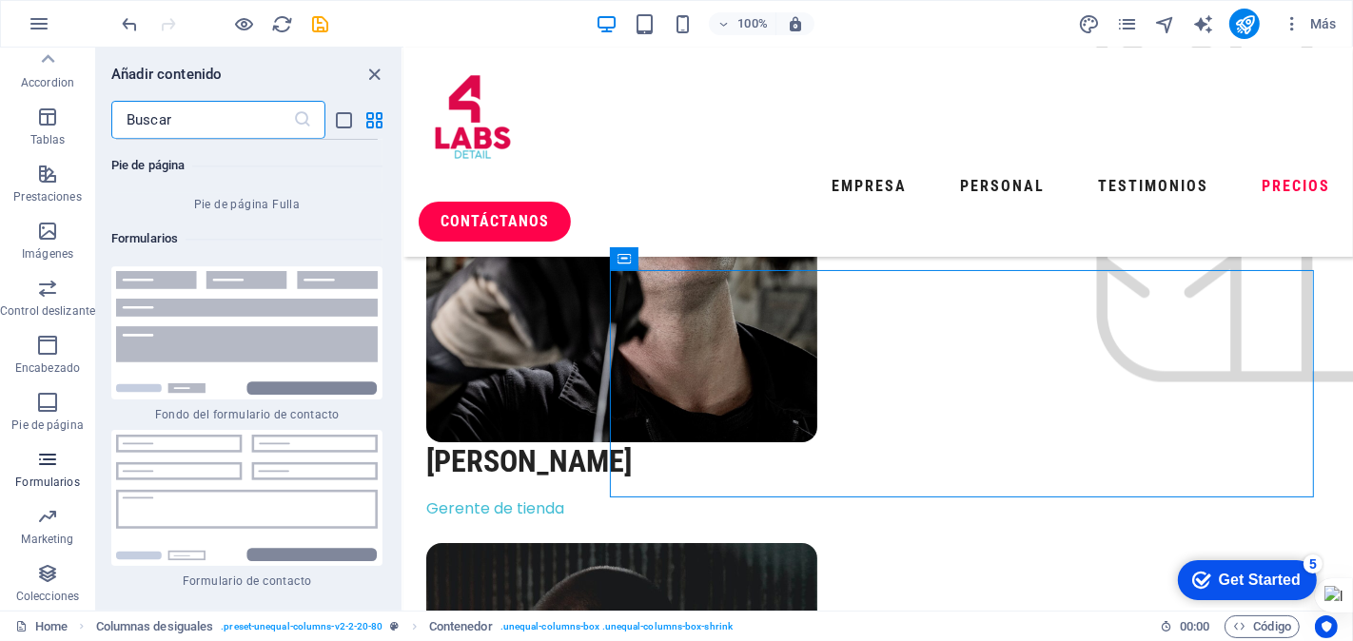
scroll to position [27890, 0]
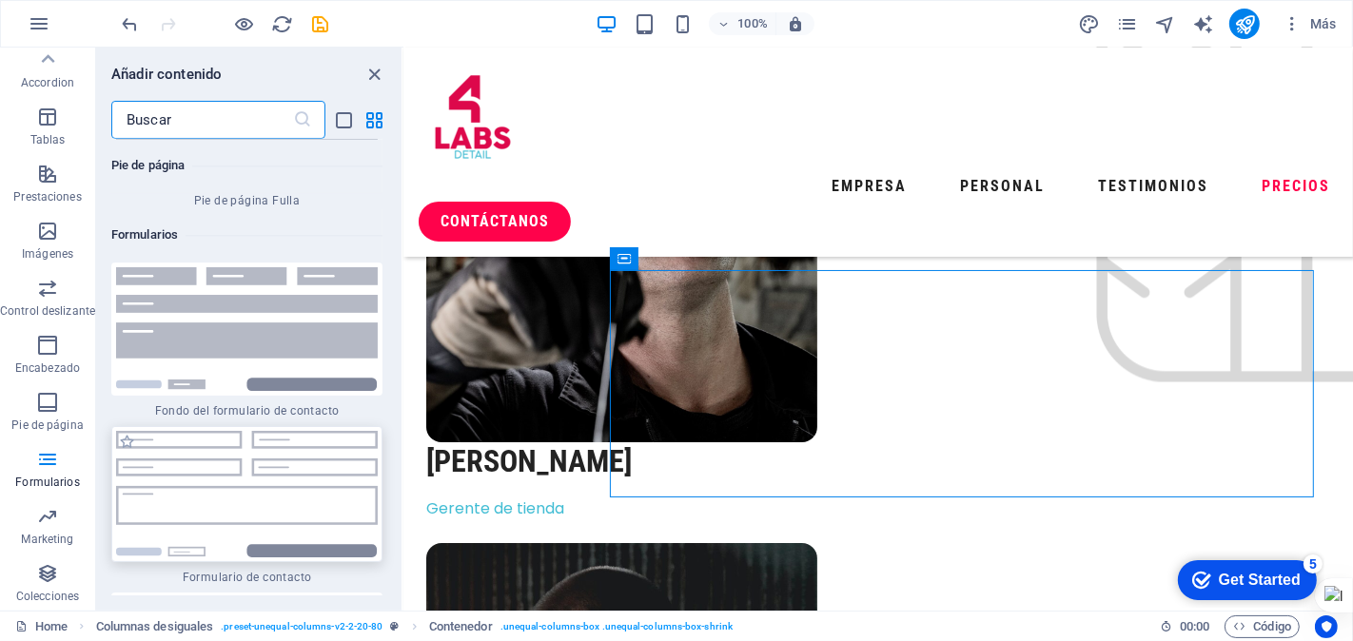
click at [234, 431] on img at bounding box center [247, 494] width 262 height 127
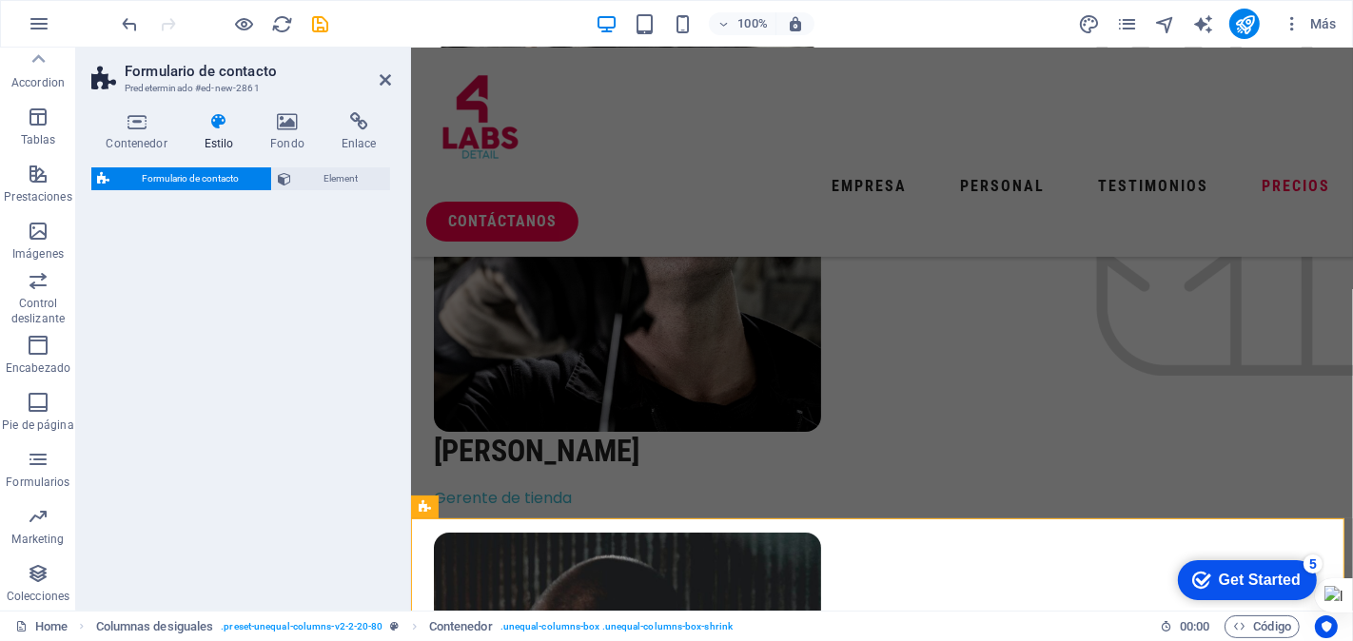
select select "rem"
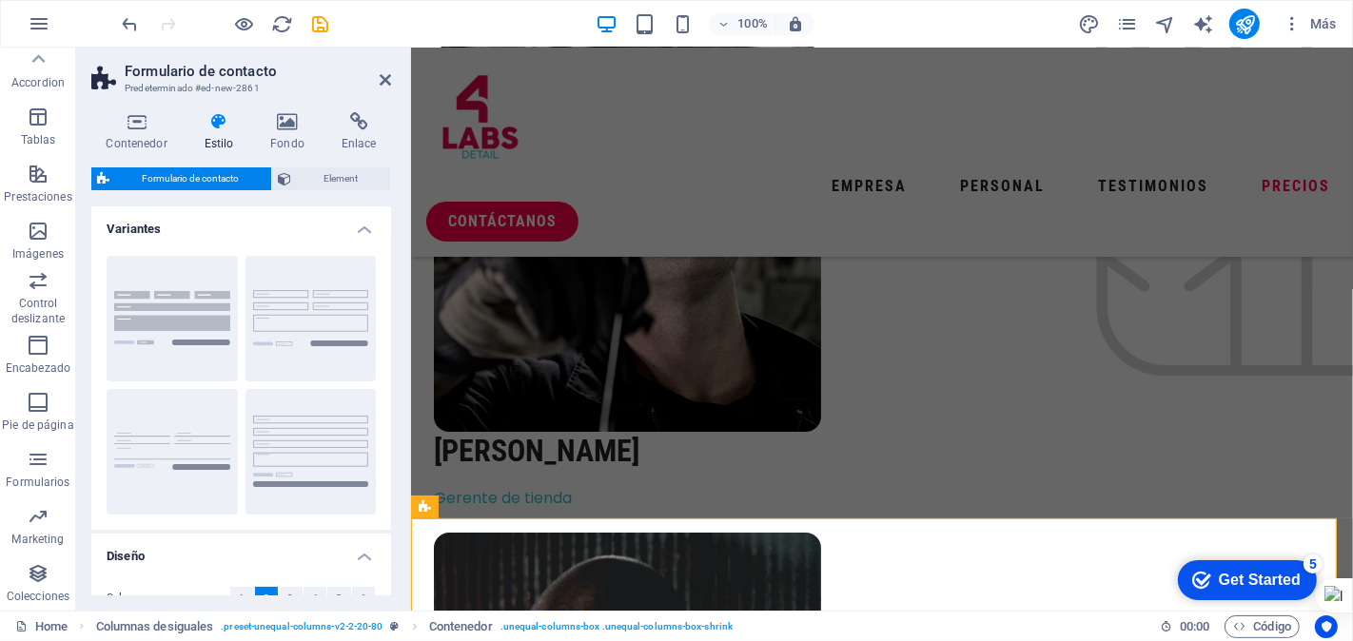
scroll to position [5702, 0]
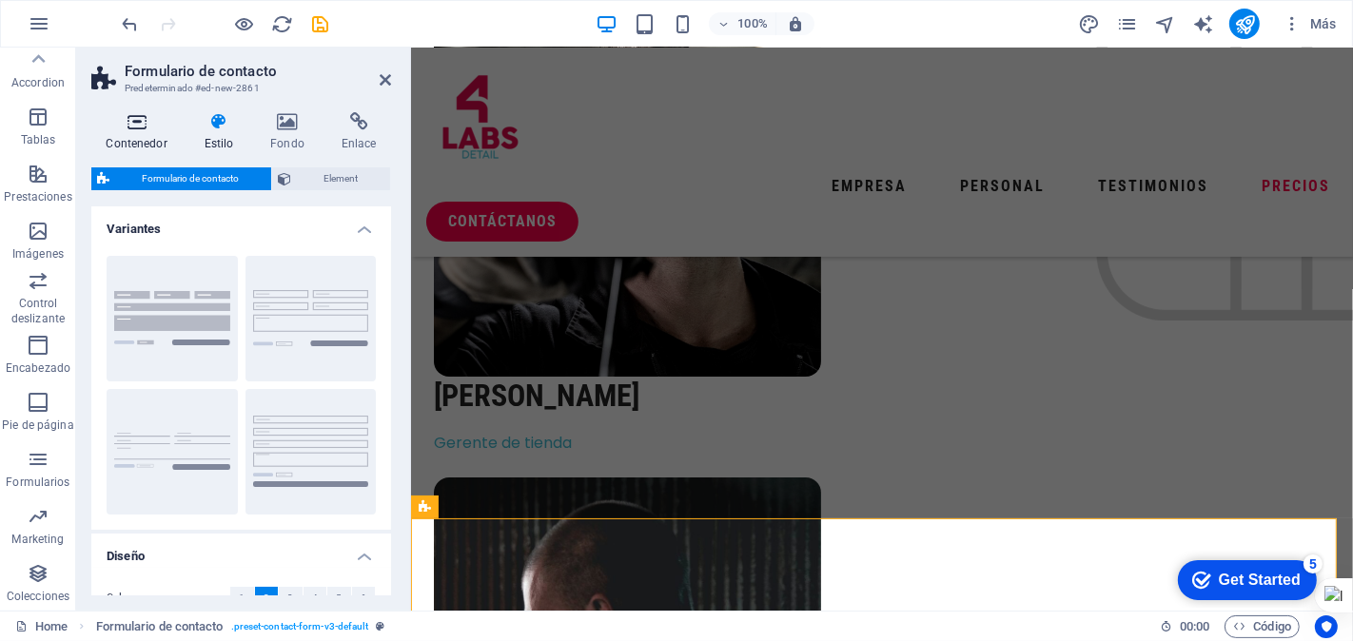
click at [134, 135] on h4 "Contenedor" at bounding box center [140, 132] width 98 height 40
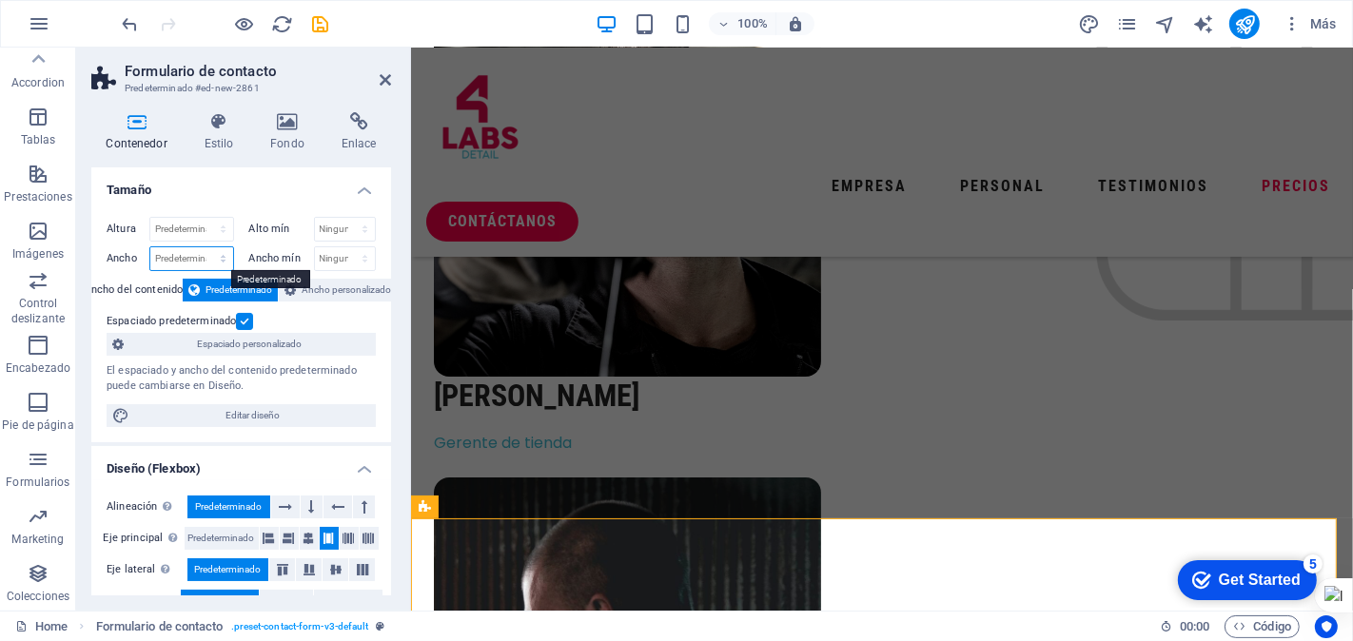
click at [172, 261] on select "Predeterminado px rem % em vh vw" at bounding box center [191, 258] width 83 height 23
select select "%"
click at [204, 247] on select "Predeterminado px rem % em vh vw" at bounding box center [191, 258] width 83 height 23
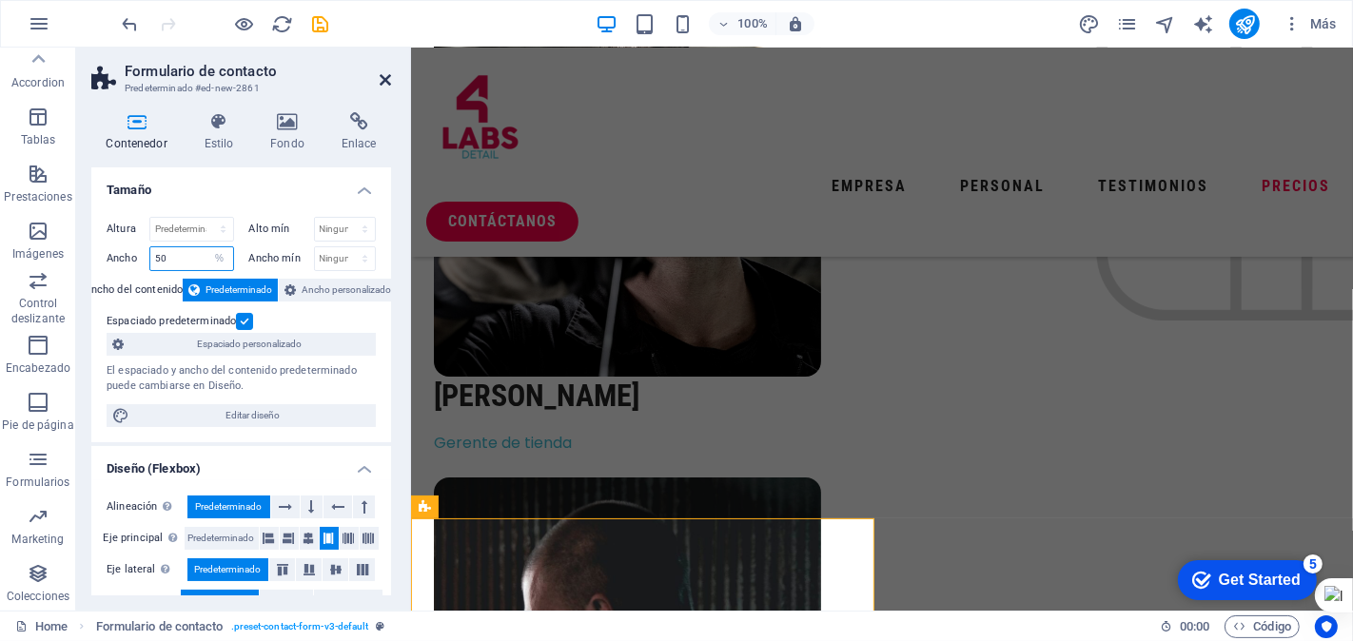
type input "50"
click at [384, 78] on icon at bounding box center [385, 79] width 11 height 15
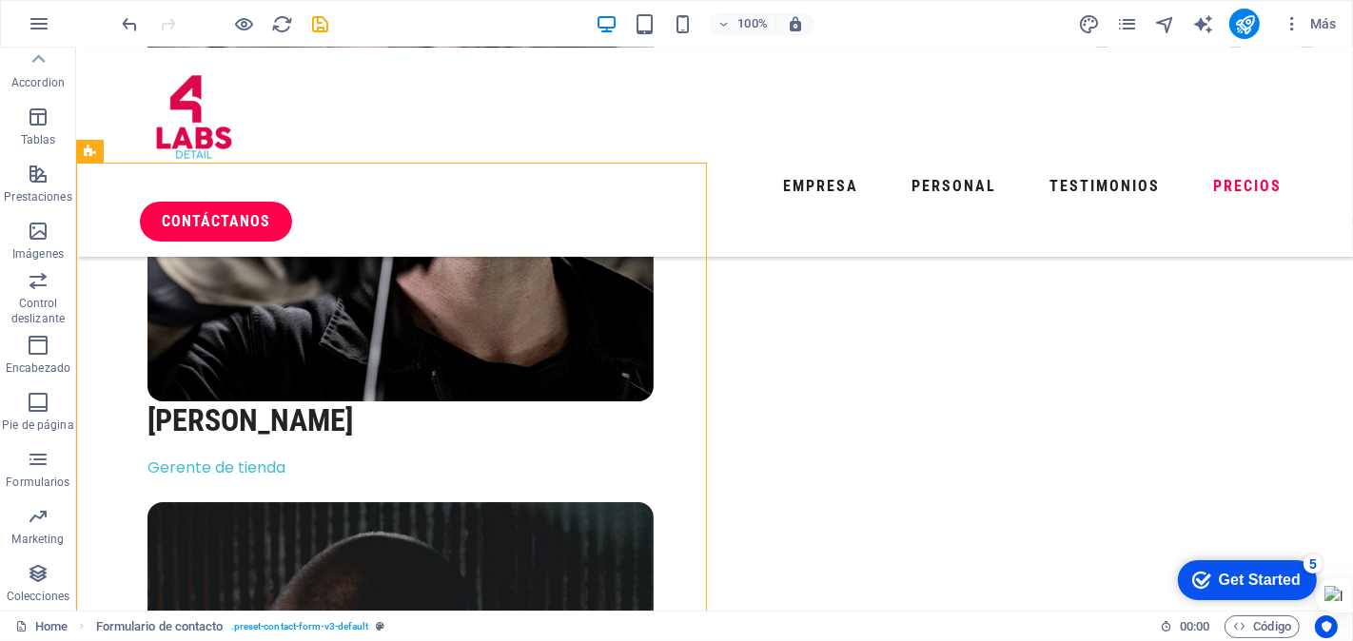
scroll to position [5257, 0]
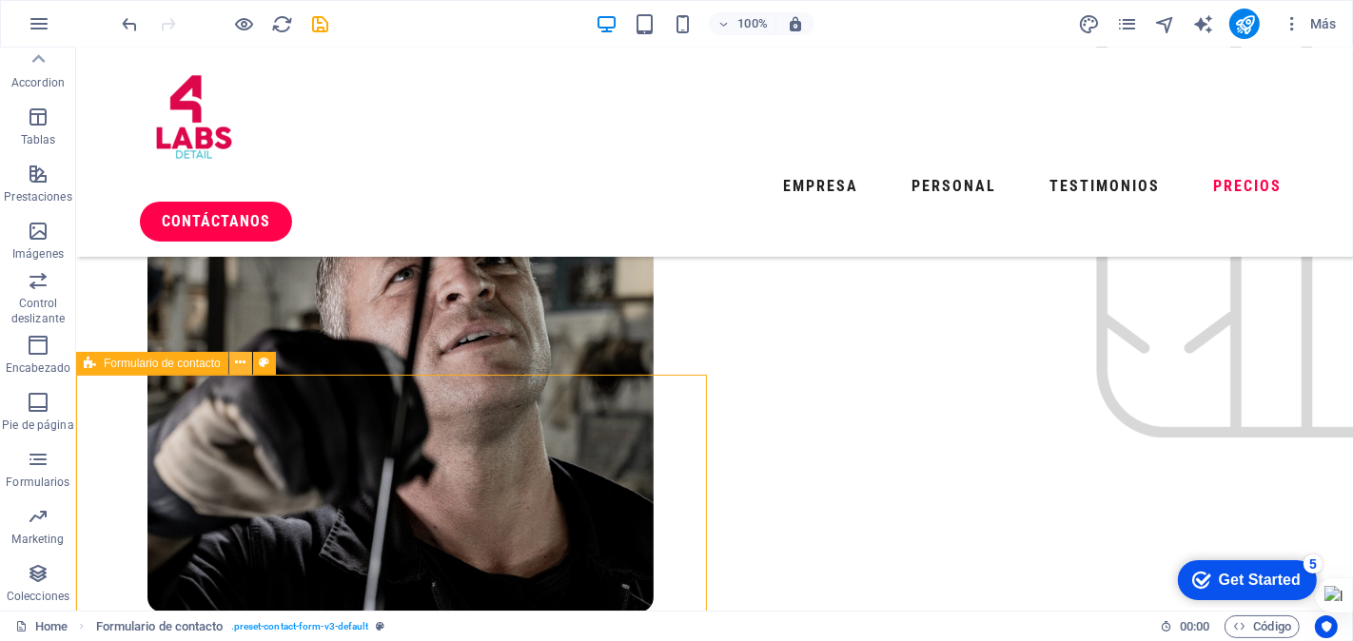
click at [242, 363] on icon at bounding box center [240, 363] width 10 height 20
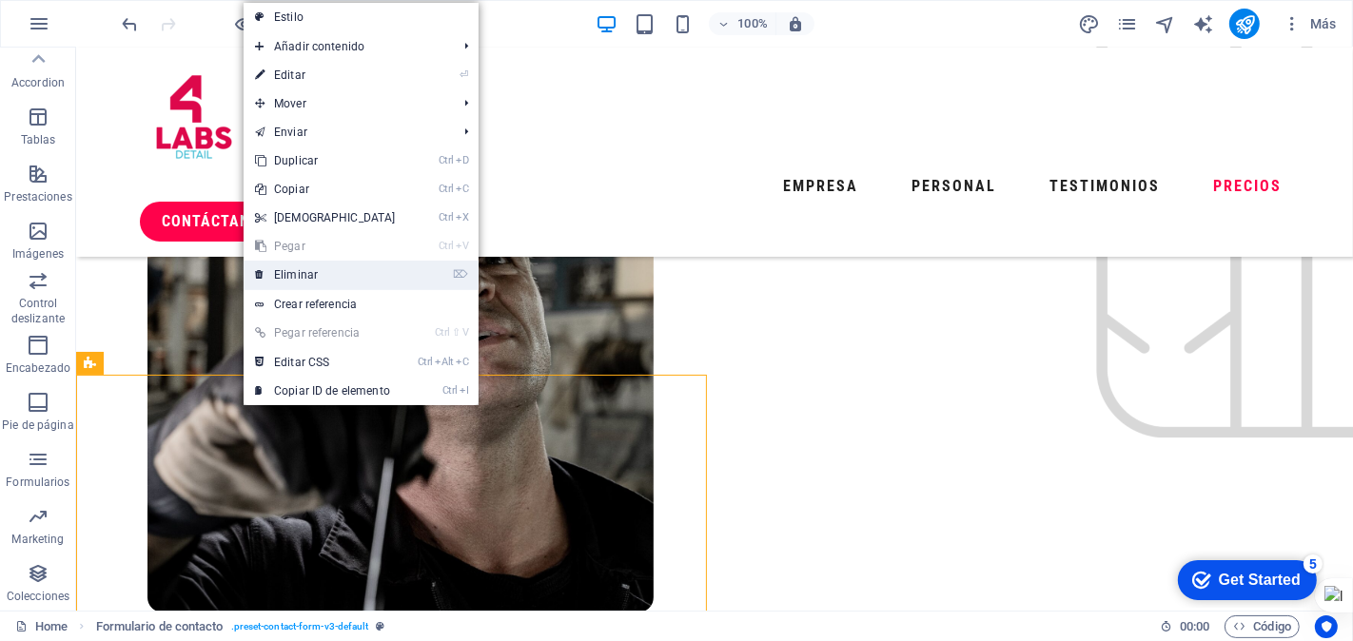
click at [292, 270] on link "⌦ Eliminar" at bounding box center [326, 275] width 164 height 29
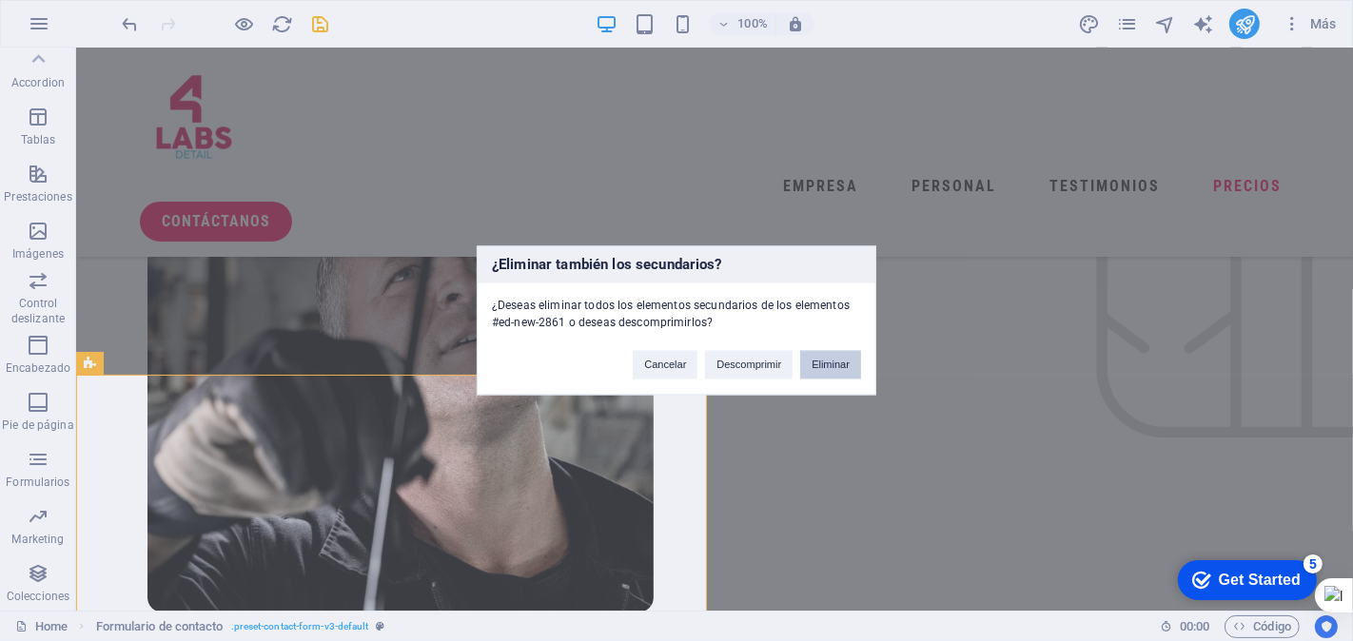
click at [824, 362] on button "Eliminar" at bounding box center [830, 365] width 61 height 29
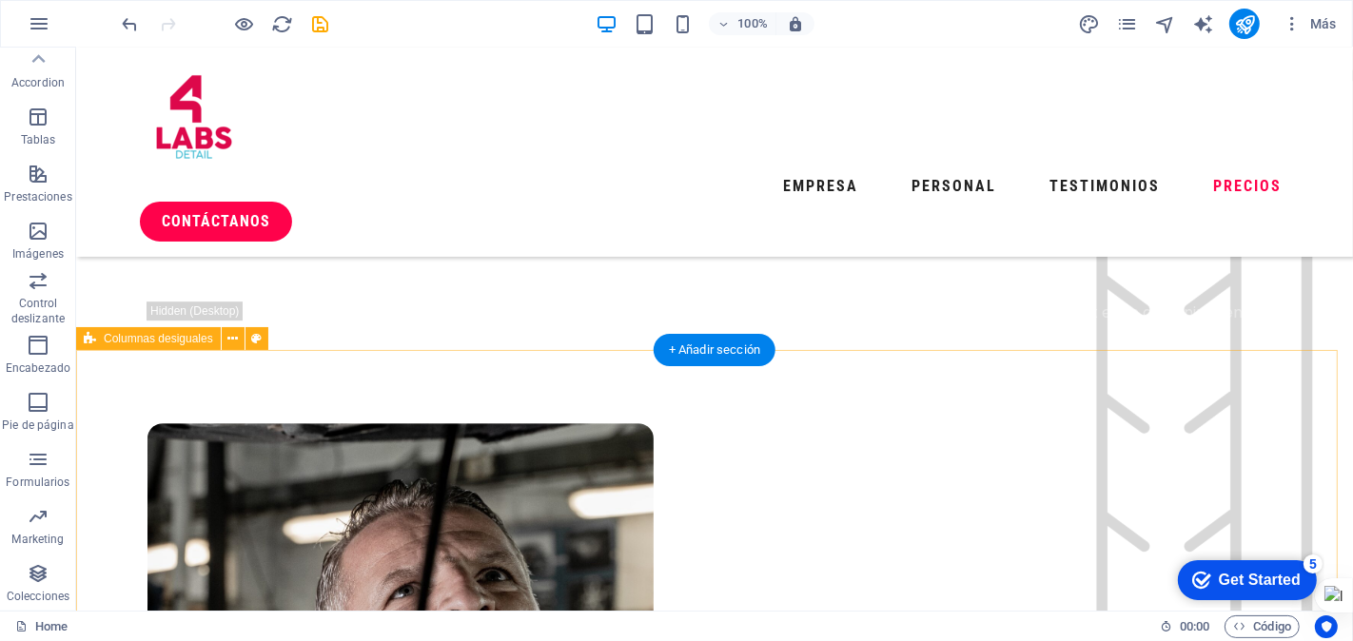
scroll to position [5045, 0]
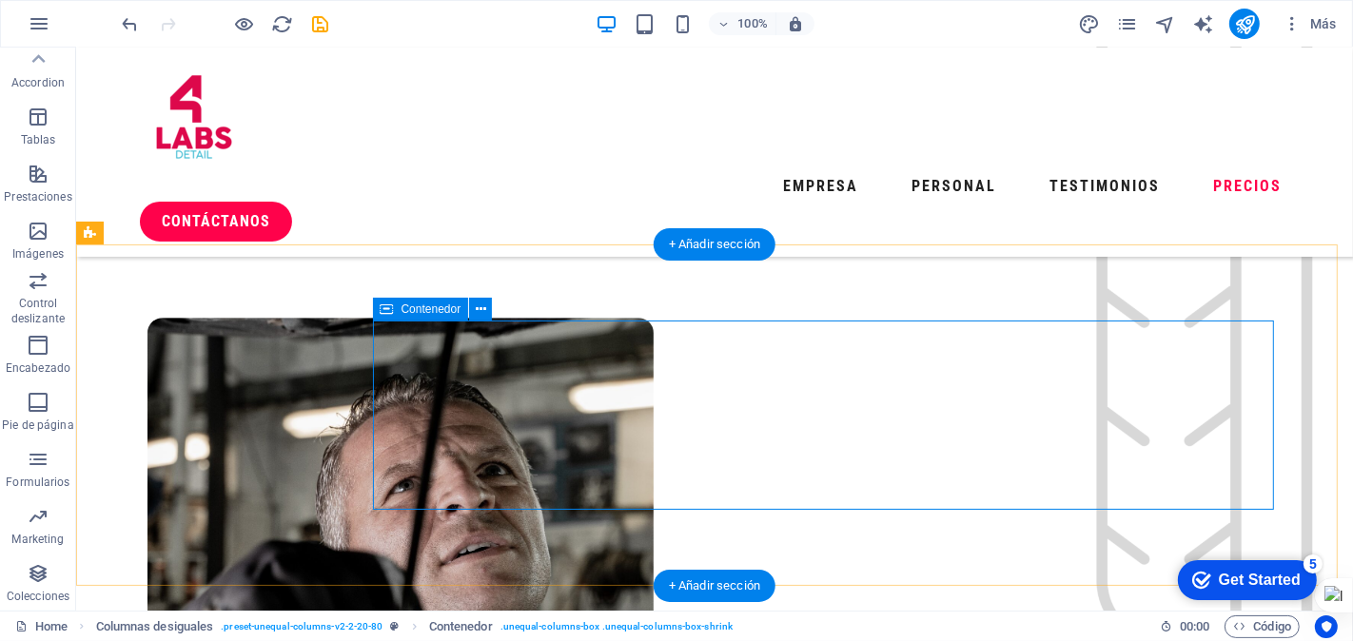
drag, startPoint x: 113, startPoint y: 512, endPoint x: 499, endPoint y: 374, distance: 410.2
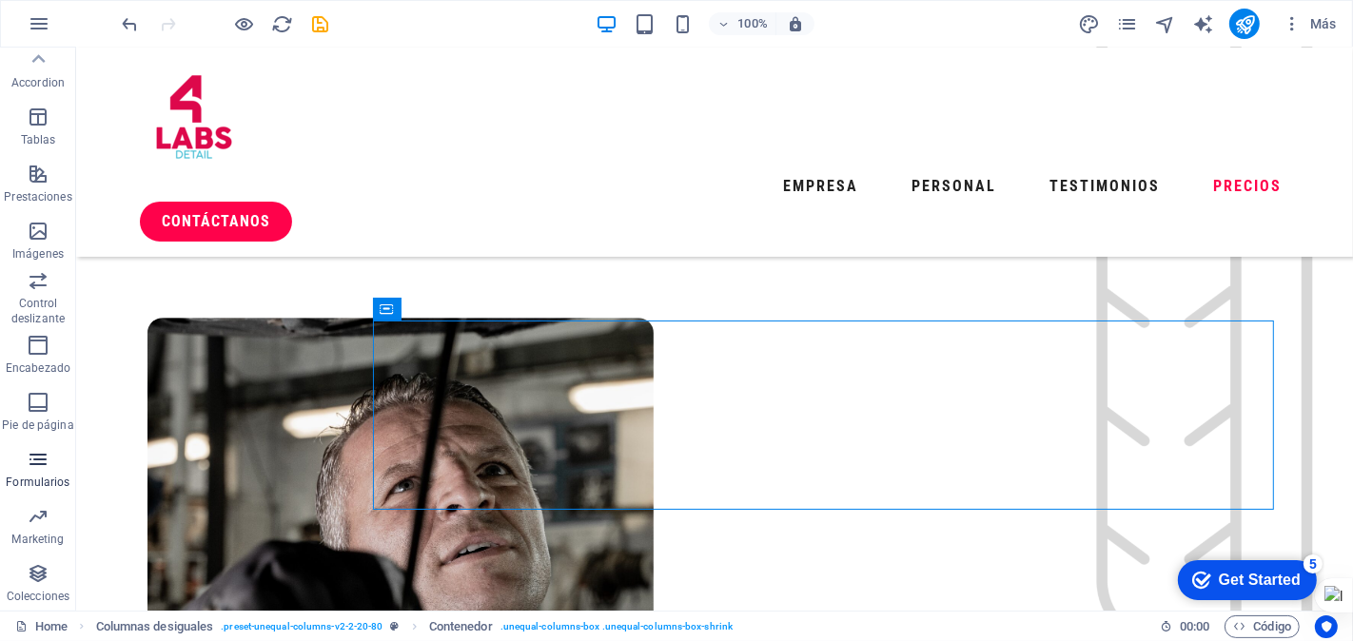
click at [35, 467] on icon "button" at bounding box center [38, 459] width 23 height 23
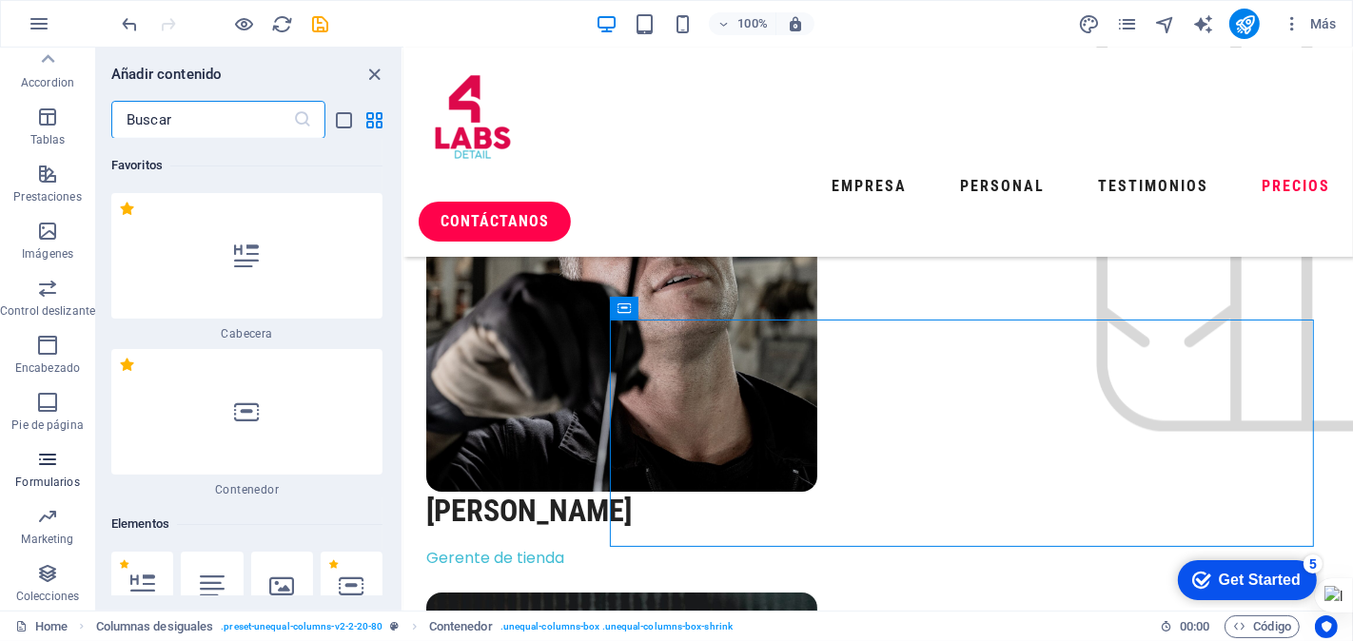
scroll to position [27890, 0]
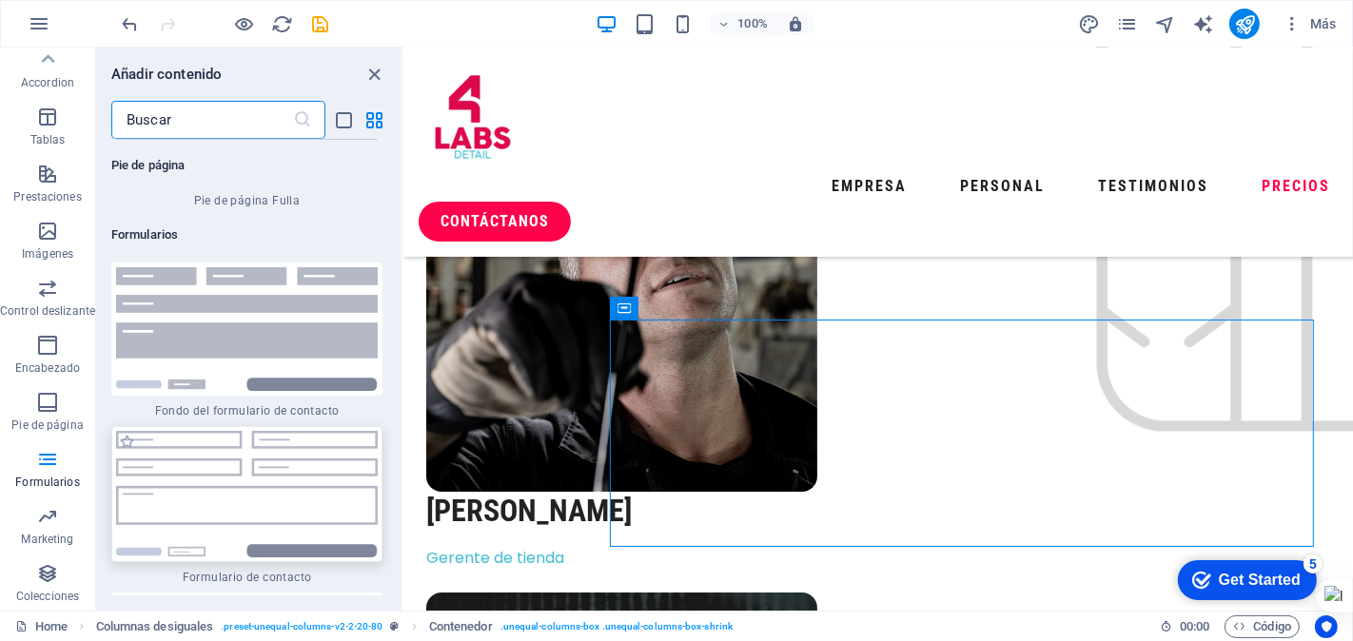
click at [259, 431] on img at bounding box center [247, 494] width 262 height 127
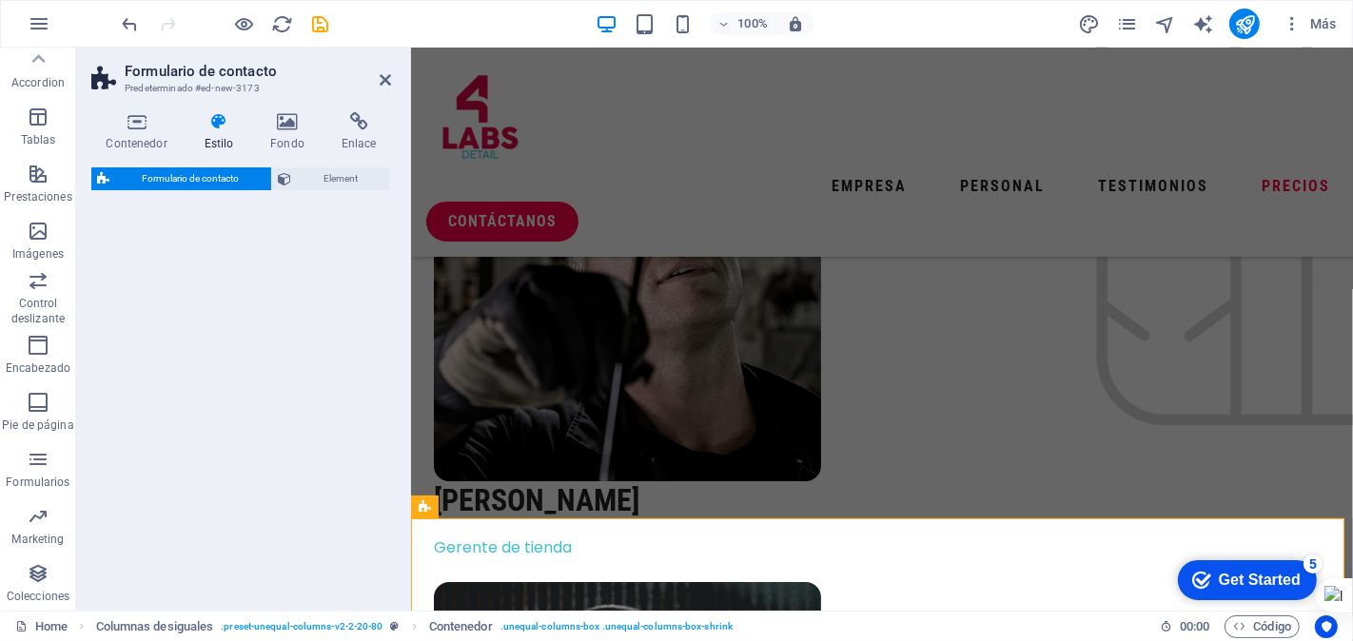
select select "rem"
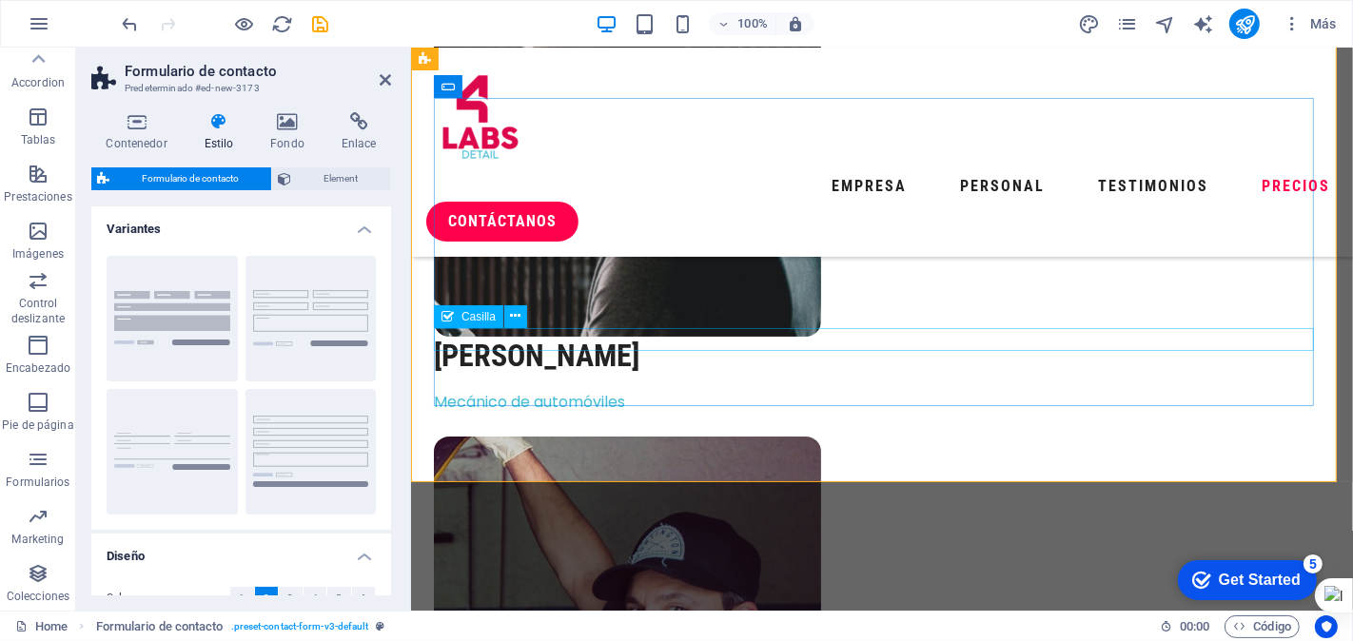
scroll to position [6019, 0]
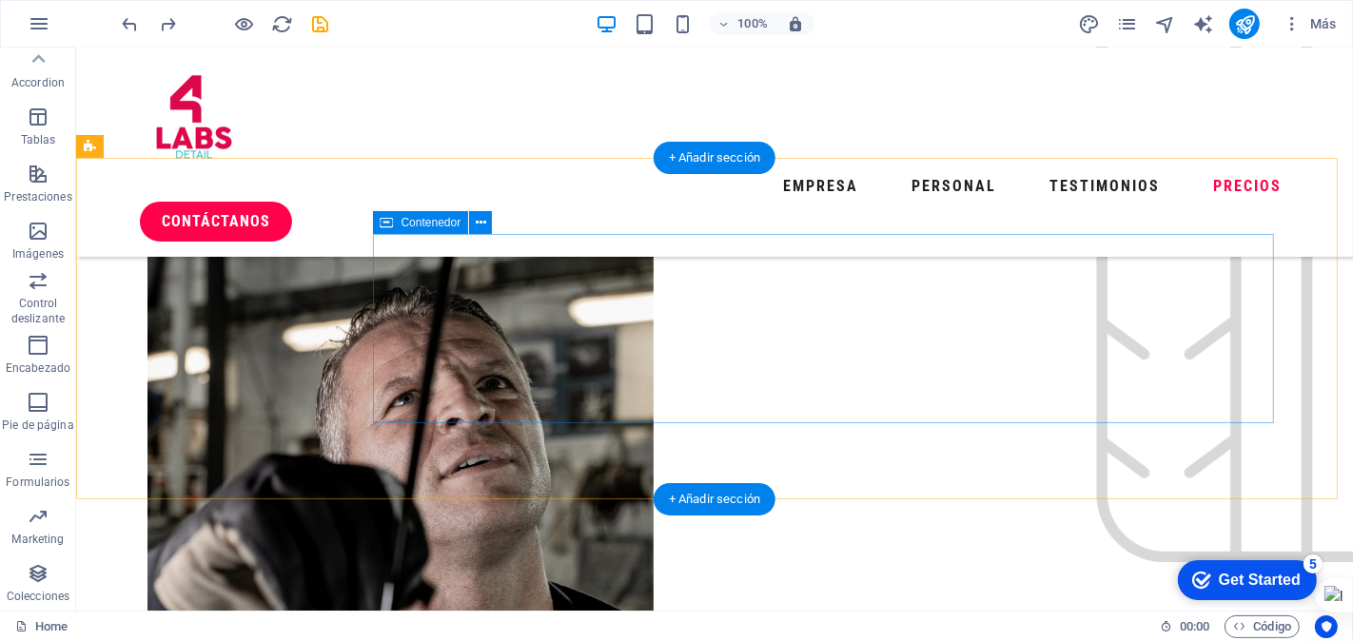
scroll to position [4921, 0]
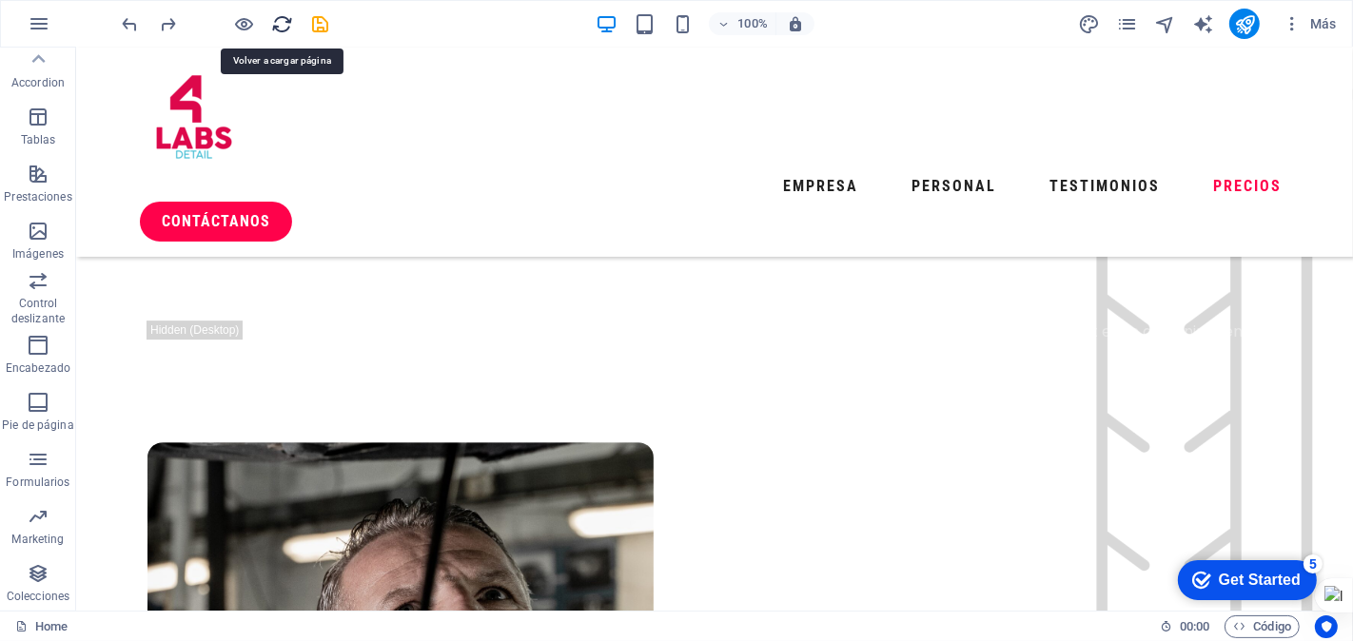
click at [286, 23] on icon "reload" at bounding box center [283, 24] width 22 height 22
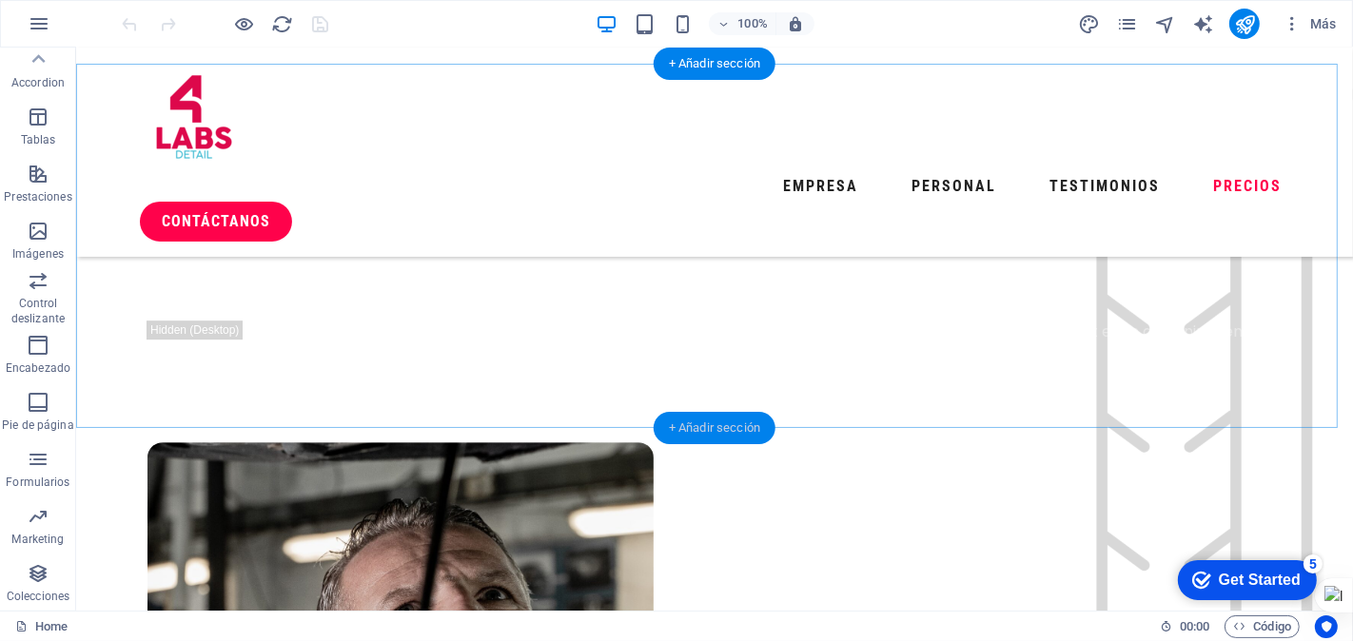
click at [733, 421] on div "+ Añadir sección" at bounding box center [715, 428] width 122 height 32
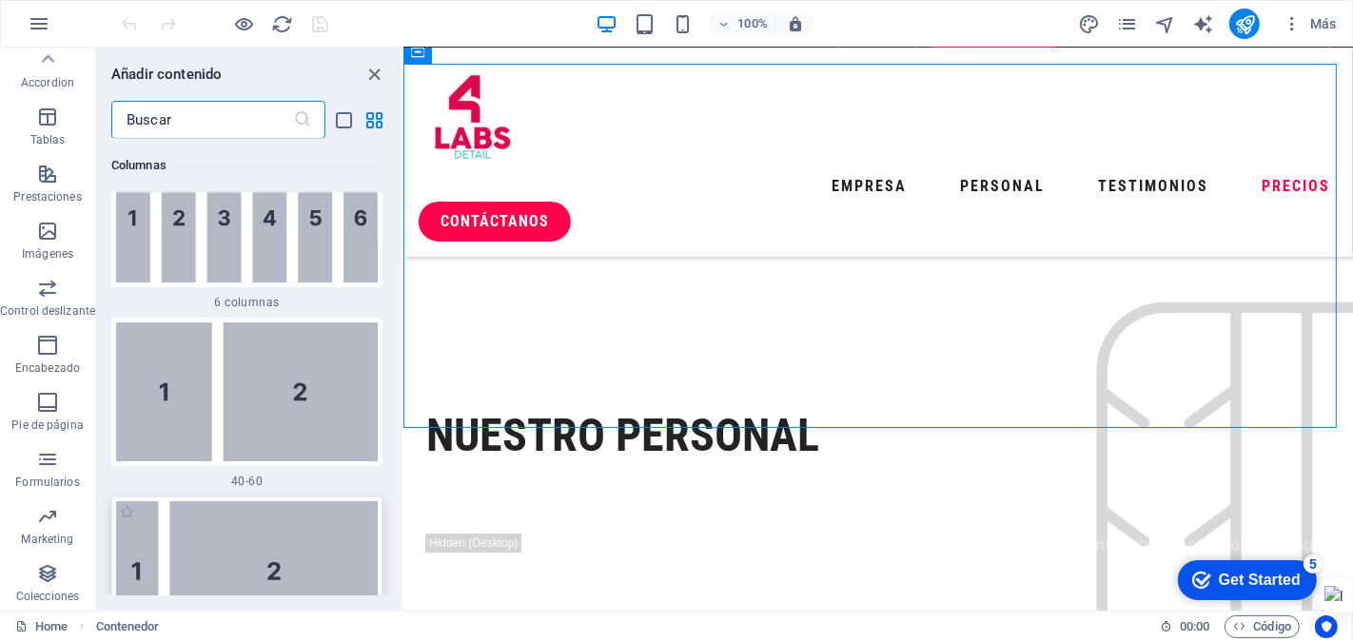
scroll to position [1919, 0]
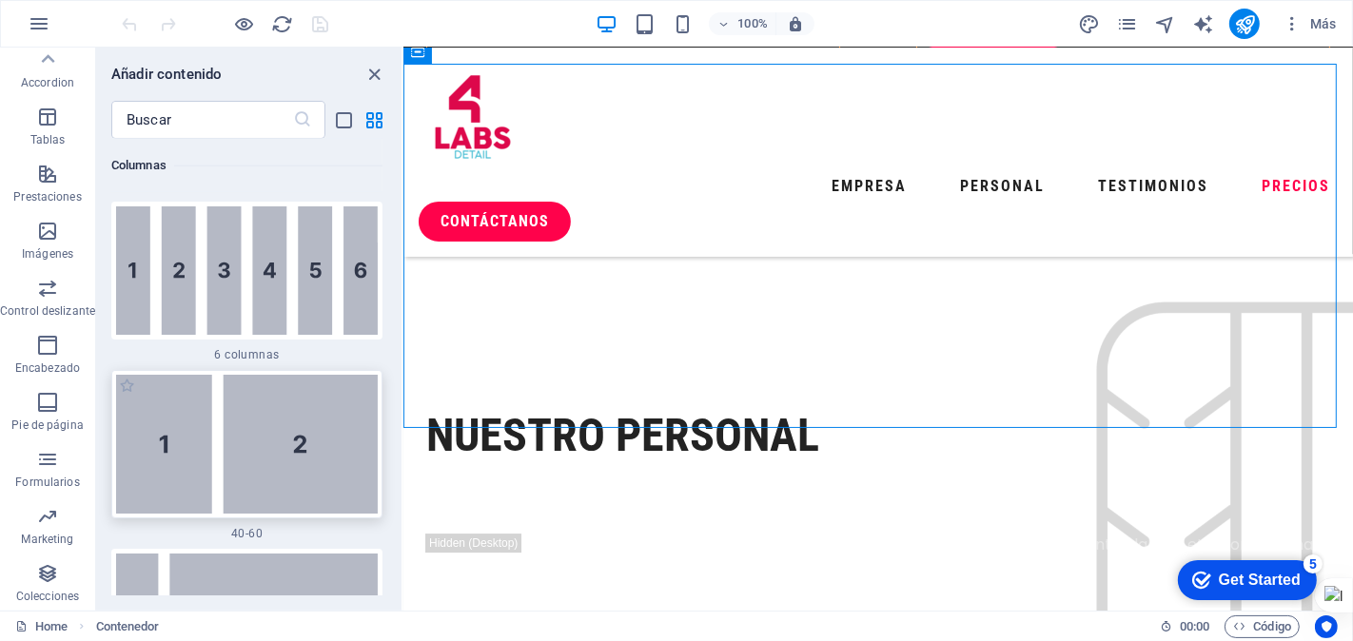
click at [228, 445] on img at bounding box center [247, 445] width 262 height 140
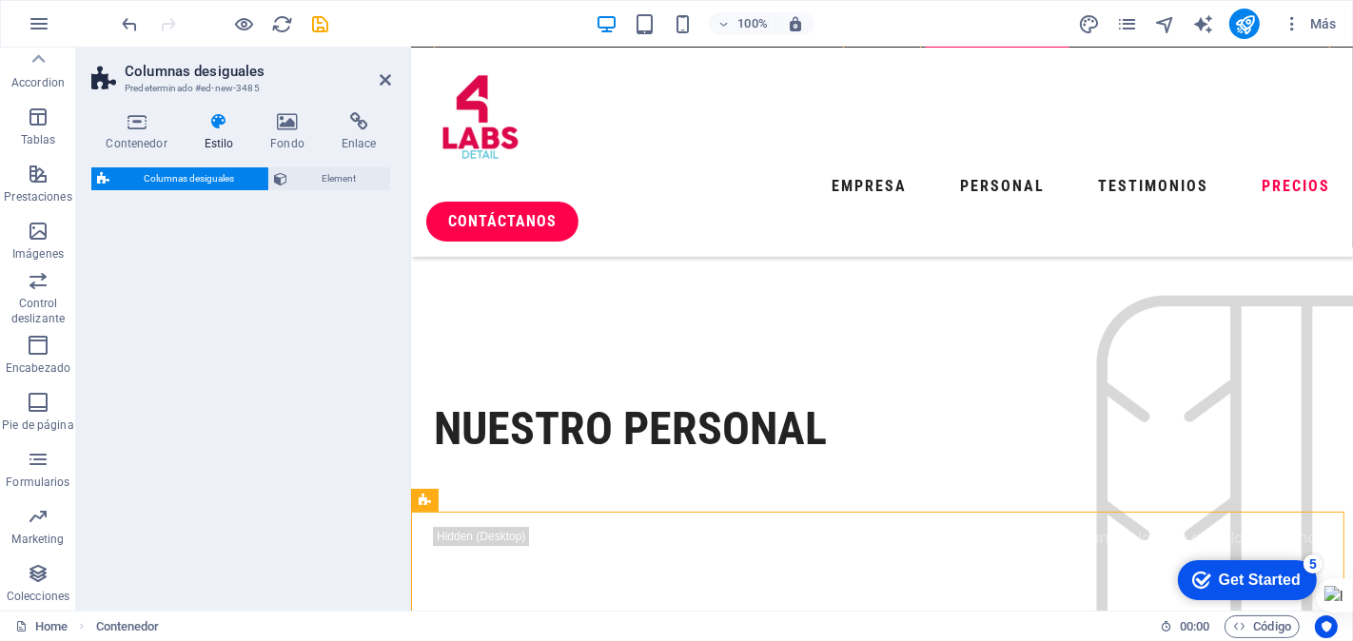
select select "%"
select select "rem"
select select "preset-unequal-columns-v2-1-40-60"
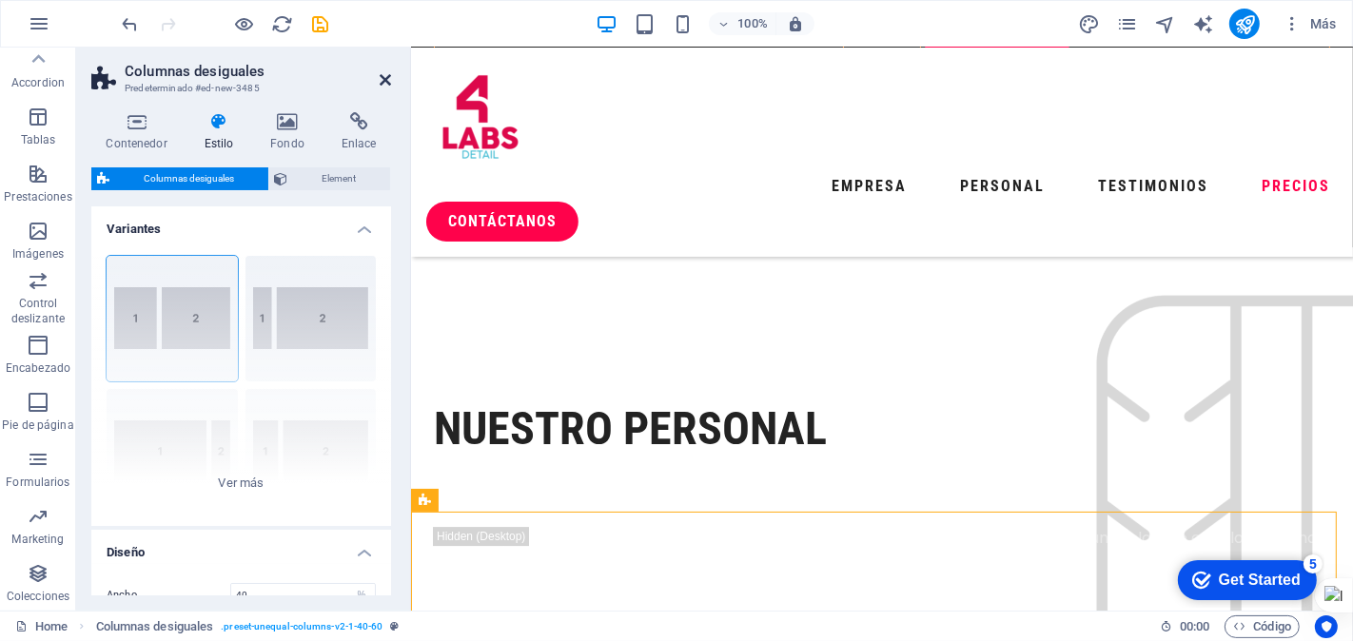
click at [384, 76] on icon at bounding box center [385, 79] width 11 height 15
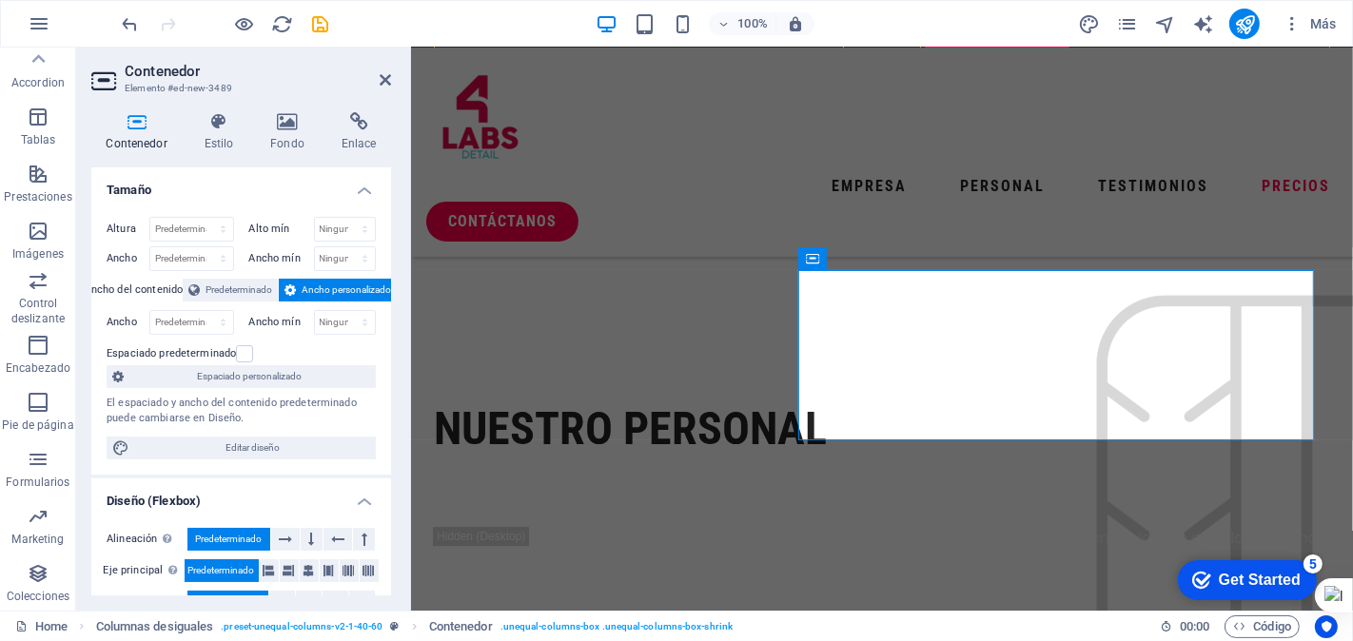
scroll to position [363, 0]
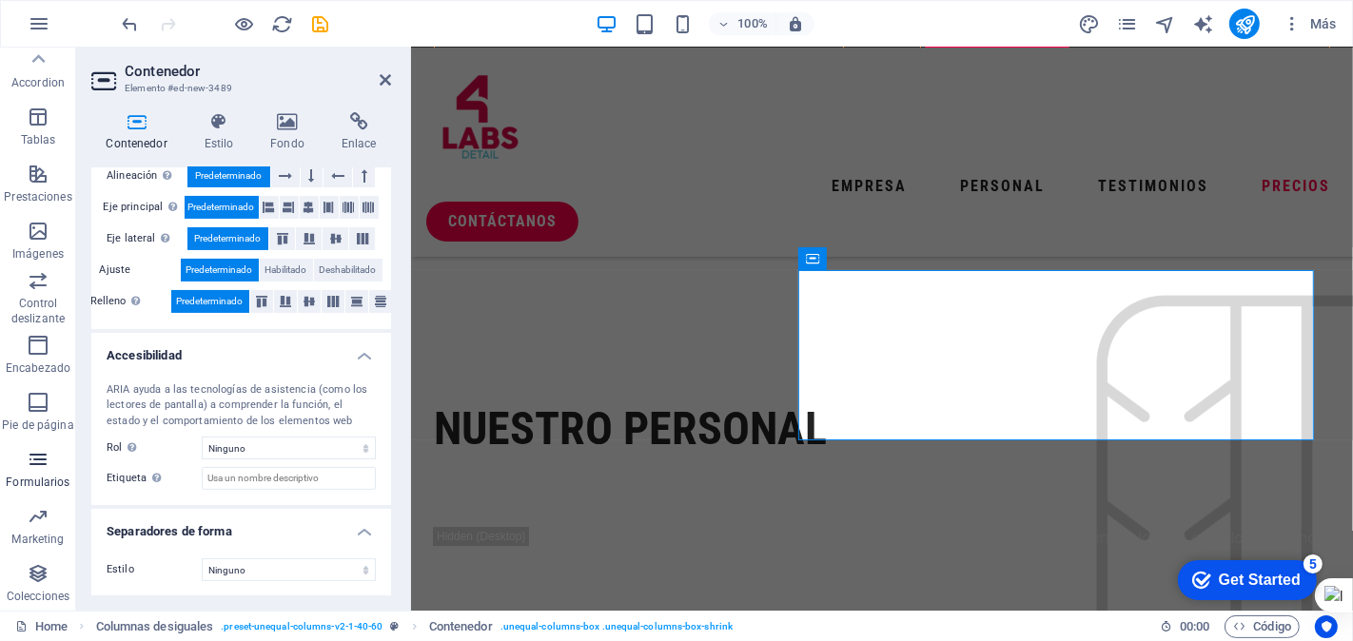
click at [42, 479] on p "Formularios" at bounding box center [38, 482] width 64 height 15
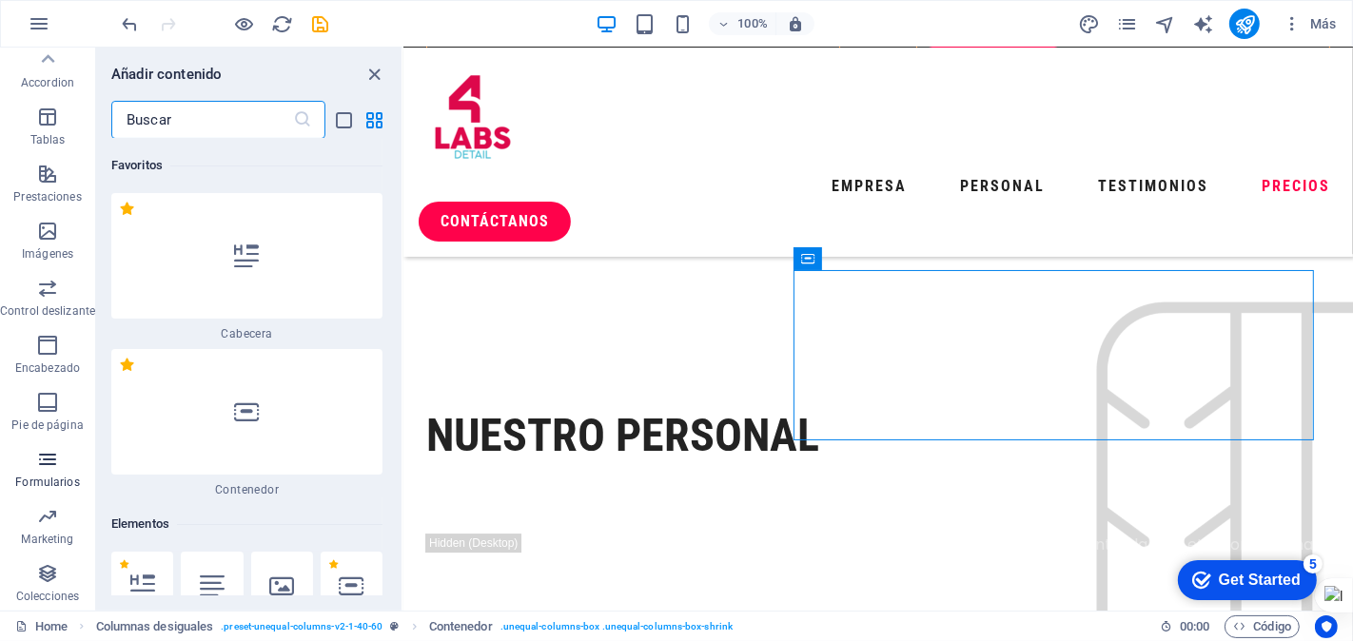
scroll to position [27890, 0]
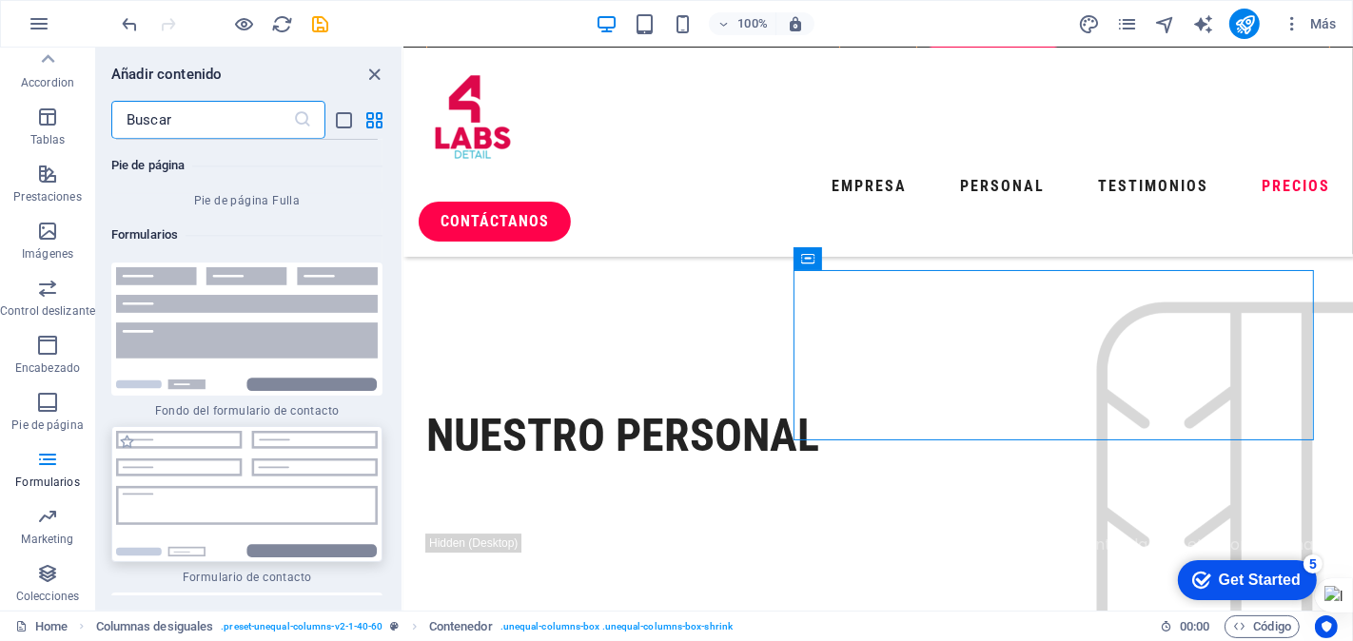
click at [245, 431] on img at bounding box center [247, 494] width 262 height 127
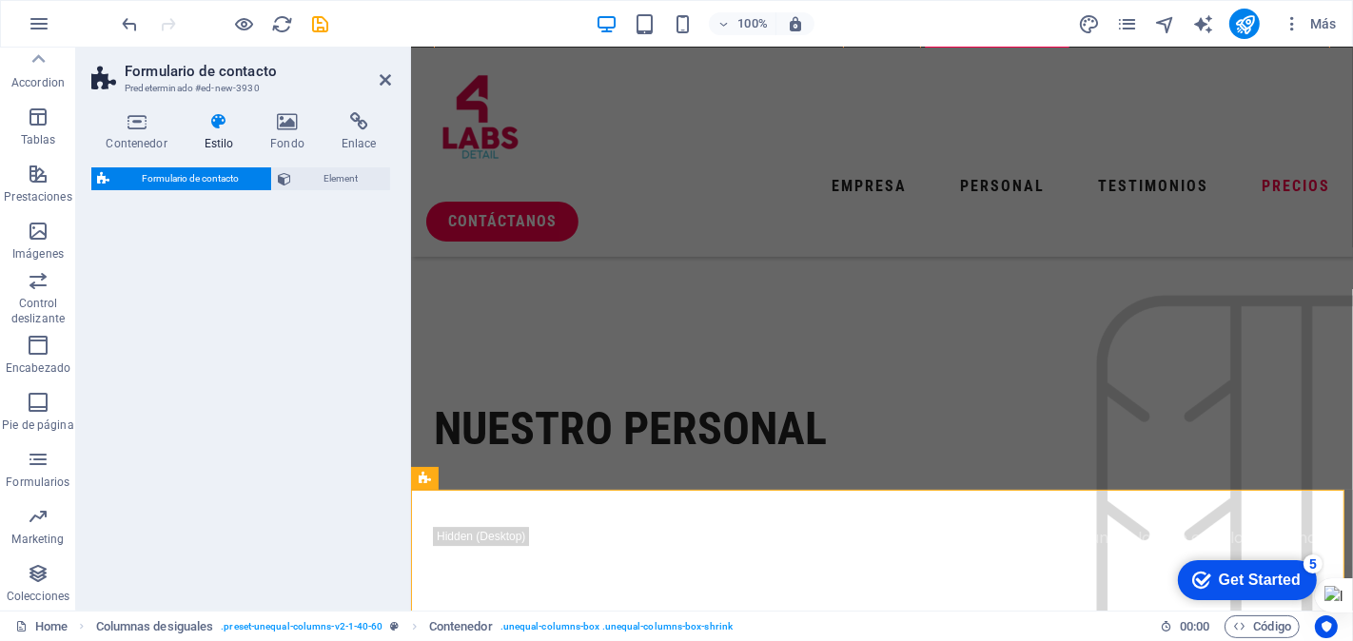
select select "rem"
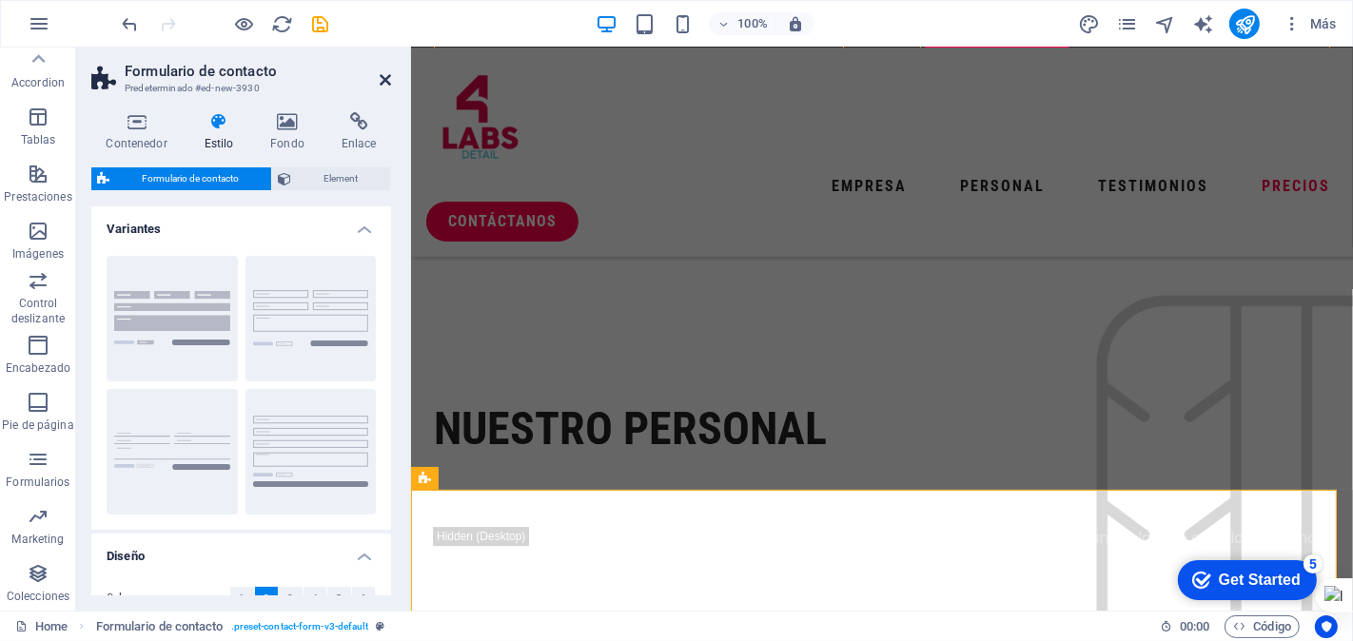
click at [384, 80] on icon at bounding box center [385, 79] width 11 height 15
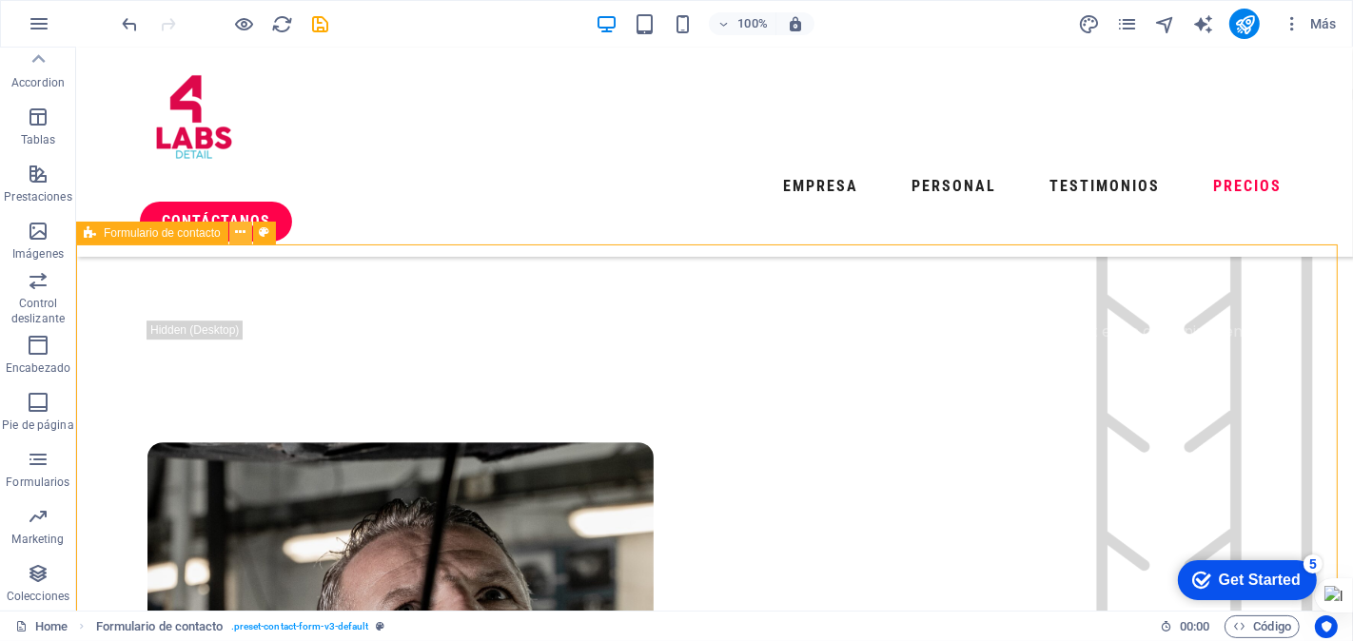
click at [240, 229] on icon at bounding box center [240, 233] width 10 height 20
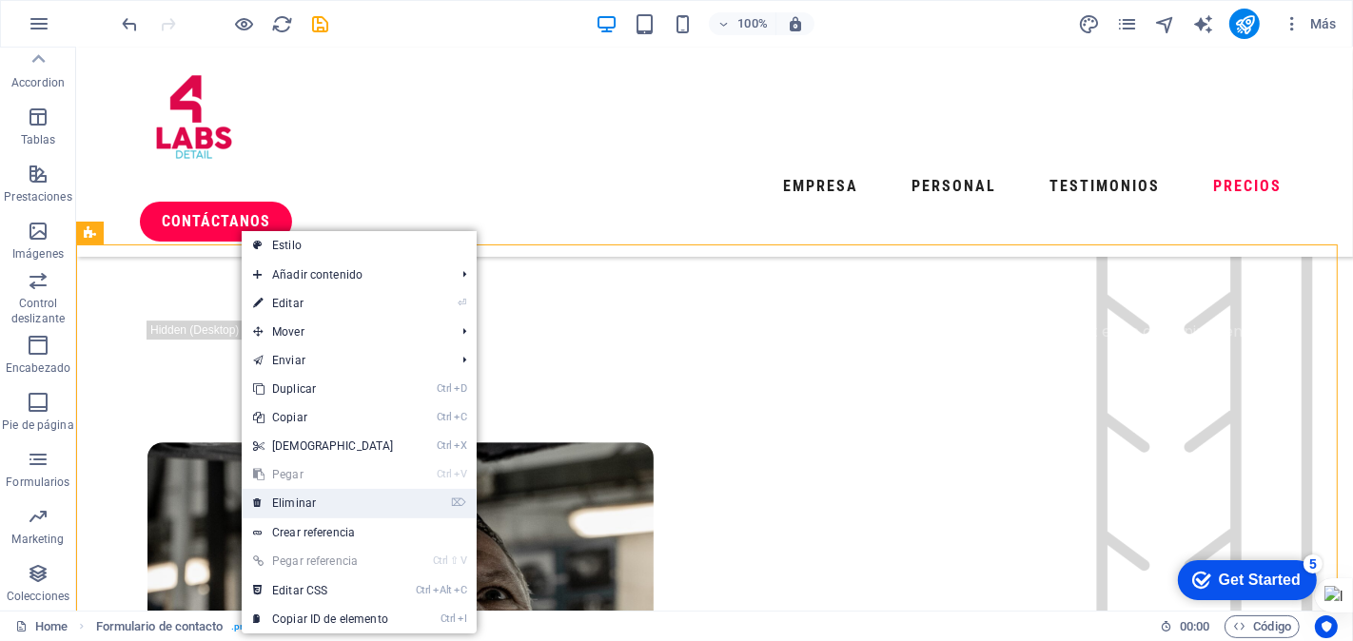
click at [289, 504] on link "⌦ Eliminar" at bounding box center [324, 503] width 164 height 29
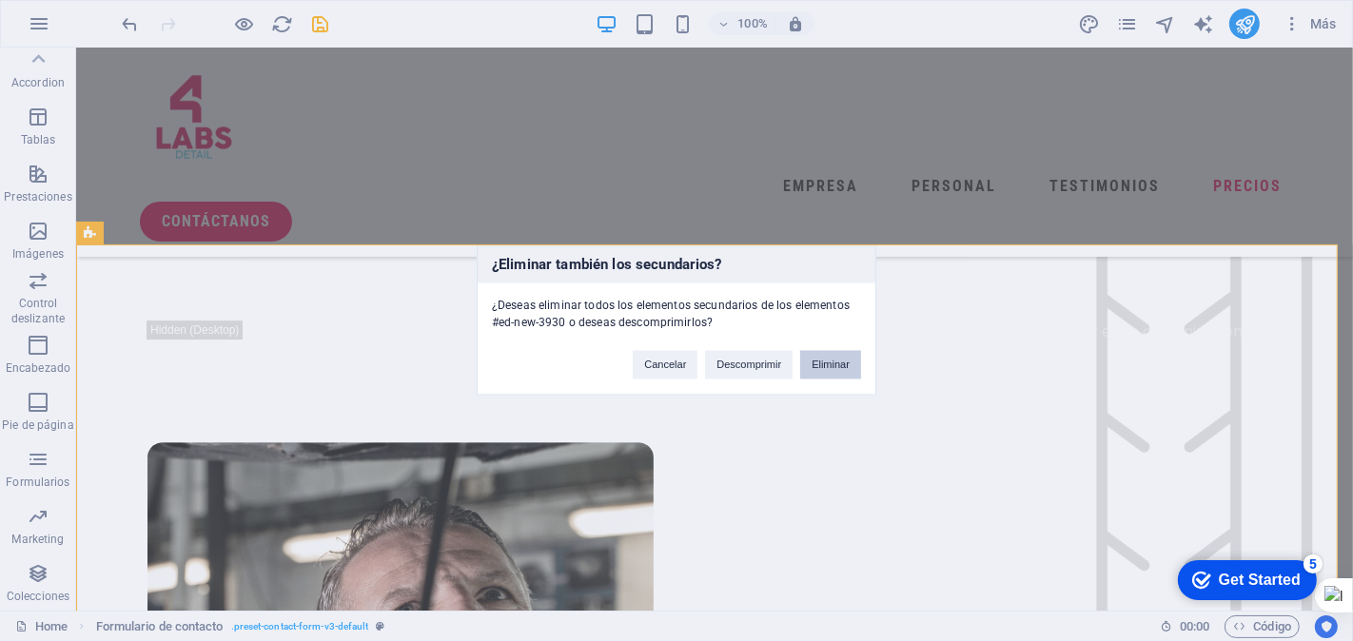
click at [818, 364] on button "Eliminar" at bounding box center [830, 365] width 61 height 29
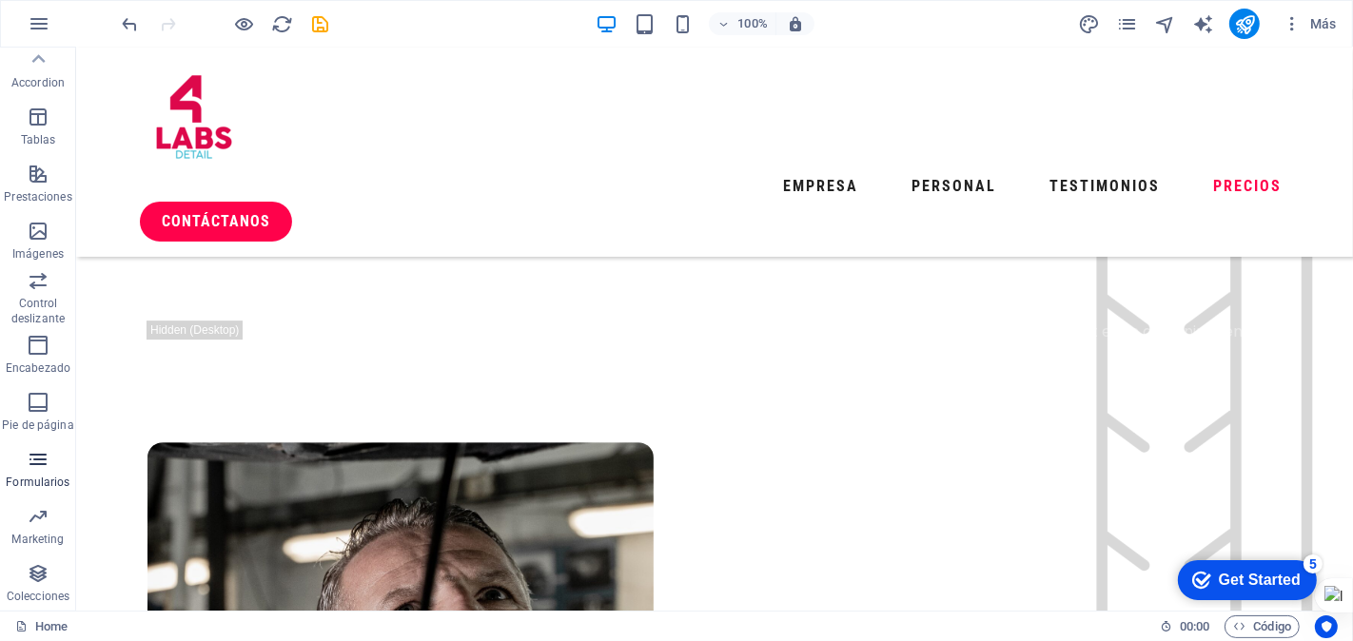
click at [40, 458] on icon "button" at bounding box center [38, 459] width 23 height 23
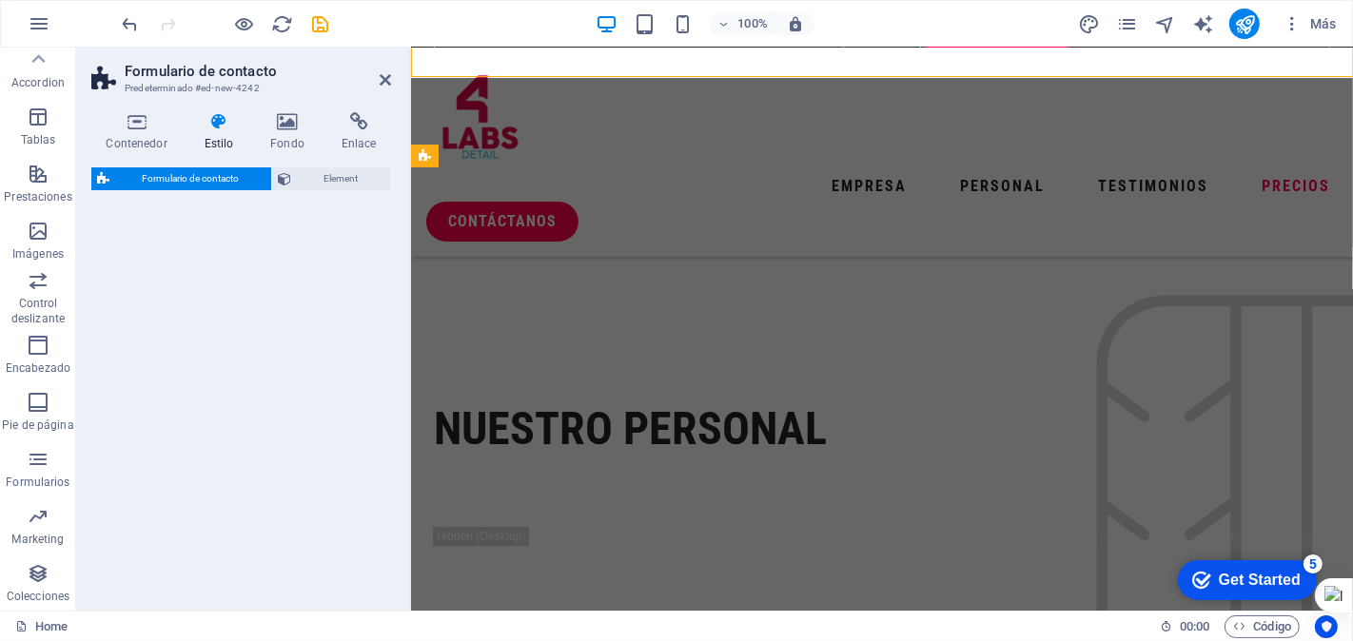
select select "rem"
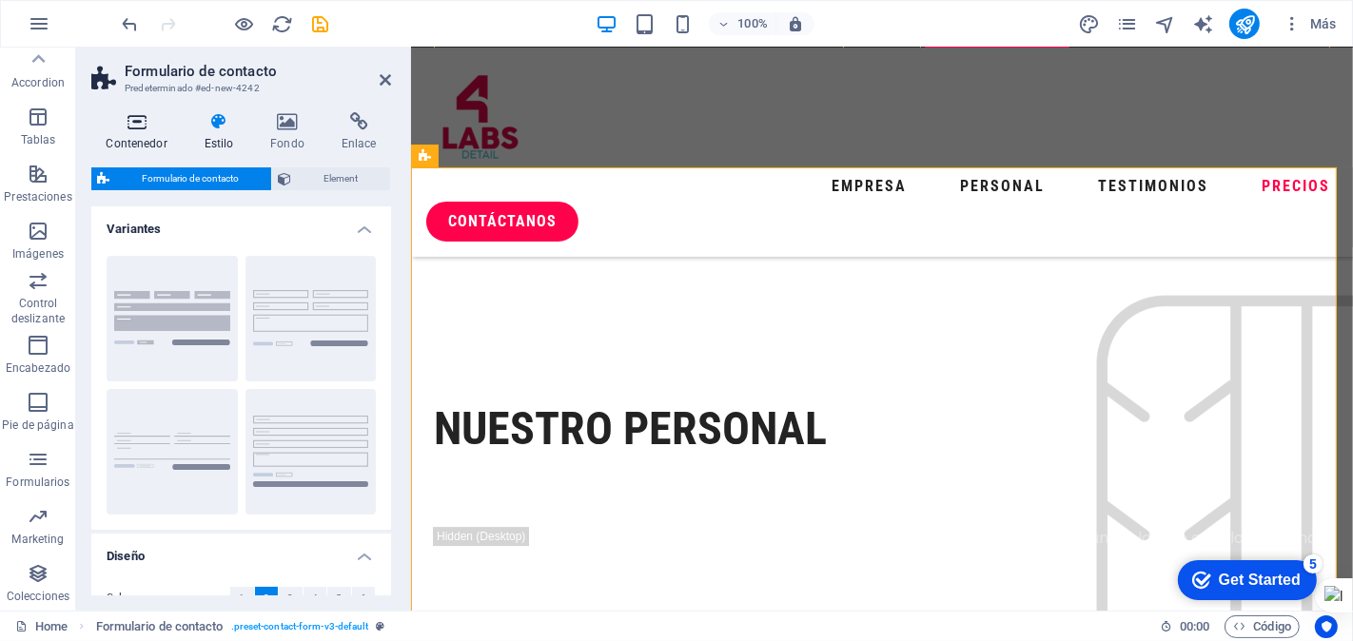
click at [129, 130] on icon at bounding box center [136, 121] width 90 height 19
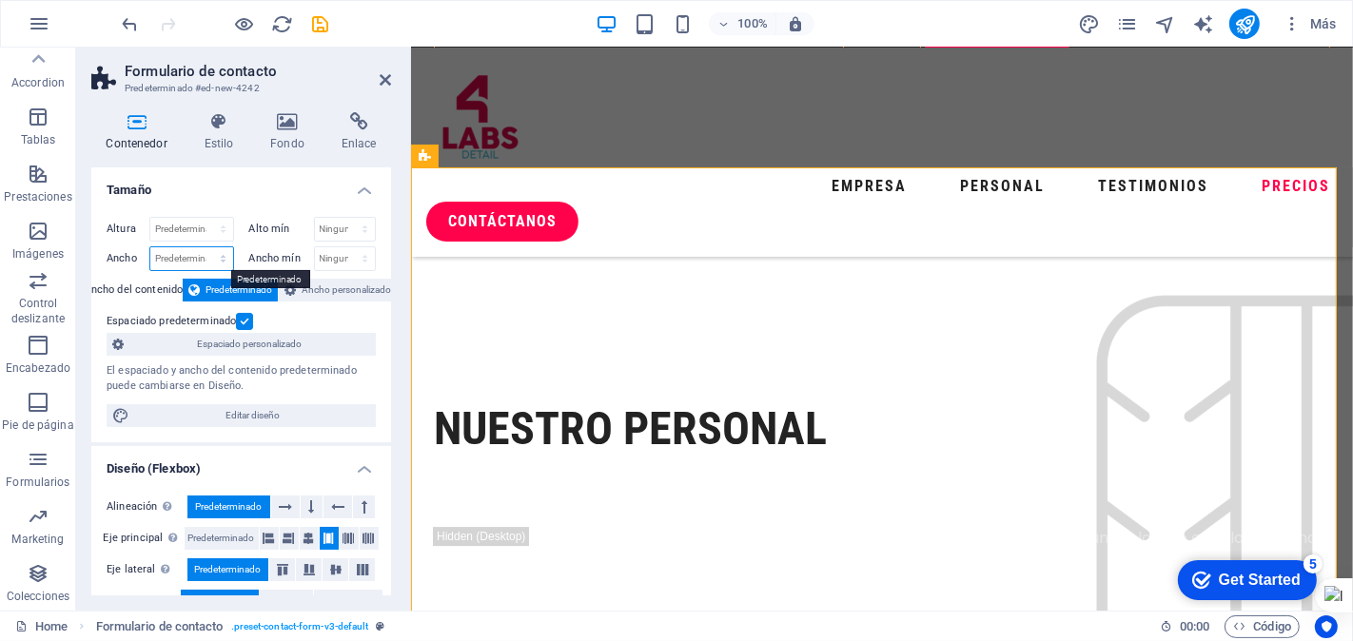
click at [187, 260] on select "Predeterminado px rem % em vh vw" at bounding box center [191, 258] width 83 height 23
select select "%"
click at [204, 247] on select "Predeterminado px rem % em vh vw" at bounding box center [191, 258] width 83 height 23
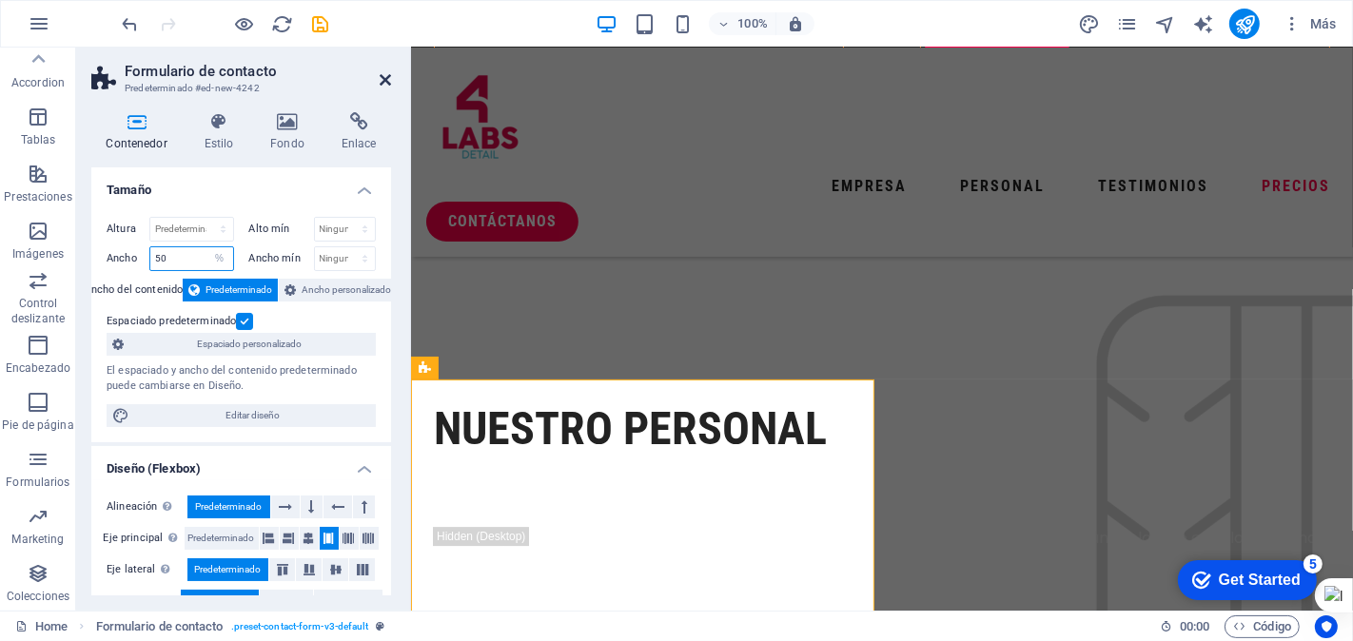
type input "50"
click at [383, 78] on icon at bounding box center [385, 79] width 11 height 15
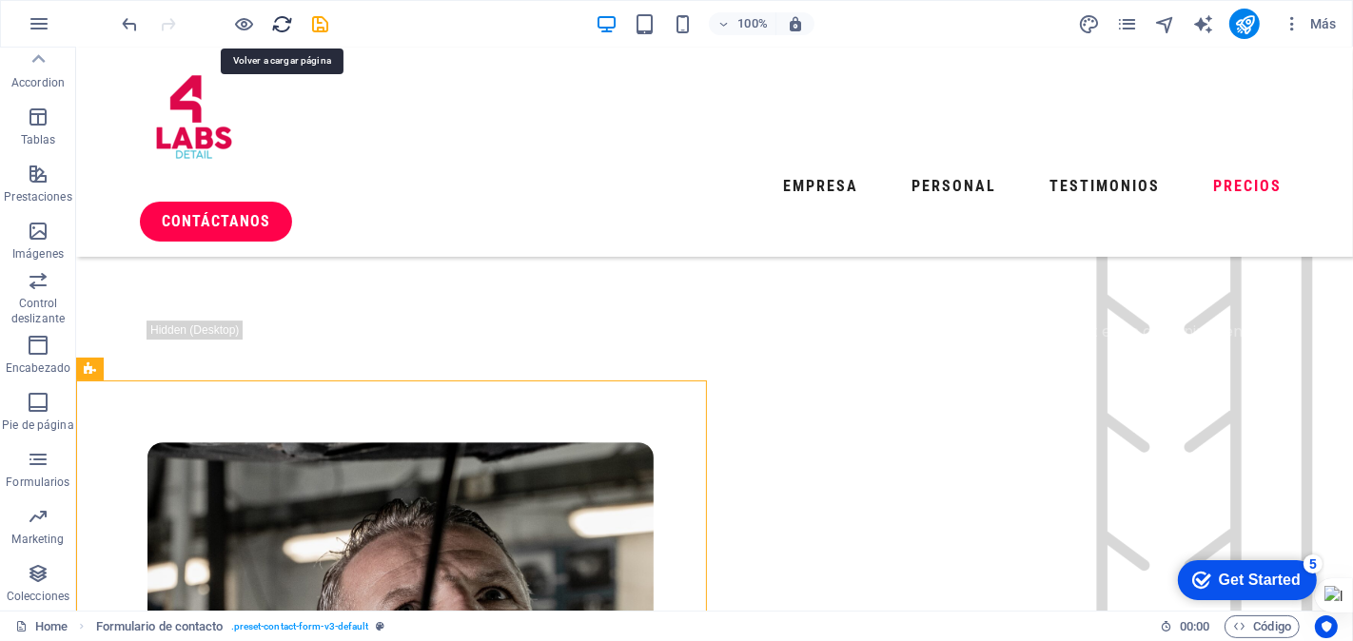
click at [279, 22] on icon "reload" at bounding box center [283, 24] width 22 height 22
